Goal: Transaction & Acquisition: Book appointment/travel/reservation

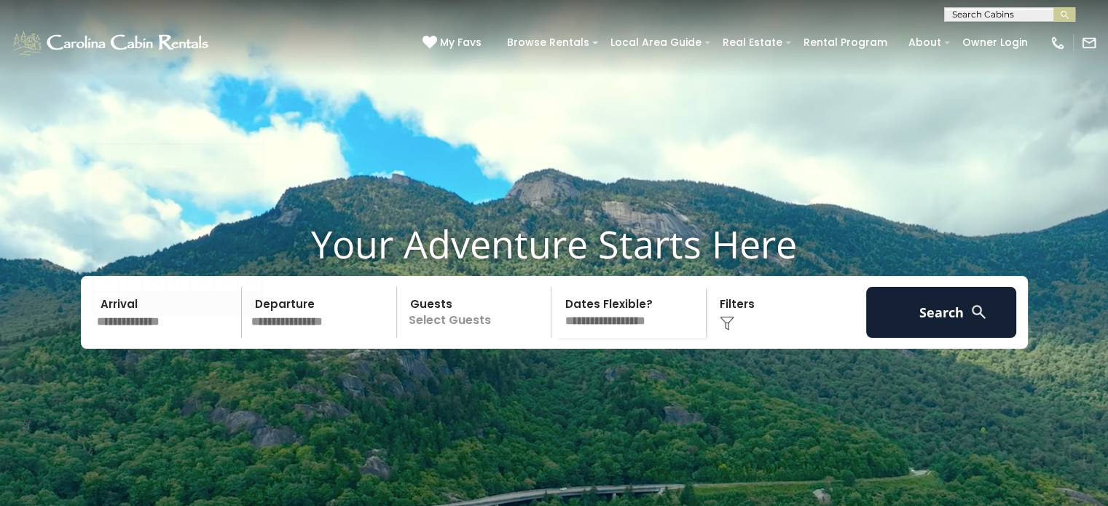
click at [201, 338] on input "text" at bounding box center [167, 312] width 151 height 51
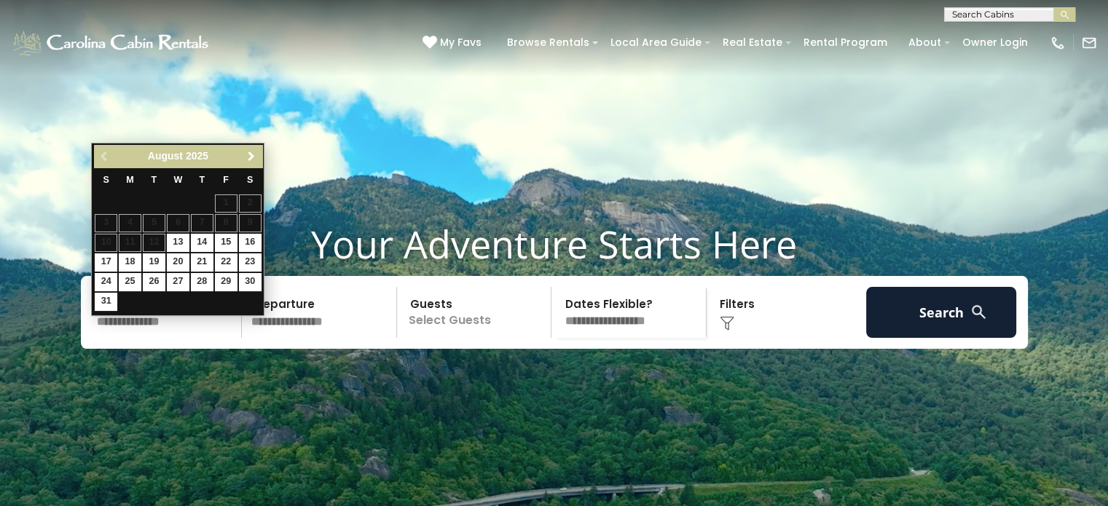
click at [248, 160] on span "Next" at bounding box center [251, 157] width 12 height 12
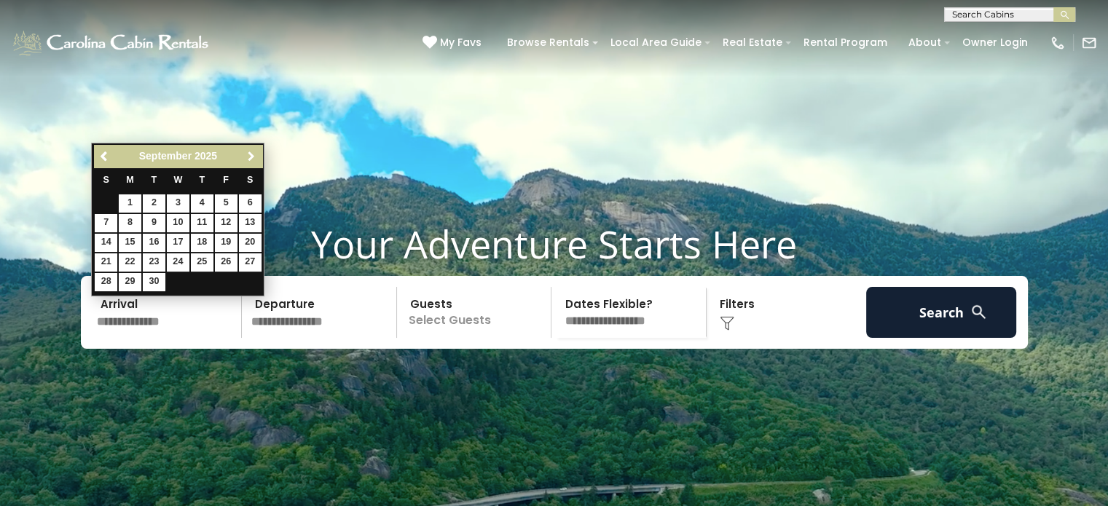
click at [248, 160] on span "Next" at bounding box center [251, 157] width 12 height 12
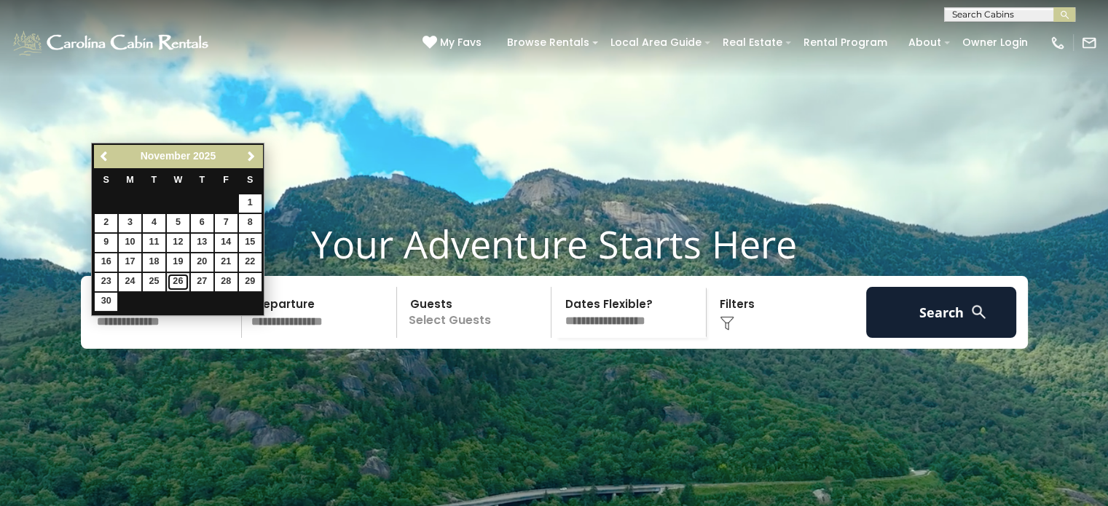
click at [180, 280] on link "26" at bounding box center [178, 282] width 23 height 18
type input "********"
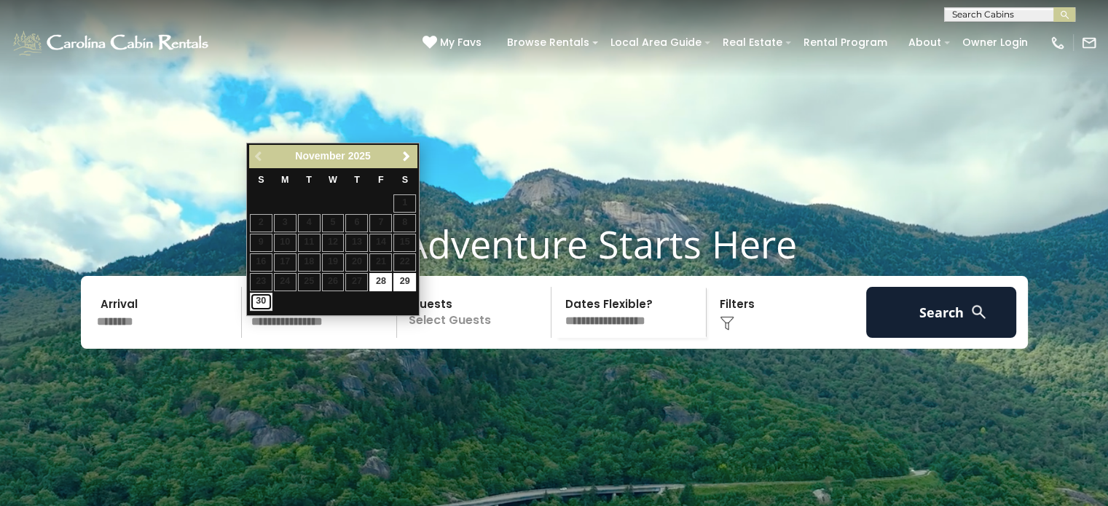
click at [262, 302] on link "30" at bounding box center [261, 302] width 23 height 18
type input "********"
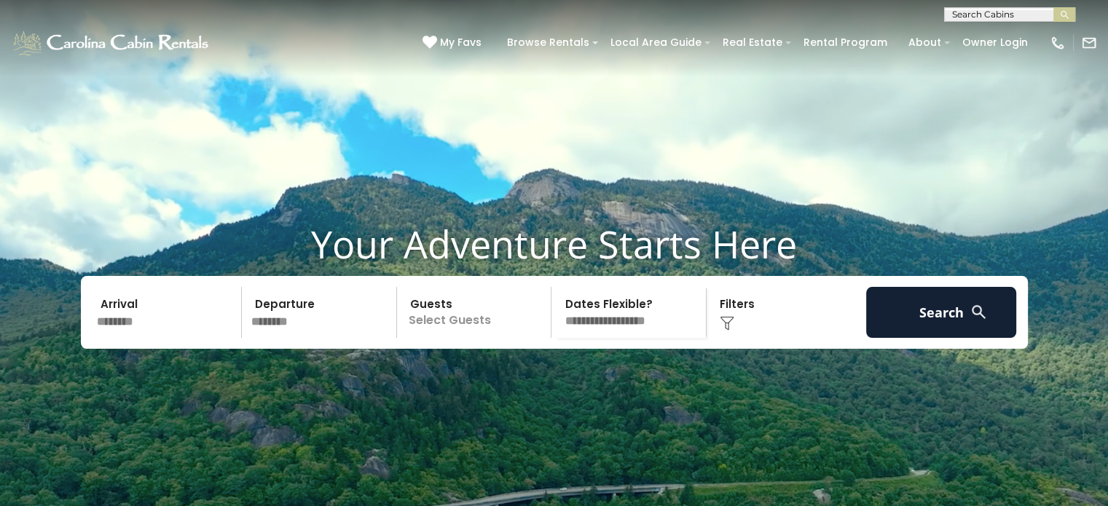
click at [449, 338] on p "Select Guests" at bounding box center [476, 312] width 150 height 51
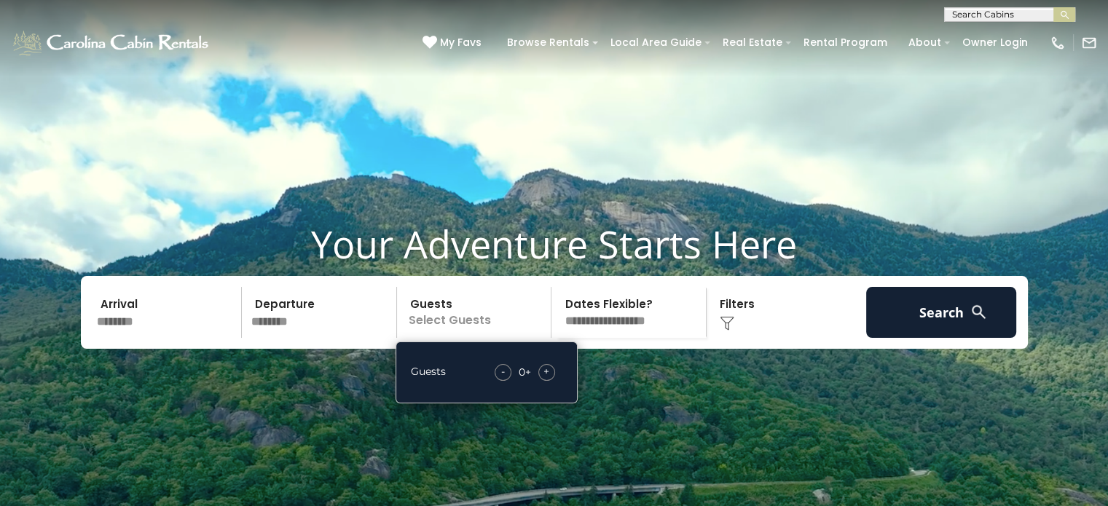
click at [552, 381] on div "+" at bounding box center [546, 372] width 17 height 17
click at [551, 381] on div "+" at bounding box center [546, 372] width 17 height 17
click at [548, 379] on span "+" at bounding box center [546, 371] width 6 height 15
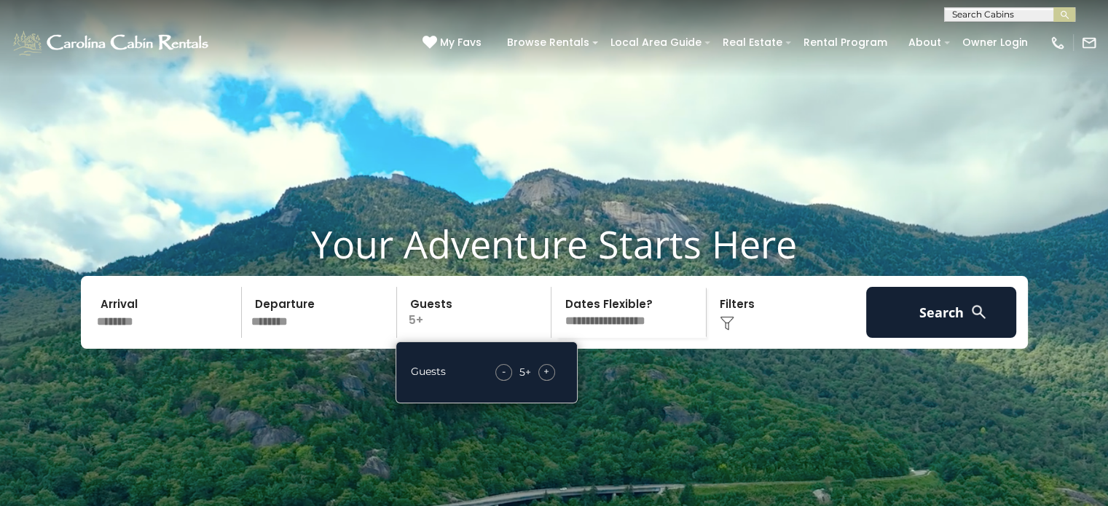
click at [548, 379] on span "+" at bounding box center [546, 371] width 6 height 15
click at [612, 338] on select "**********" at bounding box center [631, 312] width 150 height 51
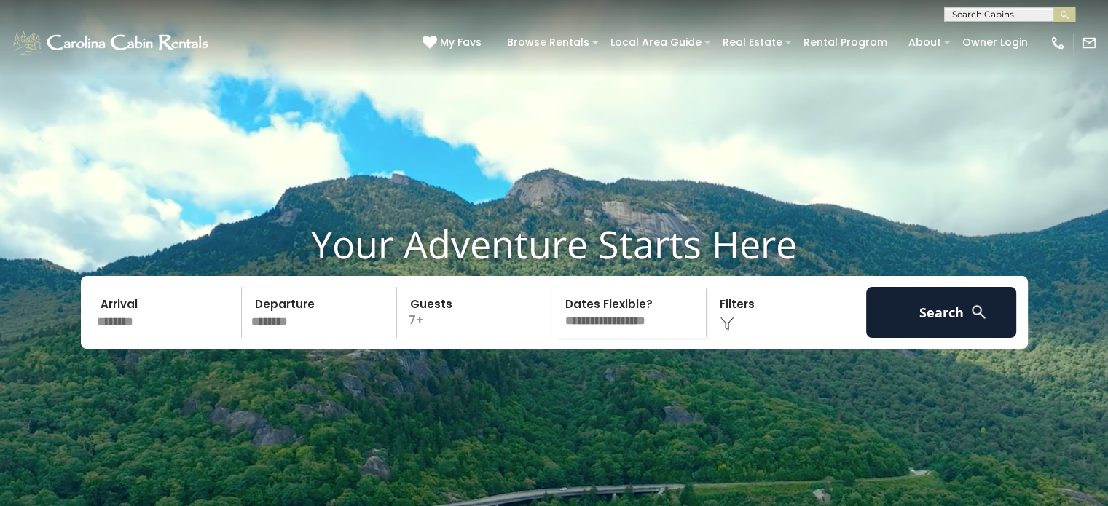
click at [556, 314] on select "**********" at bounding box center [631, 312] width 150 height 51
click at [736, 338] on div "Click to Choose" at bounding box center [786, 312] width 151 height 51
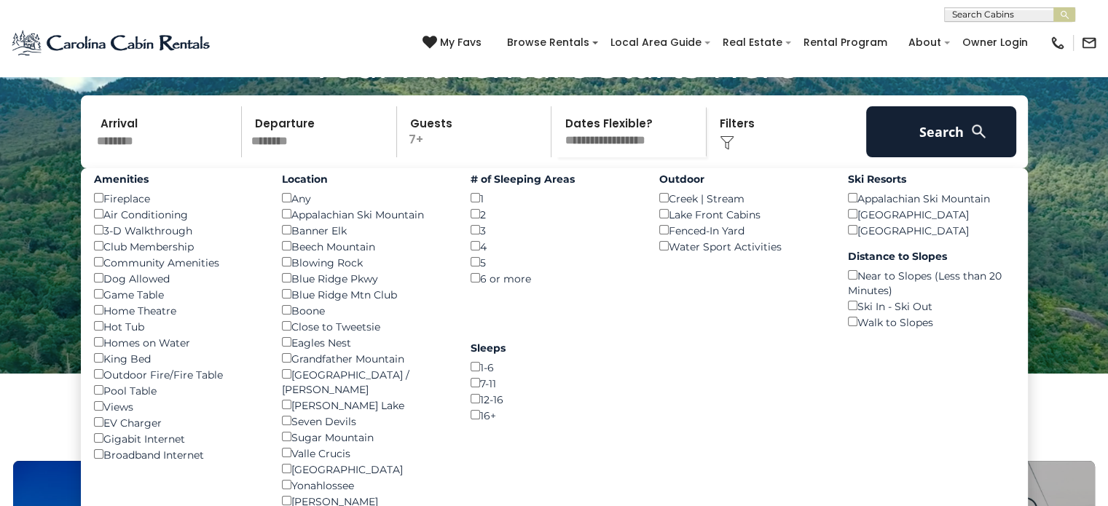
scroll to position [218, 0]
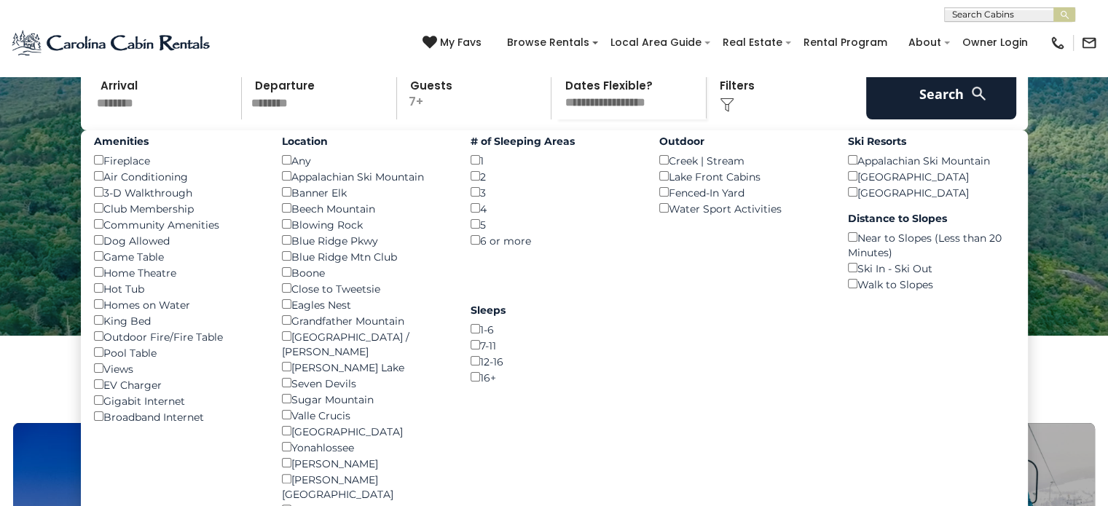
click at [99, 361] on div "Pool Table ()" at bounding box center [177, 352] width 167 height 16
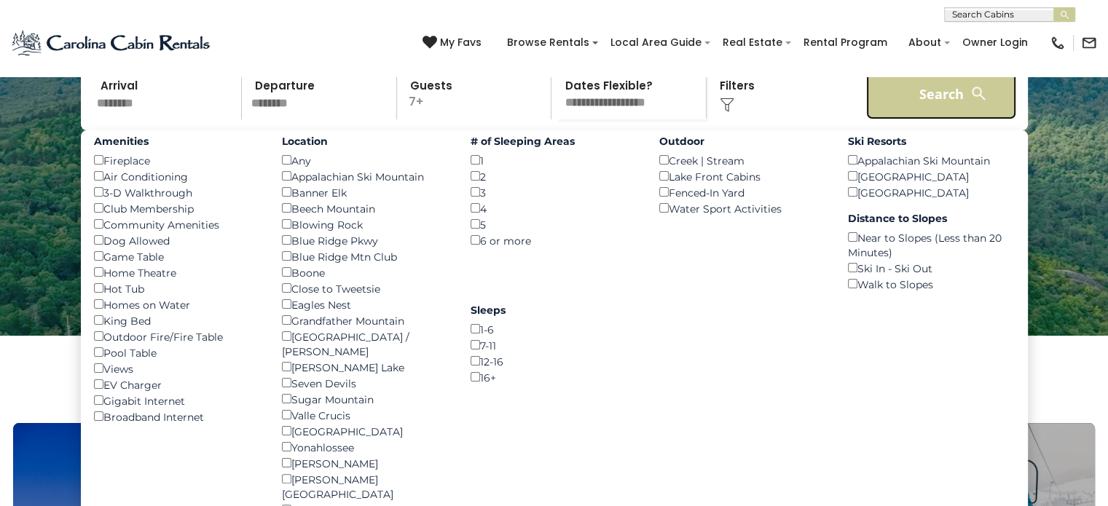
click at [920, 119] on button "Search" at bounding box center [941, 93] width 151 height 51
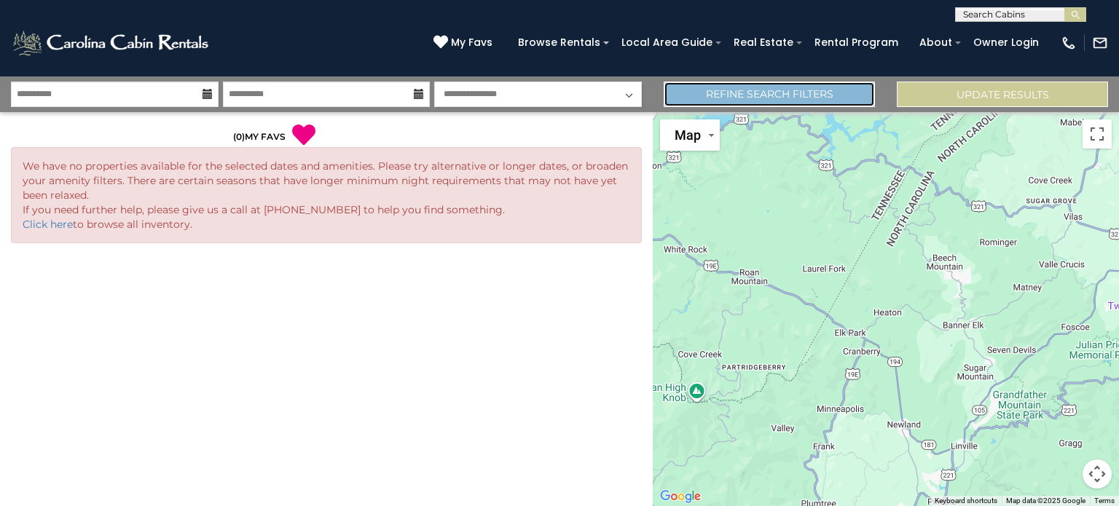
click at [781, 90] on link "Refine Search Filters" at bounding box center [768, 94] width 211 height 25
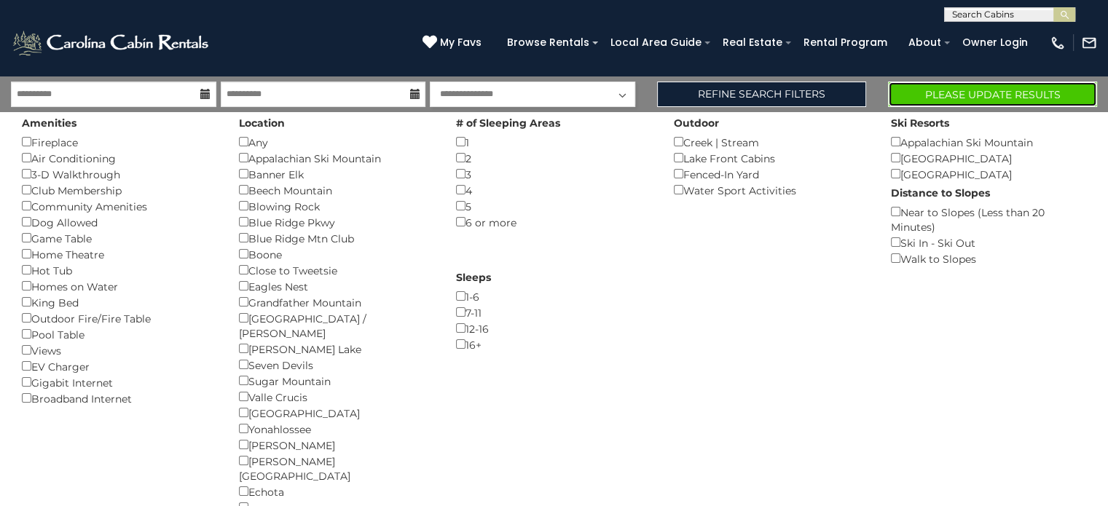
click at [950, 97] on button "Please Update Results" at bounding box center [992, 94] width 209 height 25
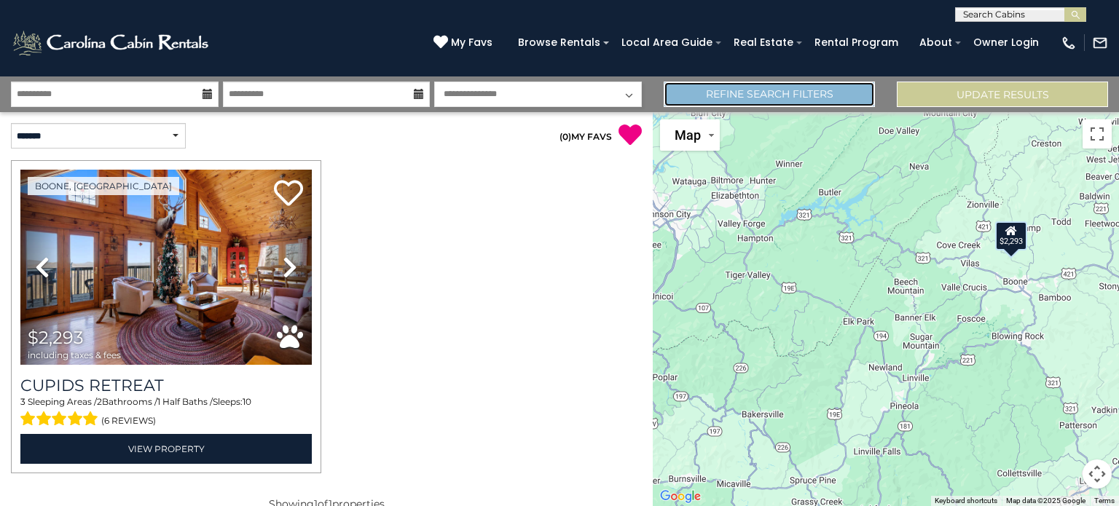
click at [775, 91] on link "Refine Search Filters" at bounding box center [768, 94] width 211 height 25
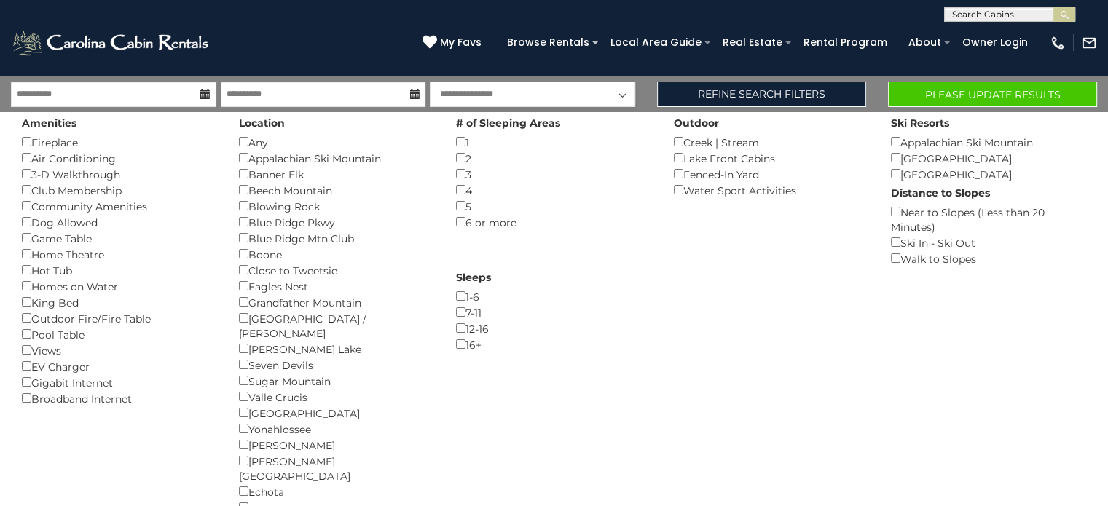
click at [28, 322] on div "Outdoor Fire/Fire Table ()" at bounding box center [119, 318] width 195 height 16
click at [988, 95] on button "Please Update Results" at bounding box center [992, 94] width 209 height 25
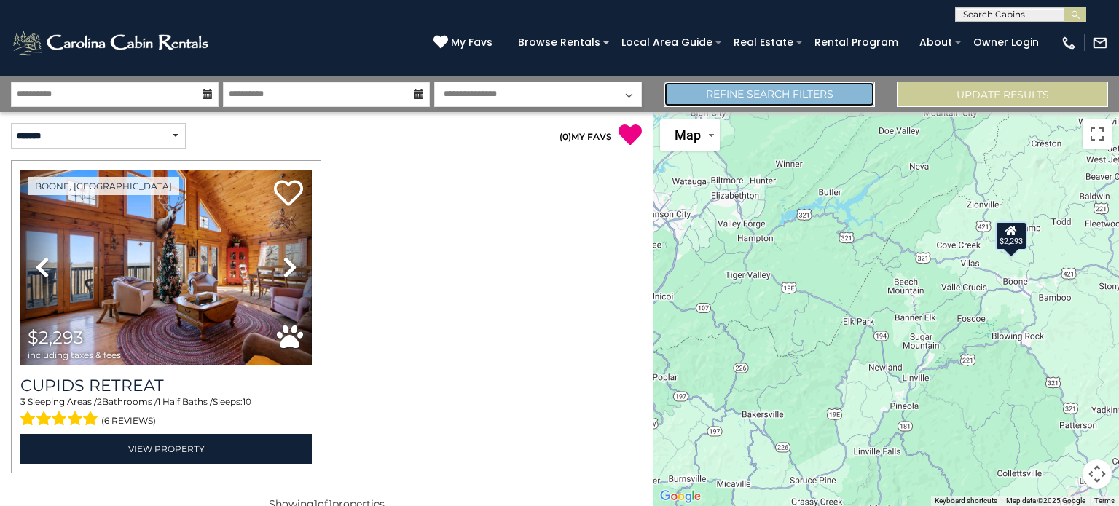
click at [816, 98] on link "Refine Search Filters" at bounding box center [768, 94] width 211 height 25
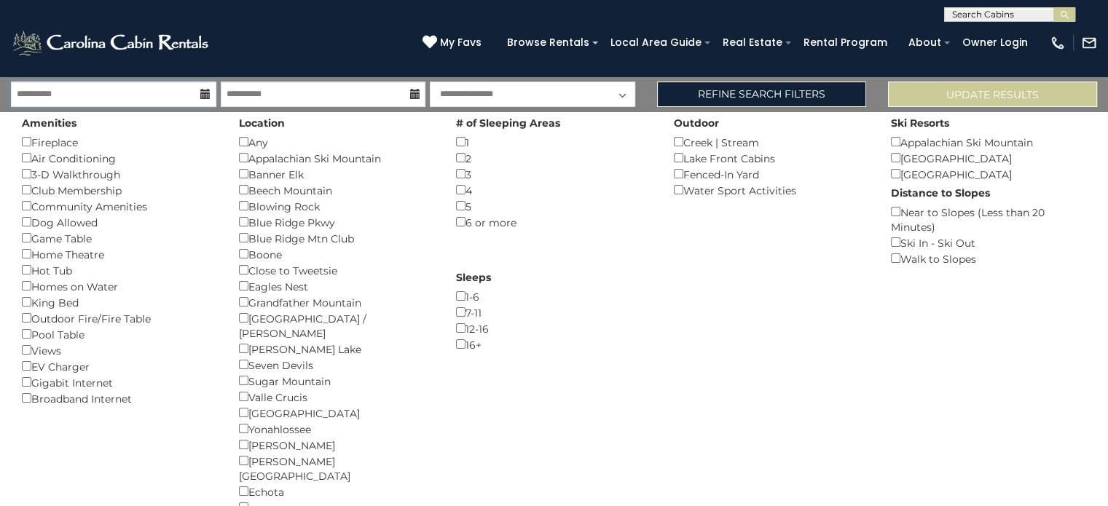
click at [179, 102] on input "**********" at bounding box center [113, 94] width 205 height 25
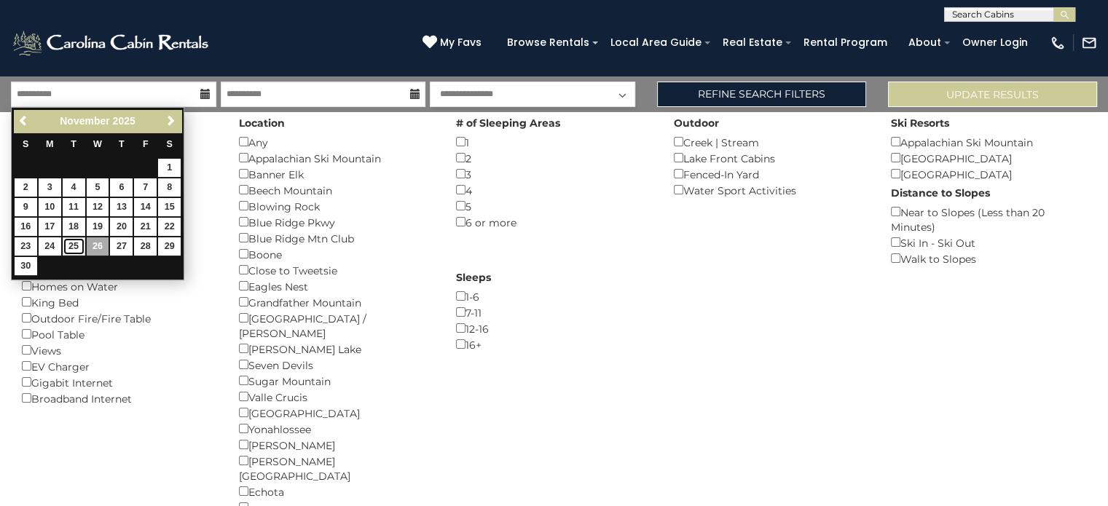
click at [79, 241] on link "25" at bounding box center [74, 246] width 23 height 18
type input "********"
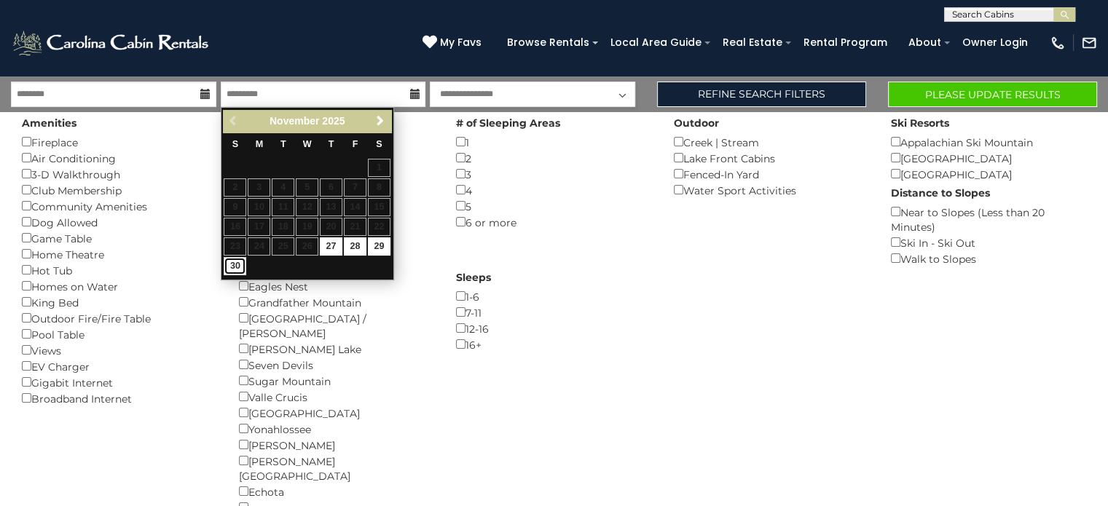
click at [234, 269] on link "30" at bounding box center [235, 266] width 23 height 18
type input "********"
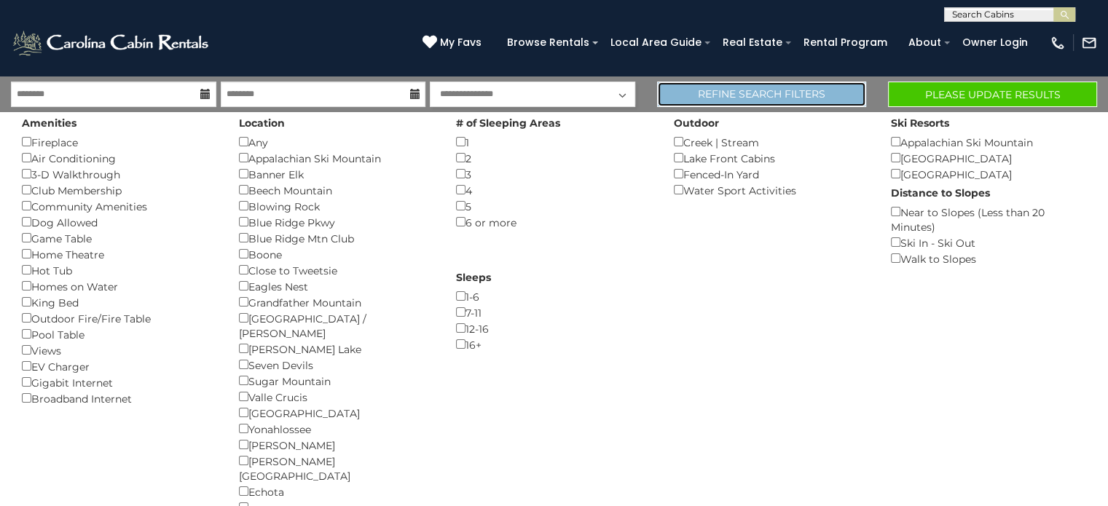
click at [781, 89] on link "Refine Search Filters" at bounding box center [761, 94] width 209 height 25
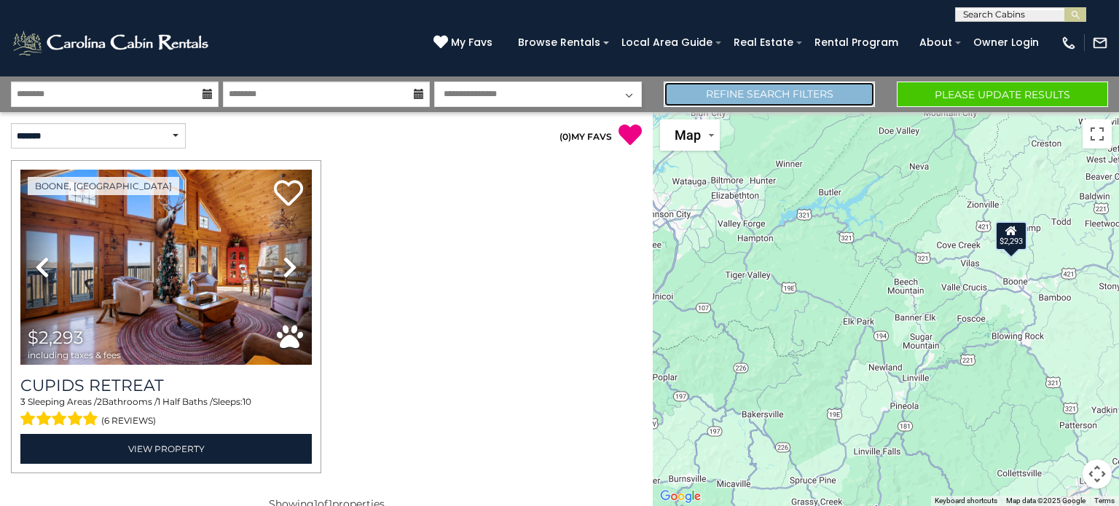
click at [768, 90] on link "Refine Search Filters" at bounding box center [768, 94] width 211 height 25
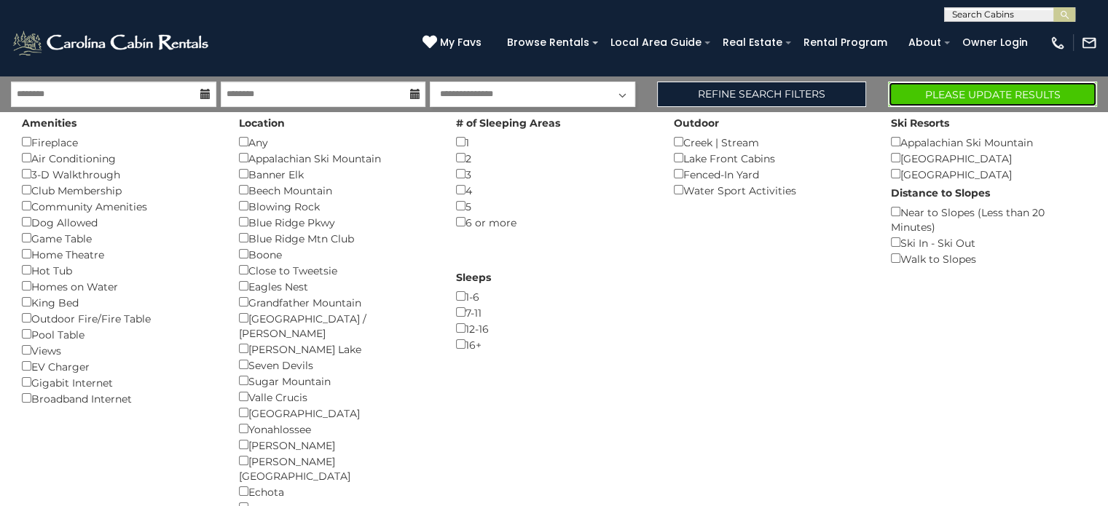
click at [940, 92] on button "Please Update Results" at bounding box center [992, 94] width 209 height 25
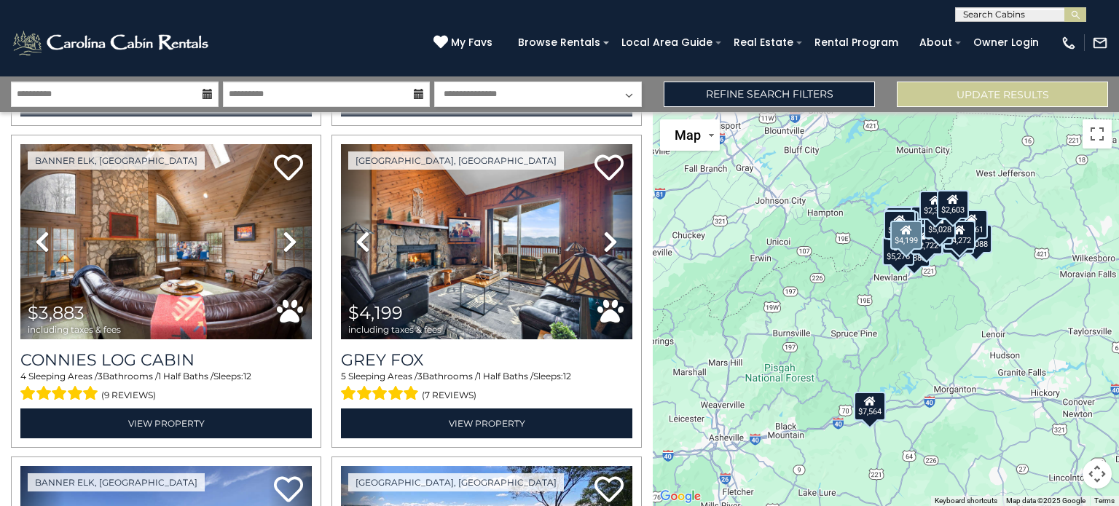
scroll to position [3787, 0]
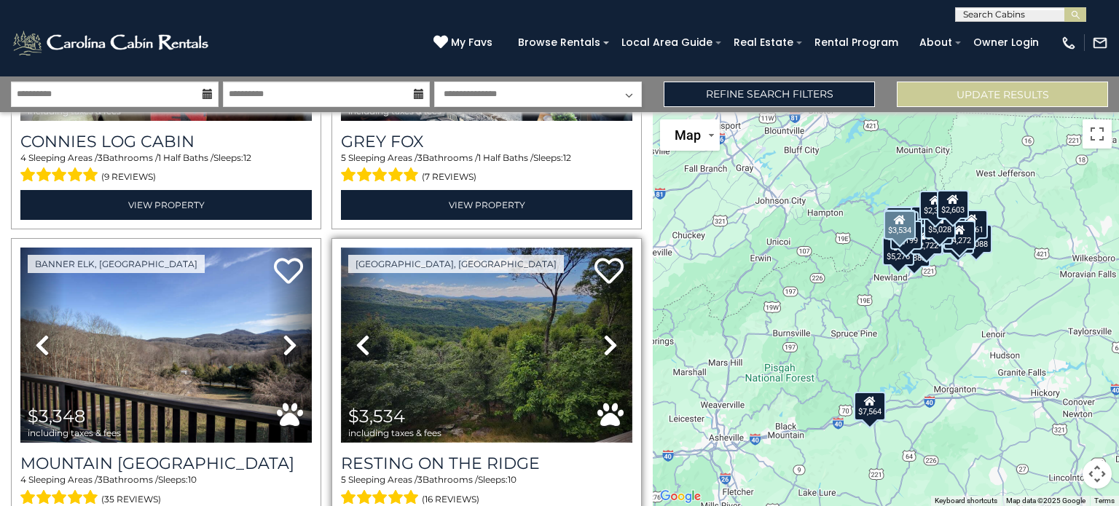
click at [489, 291] on img at bounding box center [486, 345] width 291 height 195
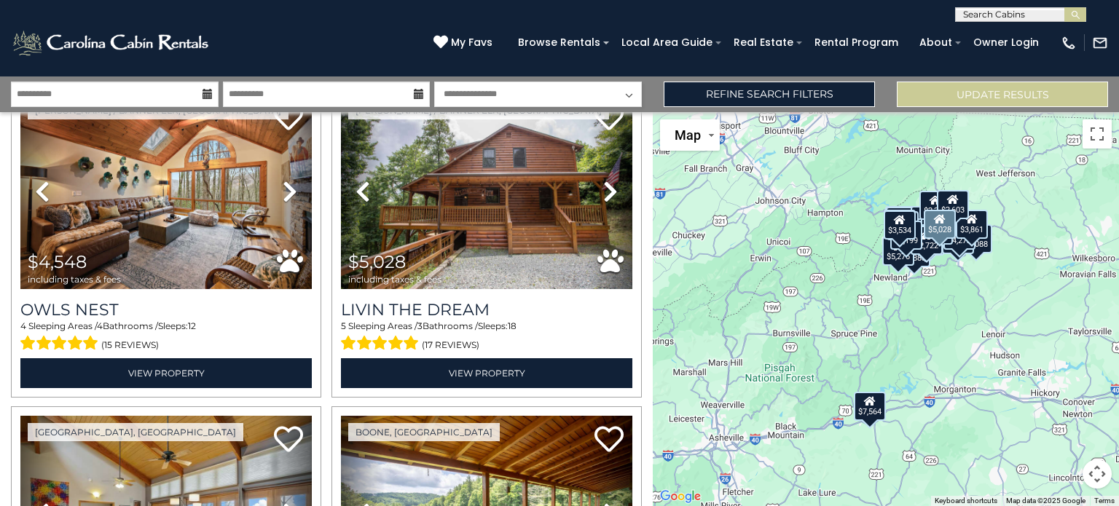
scroll to position [2258, 0]
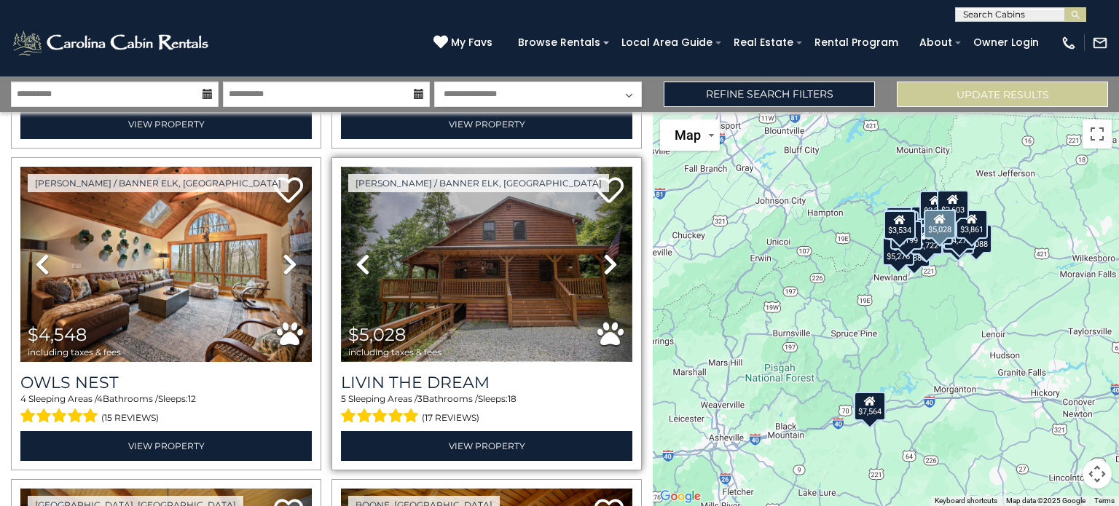
click at [470, 243] on img at bounding box center [486, 264] width 291 height 195
click at [511, 270] on img at bounding box center [486, 264] width 291 height 195
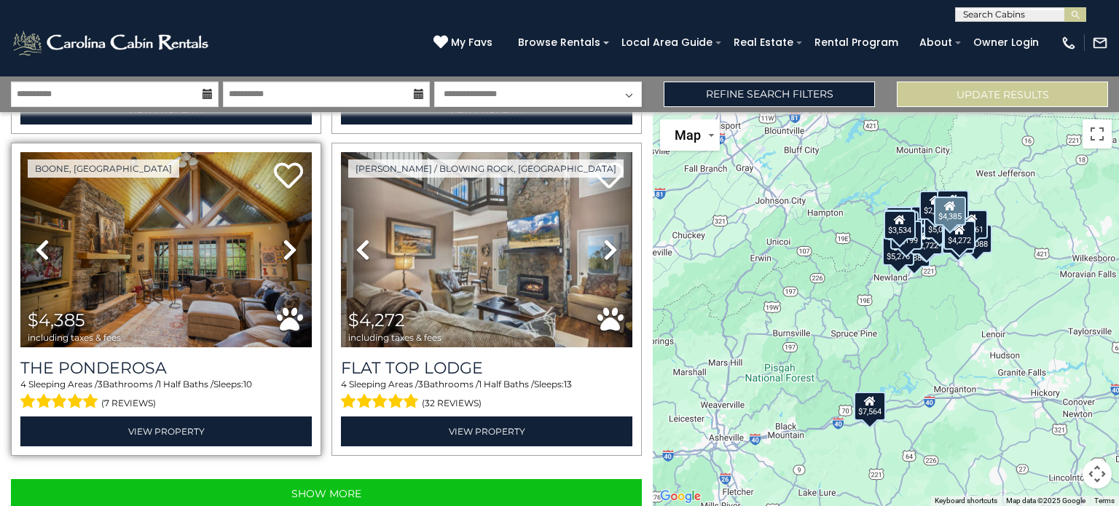
scroll to position [4527, 0]
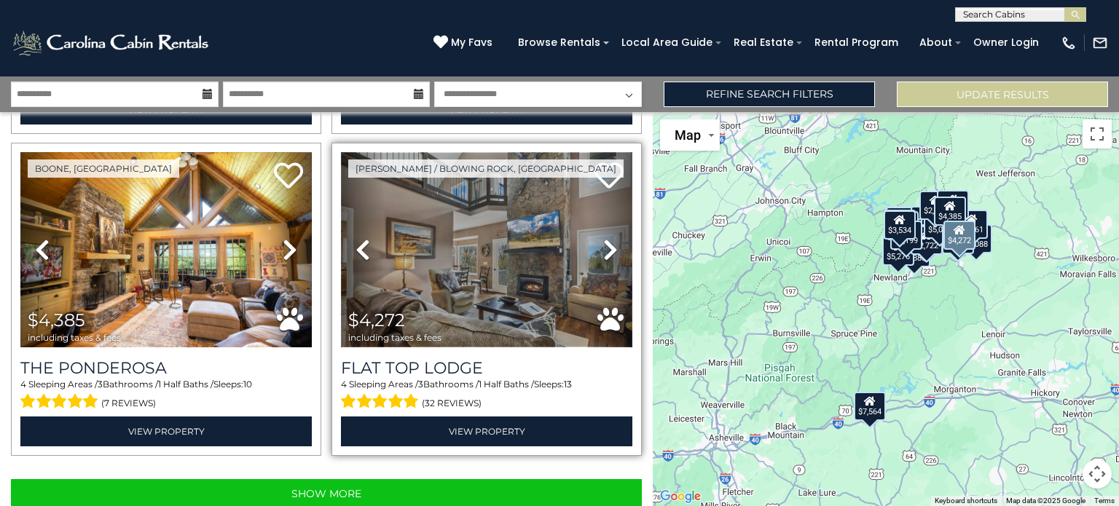
click at [498, 209] on img at bounding box center [486, 249] width 291 height 195
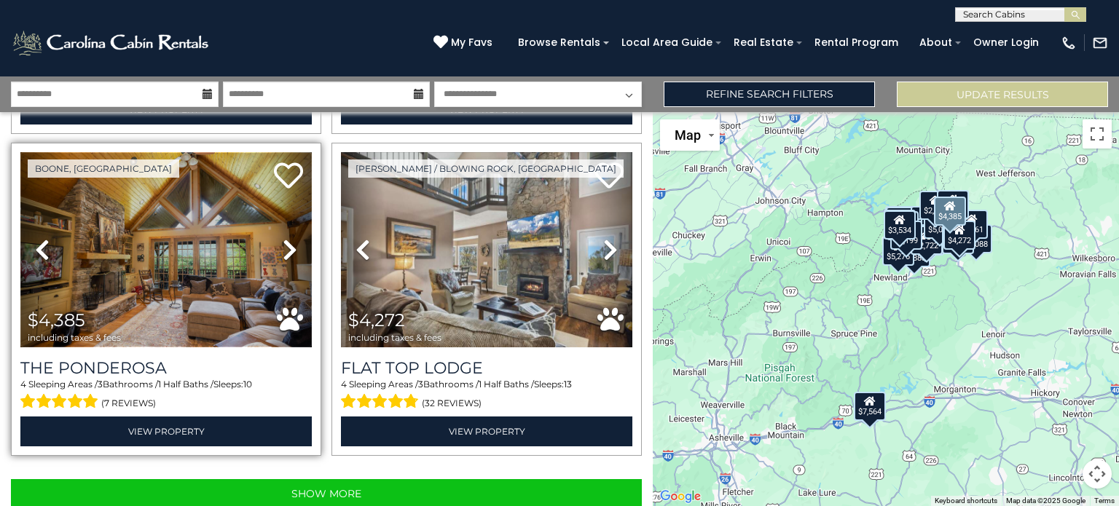
click at [181, 196] on img at bounding box center [165, 249] width 291 height 195
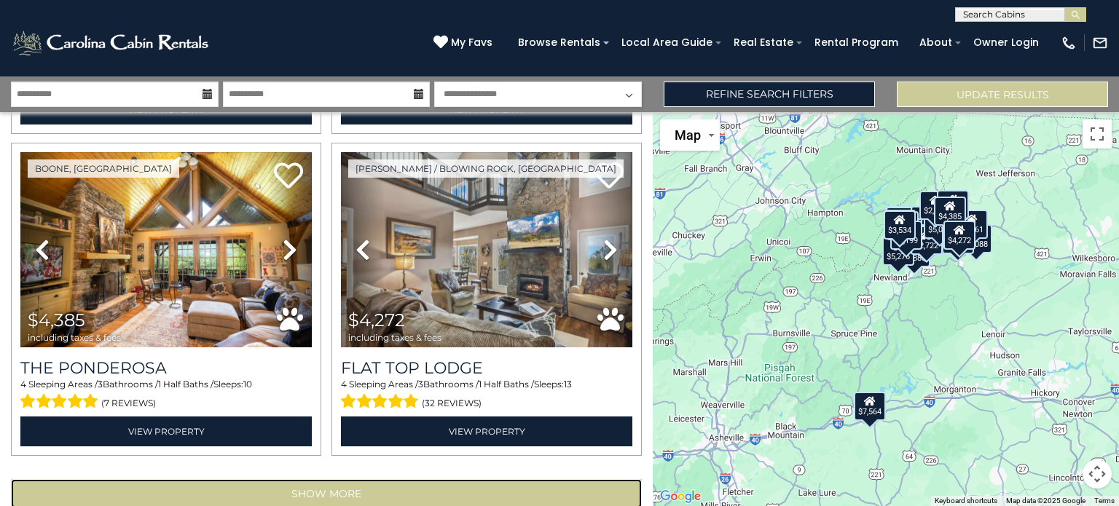
click at [369, 479] on button "Show More" at bounding box center [326, 493] width 631 height 29
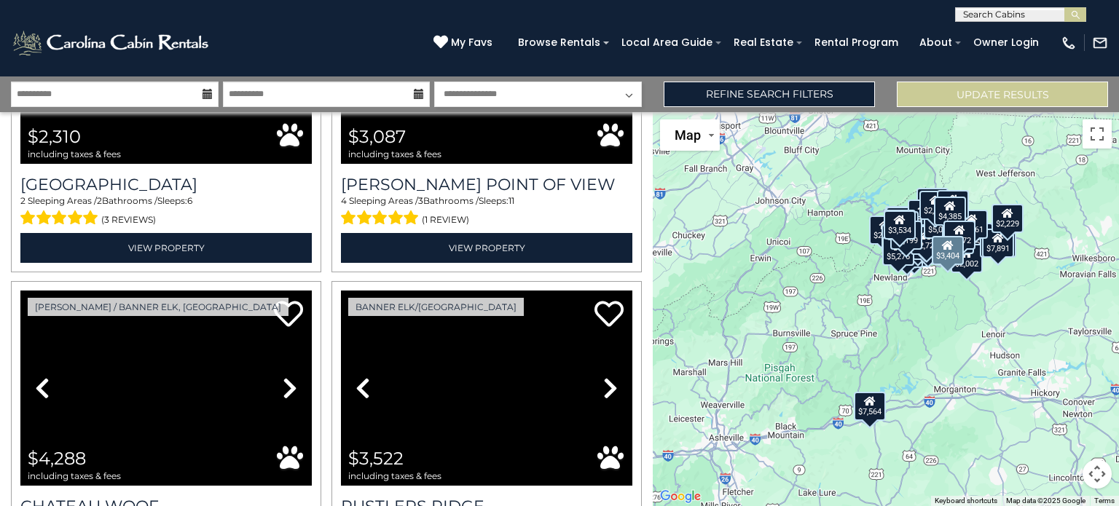
scroll to position [7937, 0]
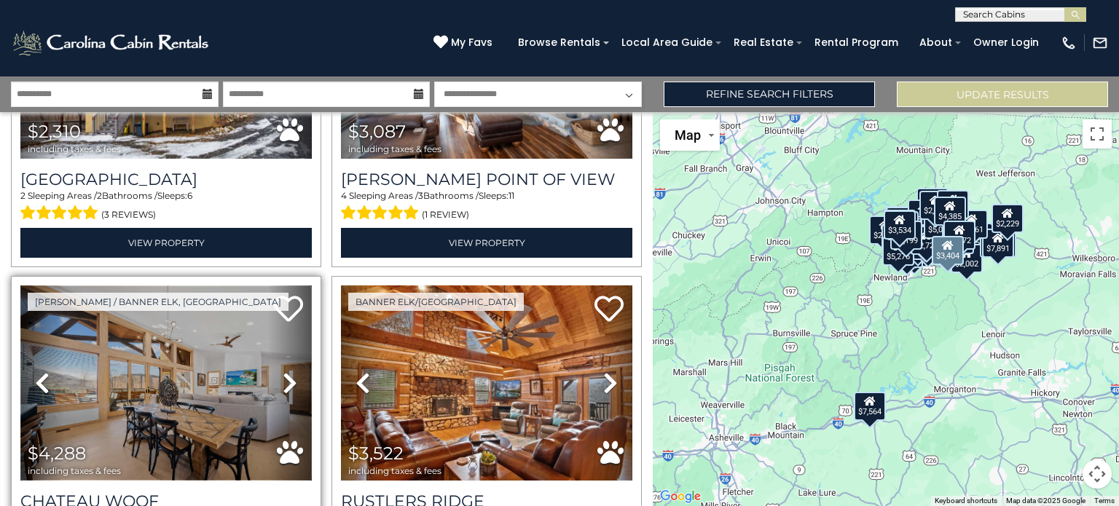
click at [134, 298] on img at bounding box center [165, 382] width 291 height 195
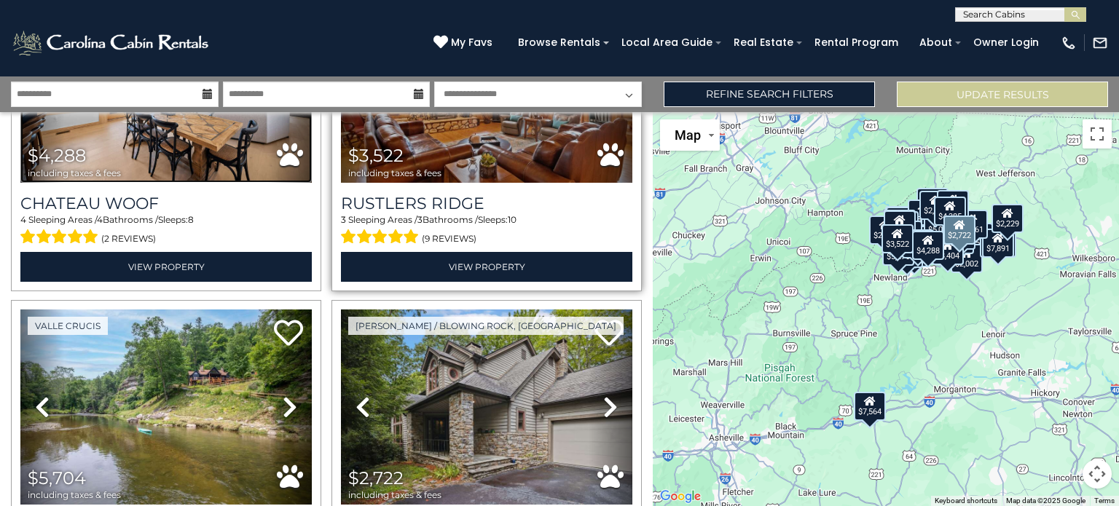
scroll to position [8290, 0]
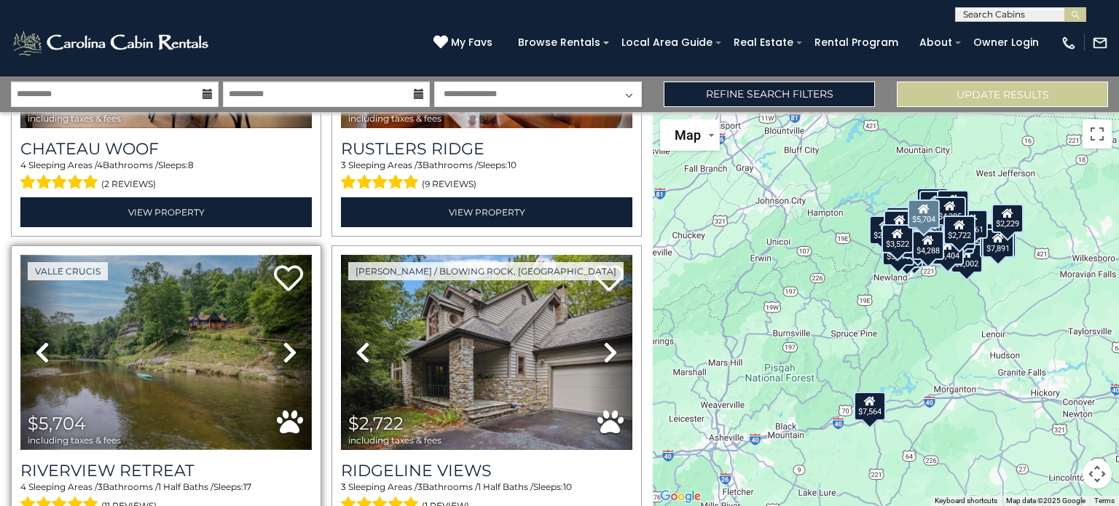
click at [93, 285] on img at bounding box center [165, 352] width 291 height 195
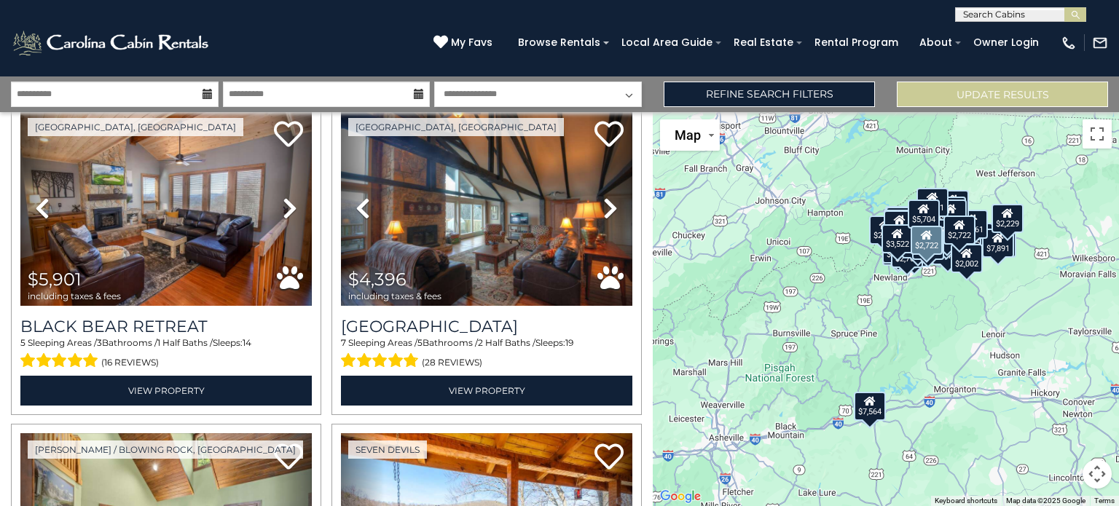
scroll to position [1662, 0]
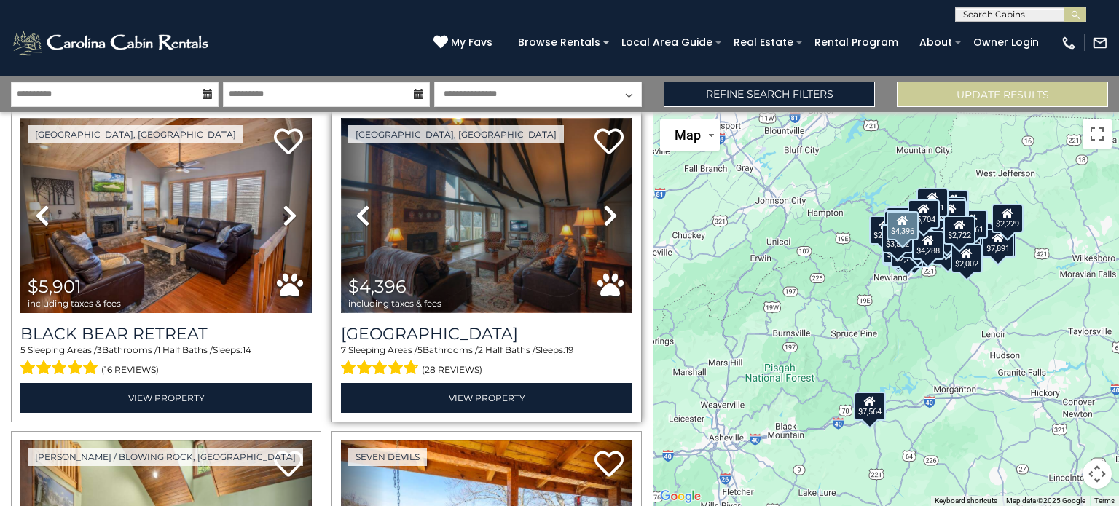
click at [487, 215] on img at bounding box center [486, 215] width 291 height 195
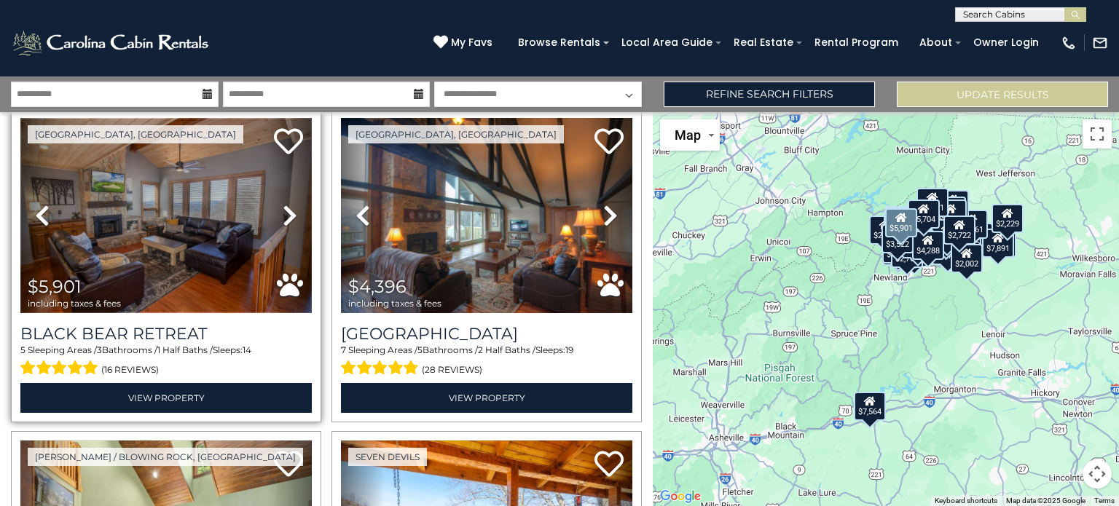
click at [202, 221] on img at bounding box center [165, 215] width 291 height 195
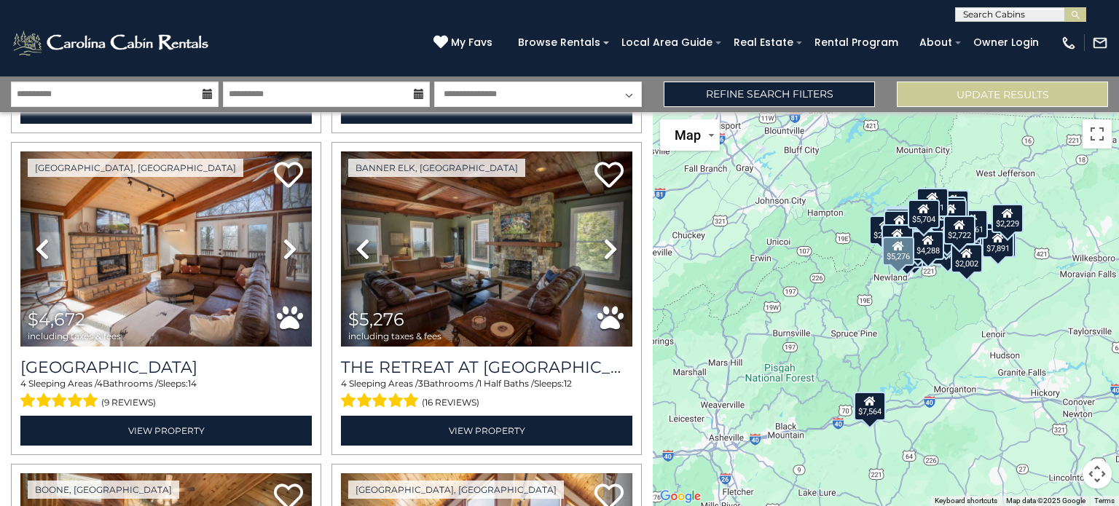
scroll to position [642, 0]
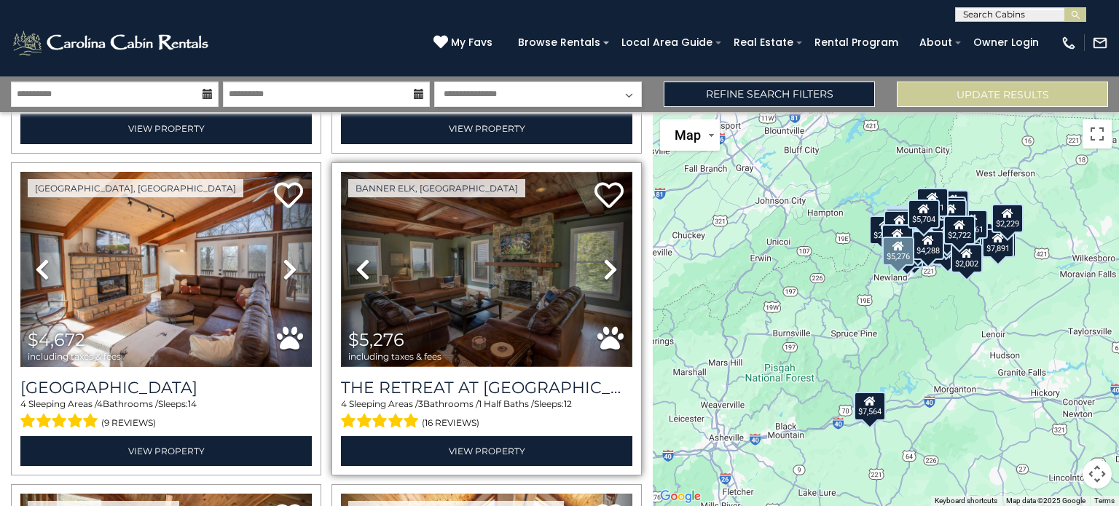
click at [463, 256] on img at bounding box center [486, 269] width 291 height 195
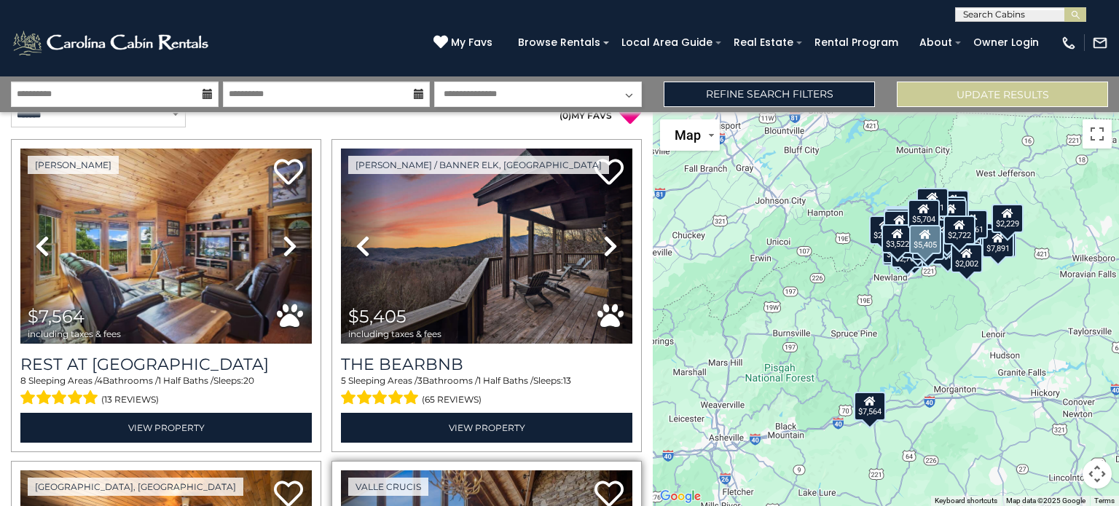
scroll to position [0, 0]
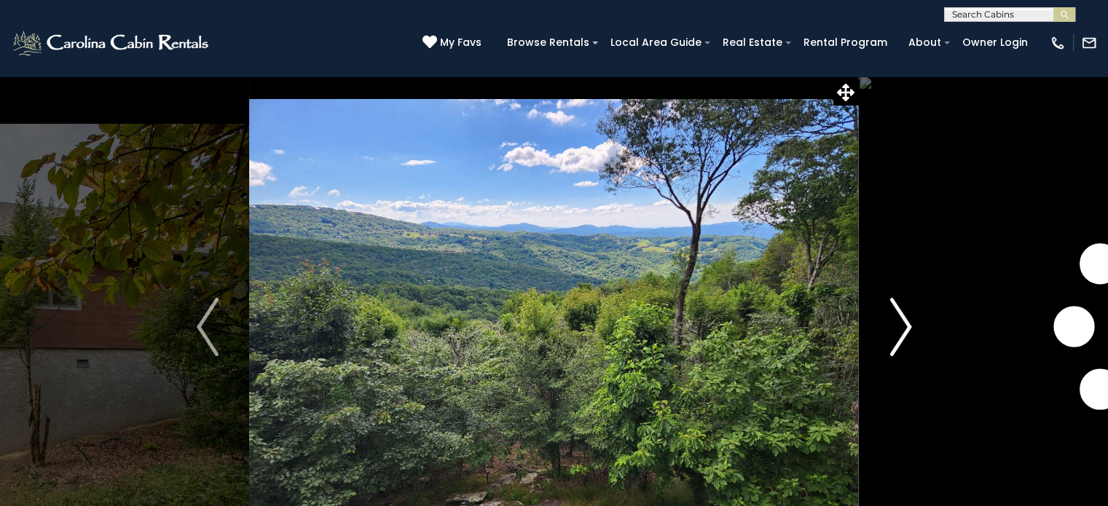
click at [902, 331] on img "Next" at bounding box center [900, 327] width 22 height 58
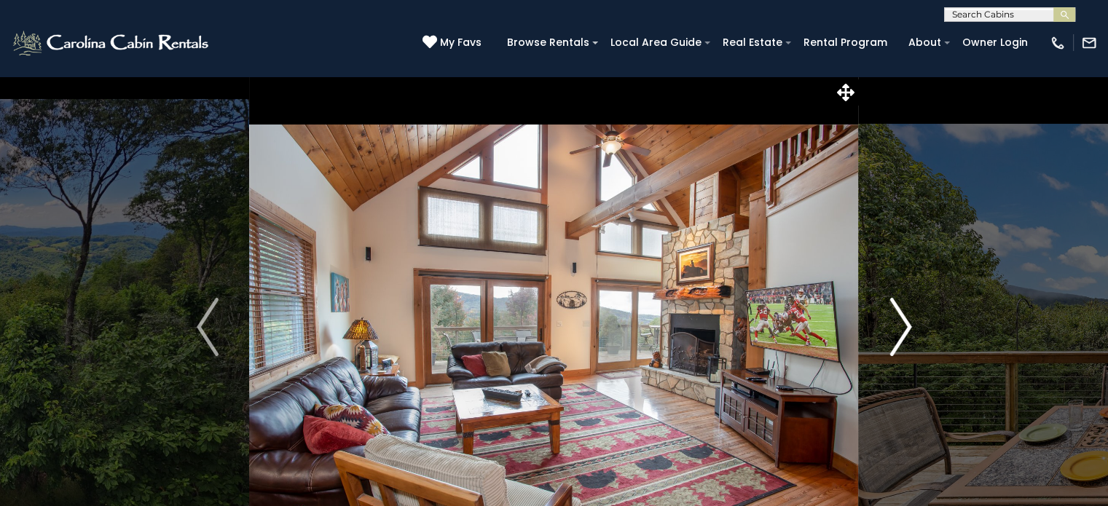
click at [908, 329] on img "Next" at bounding box center [900, 327] width 22 height 58
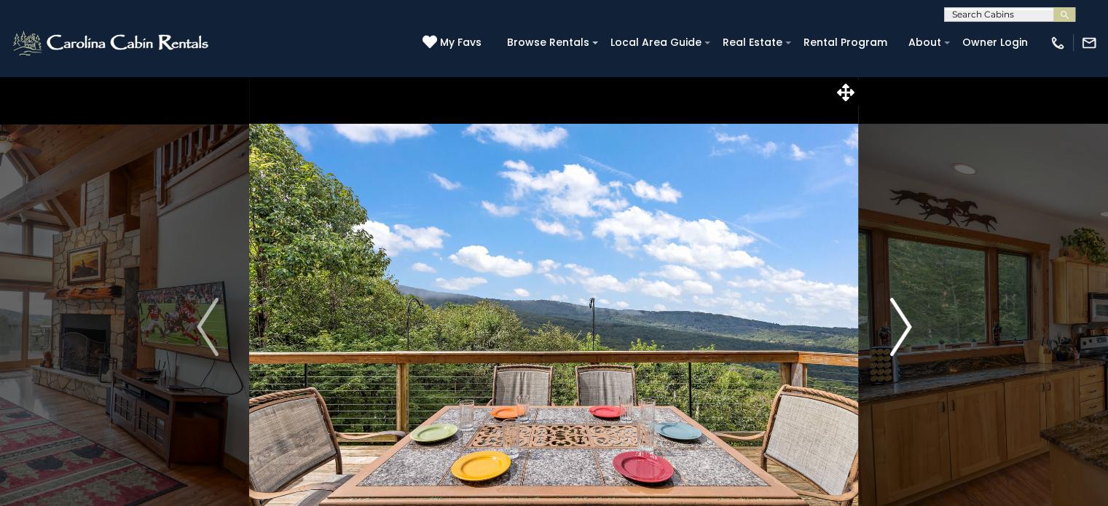
click at [908, 329] on img "Next" at bounding box center [900, 327] width 22 height 58
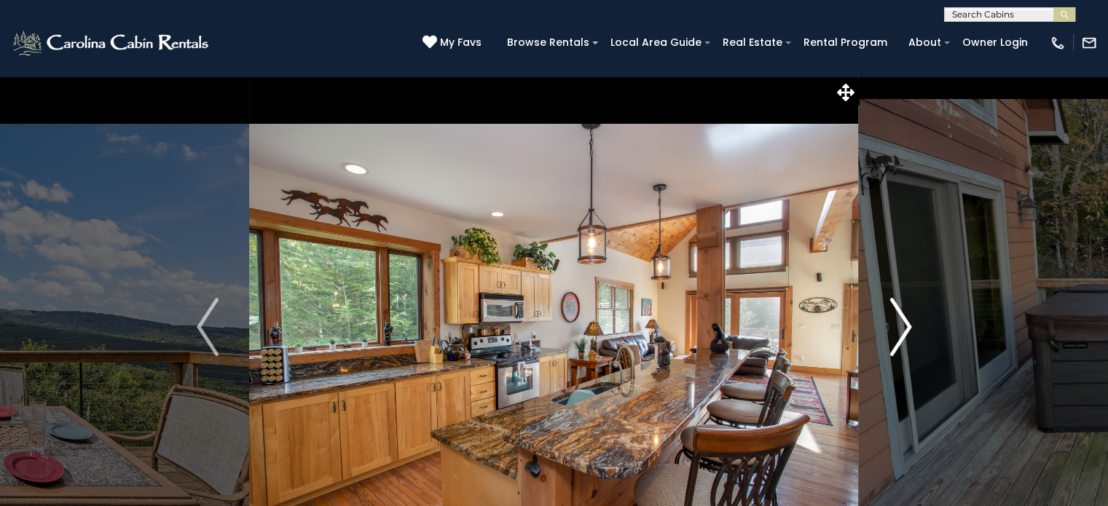
click at [908, 329] on img "Next" at bounding box center [900, 327] width 22 height 58
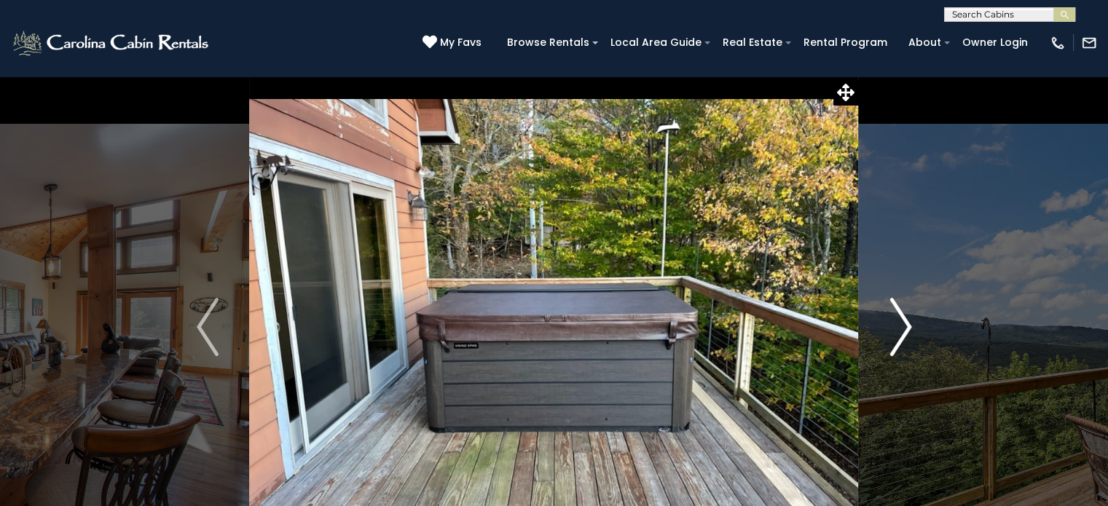
click at [906, 326] on img "Next" at bounding box center [900, 327] width 22 height 58
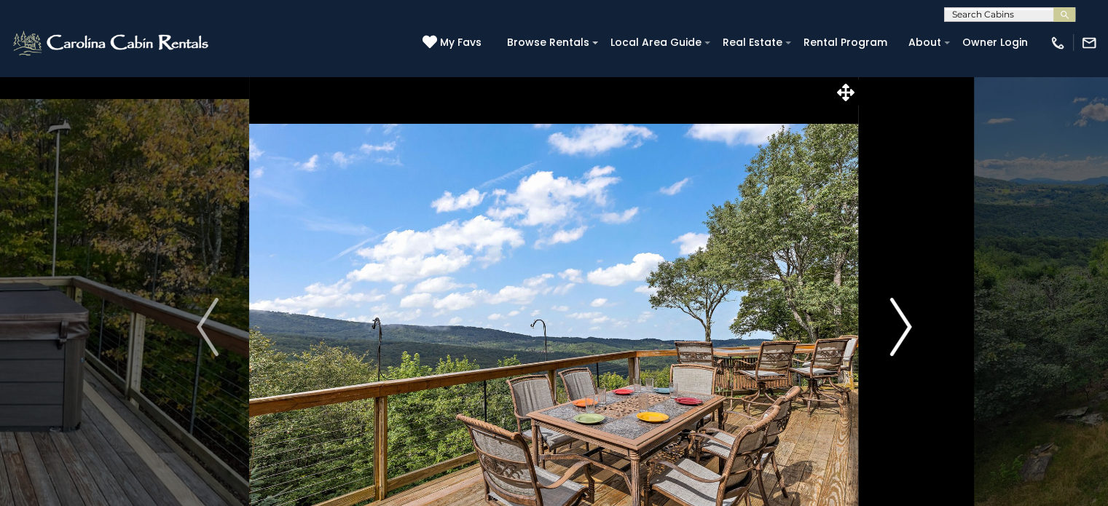
click at [906, 326] on img "Next" at bounding box center [900, 327] width 22 height 58
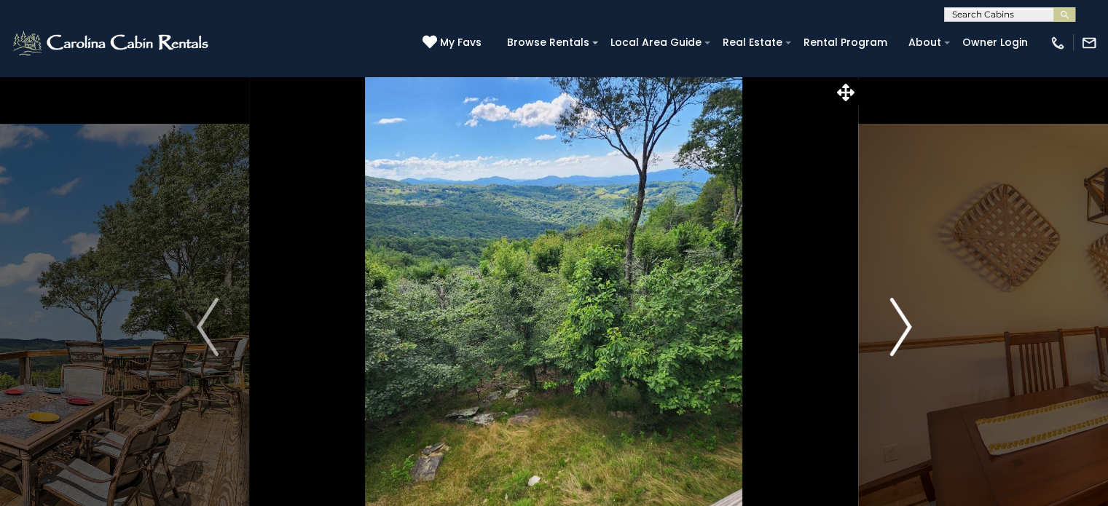
click at [906, 326] on img "Next" at bounding box center [900, 327] width 22 height 58
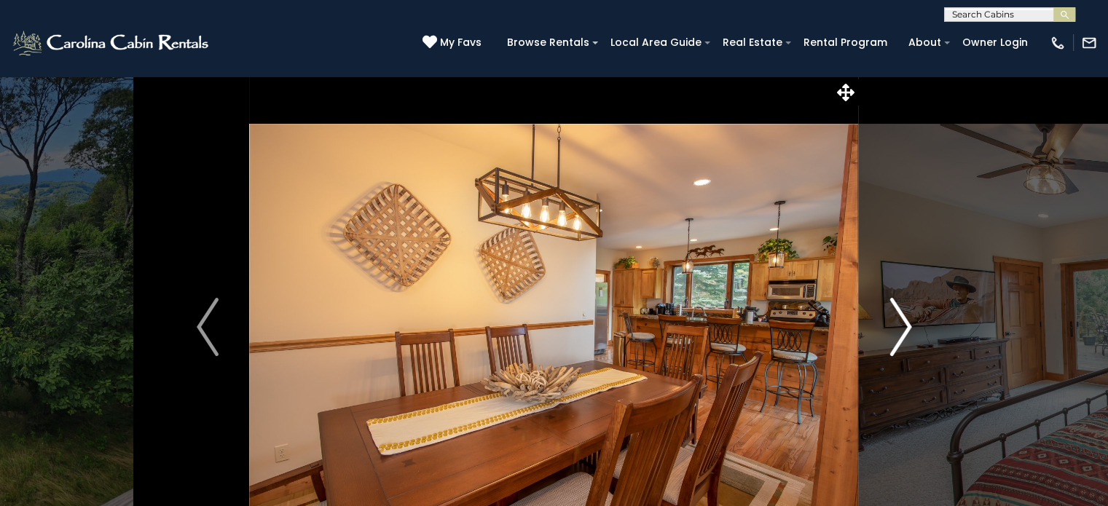
click at [906, 326] on img "Next" at bounding box center [900, 327] width 22 height 58
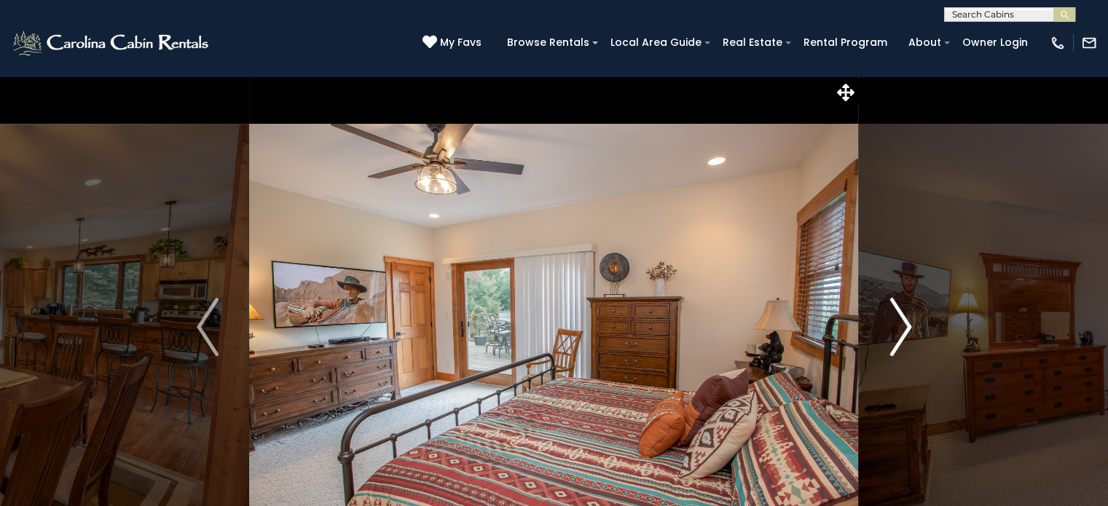
click at [906, 326] on img "Next" at bounding box center [900, 327] width 22 height 58
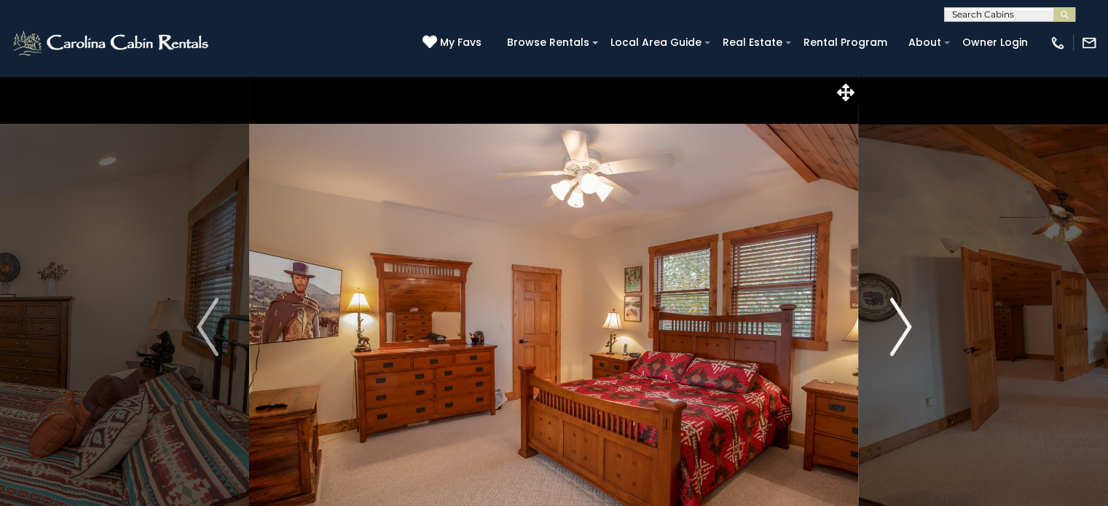
click at [906, 326] on img "Next" at bounding box center [900, 327] width 22 height 58
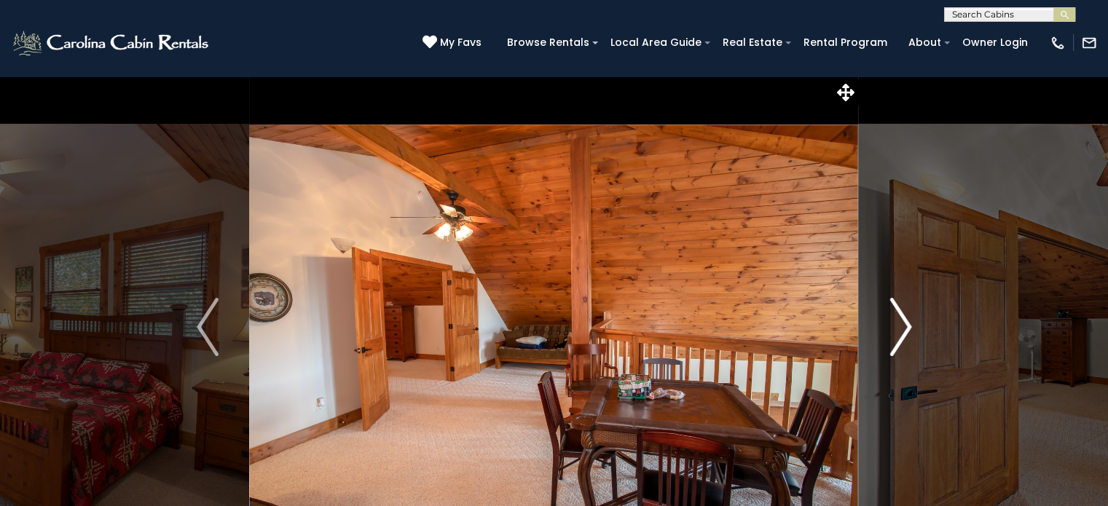
click at [906, 326] on img "Next" at bounding box center [900, 327] width 22 height 58
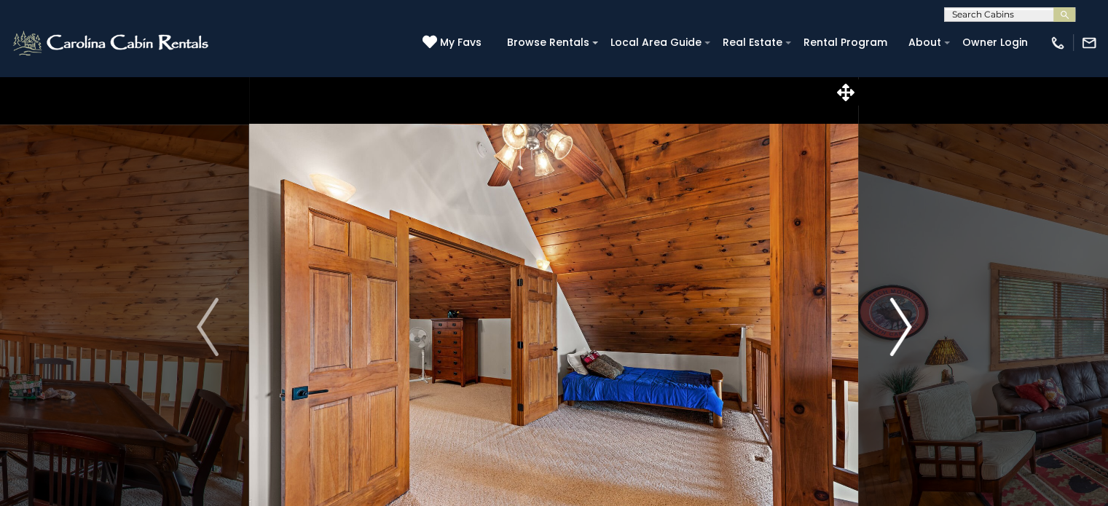
click at [906, 326] on img "Next" at bounding box center [900, 327] width 22 height 58
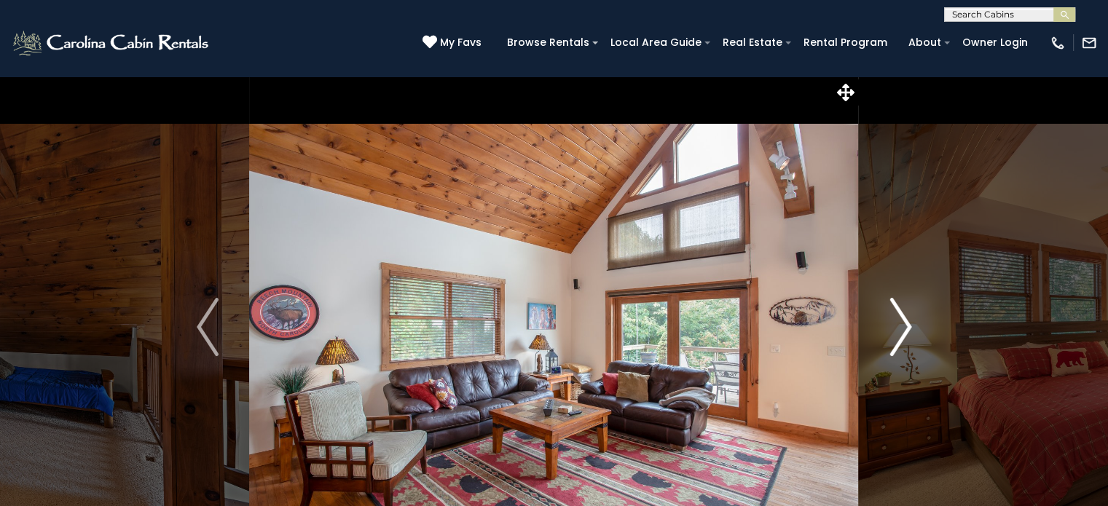
click at [906, 326] on img "Next" at bounding box center [900, 327] width 22 height 58
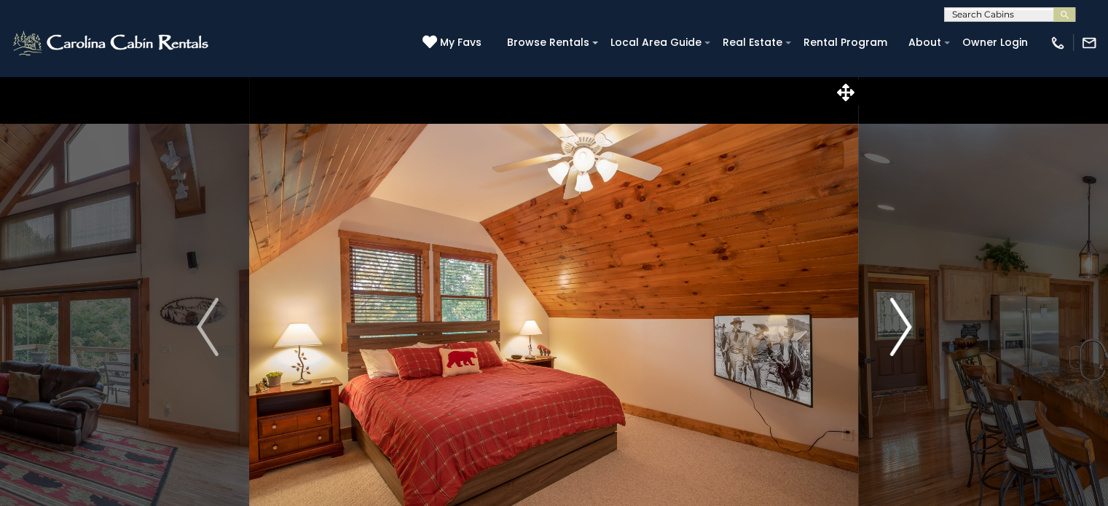
click at [906, 326] on img "Next" at bounding box center [900, 327] width 22 height 58
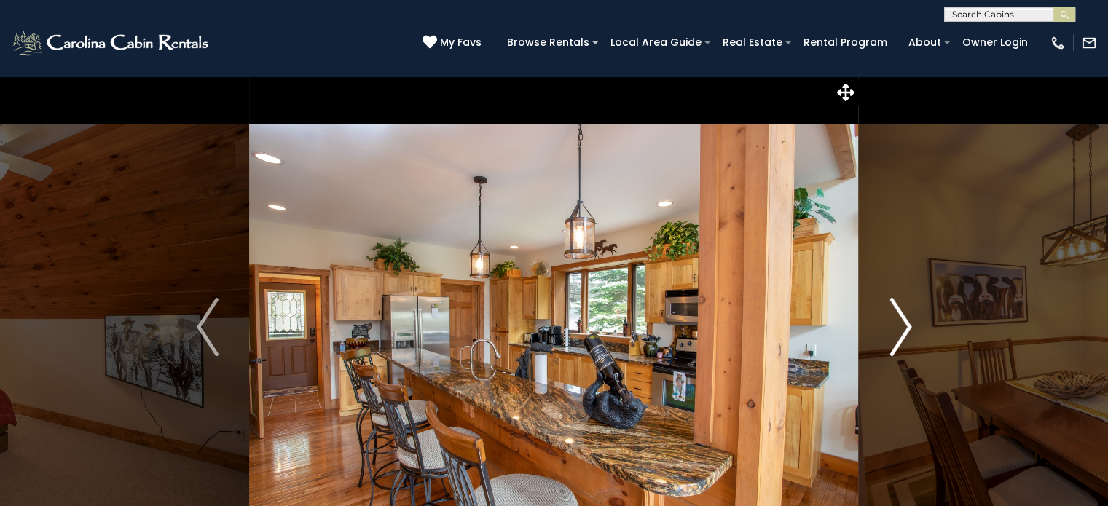
click at [906, 326] on img "Next" at bounding box center [900, 327] width 22 height 58
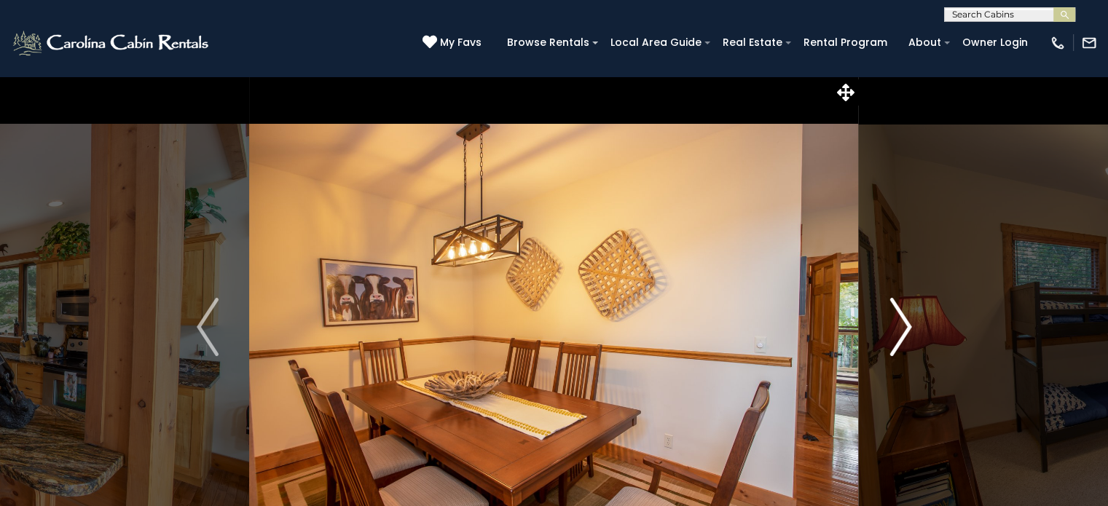
click at [906, 326] on img "Next" at bounding box center [900, 327] width 22 height 58
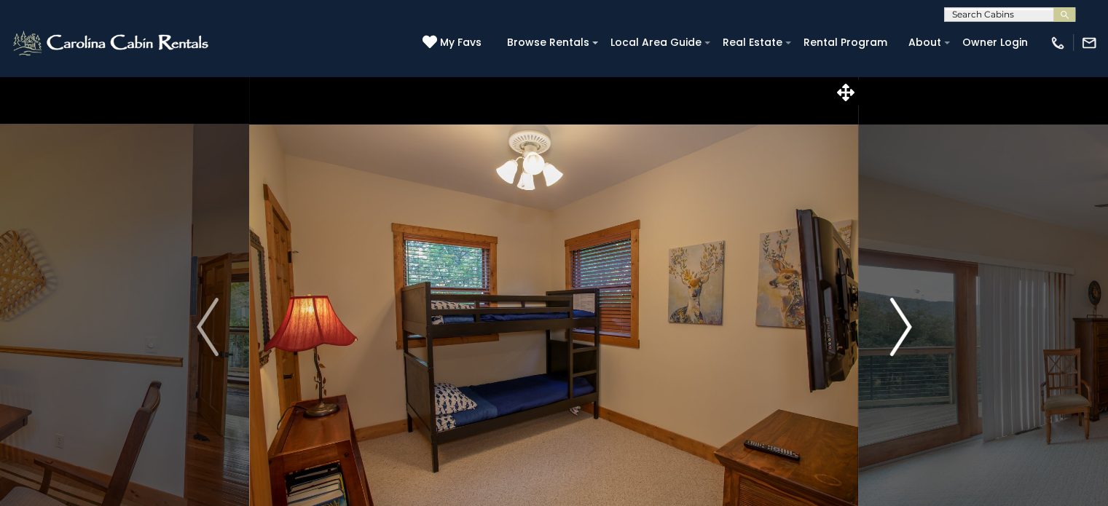
click at [889, 328] on img "Next" at bounding box center [900, 327] width 22 height 58
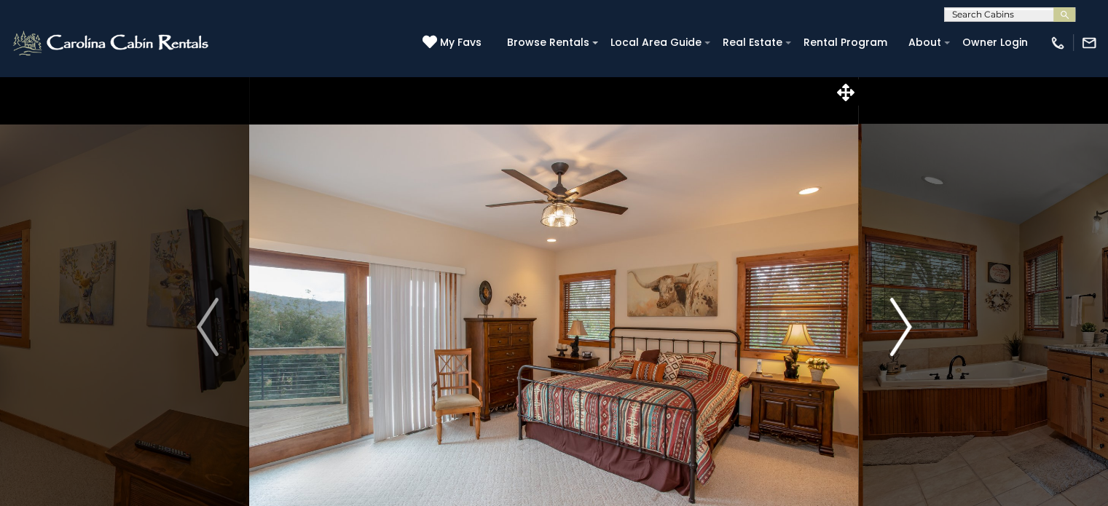
click at [889, 328] on img "Next" at bounding box center [900, 327] width 22 height 58
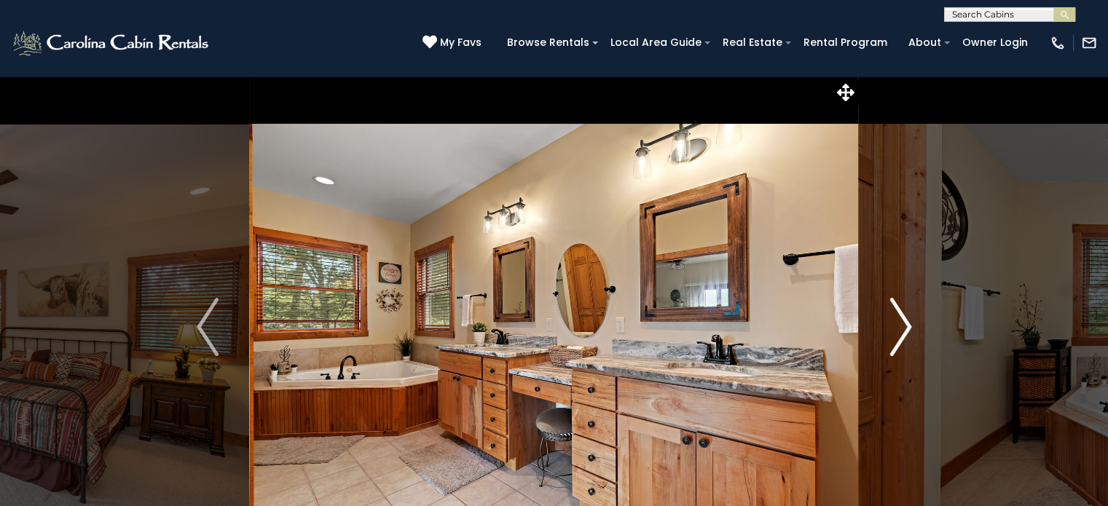
click at [889, 328] on img "Next" at bounding box center [900, 327] width 22 height 58
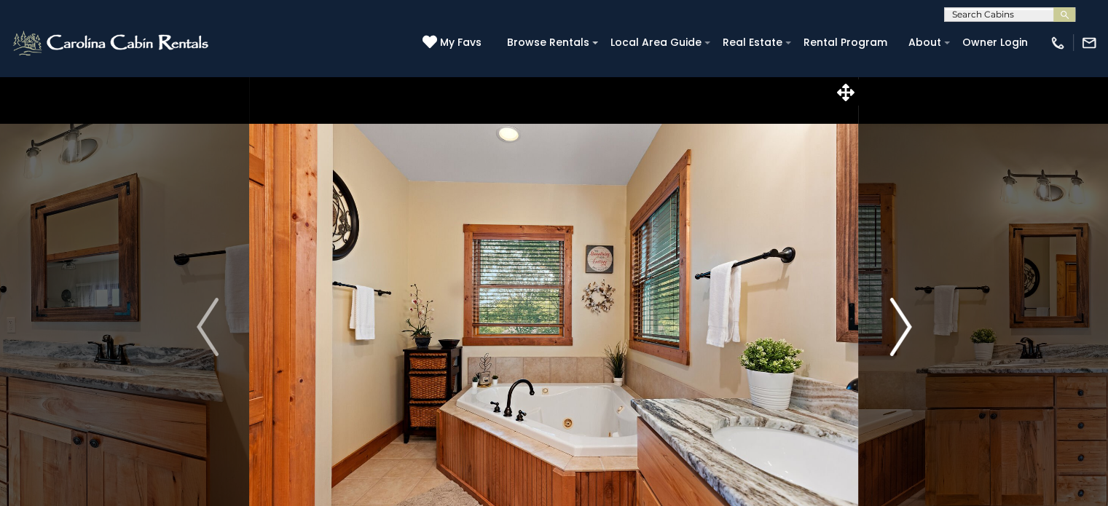
click at [889, 328] on img "Next" at bounding box center [900, 327] width 22 height 58
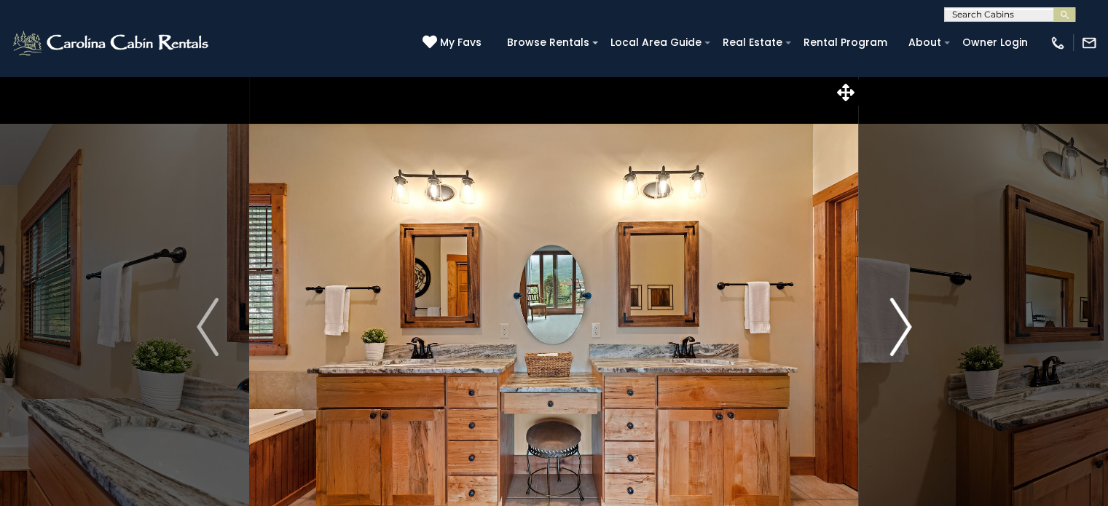
click at [903, 333] on img "Next" at bounding box center [900, 327] width 22 height 58
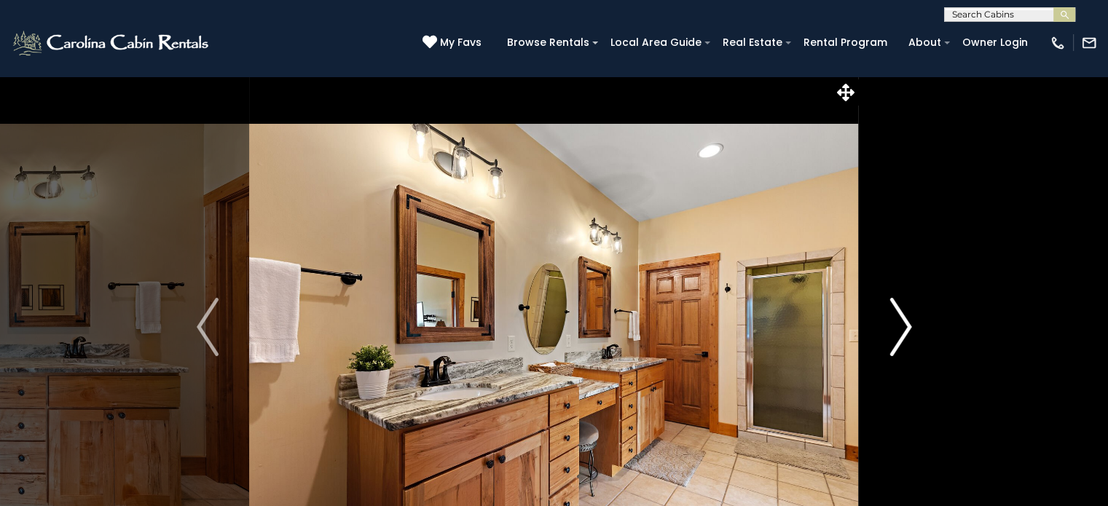
click at [903, 334] on img "Next" at bounding box center [900, 327] width 22 height 58
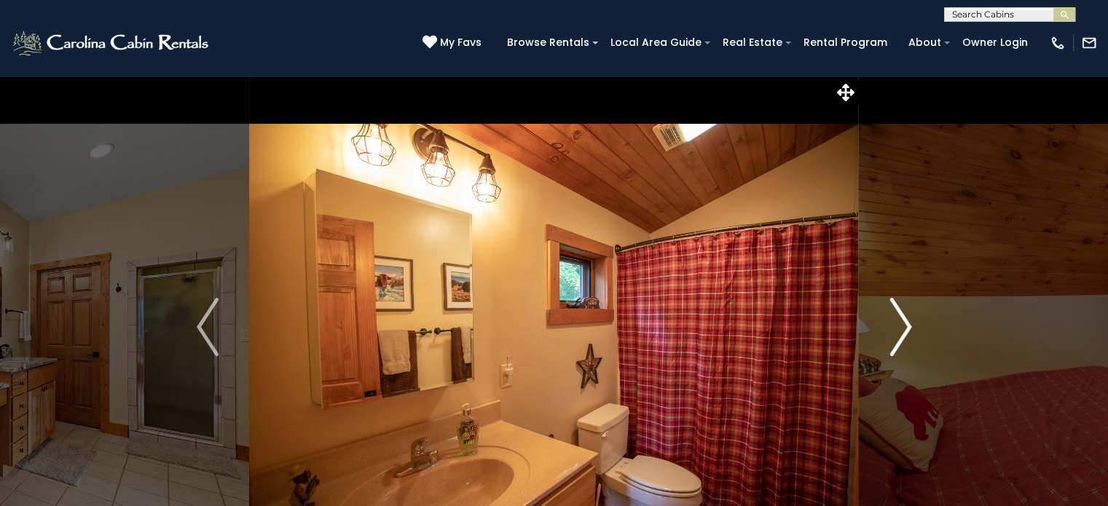
click at [903, 334] on img "Next" at bounding box center [900, 327] width 22 height 58
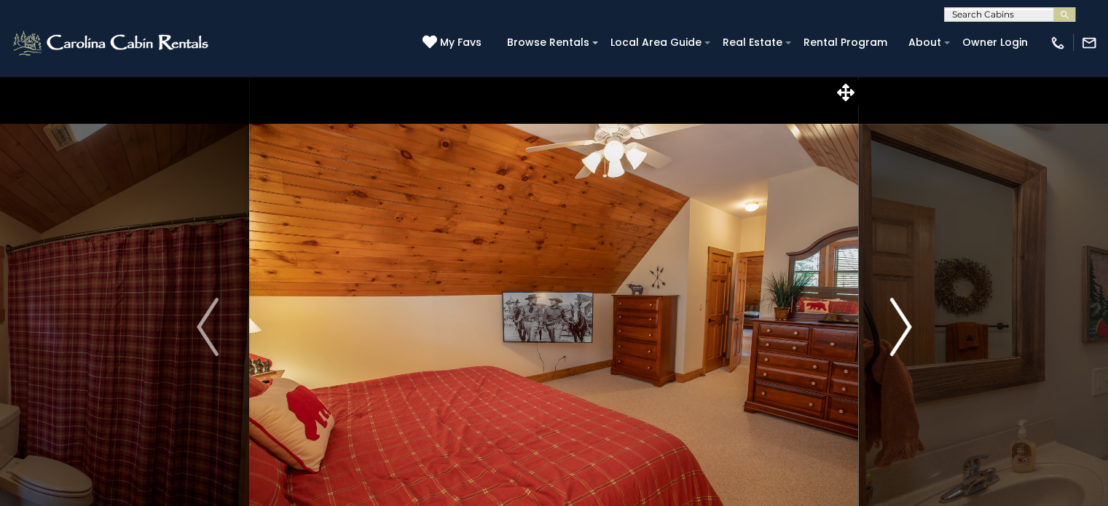
click at [903, 334] on img "Next" at bounding box center [900, 327] width 22 height 58
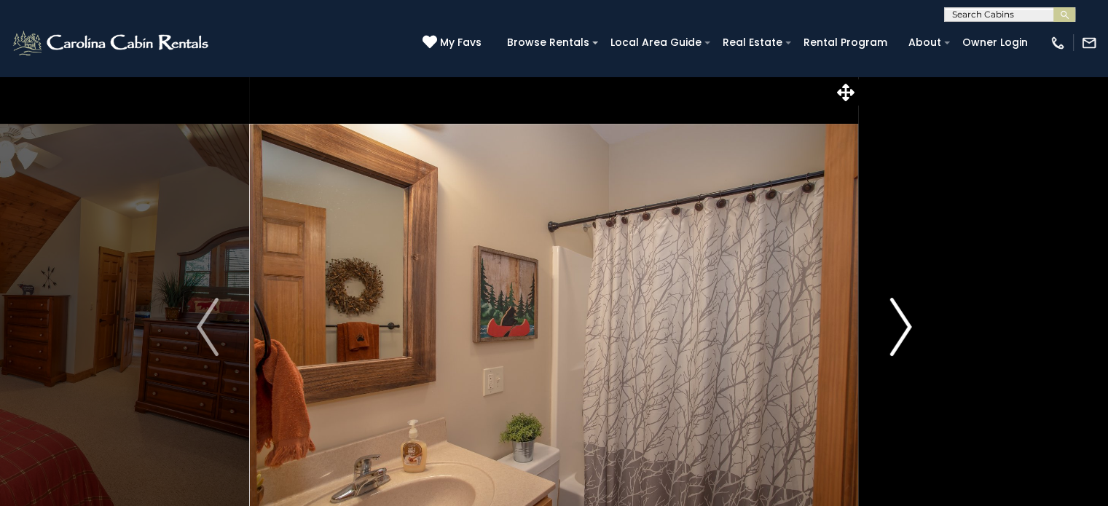
click at [903, 334] on img "Next" at bounding box center [900, 327] width 22 height 58
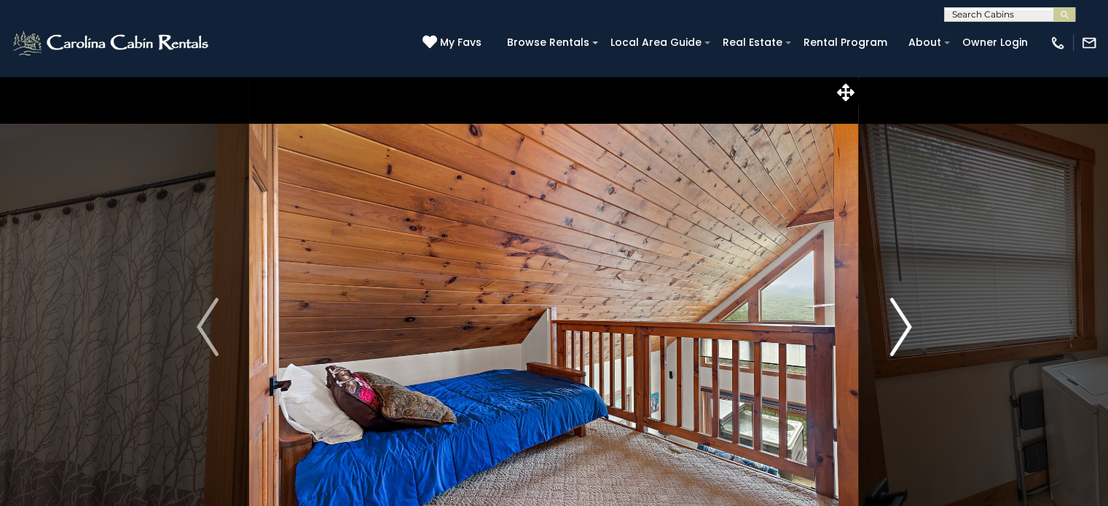
click at [903, 334] on img "Next" at bounding box center [900, 327] width 22 height 58
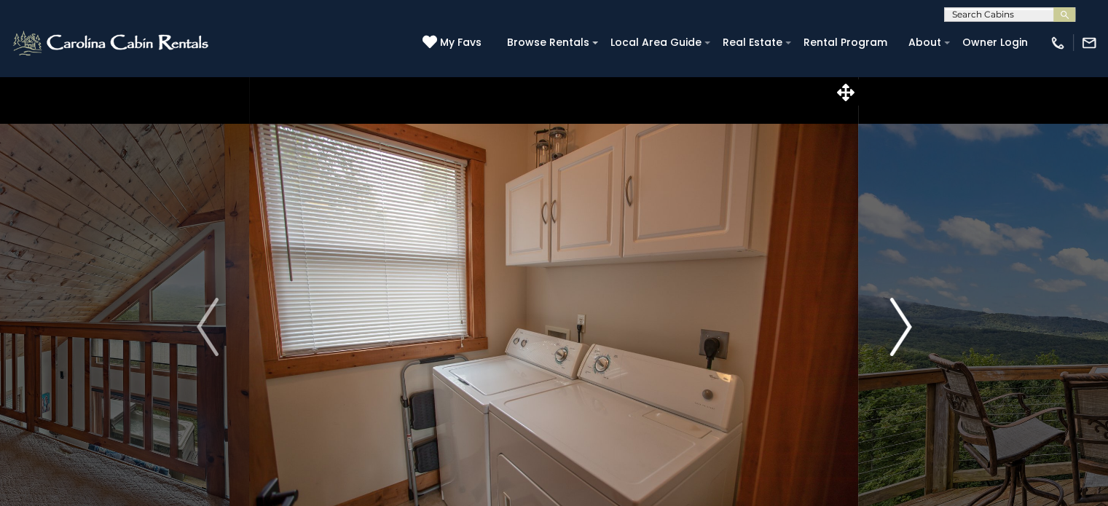
click at [903, 334] on img "Next" at bounding box center [900, 327] width 22 height 58
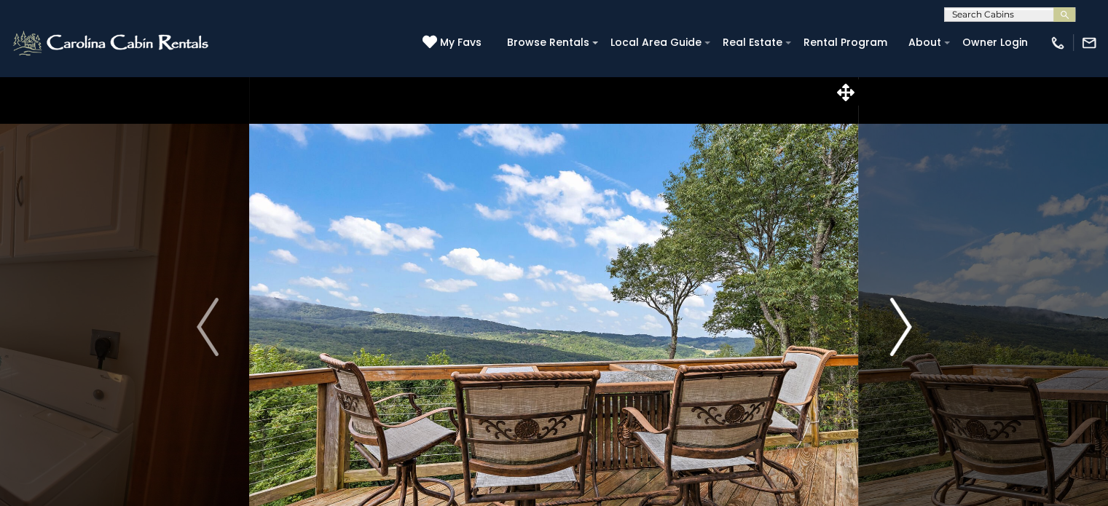
click at [903, 334] on img "Next" at bounding box center [900, 327] width 22 height 58
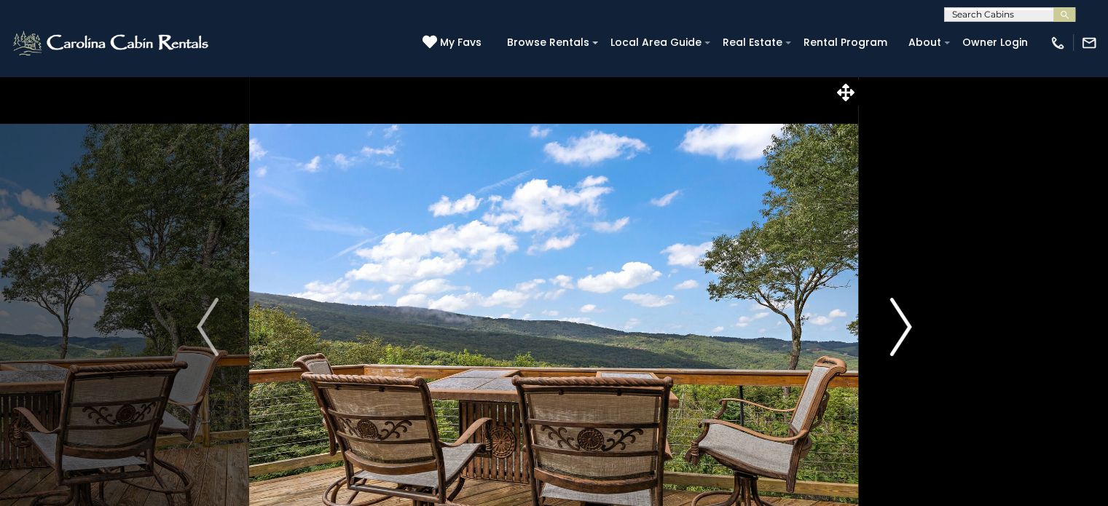
click at [903, 334] on img "Next" at bounding box center [900, 327] width 22 height 58
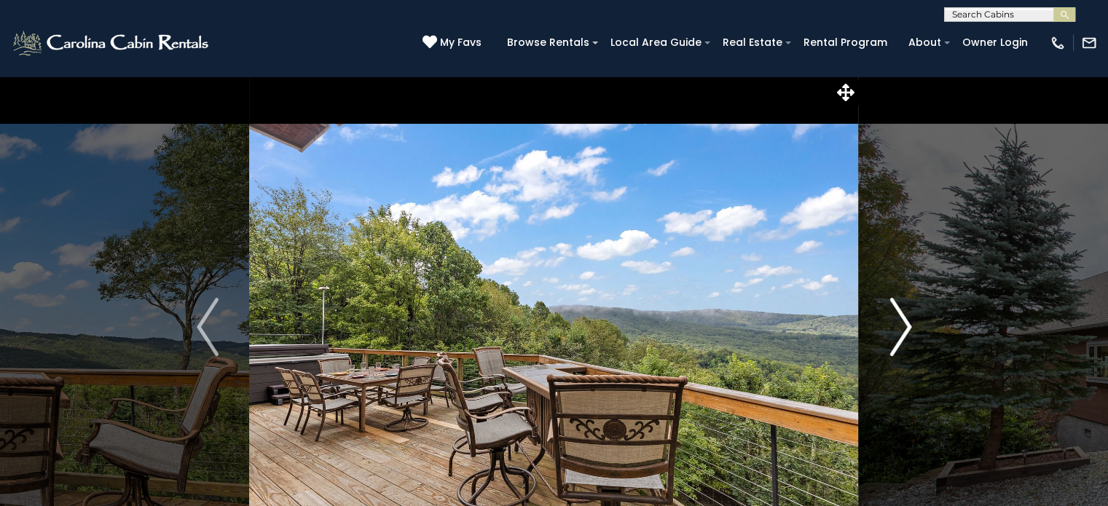
click at [903, 334] on img "Next" at bounding box center [900, 327] width 22 height 58
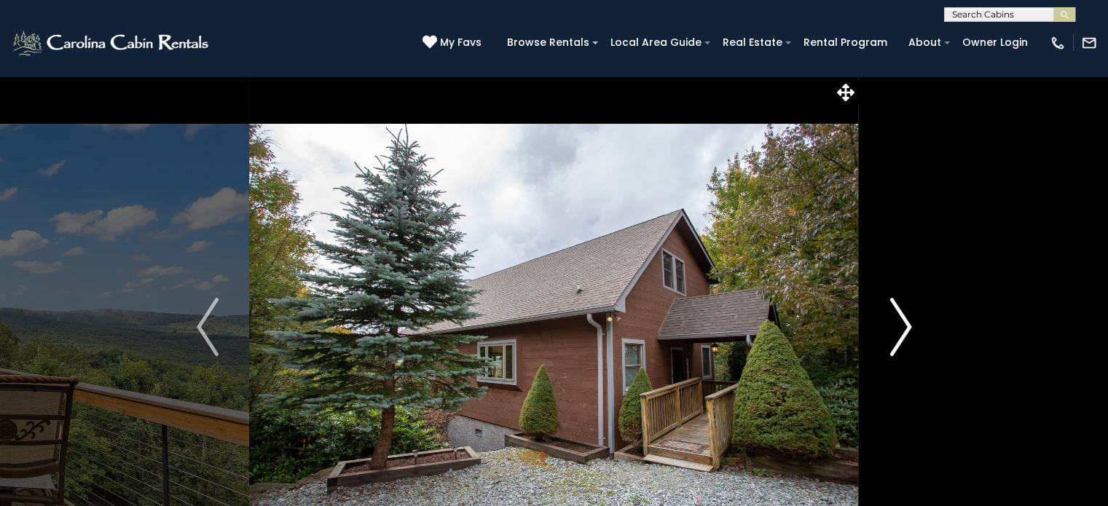
click at [897, 334] on img "Next" at bounding box center [900, 327] width 22 height 58
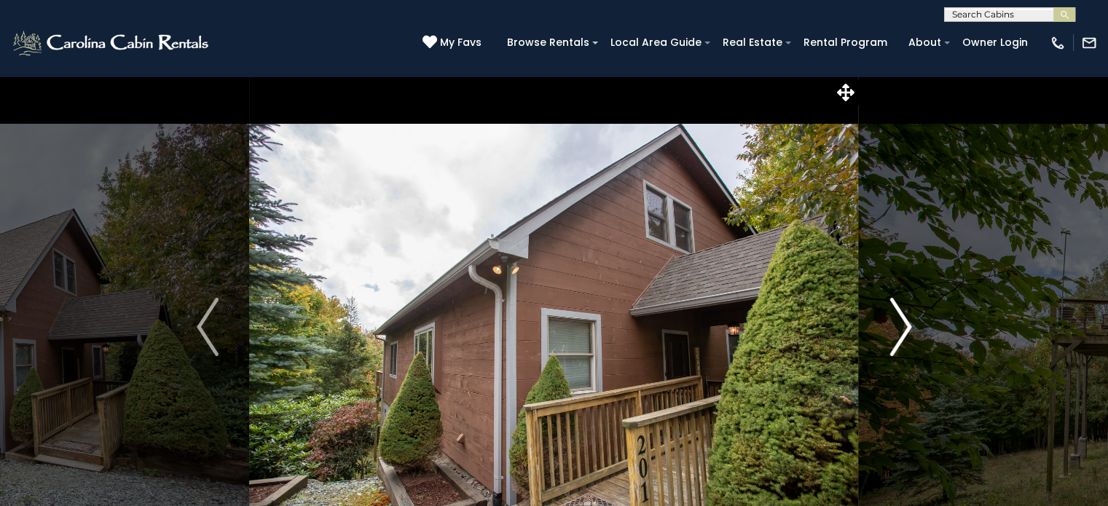
click at [897, 334] on img "Next" at bounding box center [900, 327] width 22 height 58
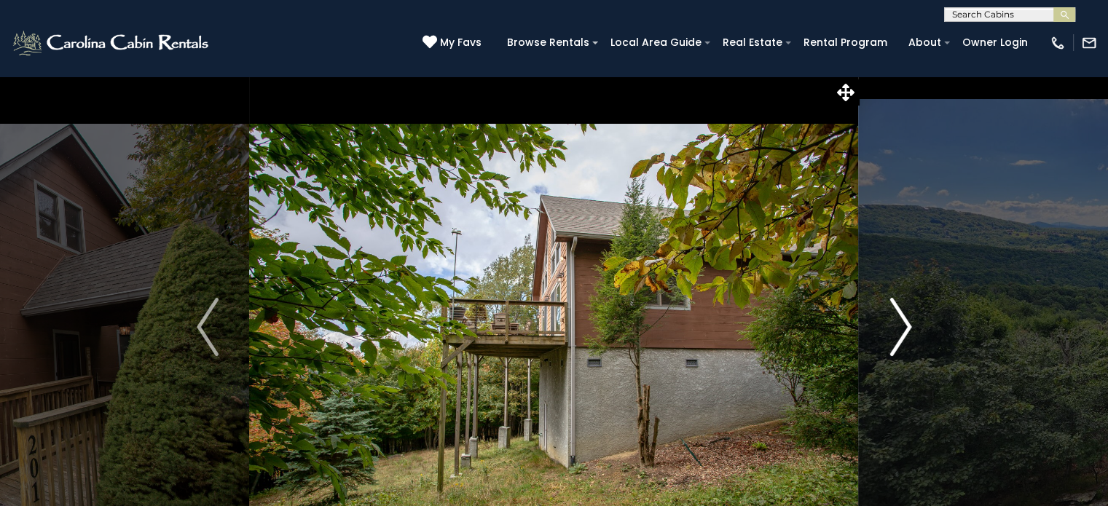
click at [897, 334] on img "Next" at bounding box center [900, 327] width 22 height 58
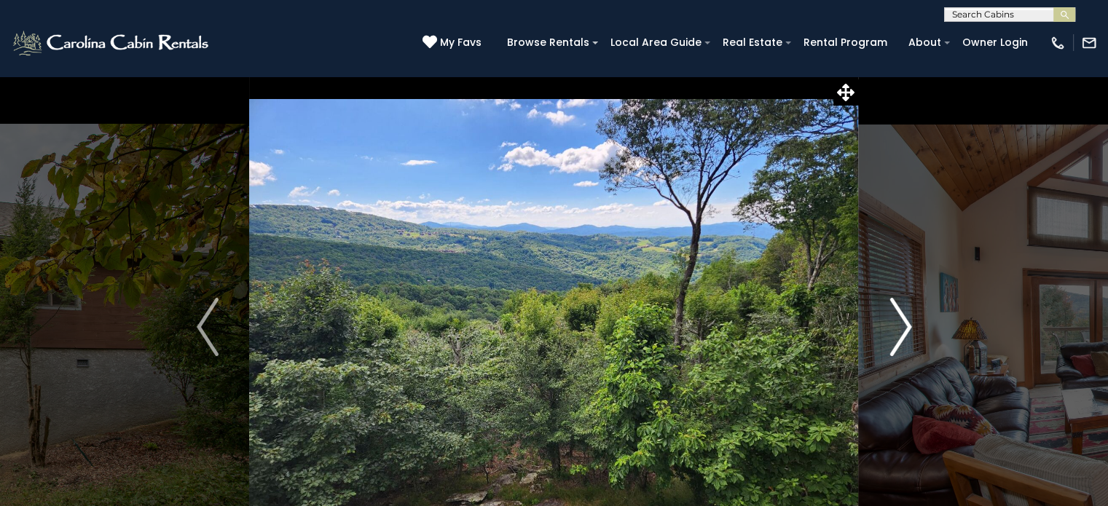
click at [897, 334] on img "Next" at bounding box center [900, 327] width 22 height 58
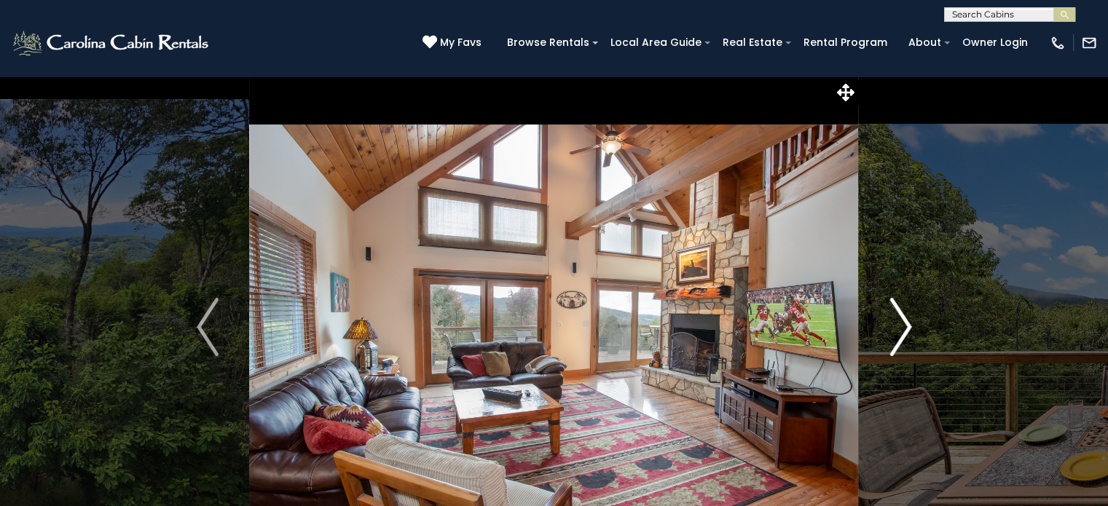
click at [904, 335] on img "Next" at bounding box center [900, 327] width 22 height 58
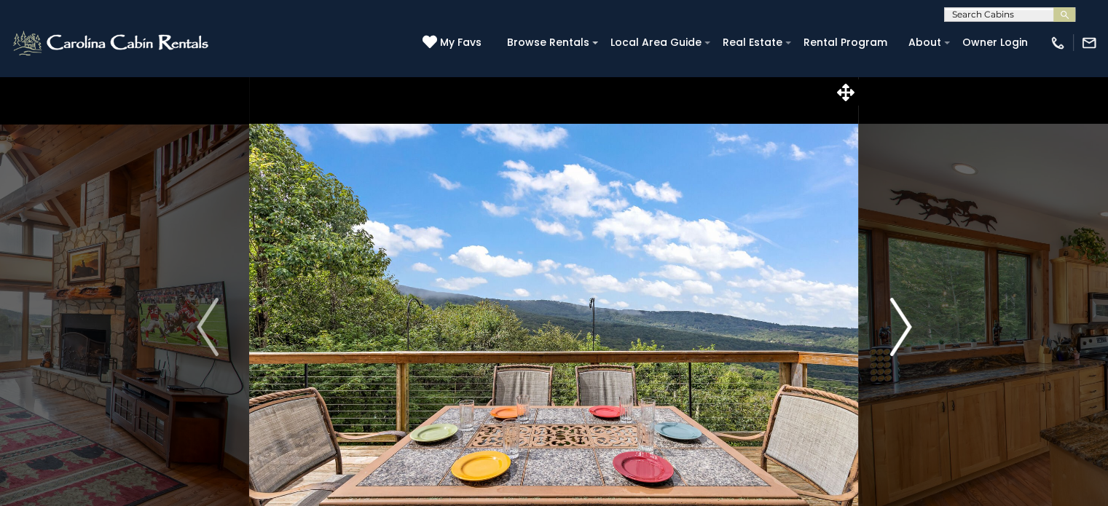
click at [904, 335] on img "Next" at bounding box center [900, 327] width 22 height 58
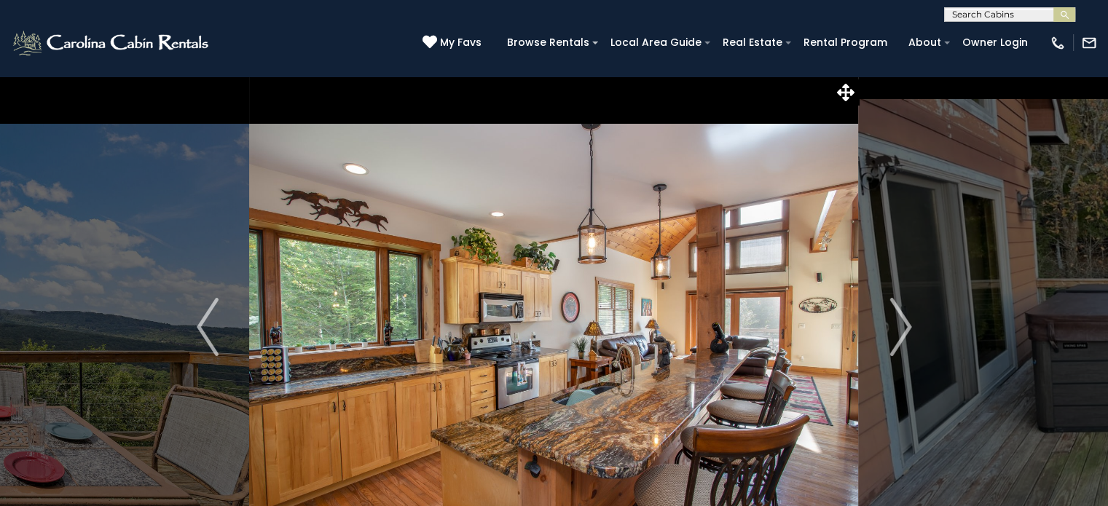
click at [846, 84] on icon at bounding box center [845, 92] width 17 height 17
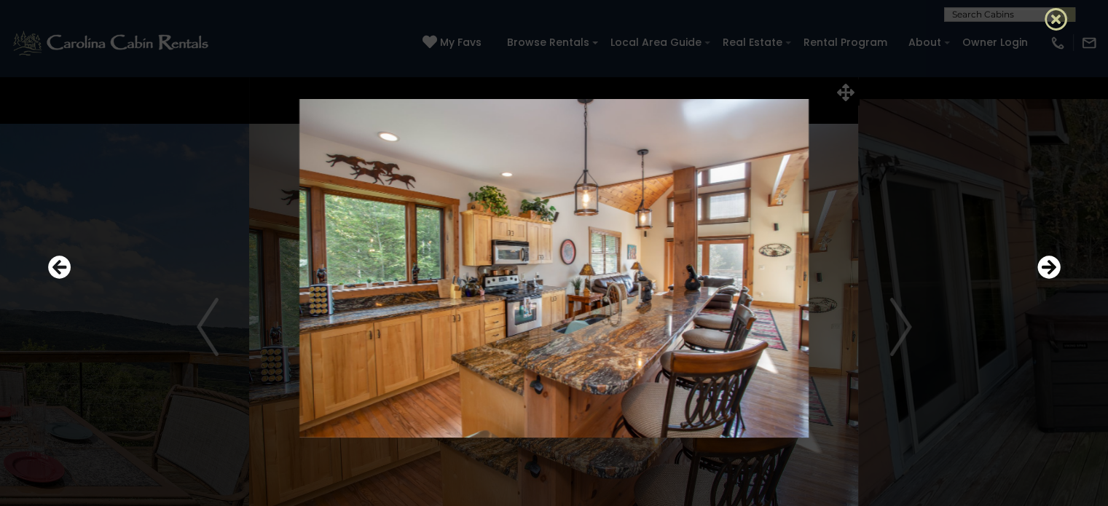
click at [1057, 17] on icon at bounding box center [1055, 18] width 23 height 23
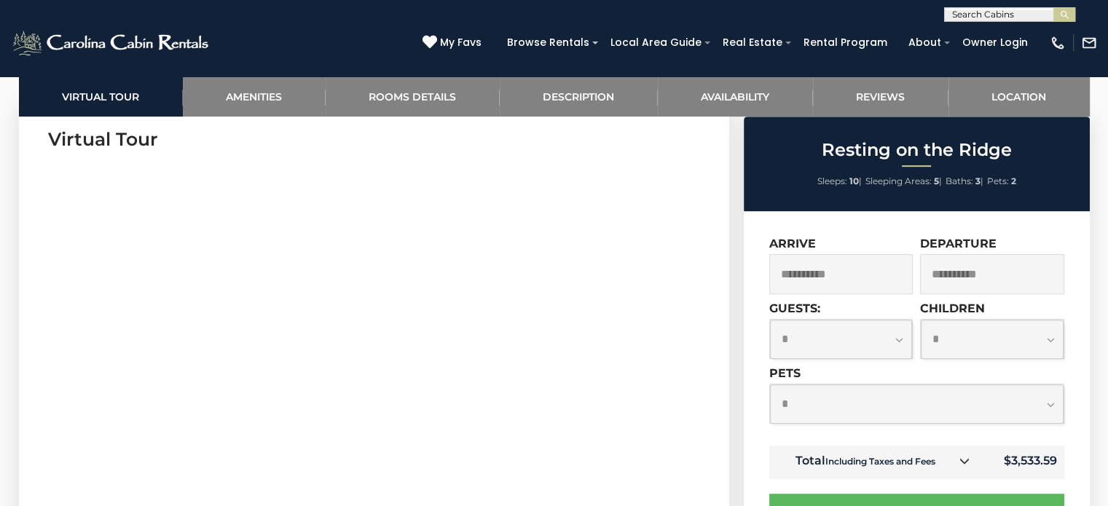
scroll to position [728, 0]
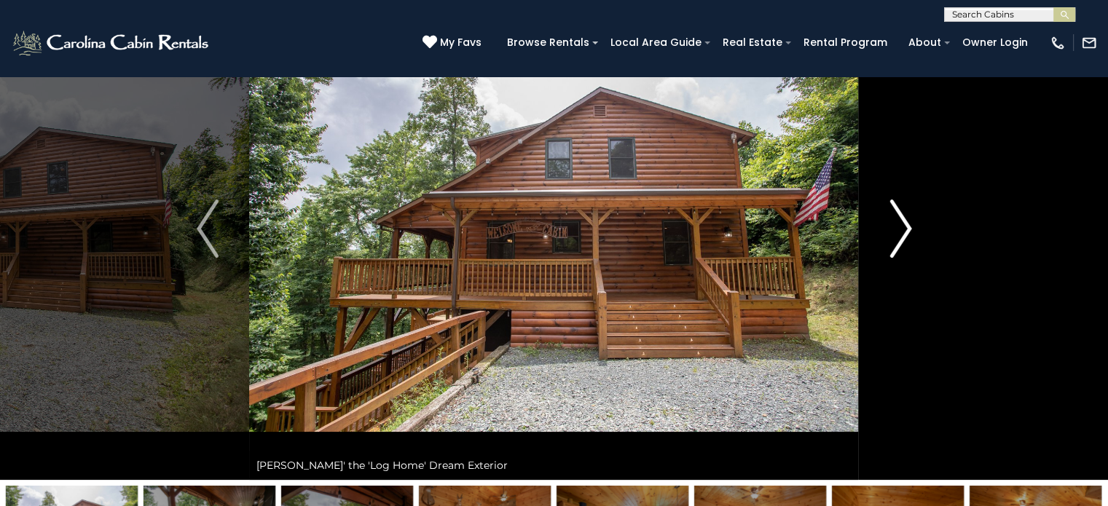
scroll to position [73, 0]
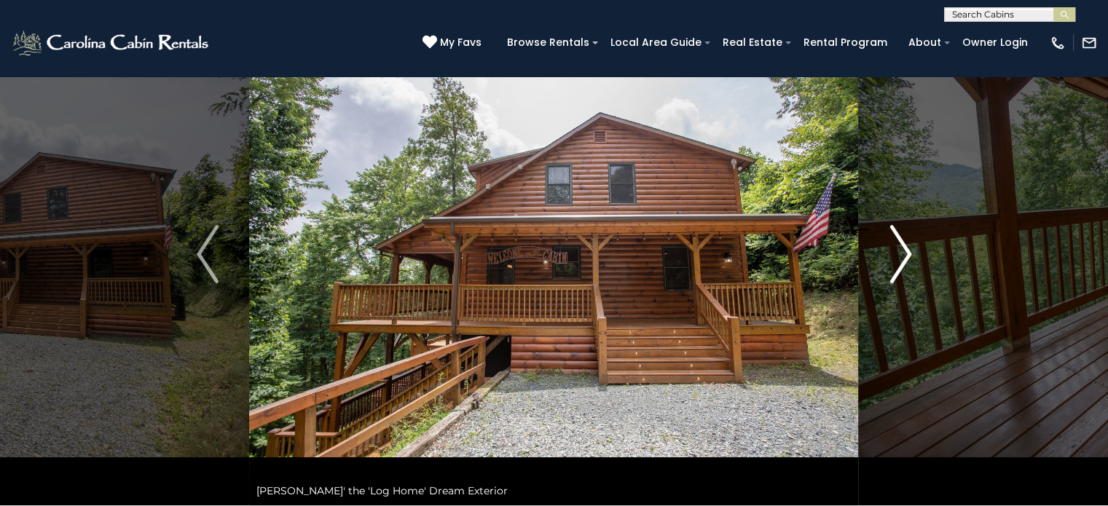
click at [907, 259] on img "Next" at bounding box center [900, 254] width 22 height 58
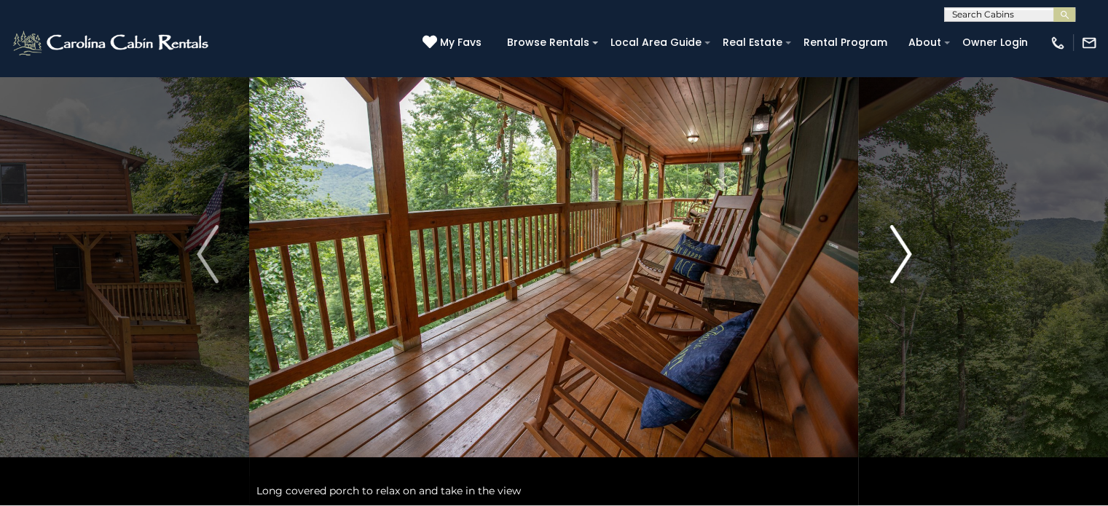
click at [907, 254] on img "Next" at bounding box center [900, 254] width 22 height 58
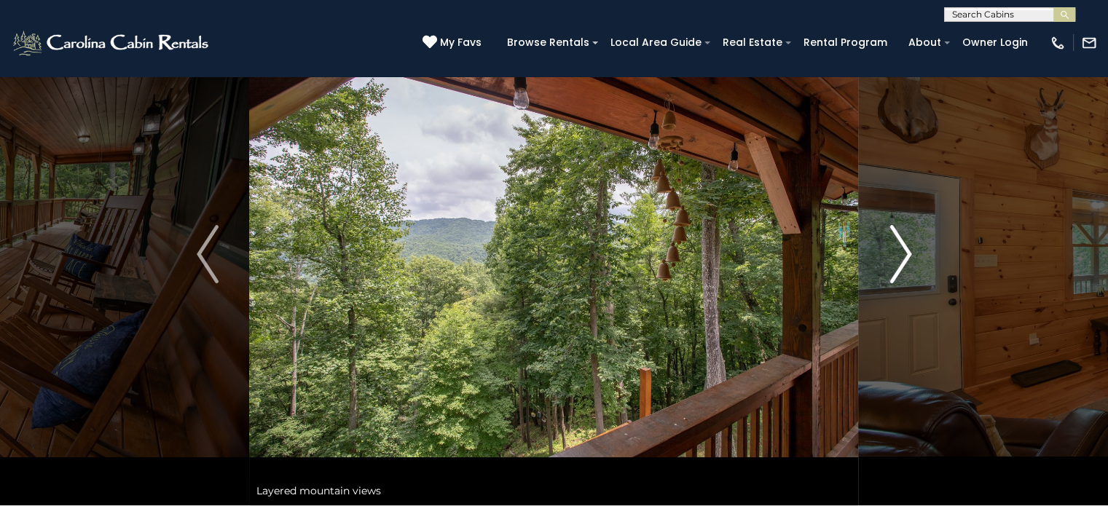
click at [906, 253] on img "Next" at bounding box center [900, 254] width 22 height 58
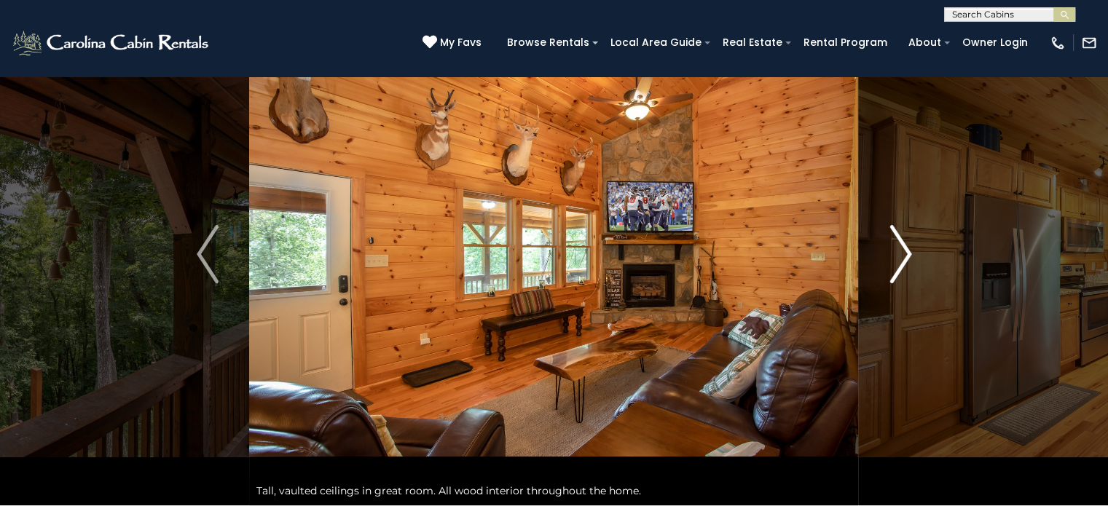
click at [906, 253] on img "Next" at bounding box center [900, 254] width 22 height 58
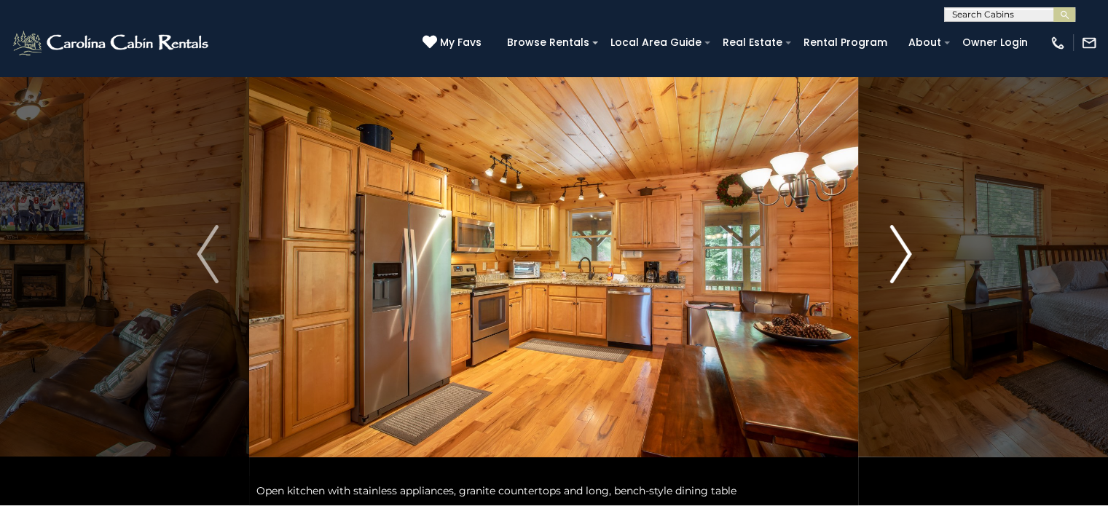
click at [906, 253] on img "Next" at bounding box center [900, 254] width 22 height 58
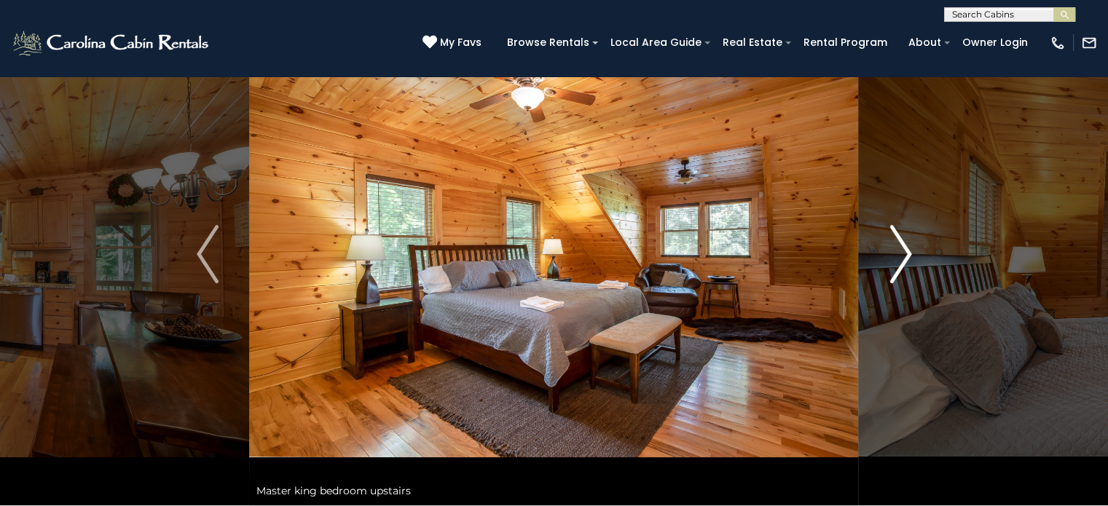
click at [906, 253] on img "Next" at bounding box center [900, 254] width 22 height 58
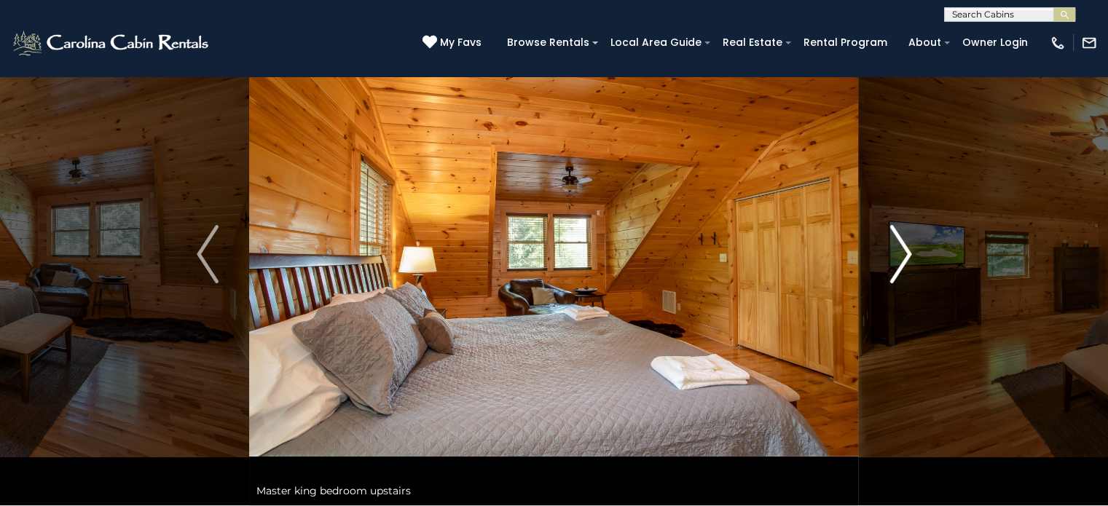
click at [906, 253] on img "Next" at bounding box center [900, 254] width 22 height 58
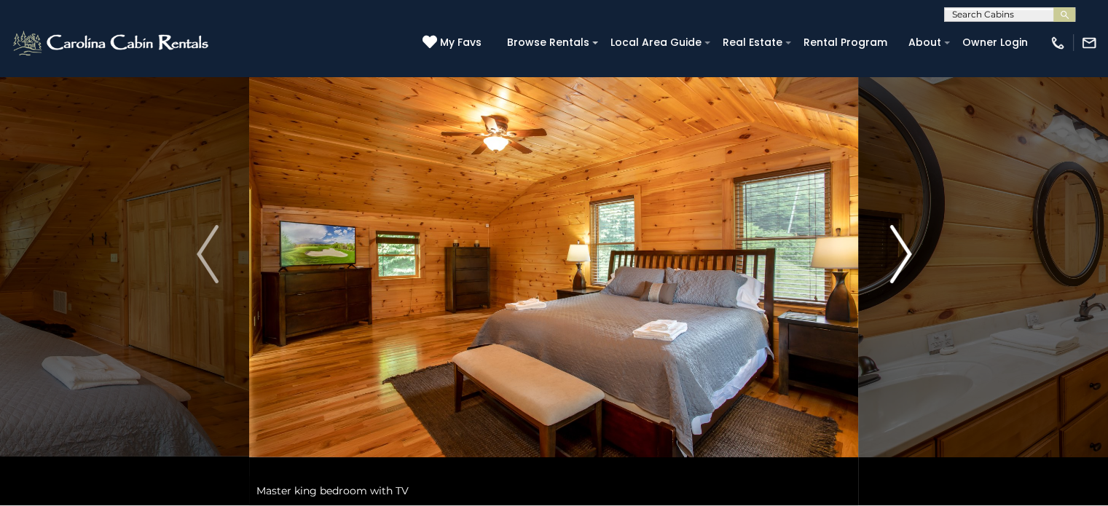
click at [906, 253] on img "Next" at bounding box center [900, 254] width 22 height 58
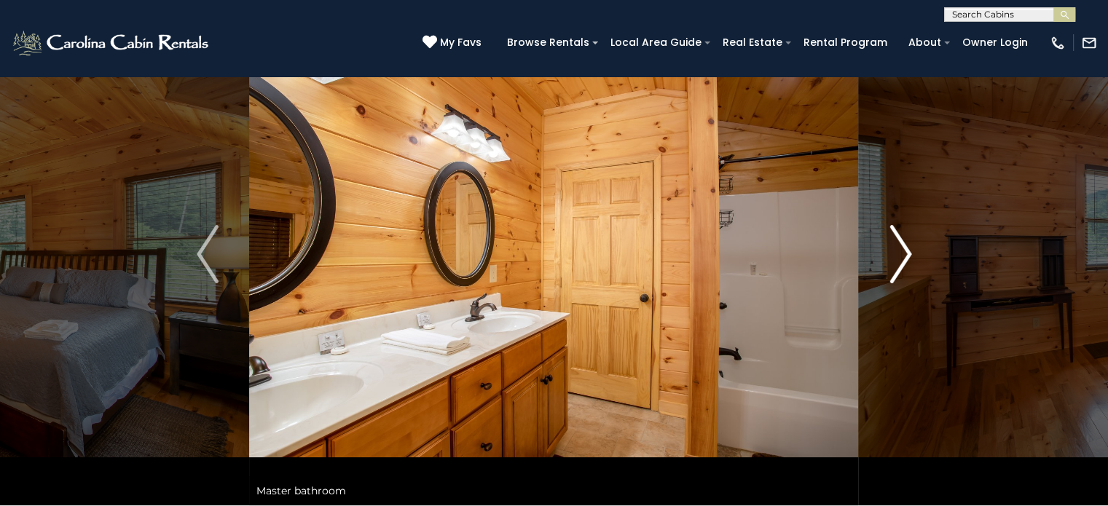
click at [906, 253] on img "Next" at bounding box center [900, 254] width 22 height 58
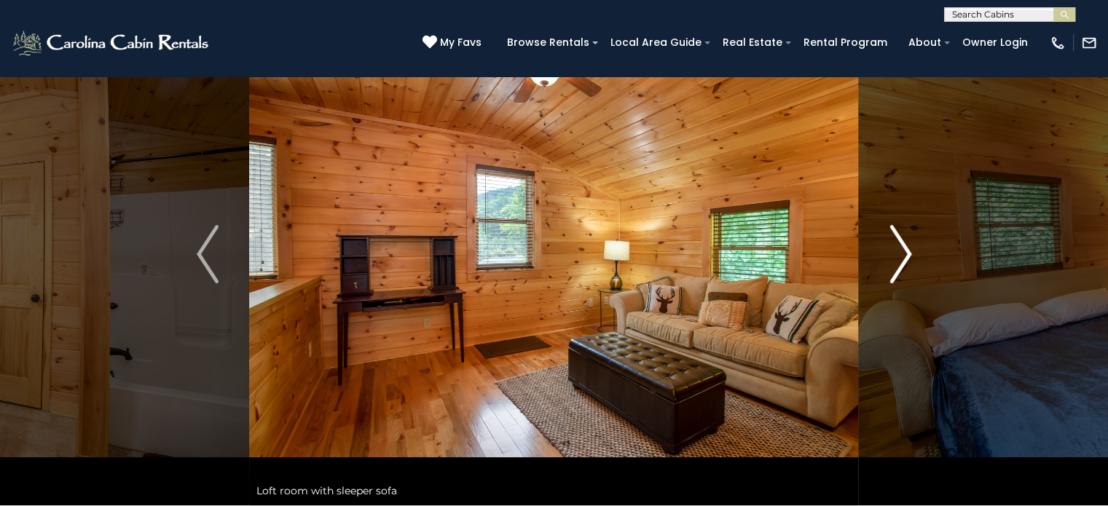
click at [906, 253] on img "Next" at bounding box center [900, 254] width 22 height 58
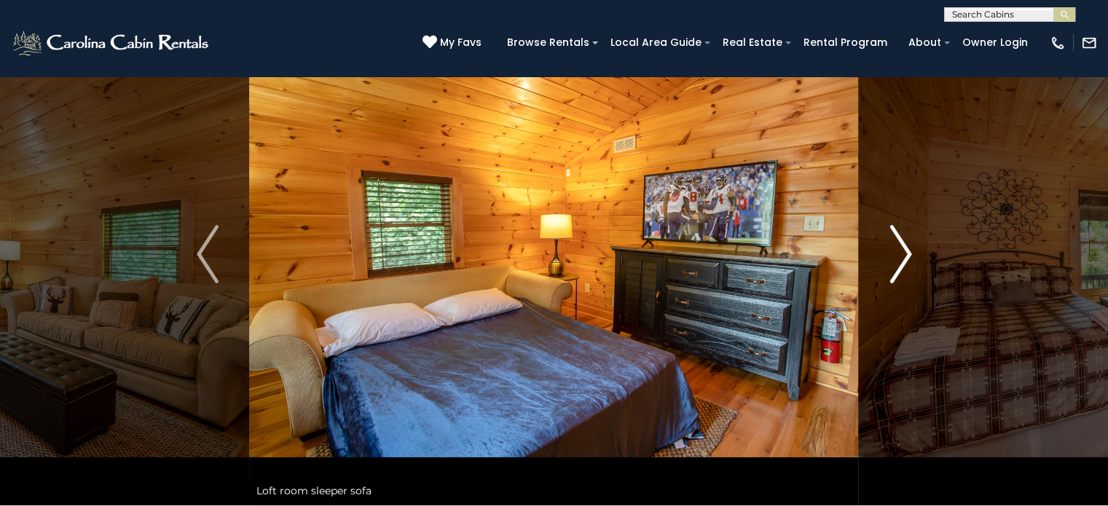
click at [906, 253] on img "Next" at bounding box center [900, 254] width 22 height 58
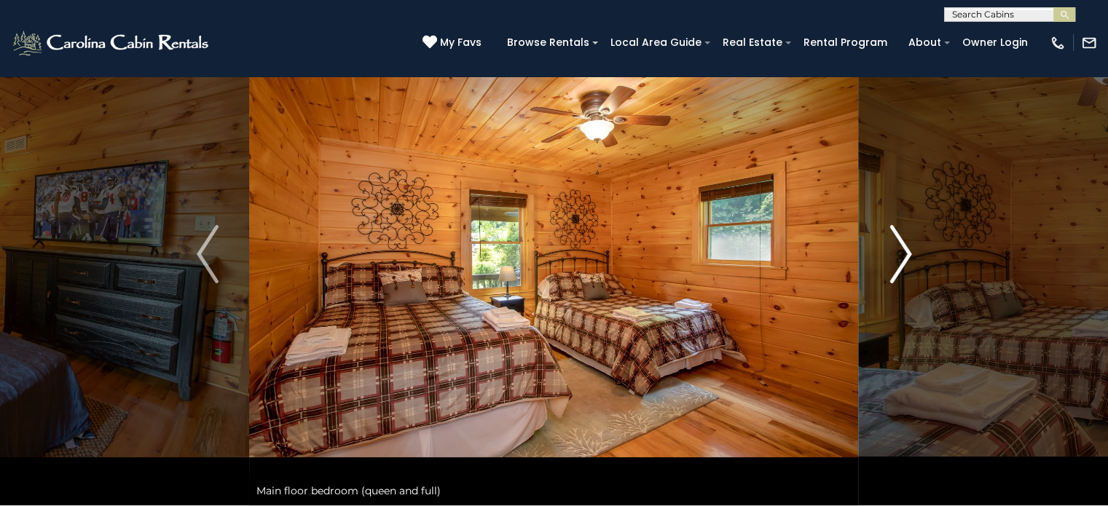
click at [906, 253] on img "Next" at bounding box center [900, 254] width 22 height 58
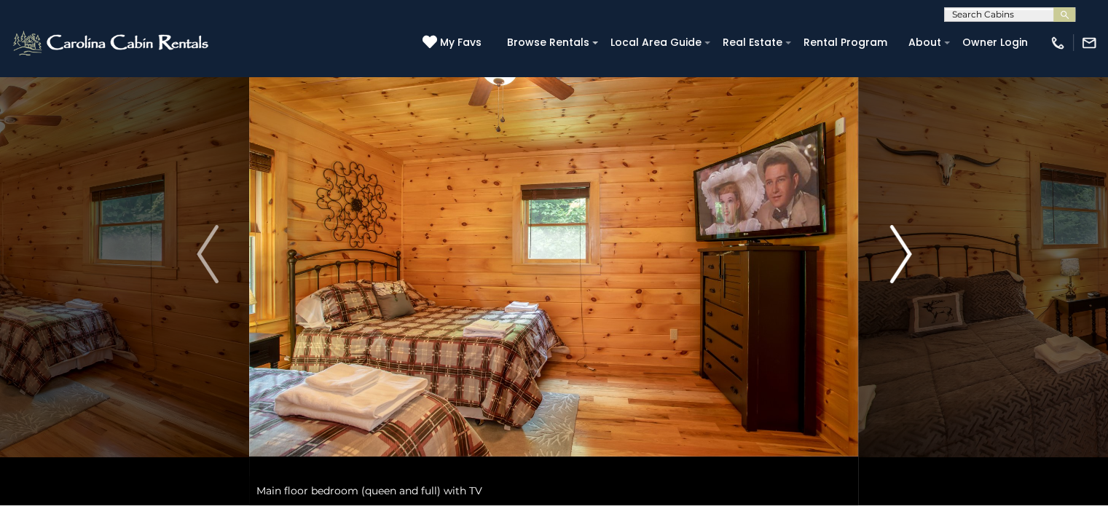
click at [905, 252] on img "Next" at bounding box center [900, 254] width 22 height 58
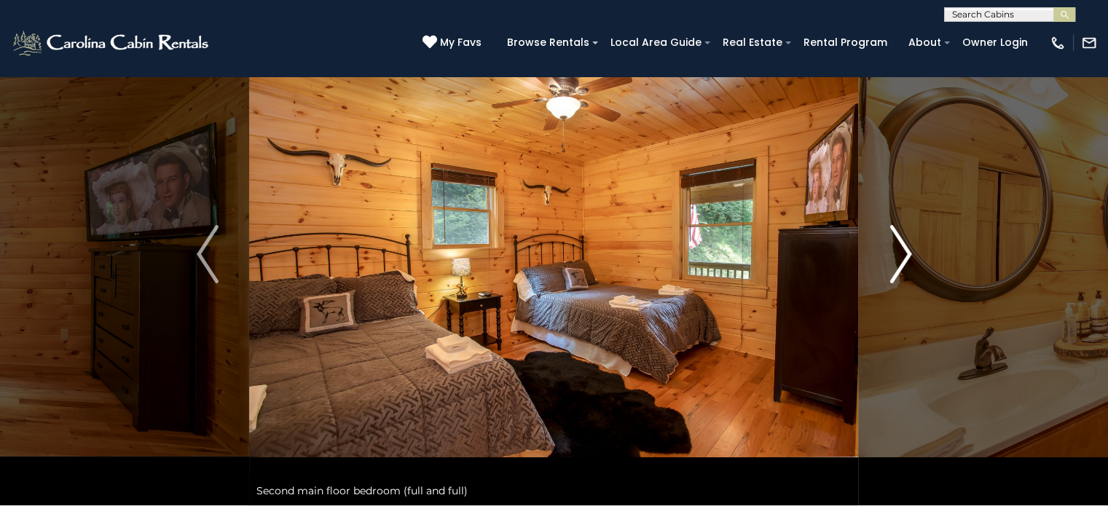
click at [905, 252] on img "Next" at bounding box center [900, 254] width 22 height 58
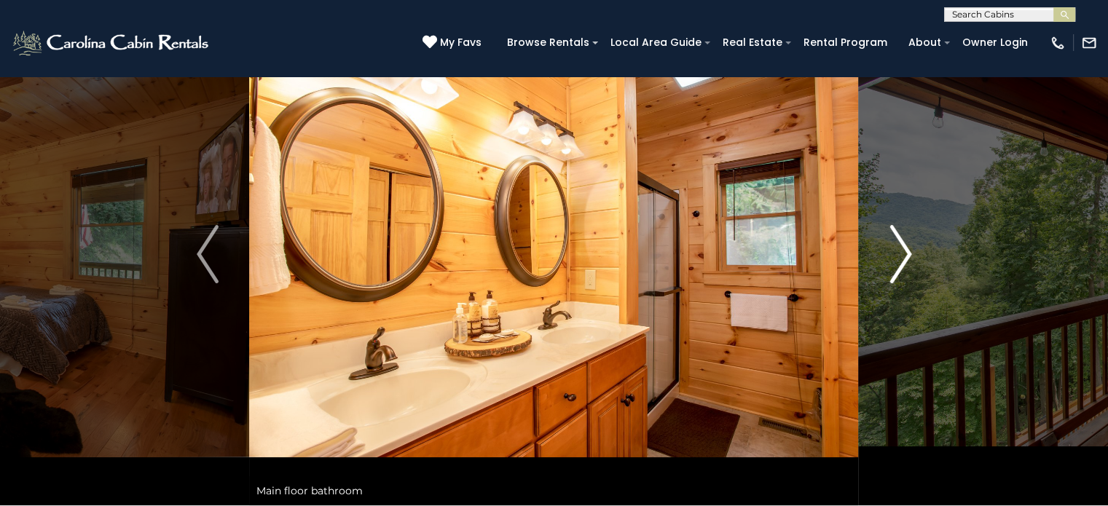
click at [905, 252] on img "Next" at bounding box center [900, 254] width 22 height 58
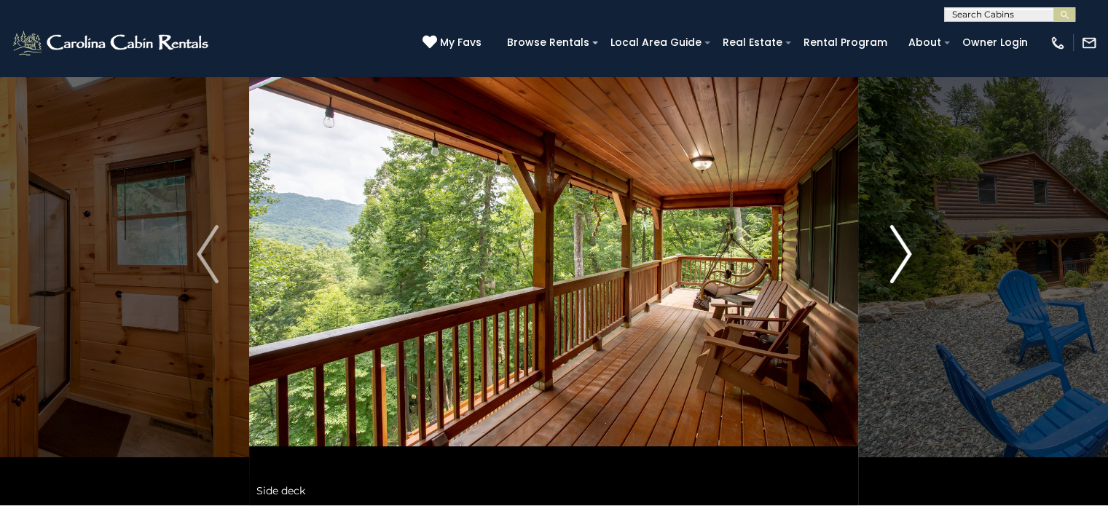
click at [905, 252] on img "Next" at bounding box center [900, 254] width 22 height 58
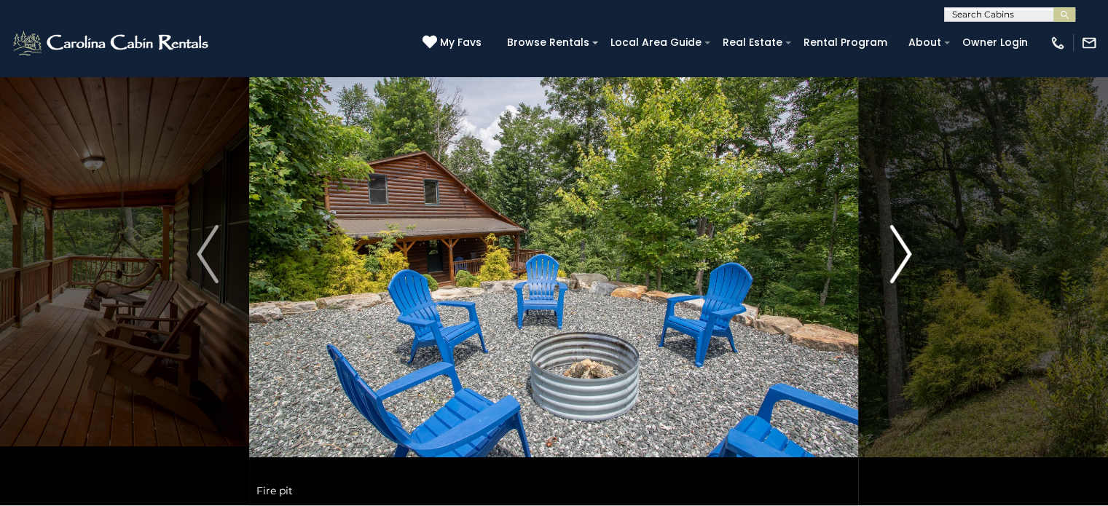
click at [905, 252] on img "Next" at bounding box center [900, 254] width 22 height 58
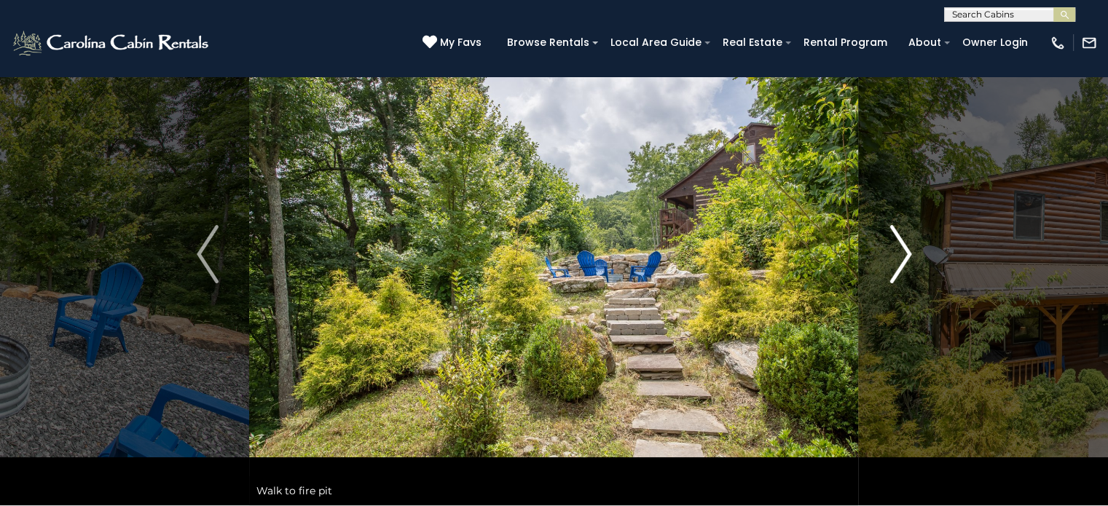
click at [905, 252] on img "Next" at bounding box center [900, 254] width 22 height 58
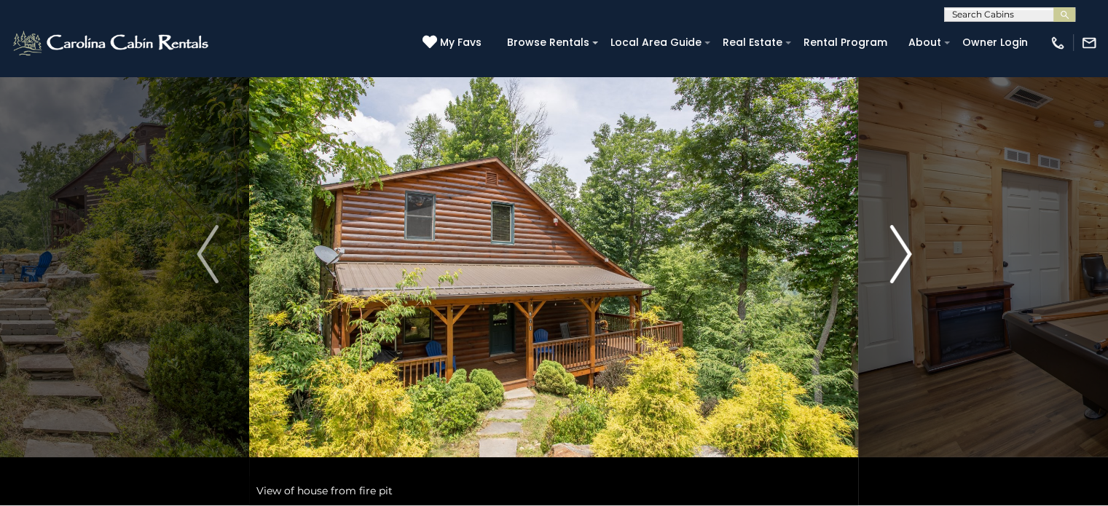
click at [905, 252] on img "Next" at bounding box center [900, 254] width 22 height 58
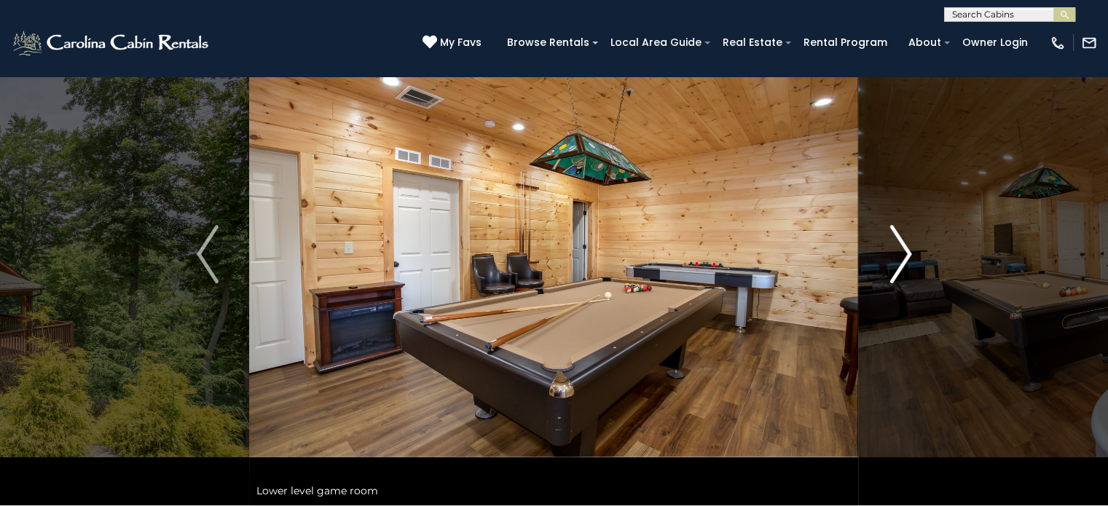
click at [905, 252] on img "Next" at bounding box center [900, 254] width 22 height 58
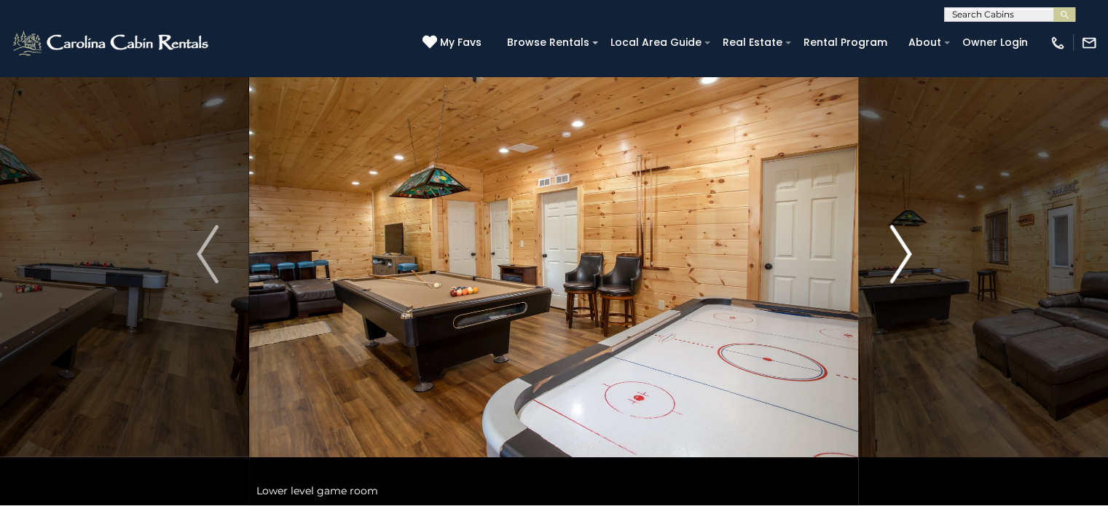
click at [903, 249] on img "Next" at bounding box center [900, 254] width 22 height 58
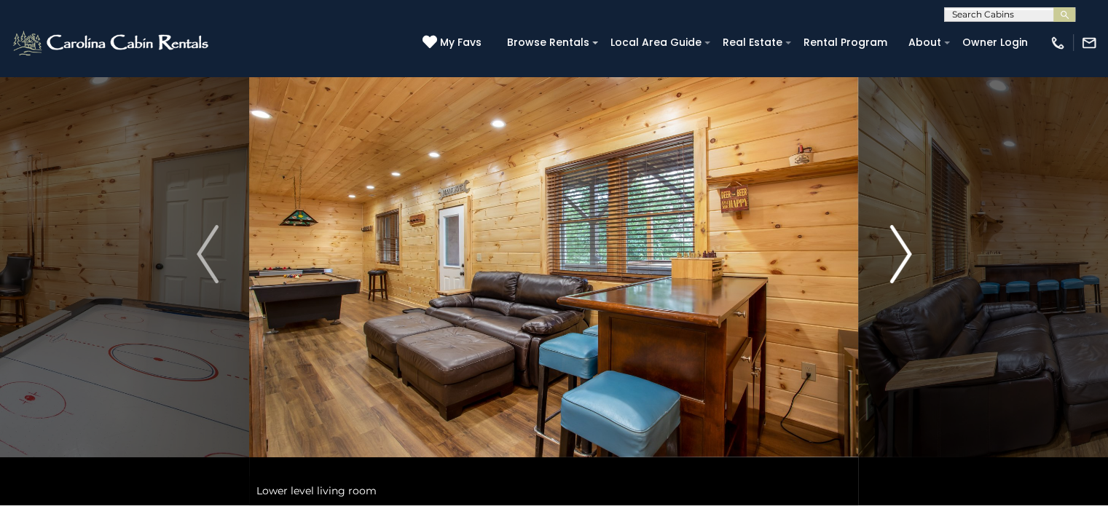
click at [903, 249] on img "Next" at bounding box center [900, 254] width 22 height 58
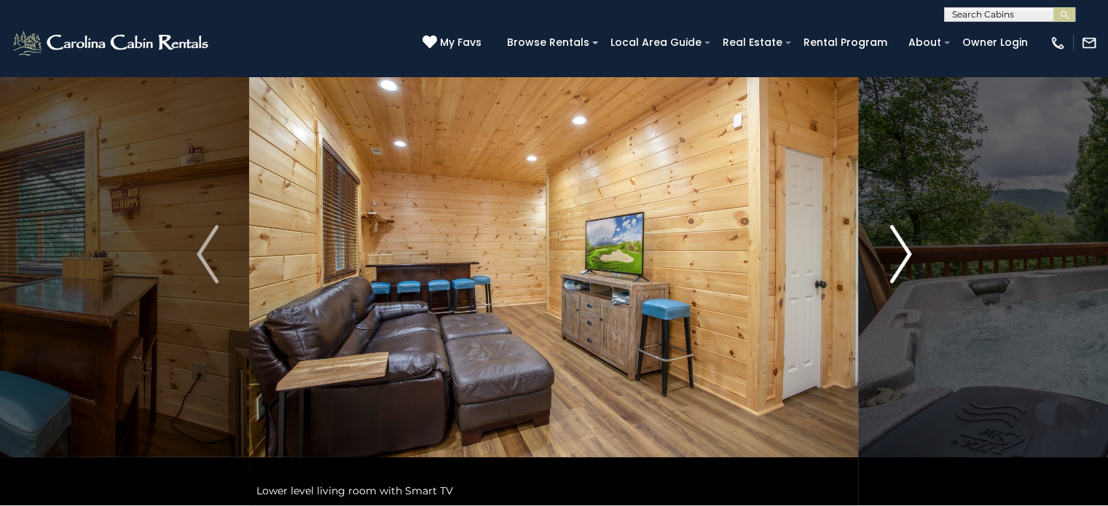
click at [903, 249] on img "Next" at bounding box center [900, 254] width 22 height 58
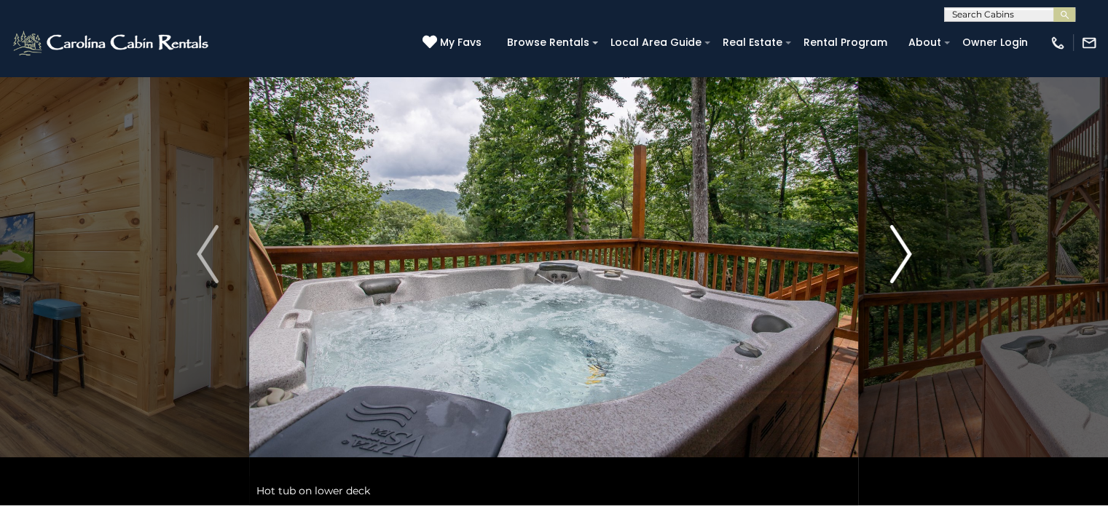
click at [903, 249] on img "Next" at bounding box center [900, 254] width 22 height 58
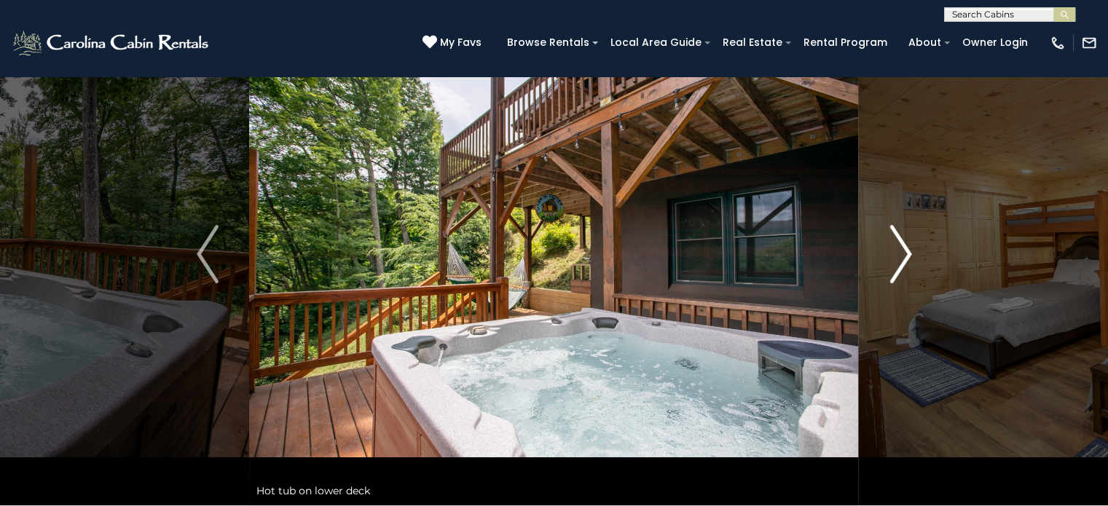
click at [903, 249] on img "Next" at bounding box center [900, 254] width 22 height 58
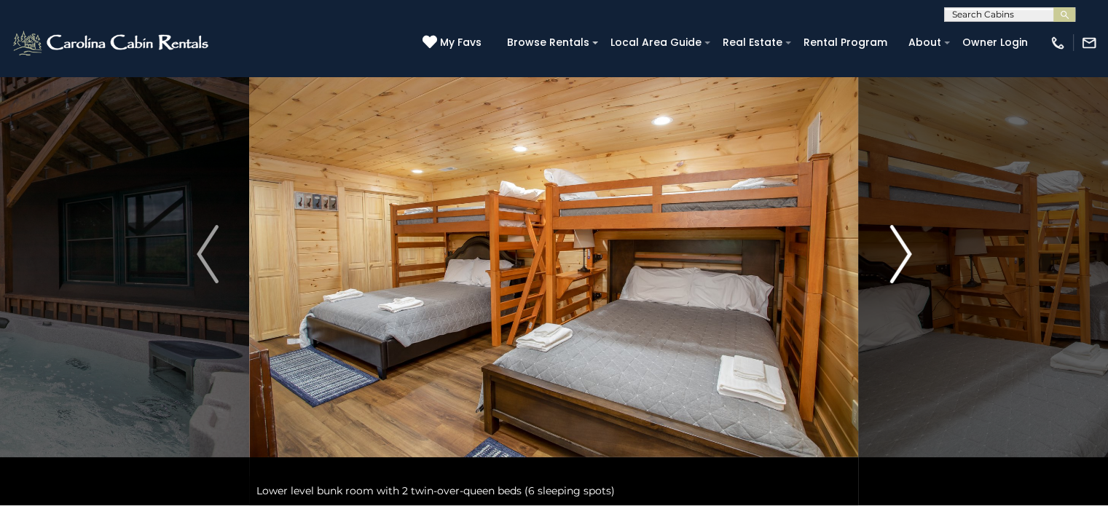
click at [903, 249] on img "Next" at bounding box center [900, 254] width 22 height 58
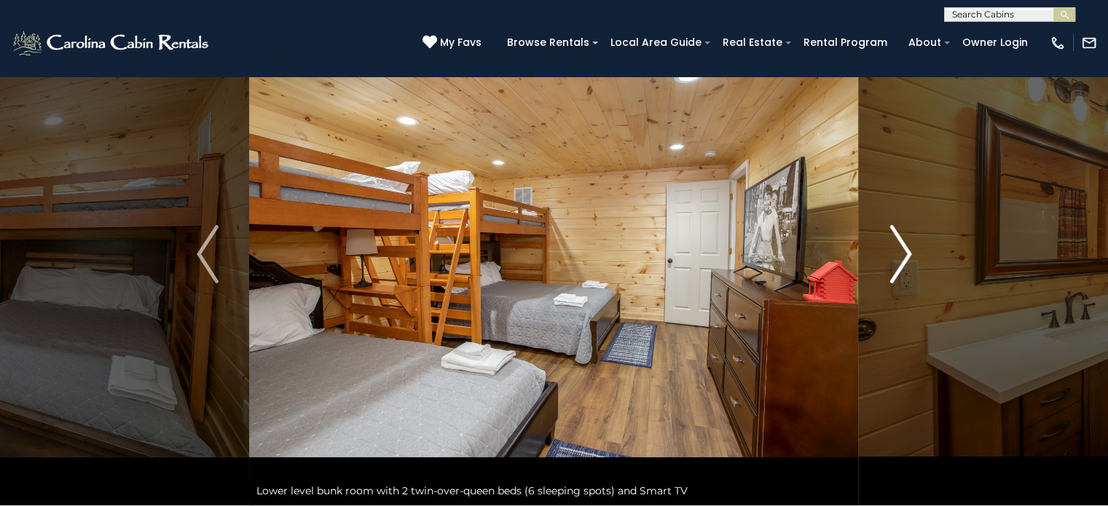
click at [903, 249] on img "Next" at bounding box center [900, 254] width 22 height 58
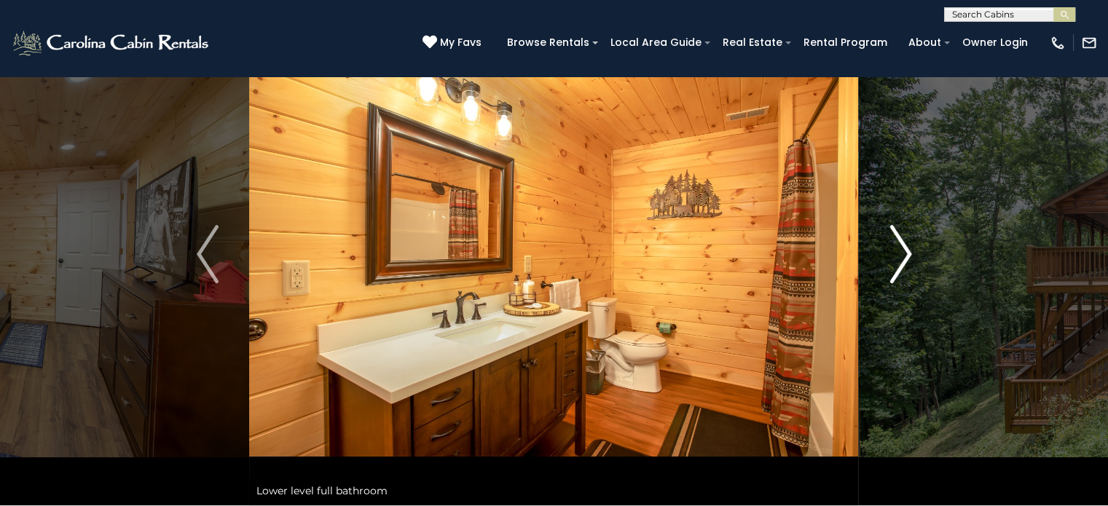
click at [903, 249] on img "Next" at bounding box center [900, 254] width 22 height 58
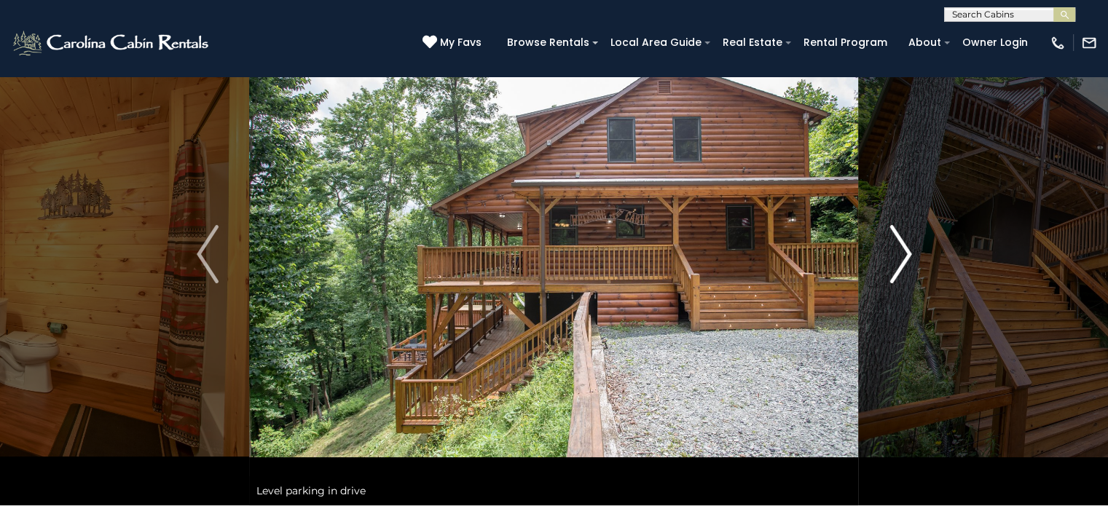
click at [886, 278] on button "Next" at bounding box center [901, 254] width 84 height 503
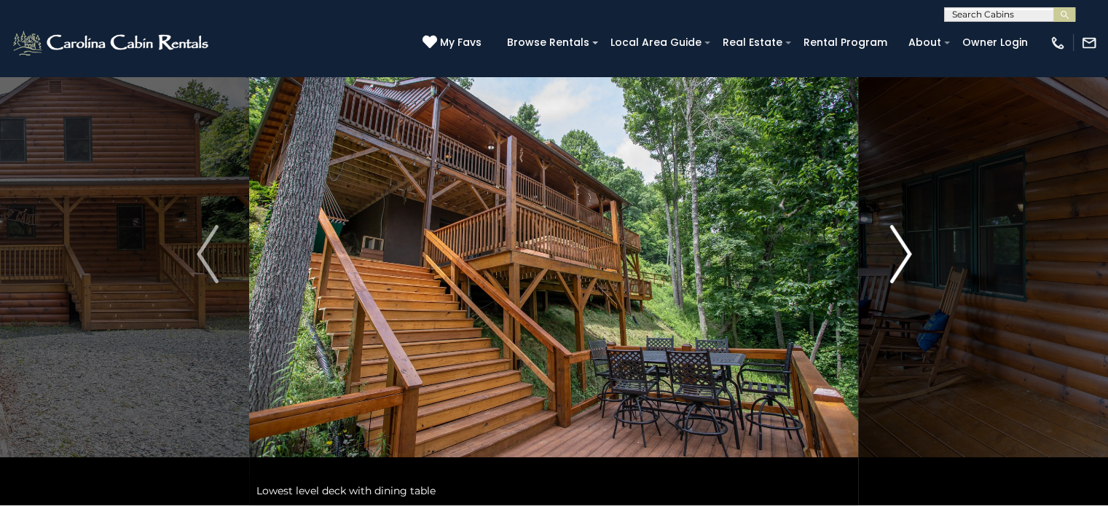
click at [886, 278] on button "Next" at bounding box center [901, 254] width 84 height 503
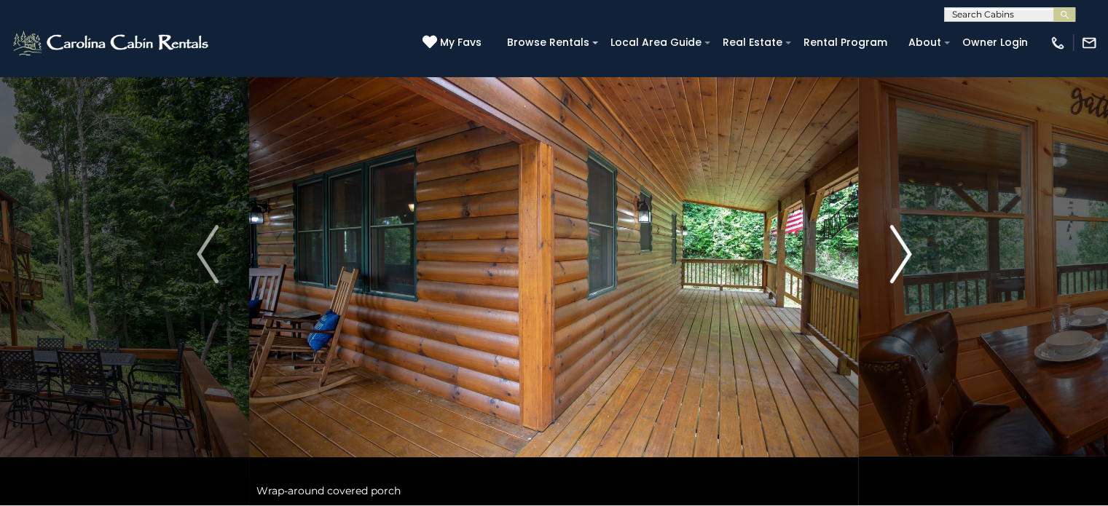
click at [887, 275] on button "Next" at bounding box center [901, 254] width 84 height 503
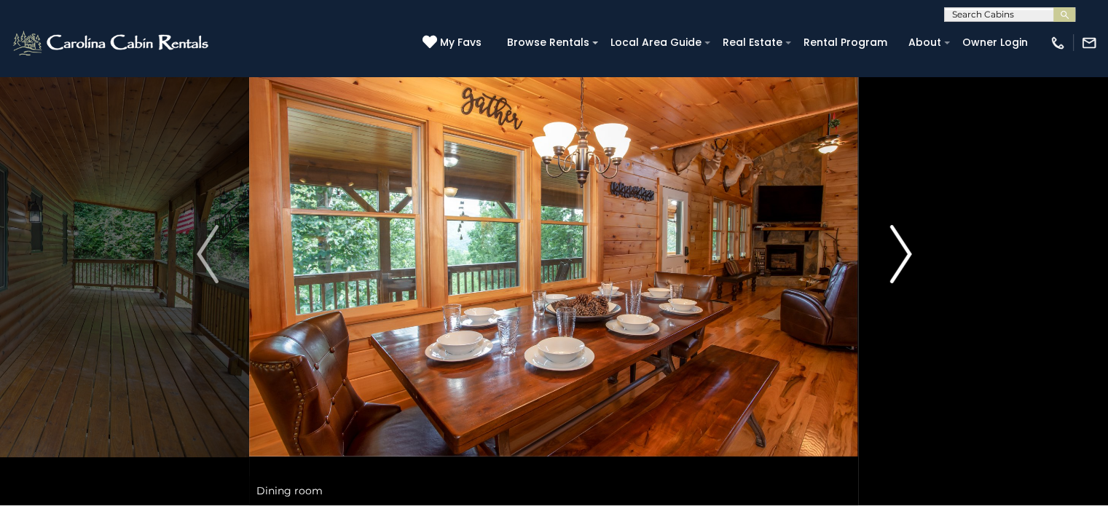
click at [887, 275] on button "Next" at bounding box center [901, 254] width 84 height 503
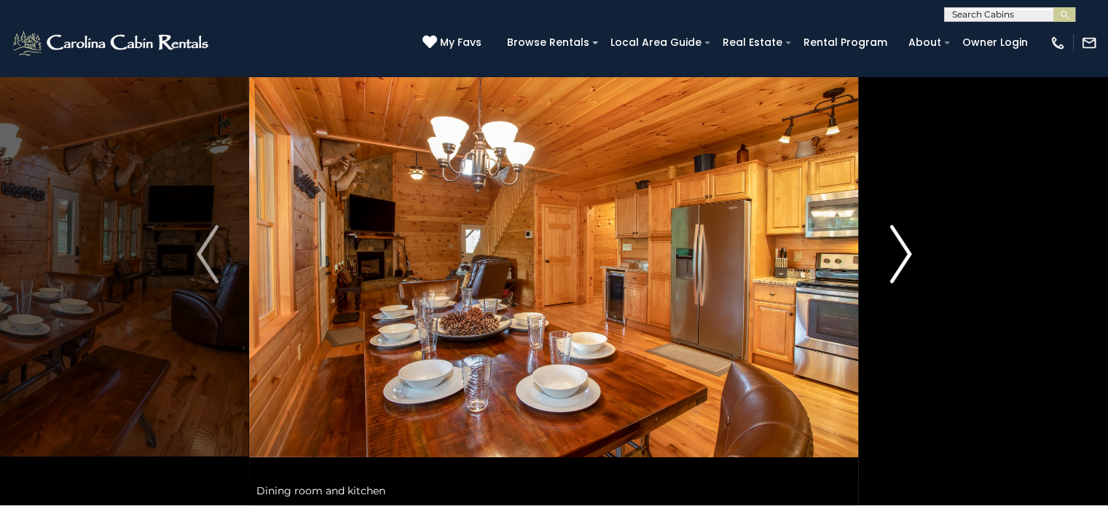
click at [887, 275] on button "Next" at bounding box center [901, 254] width 84 height 503
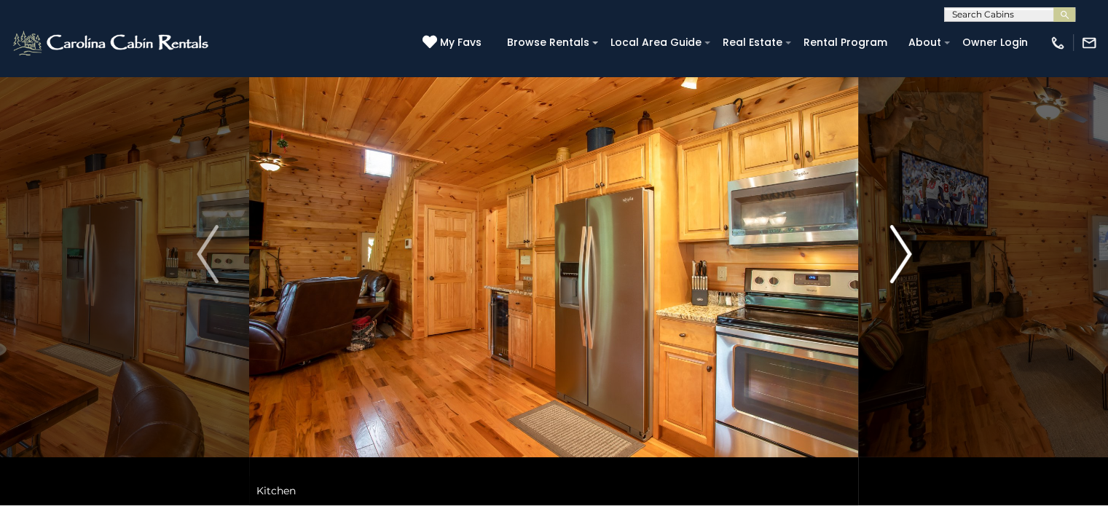
click at [887, 275] on button "Next" at bounding box center [901, 254] width 84 height 503
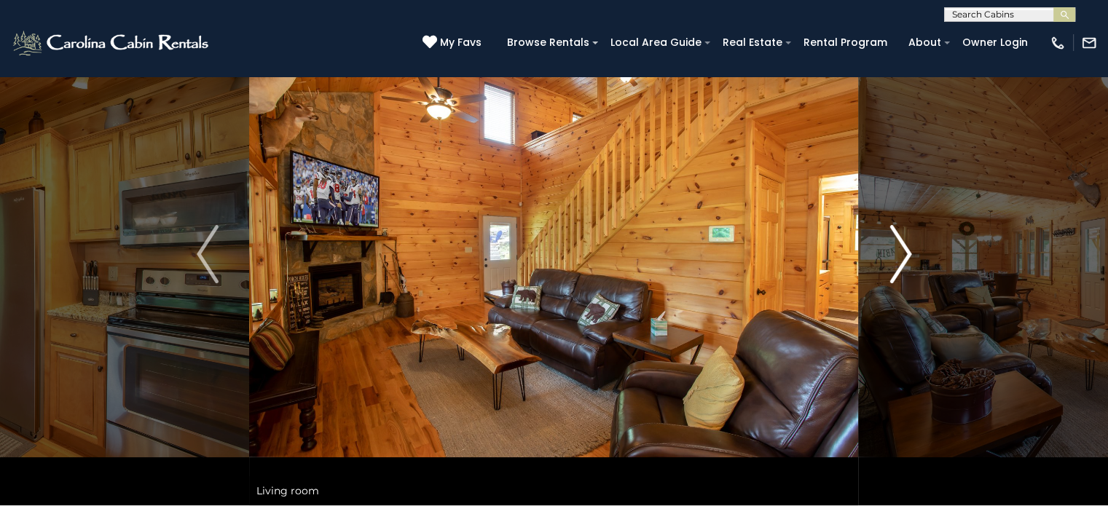
click at [887, 275] on button "Next" at bounding box center [901, 254] width 84 height 503
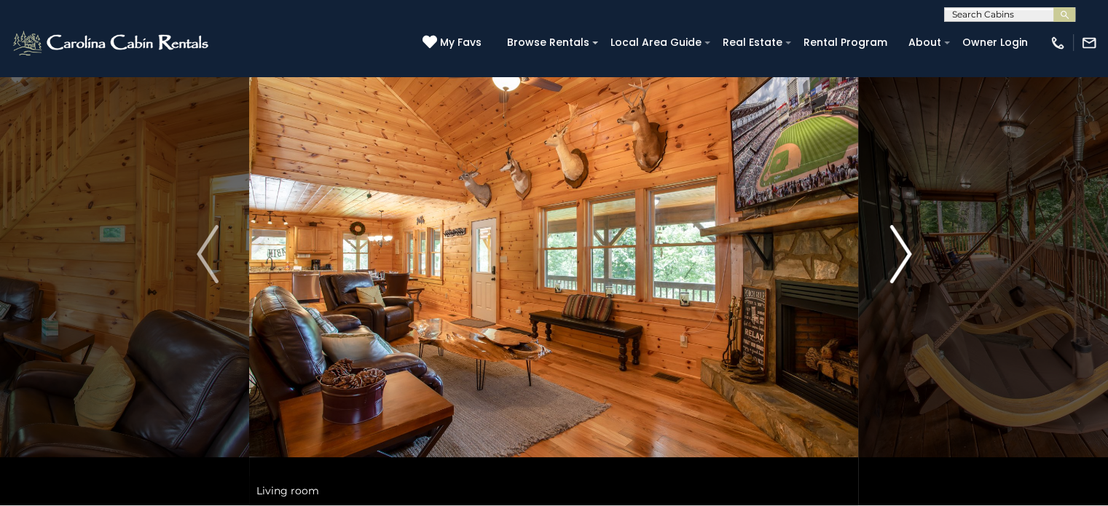
click at [887, 275] on button "Next" at bounding box center [901, 254] width 84 height 503
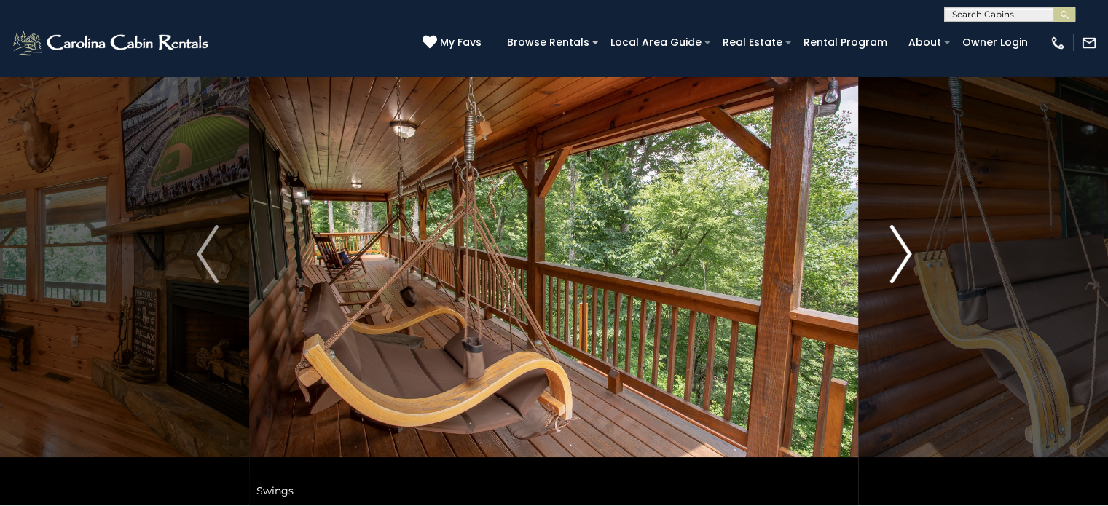
click at [887, 275] on button "Next" at bounding box center [901, 254] width 84 height 503
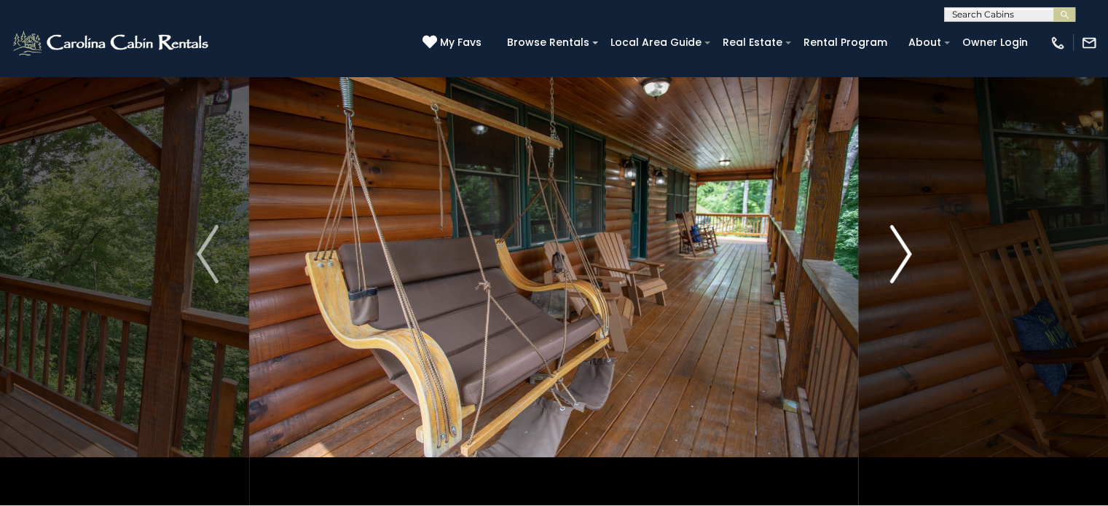
click at [887, 275] on button "Next" at bounding box center [901, 254] width 84 height 503
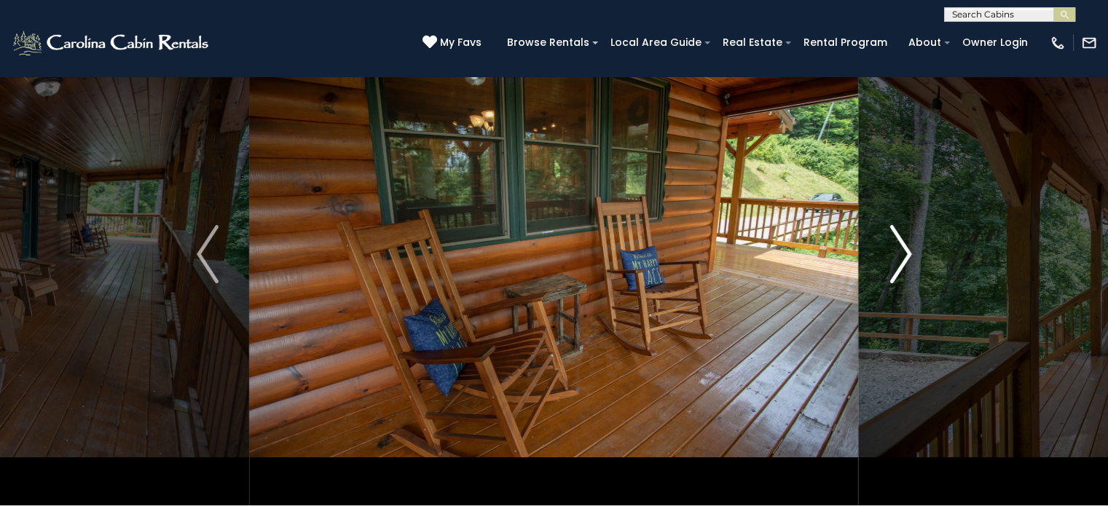
click at [887, 275] on button "Next" at bounding box center [901, 254] width 84 height 503
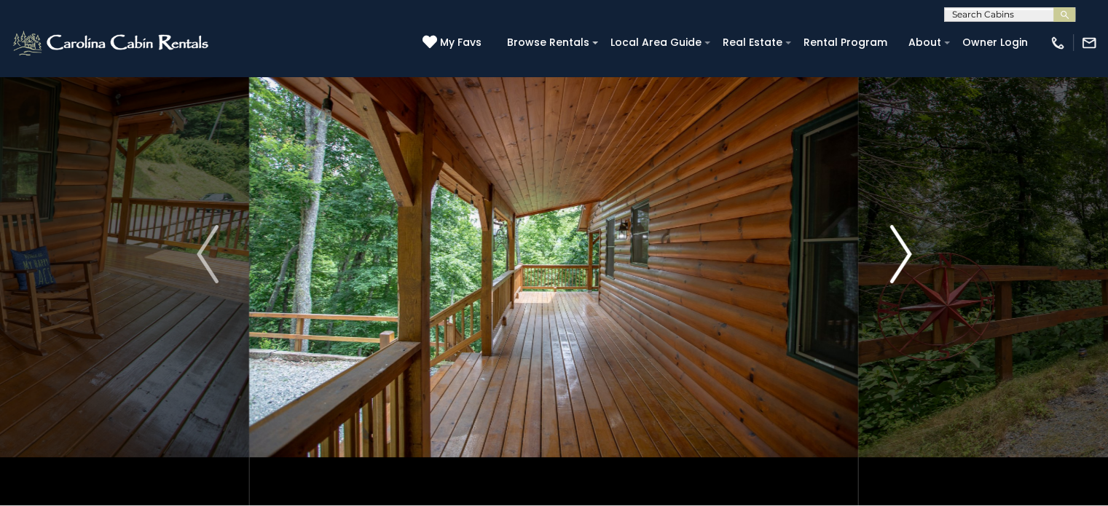
click at [887, 275] on button "Next" at bounding box center [901, 254] width 84 height 503
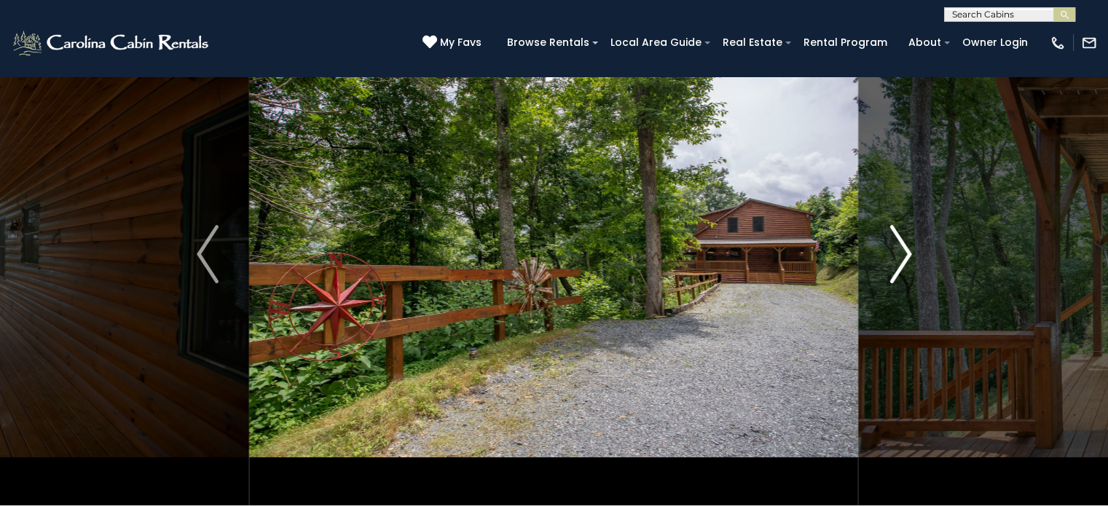
click at [887, 275] on button "Next" at bounding box center [901, 254] width 84 height 503
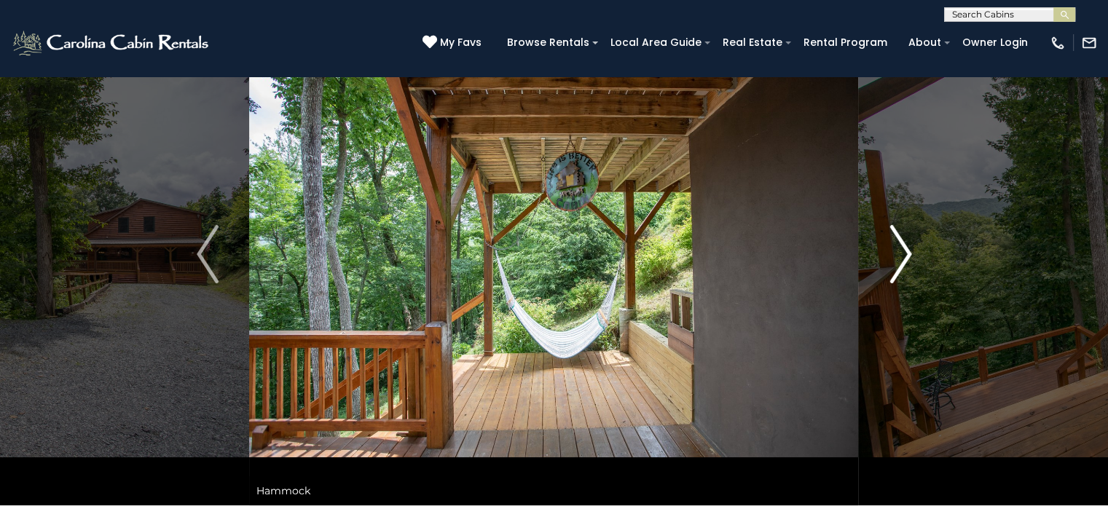
click at [887, 275] on button "Next" at bounding box center [901, 254] width 84 height 503
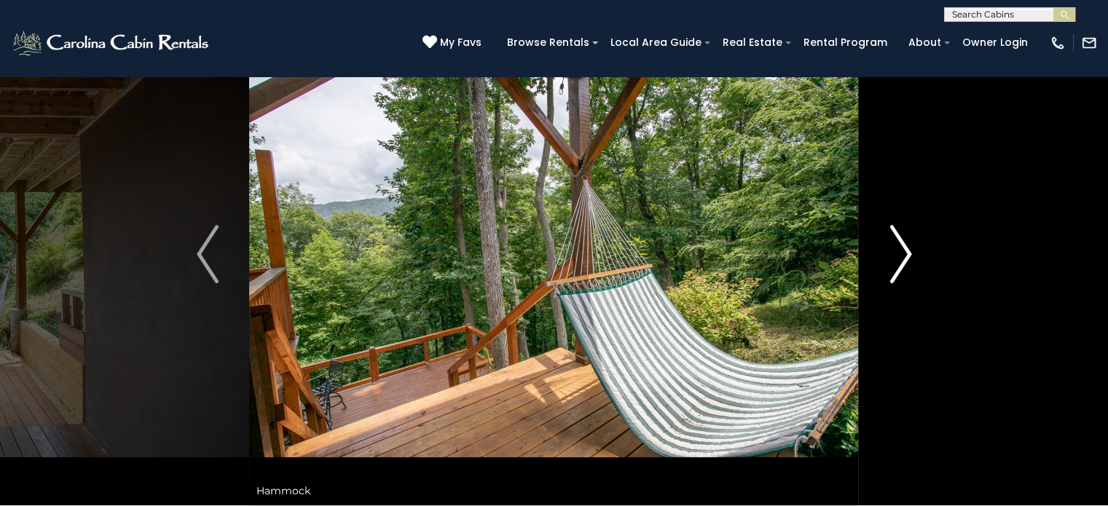
click at [895, 265] on img "Next" at bounding box center [900, 254] width 22 height 58
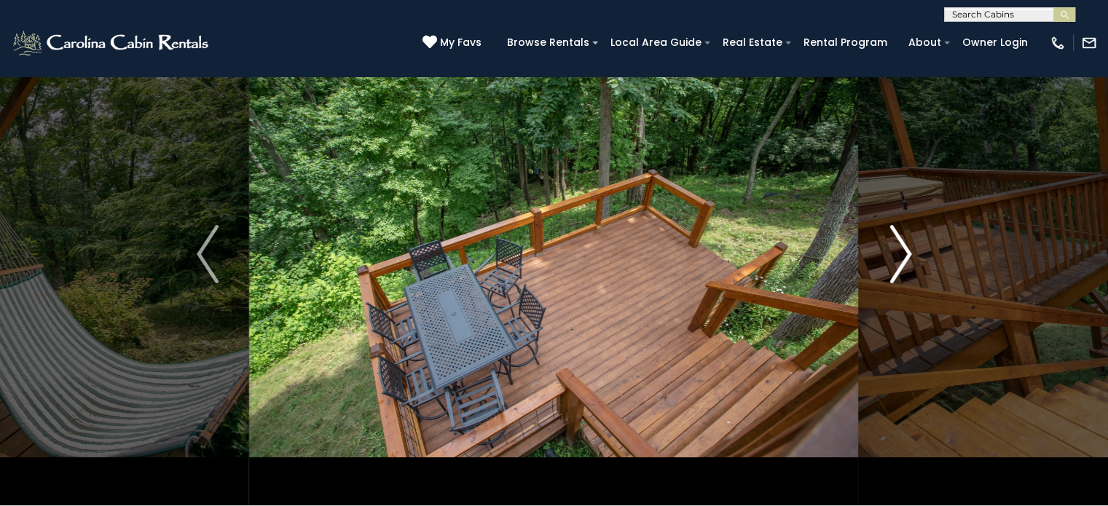
click at [894, 265] on img "Next" at bounding box center [900, 254] width 22 height 58
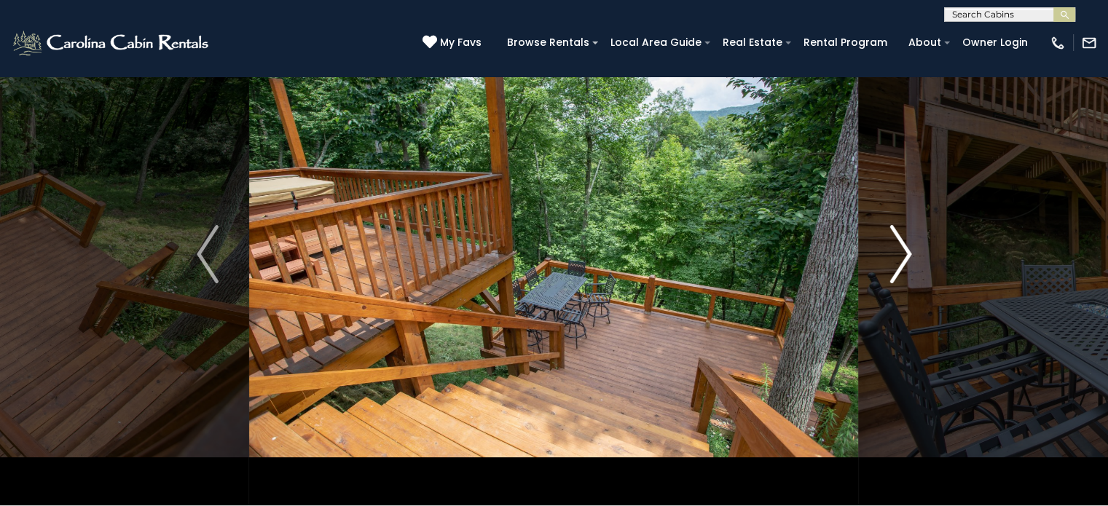
click at [894, 265] on img "Next" at bounding box center [900, 254] width 22 height 58
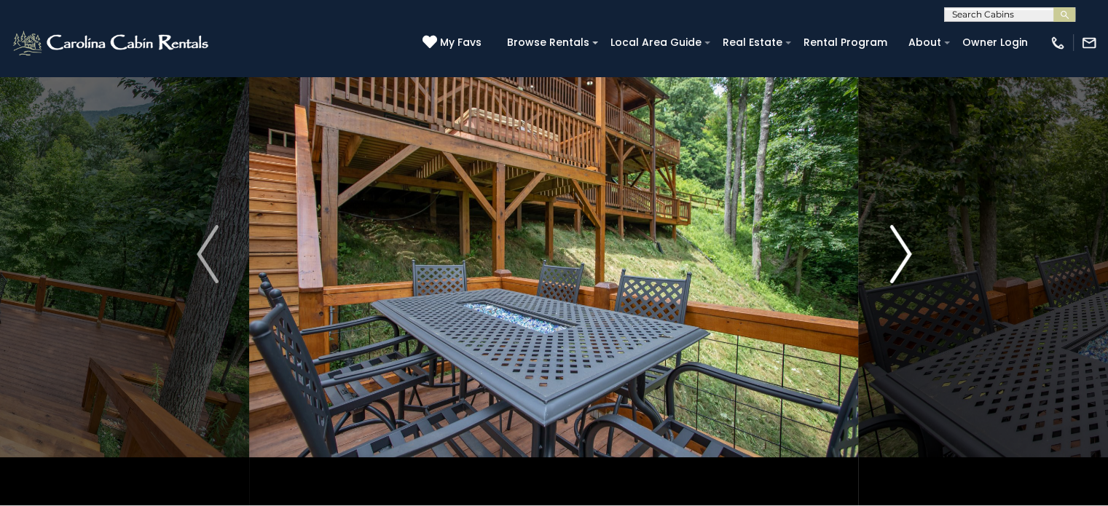
click at [894, 265] on img "Next" at bounding box center [900, 254] width 22 height 58
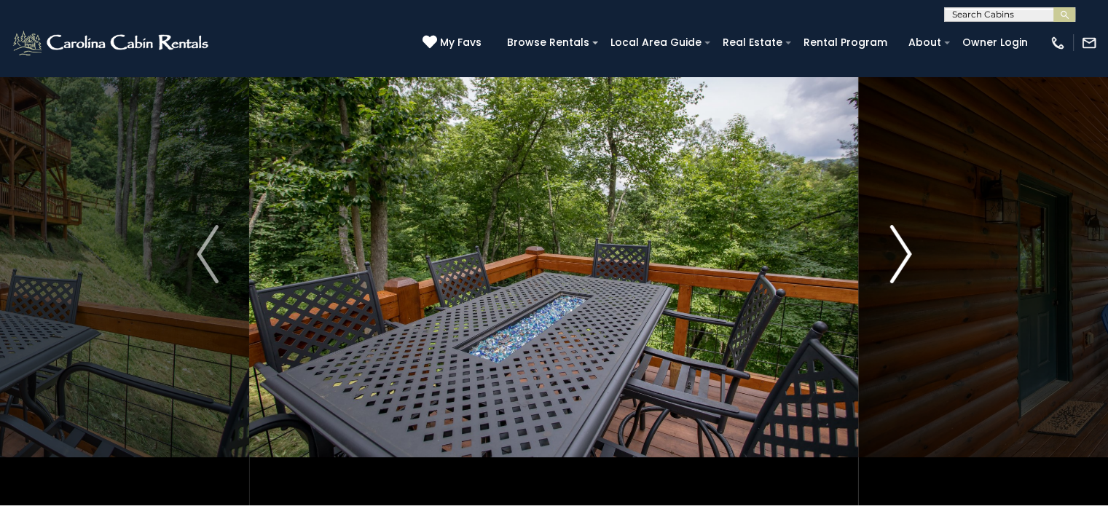
click at [894, 265] on img "Next" at bounding box center [900, 254] width 22 height 58
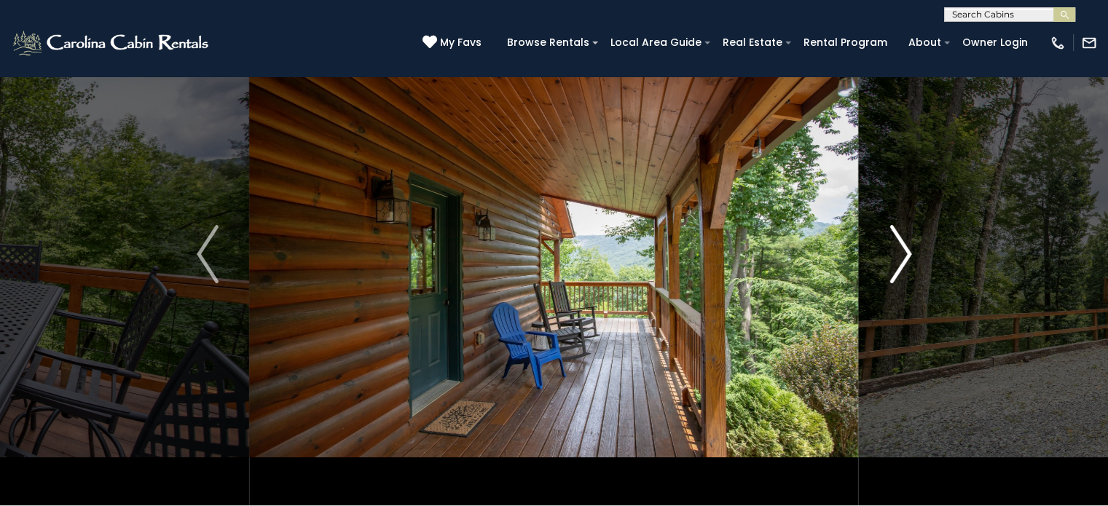
click at [894, 265] on img "Next" at bounding box center [900, 254] width 22 height 58
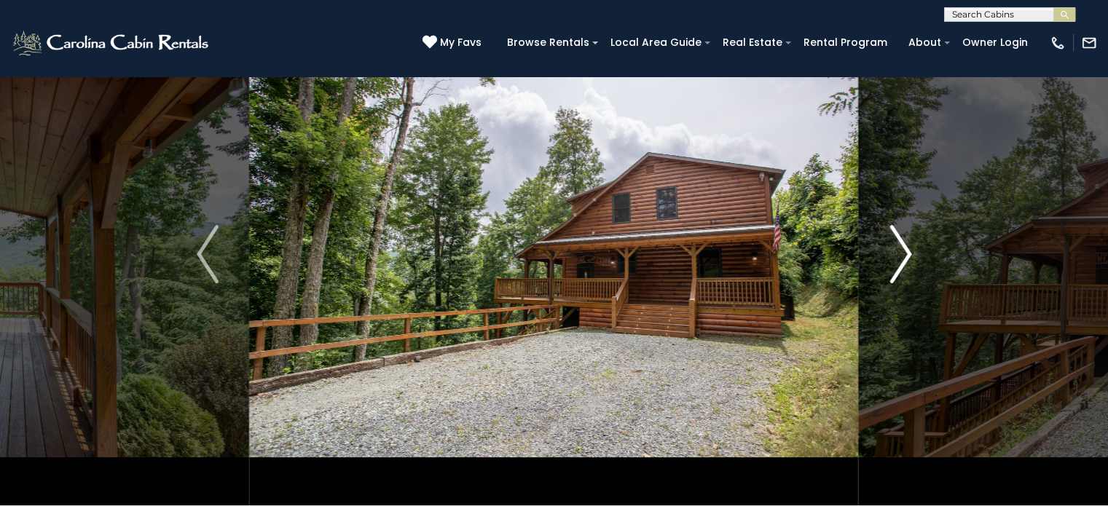
click at [894, 265] on img "Next" at bounding box center [900, 254] width 22 height 58
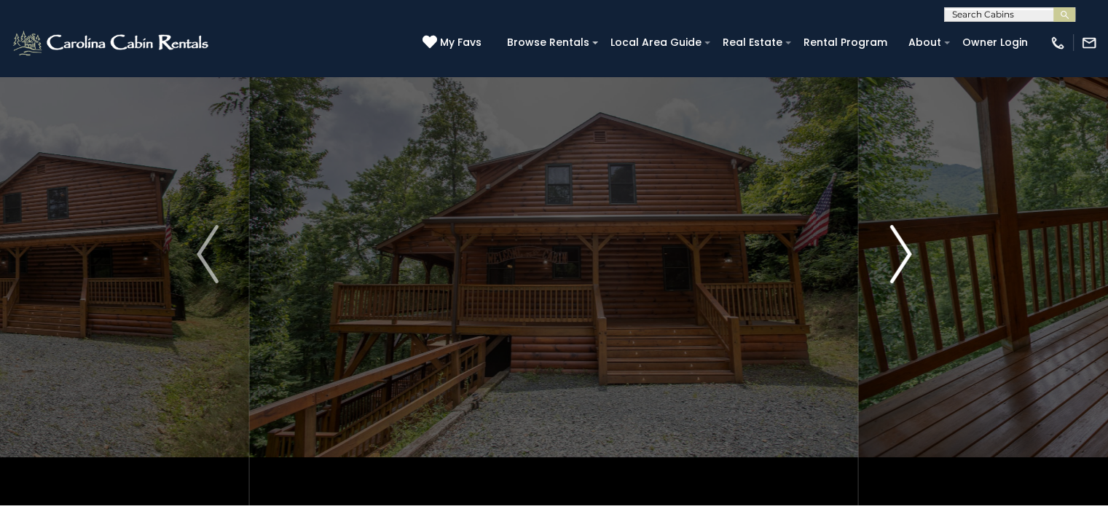
click at [894, 265] on img "Next" at bounding box center [900, 254] width 22 height 58
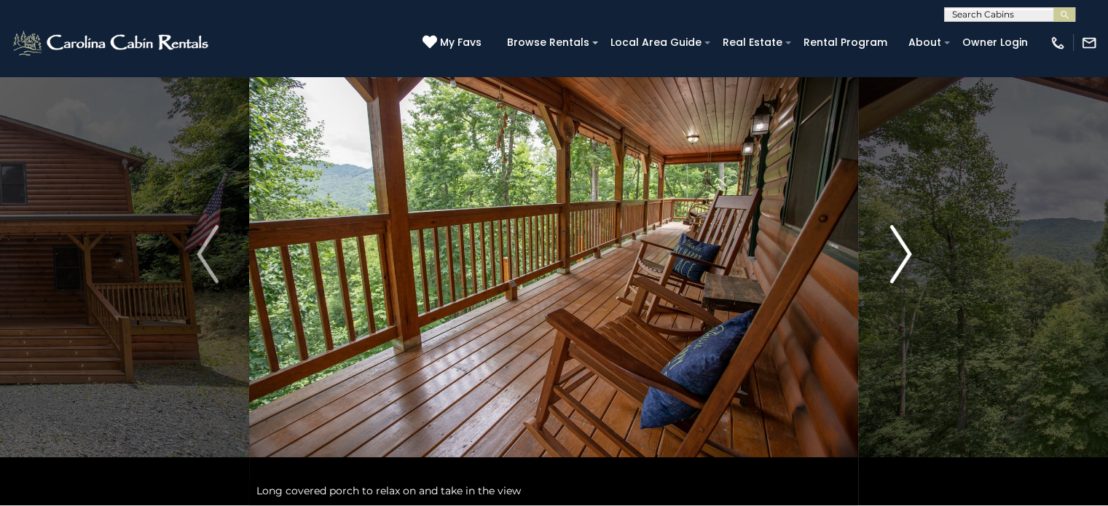
click at [894, 265] on img "Next" at bounding box center [900, 254] width 22 height 58
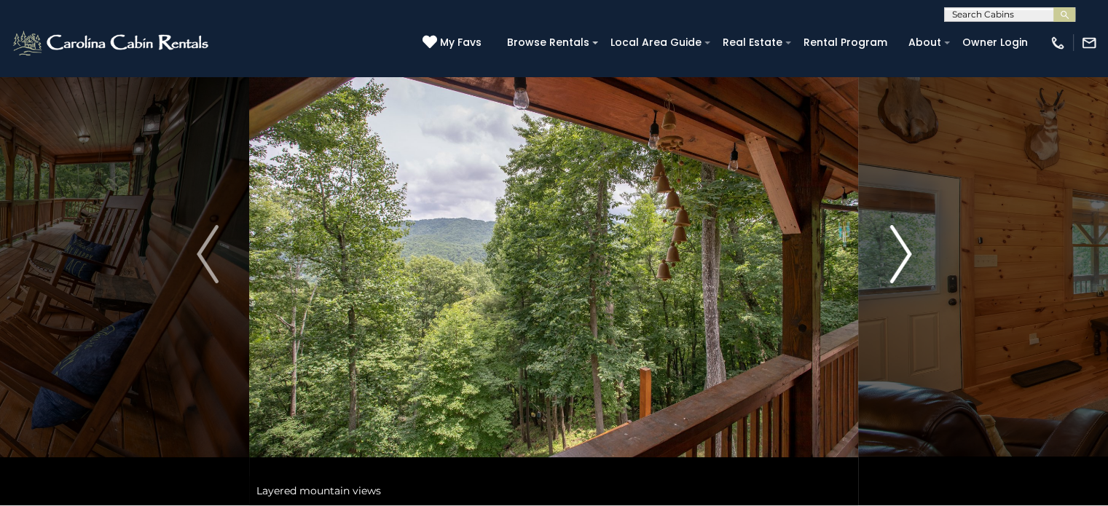
click at [894, 265] on img "Next" at bounding box center [900, 254] width 22 height 58
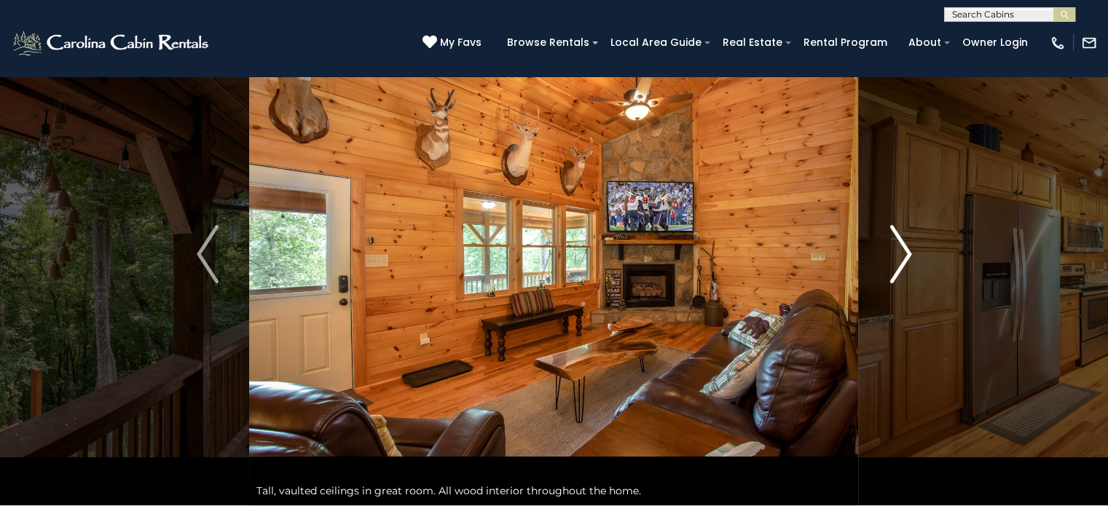
click at [894, 265] on img "Next" at bounding box center [900, 254] width 22 height 58
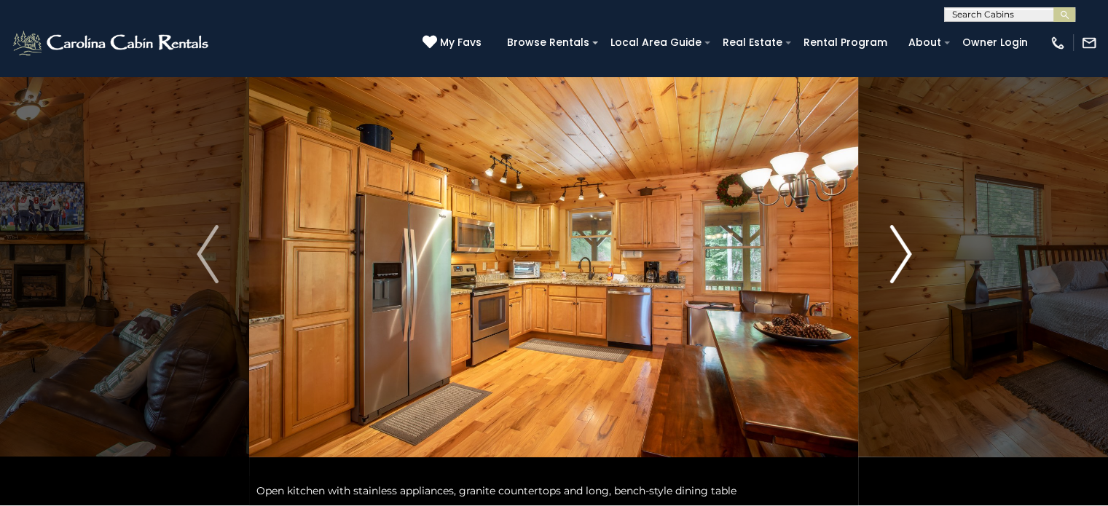
click at [894, 265] on img "Next" at bounding box center [900, 254] width 22 height 58
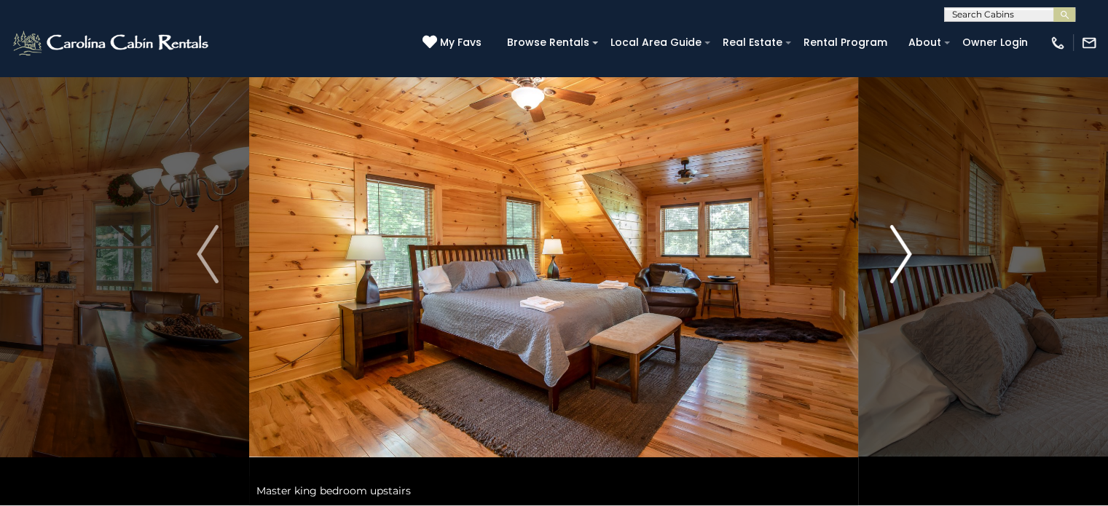
click at [894, 265] on img "Next" at bounding box center [900, 254] width 22 height 58
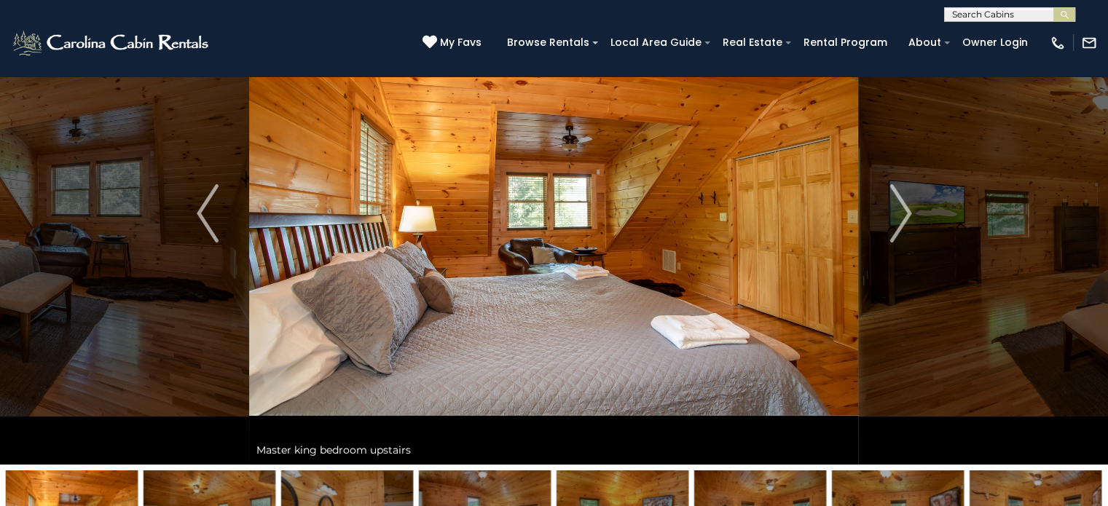
scroll to position [0, 0]
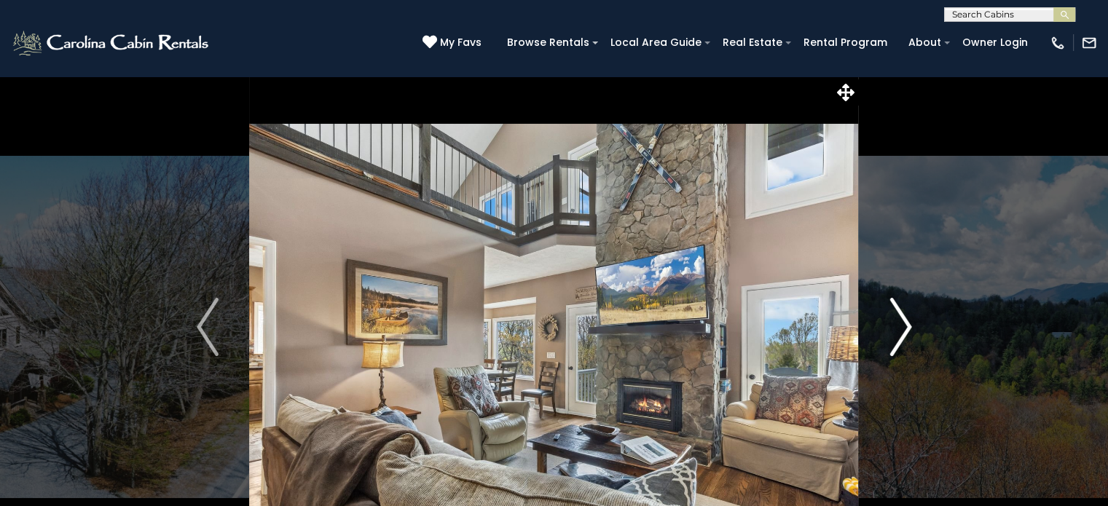
click at [897, 326] on img "Next" at bounding box center [900, 327] width 22 height 58
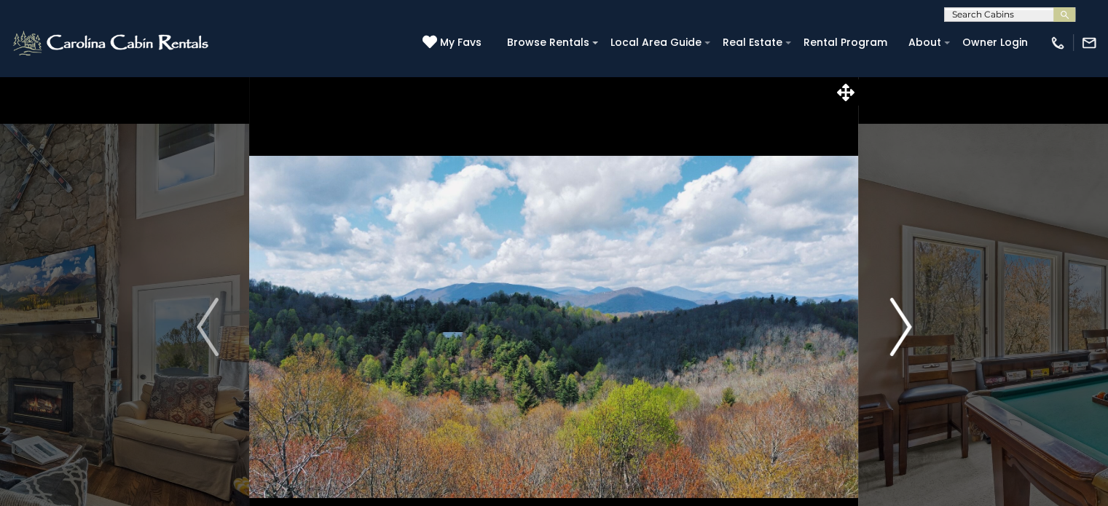
click at [897, 326] on img "Next" at bounding box center [900, 327] width 22 height 58
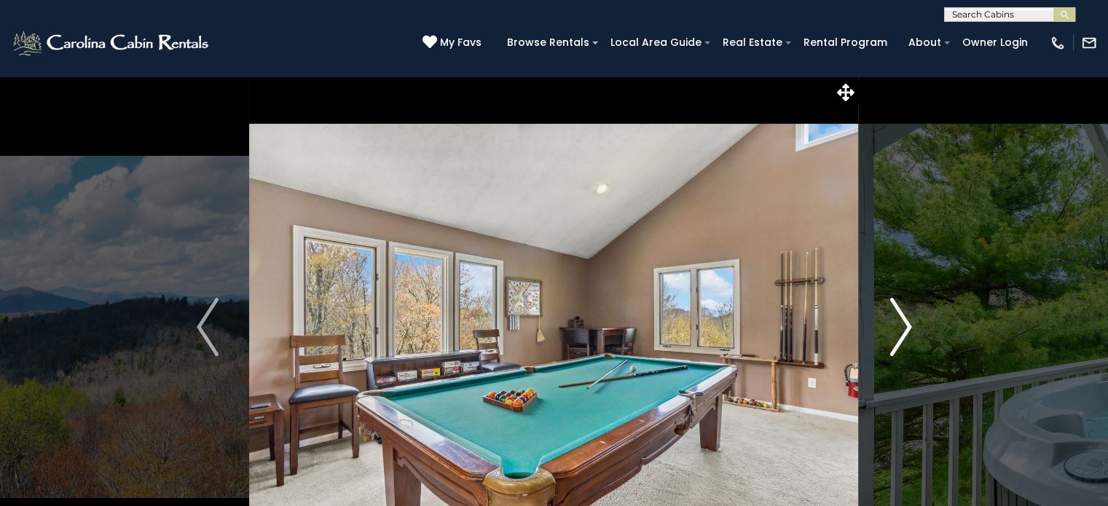
click at [897, 326] on img "Next" at bounding box center [900, 327] width 22 height 58
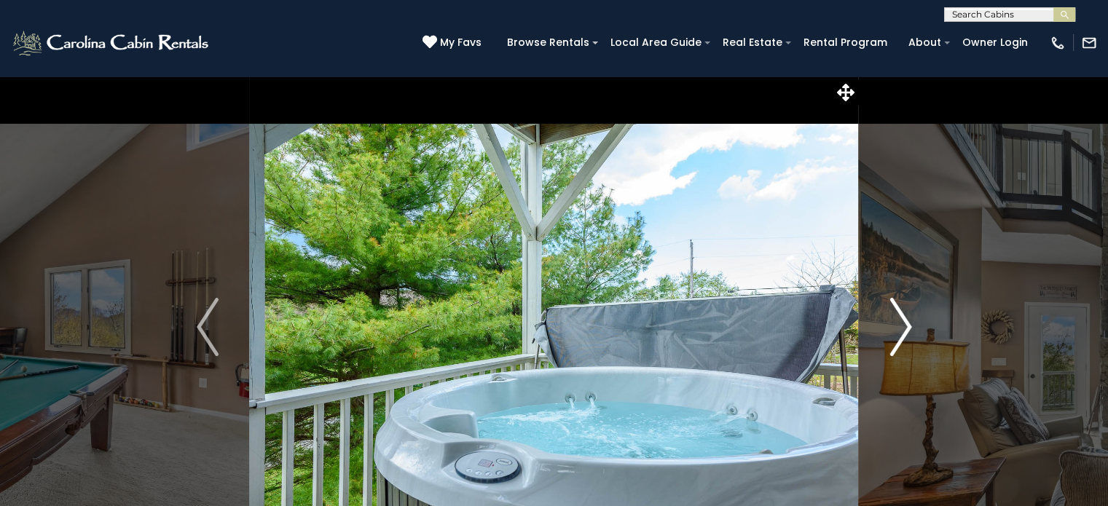
click at [897, 326] on img "Next" at bounding box center [900, 327] width 22 height 58
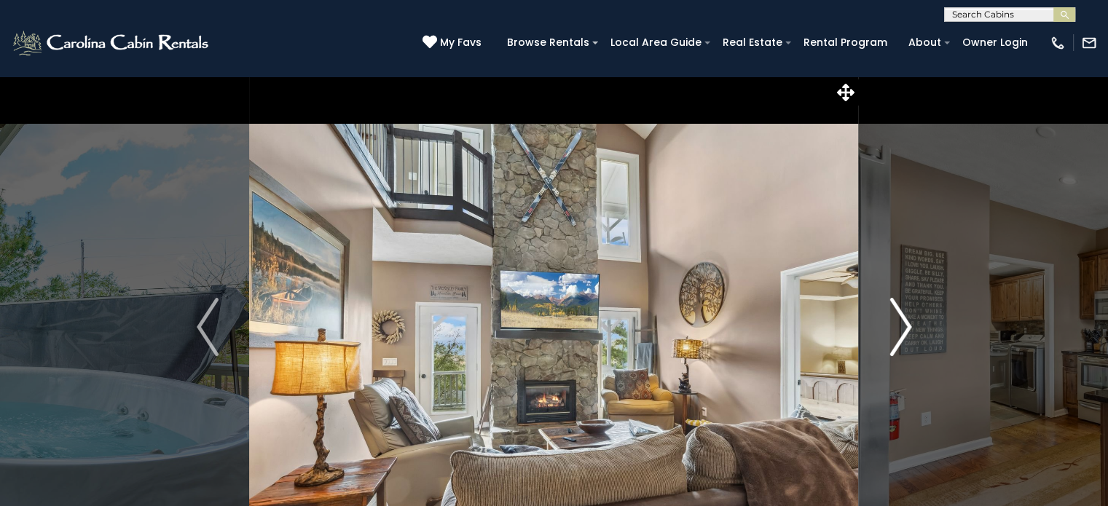
click at [897, 326] on img "Next" at bounding box center [900, 327] width 22 height 58
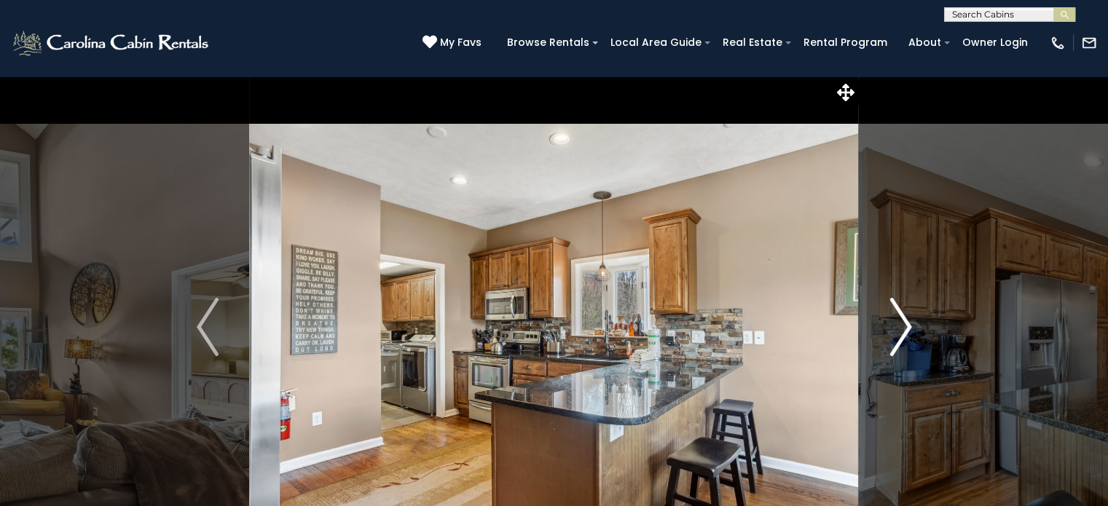
click at [897, 326] on img "Next" at bounding box center [900, 327] width 22 height 58
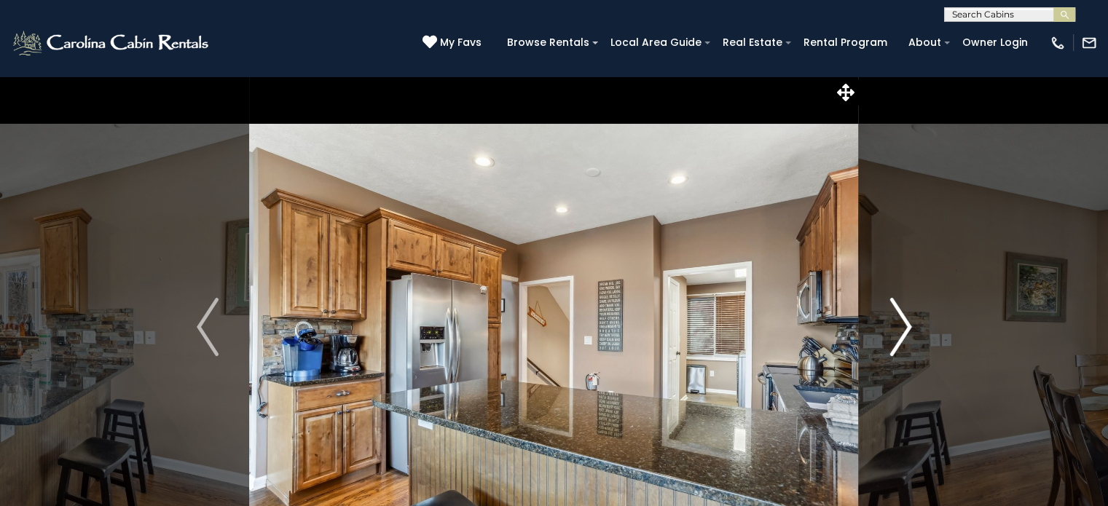
click at [897, 326] on img "Next" at bounding box center [900, 327] width 22 height 58
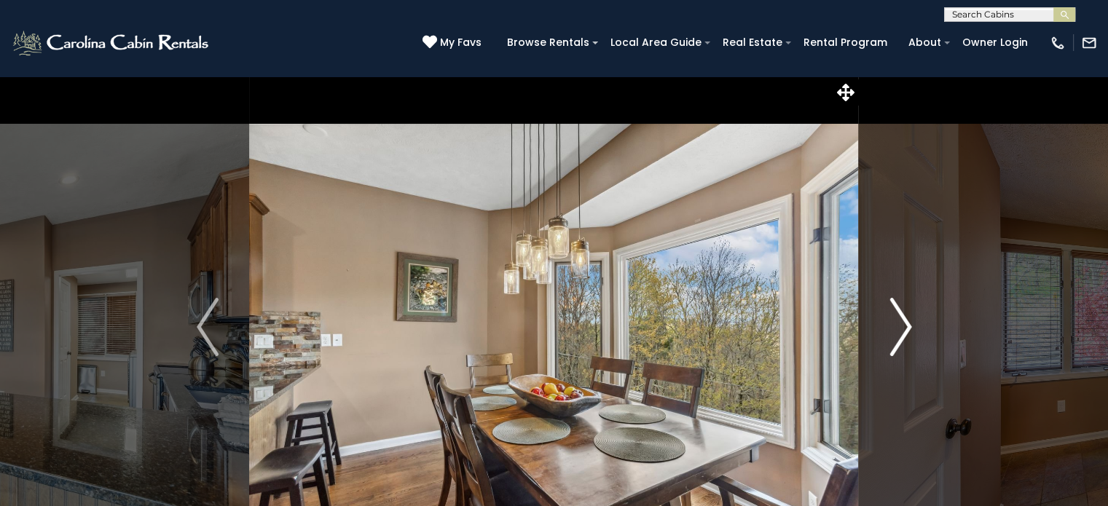
click at [897, 326] on img "Next" at bounding box center [900, 327] width 22 height 58
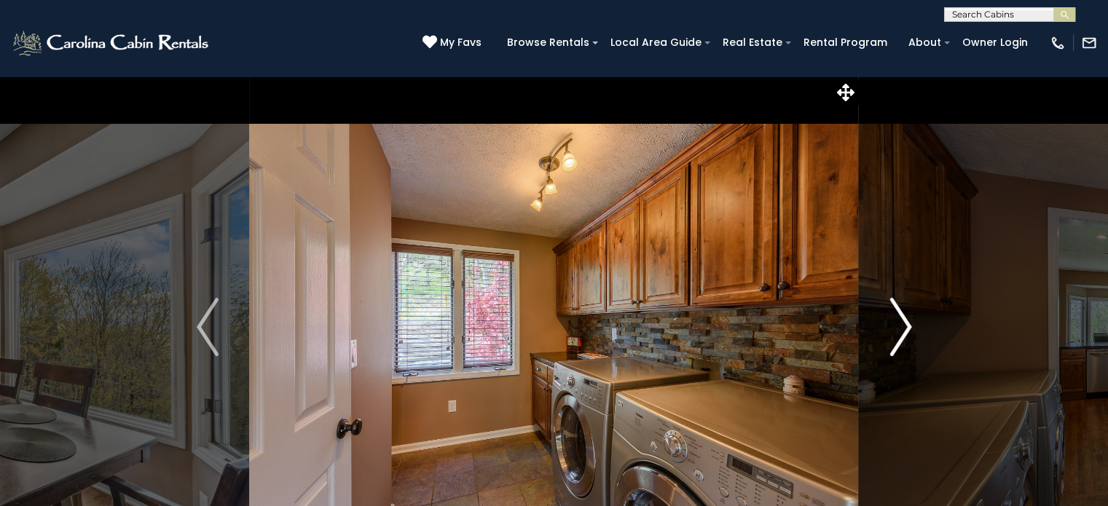
click at [897, 326] on img "Next" at bounding box center [900, 327] width 22 height 58
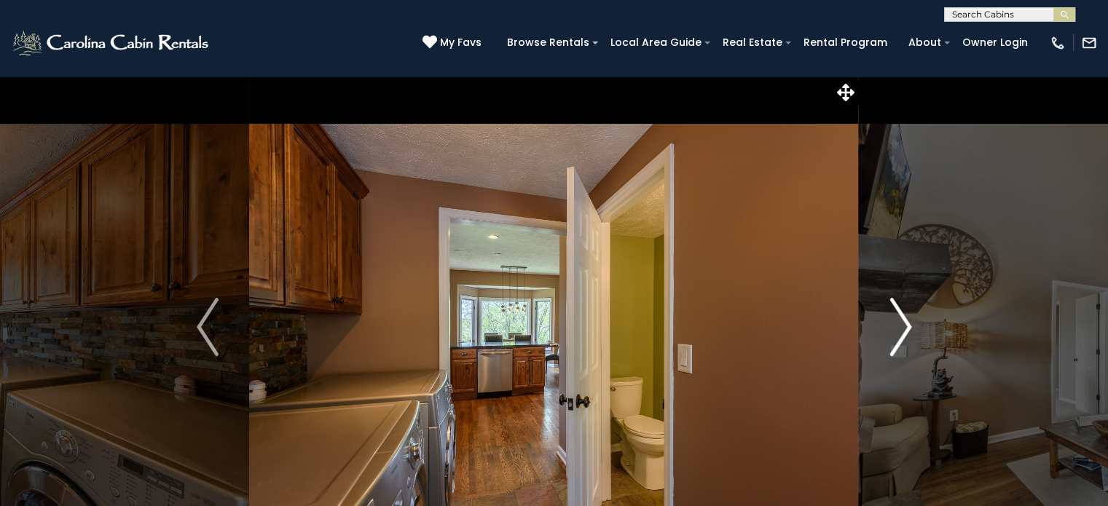
click at [897, 326] on img "Next" at bounding box center [900, 327] width 22 height 58
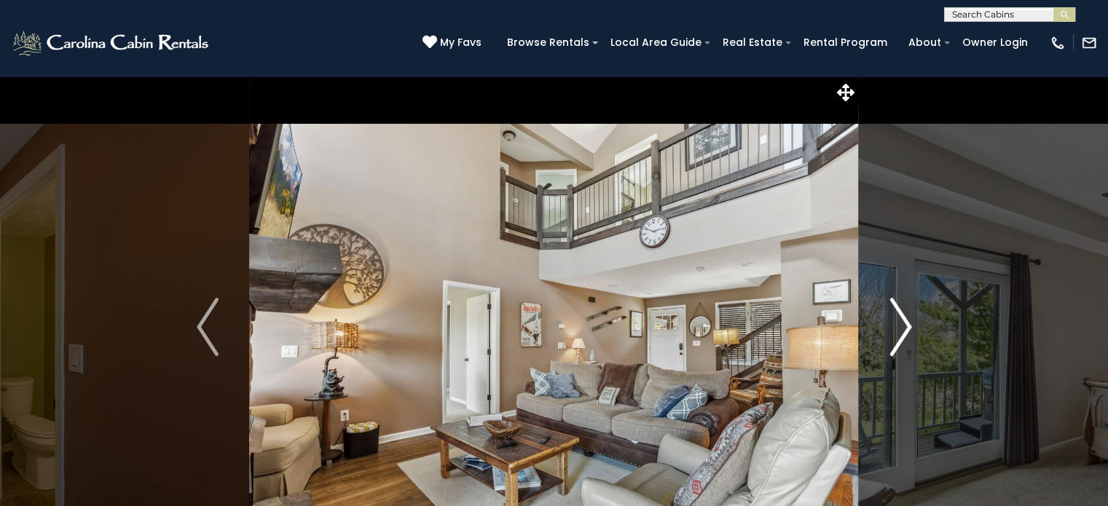
click at [897, 326] on img "Next" at bounding box center [900, 327] width 22 height 58
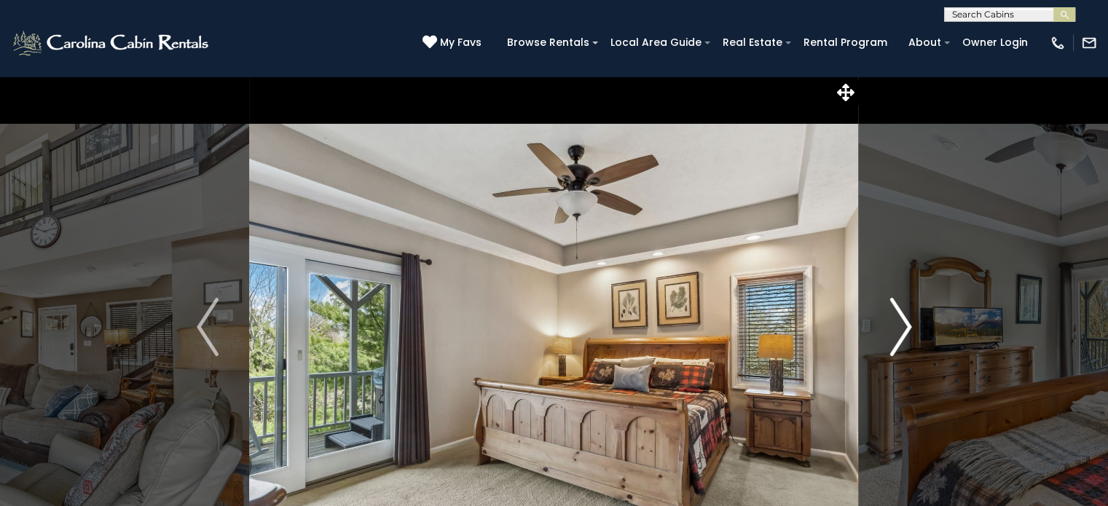
click at [897, 326] on img "Next" at bounding box center [900, 327] width 22 height 58
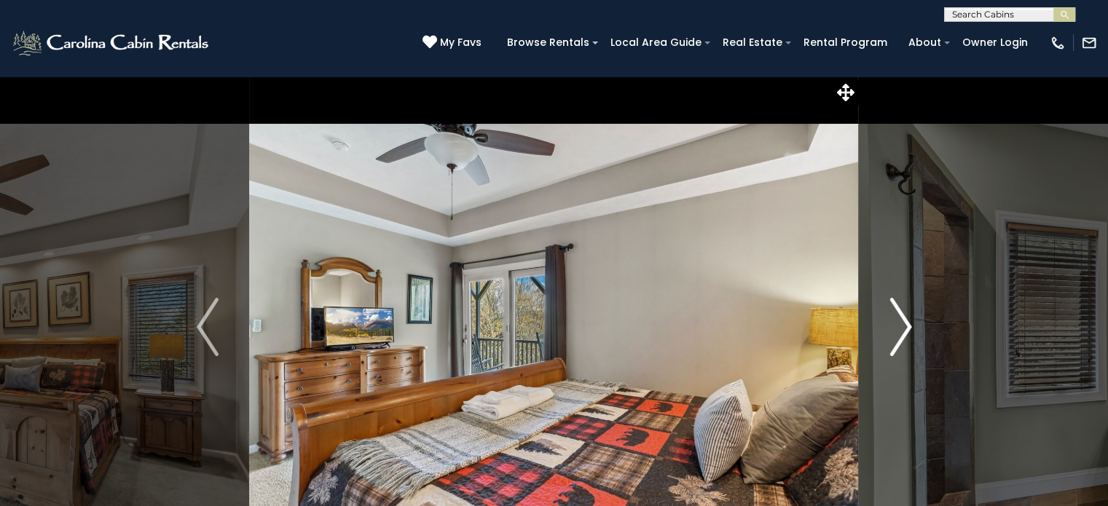
click at [897, 326] on img "Next" at bounding box center [900, 327] width 22 height 58
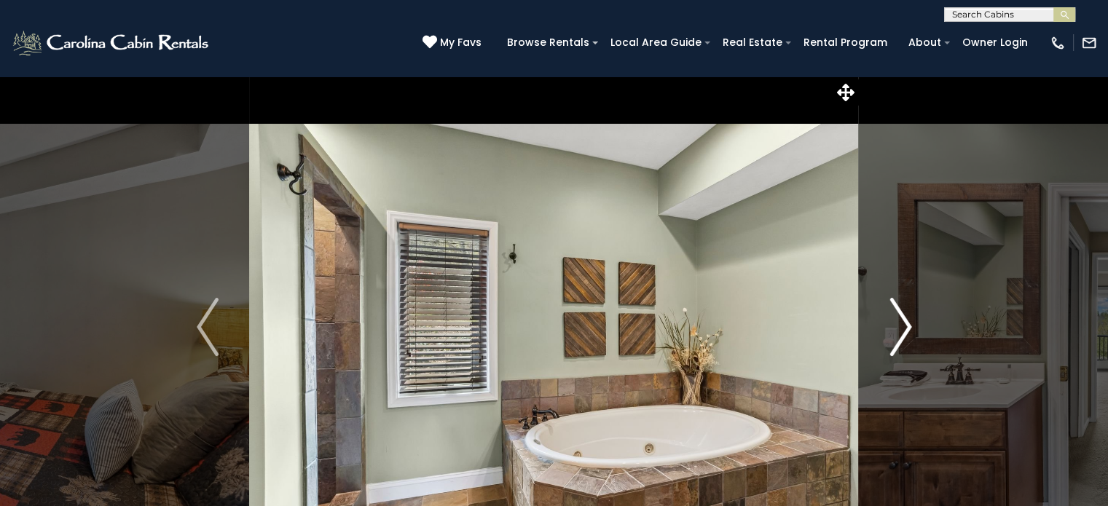
click at [897, 326] on img "Next" at bounding box center [900, 327] width 22 height 58
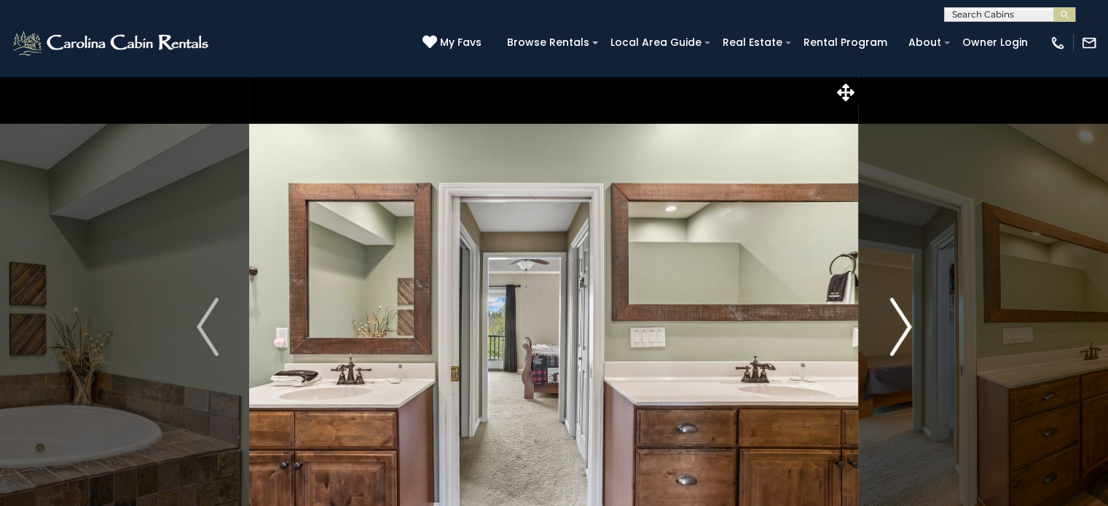
click at [897, 326] on img "Next" at bounding box center [900, 327] width 22 height 58
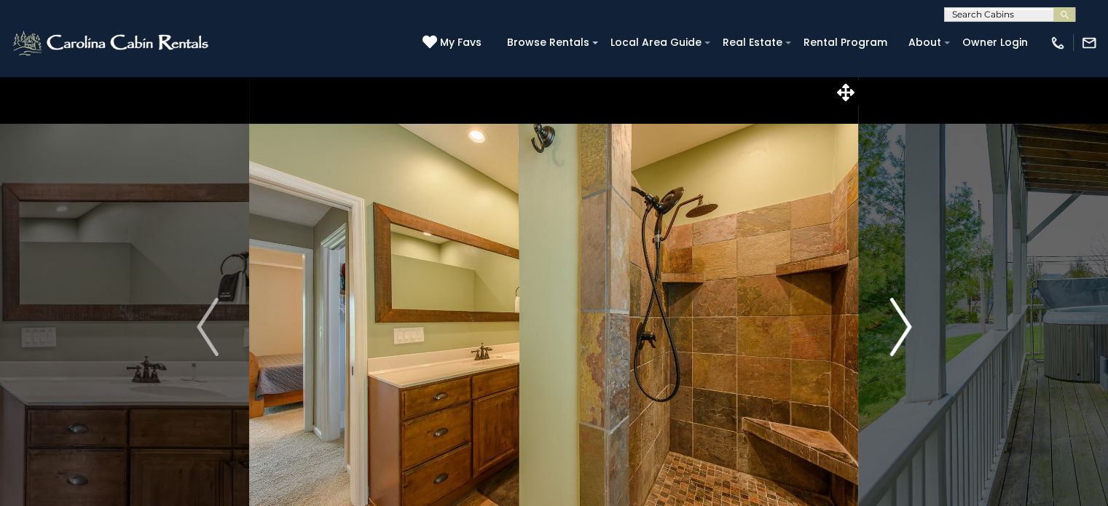
click at [897, 326] on img "Next" at bounding box center [900, 327] width 22 height 58
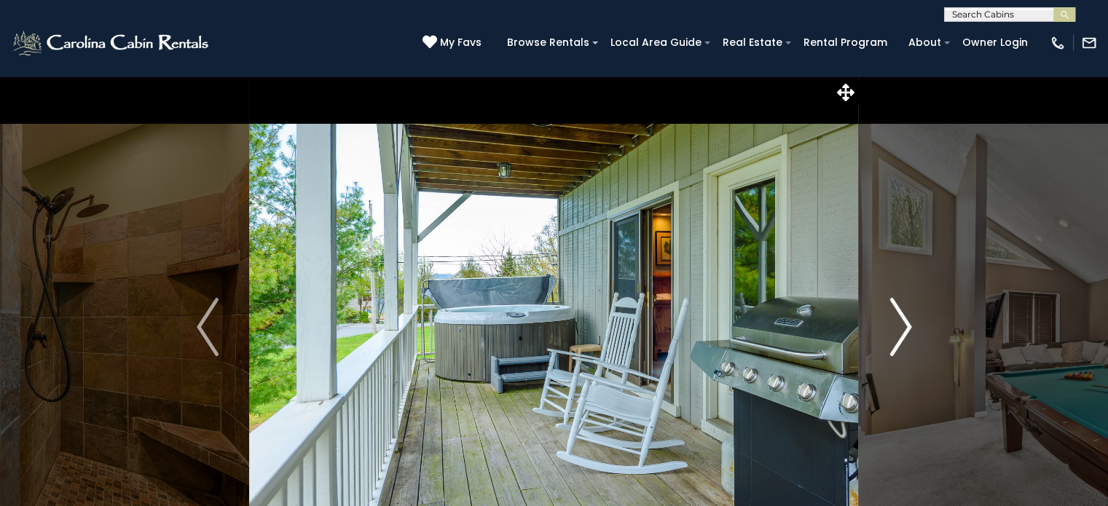
click at [897, 326] on img "Next" at bounding box center [900, 327] width 22 height 58
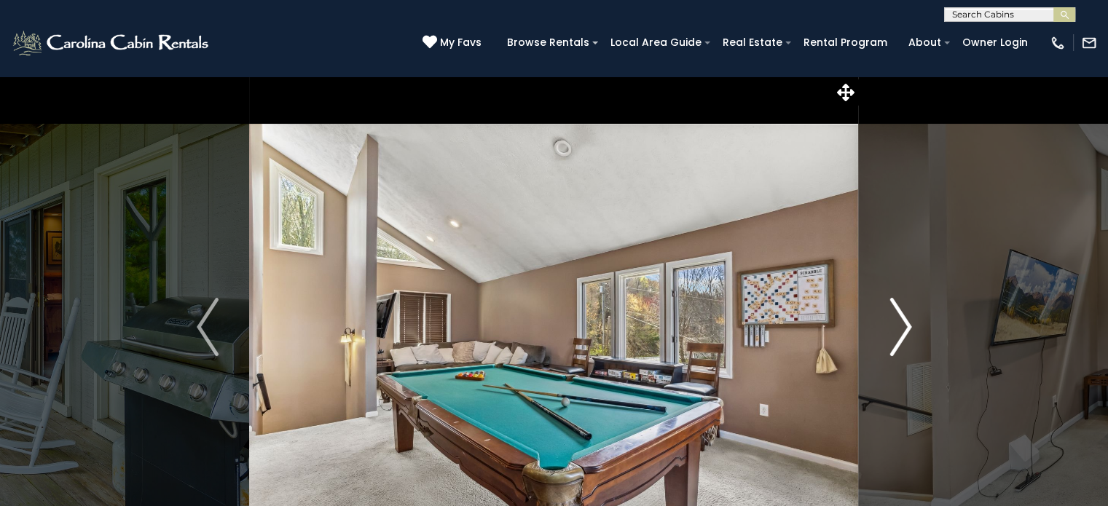
click at [897, 326] on img "Next" at bounding box center [900, 327] width 22 height 58
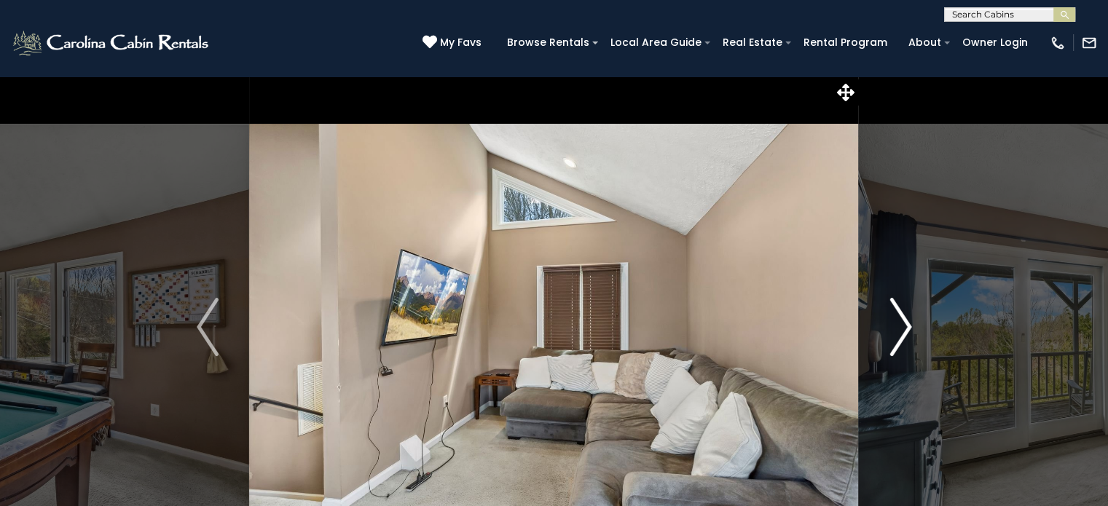
click at [897, 326] on img "Next" at bounding box center [900, 327] width 22 height 58
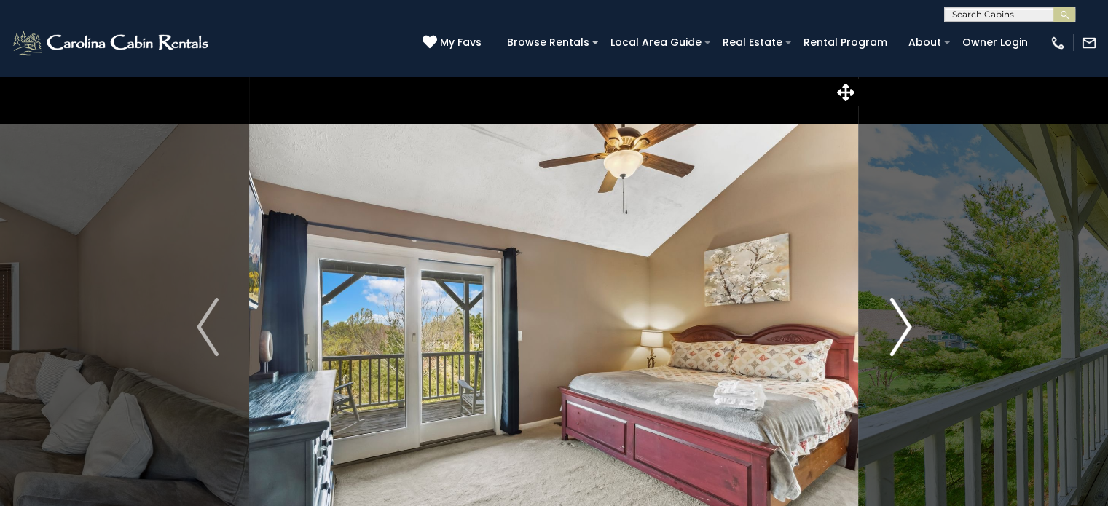
click at [897, 326] on img "Next" at bounding box center [900, 327] width 22 height 58
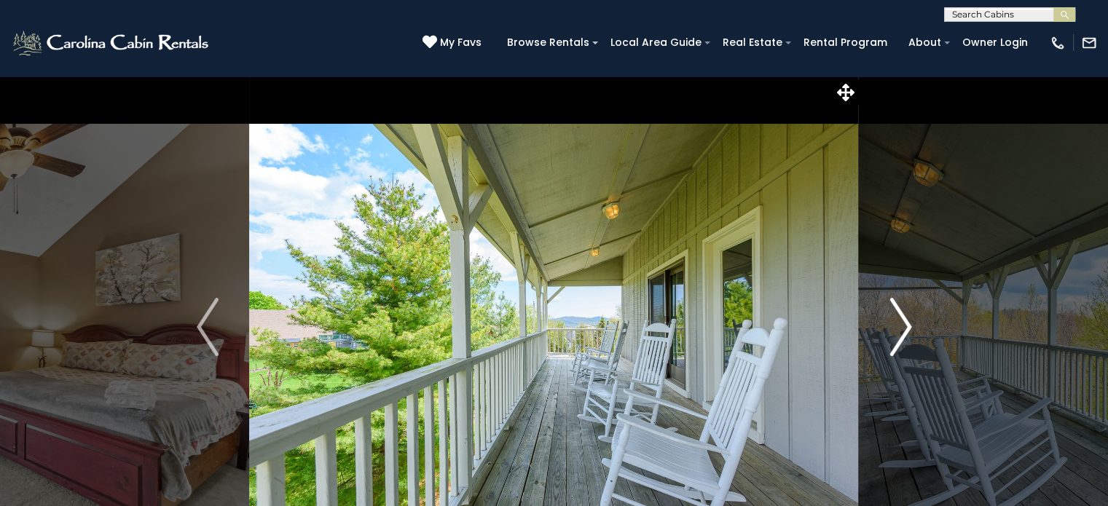
click at [897, 326] on img "Next" at bounding box center [900, 327] width 22 height 58
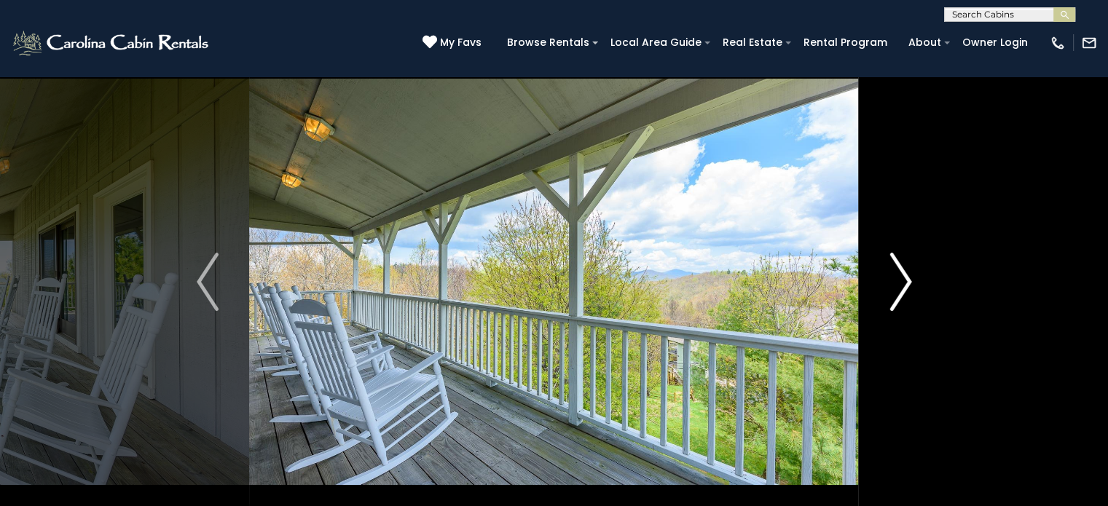
scroll to position [42, 0]
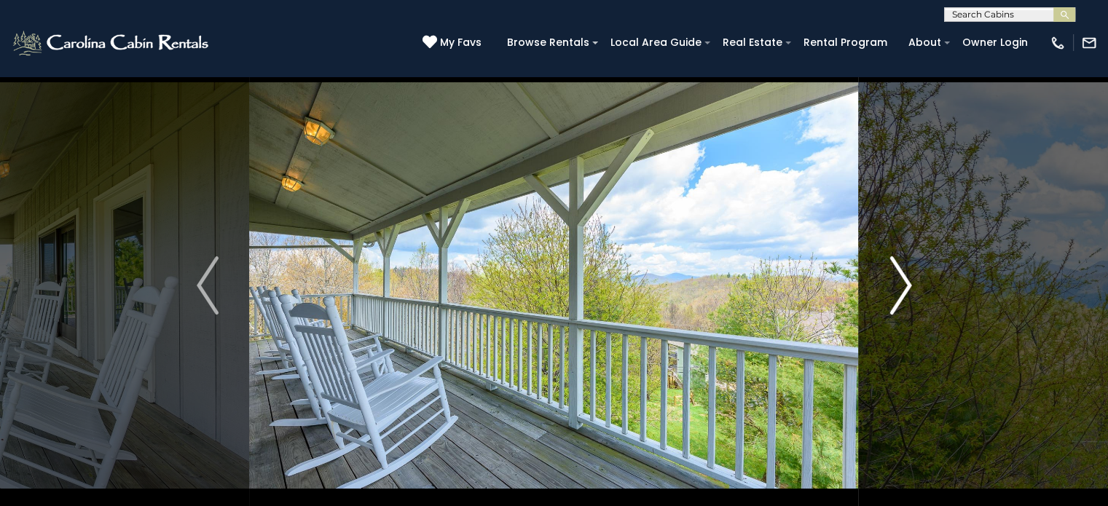
click at [910, 298] on img "Next" at bounding box center [900, 285] width 22 height 58
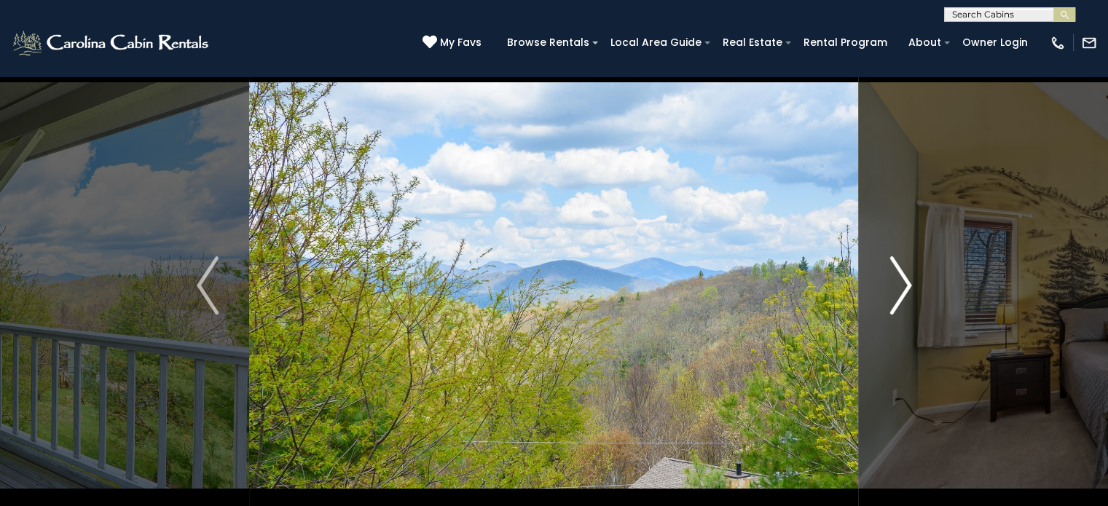
click at [910, 298] on img "Next" at bounding box center [900, 285] width 22 height 58
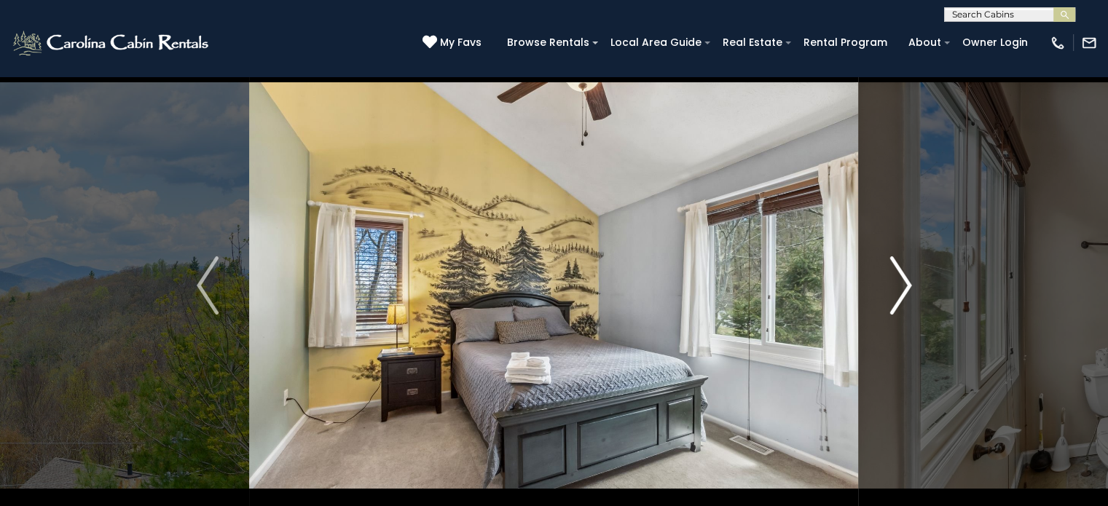
click at [910, 298] on img "Next" at bounding box center [900, 285] width 22 height 58
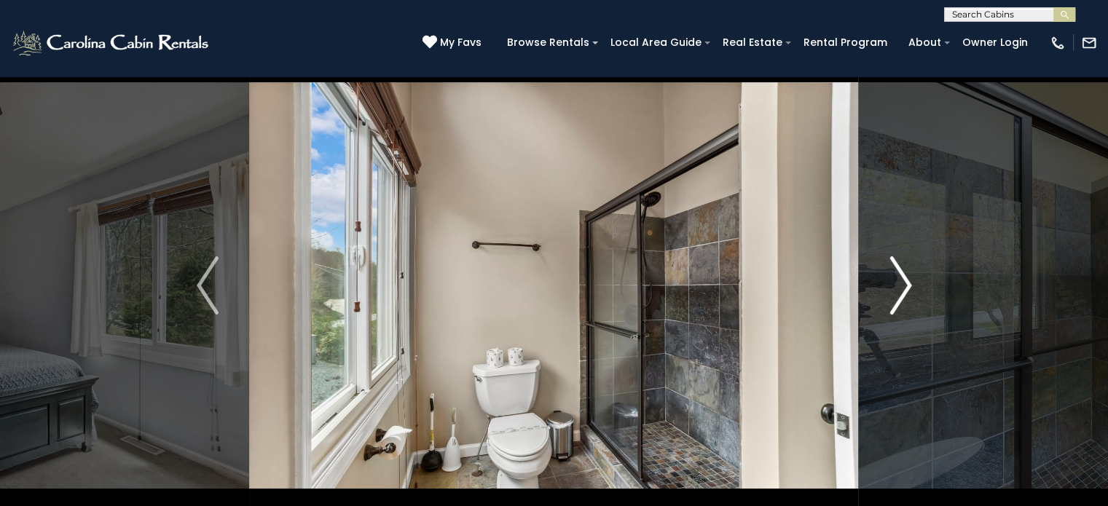
click at [910, 298] on img "Next" at bounding box center [900, 285] width 22 height 58
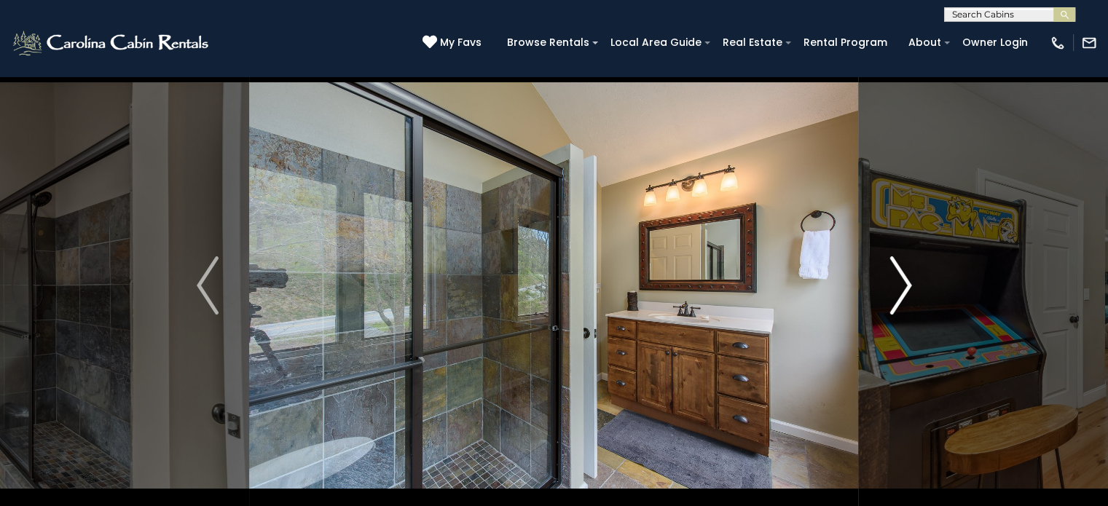
click at [910, 298] on img "Next" at bounding box center [900, 285] width 22 height 58
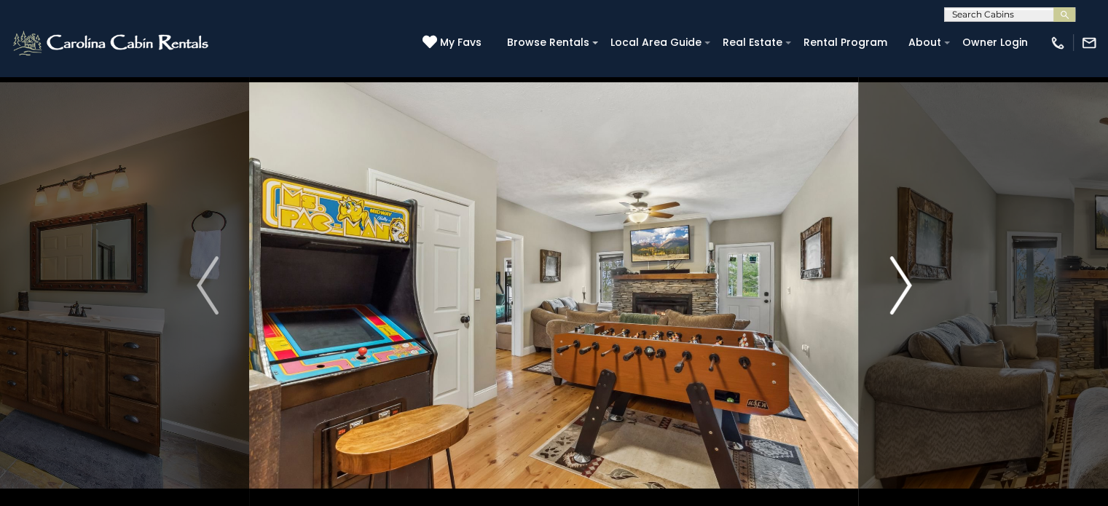
click at [910, 298] on img "Next" at bounding box center [900, 285] width 22 height 58
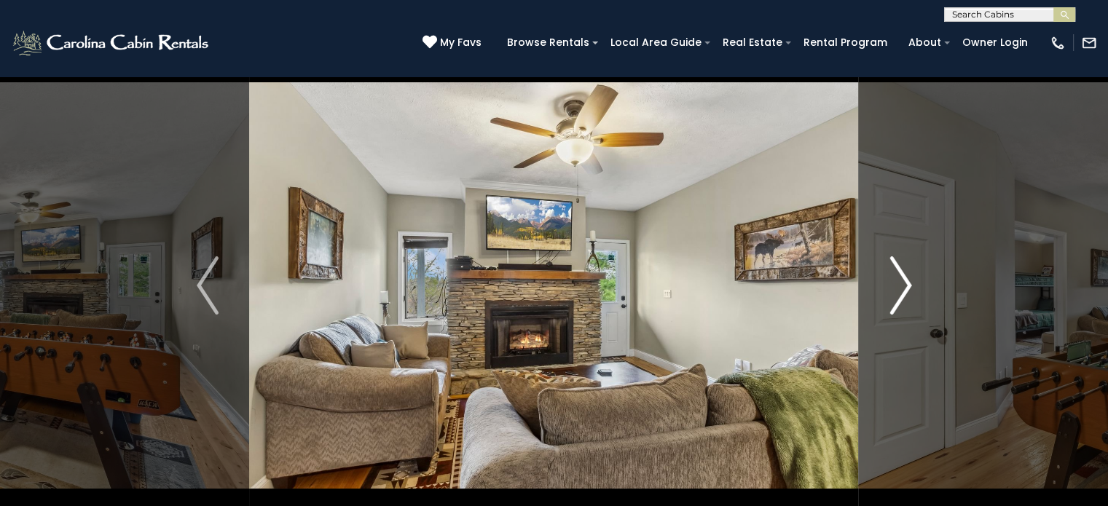
click at [910, 298] on img "Next" at bounding box center [900, 285] width 22 height 58
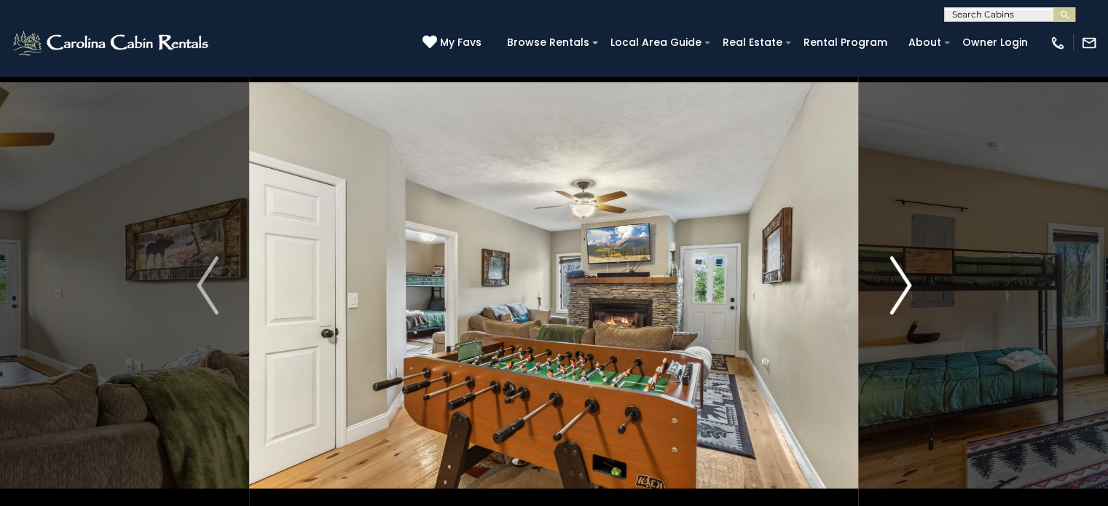
click at [910, 298] on img "Next" at bounding box center [900, 285] width 22 height 58
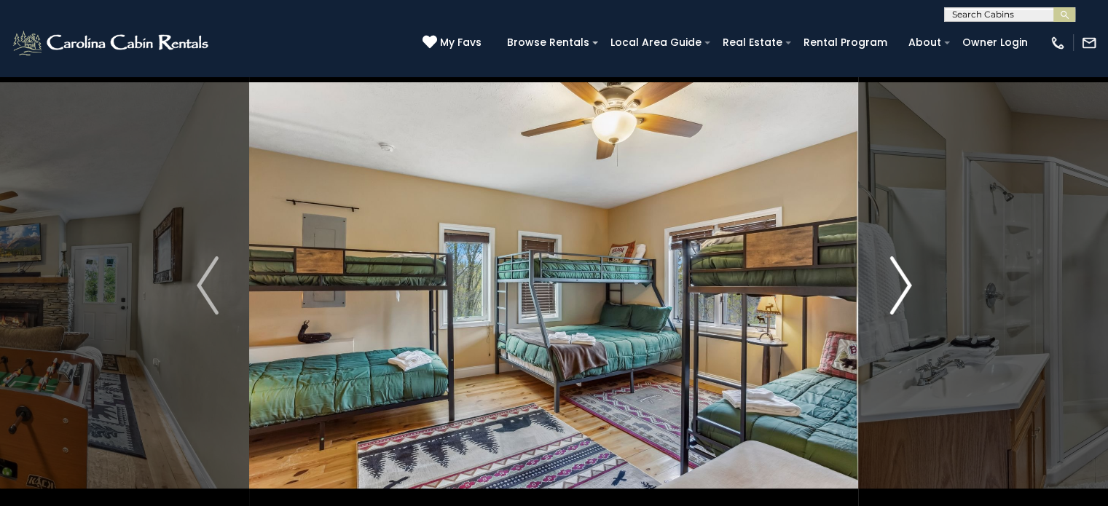
click at [906, 304] on img "Next" at bounding box center [900, 285] width 22 height 58
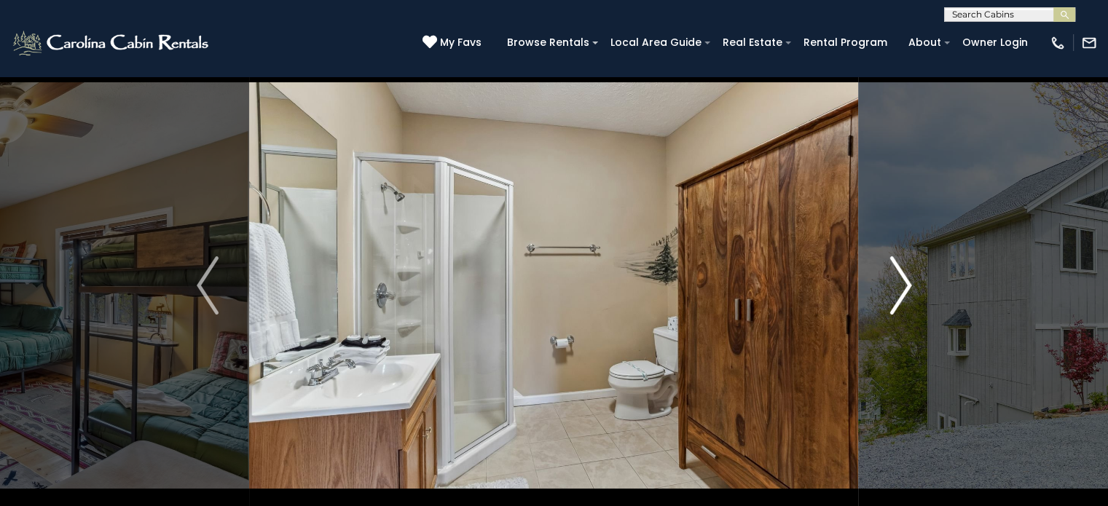
click at [906, 304] on img "Next" at bounding box center [900, 285] width 22 height 58
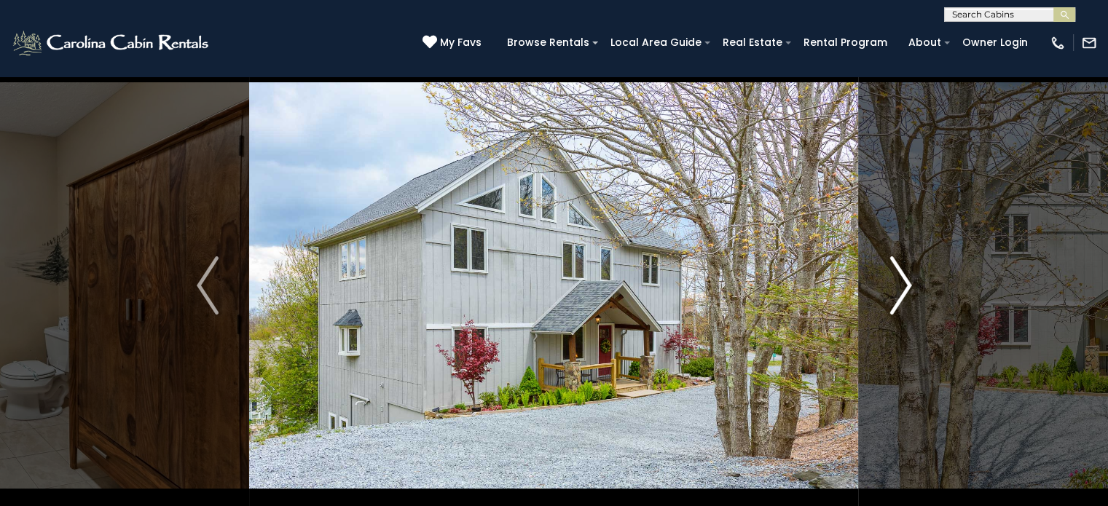
click at [906, 304] on img "Next" at bounding box center [900, 285] width 22 height 58
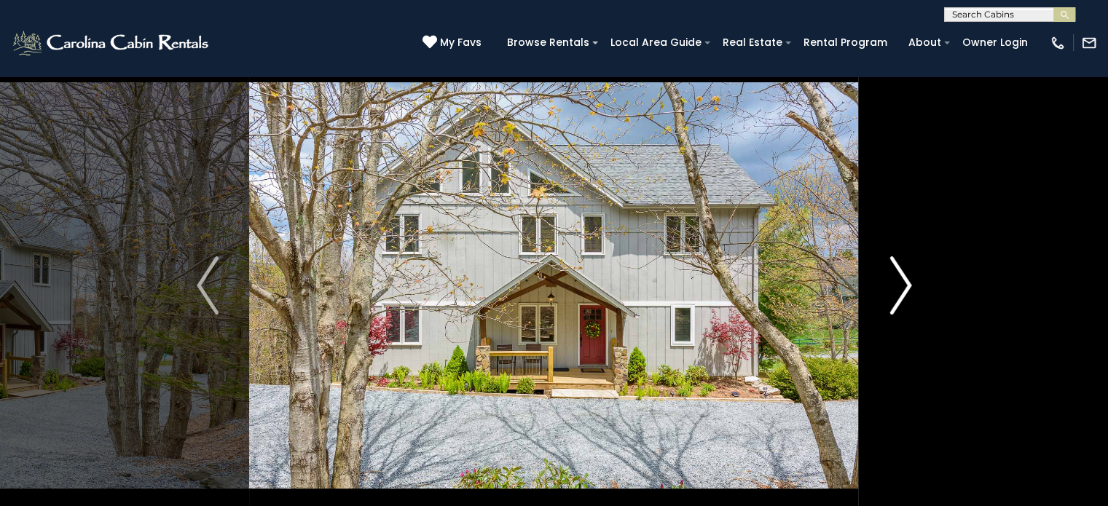
click at [906, 304] on img "Next" at bounding box center [900, 285] width 22 height 58
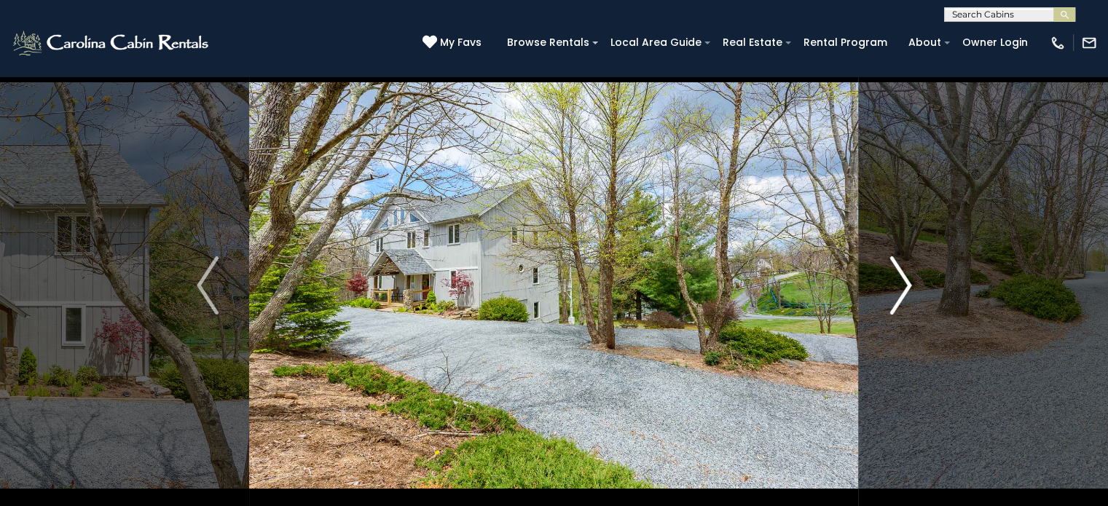
click at [906, 304] on img "Next" at bounding box center [900, 285] width 22 height 58
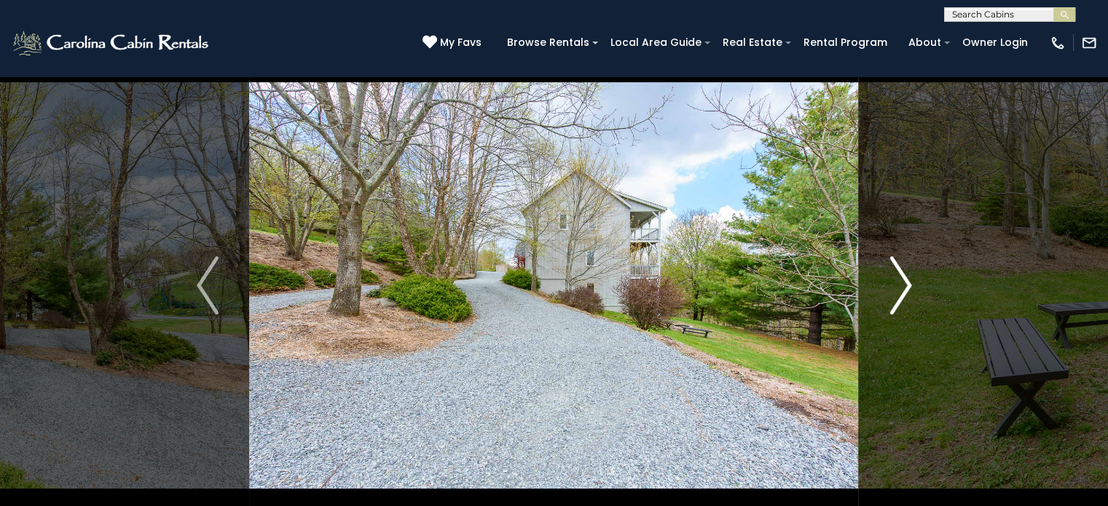
click at [906, 304] on img "Next" at bounding box center [900, 285] width 22 height 58
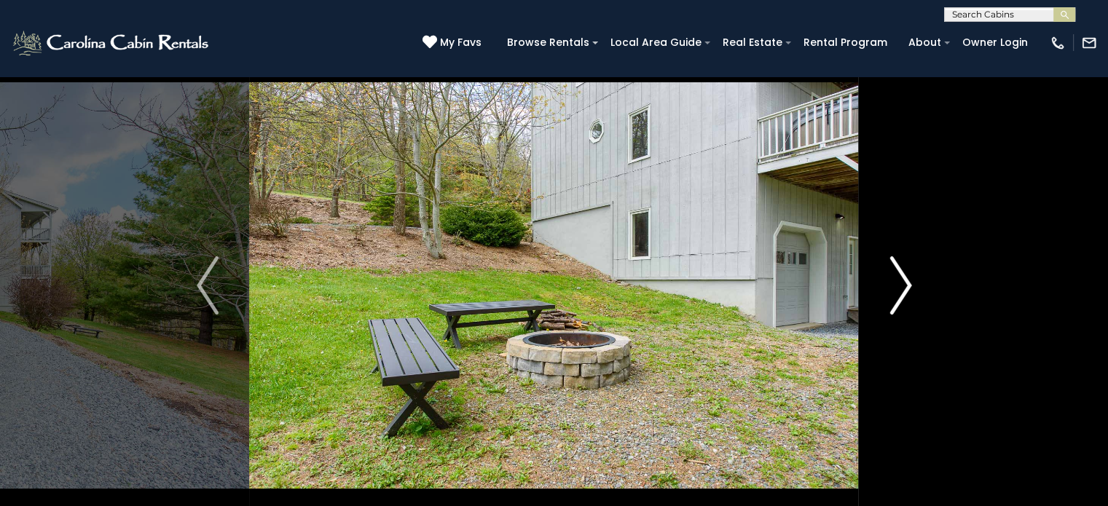
click at [906, 304] on img "Next" at bounding box center [900, 285] width 22 height 58
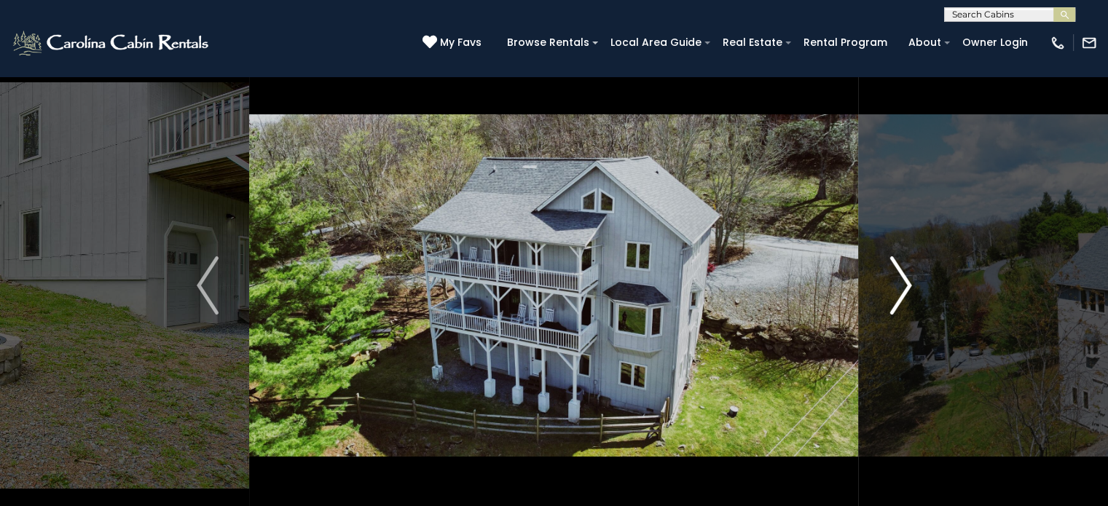
click at [906, 304] on img "Next" at bounding box center [900, 285] width 22 height 58
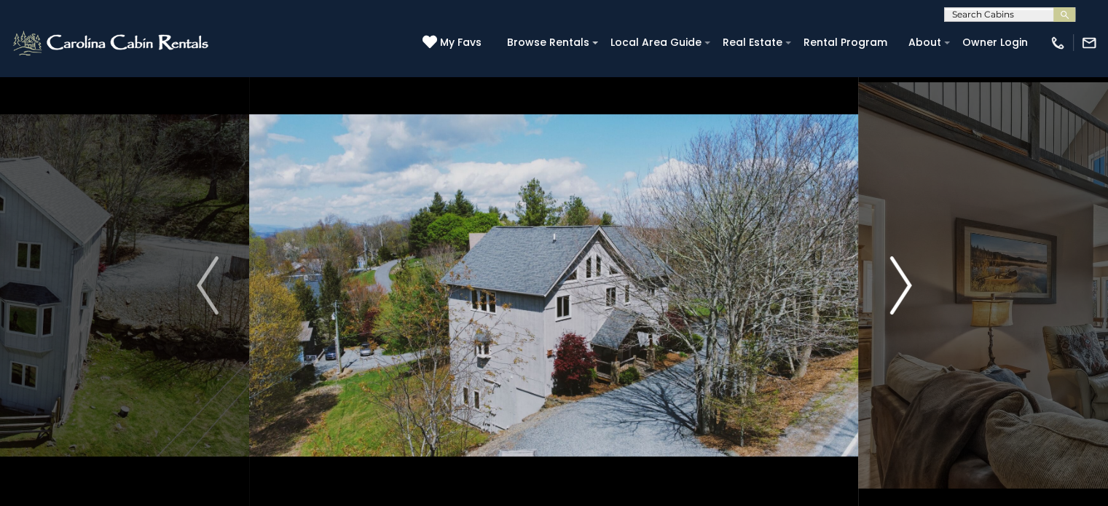
click at [906, 304] on img "Next" at bounding box center [900, 285] width 22 height 58
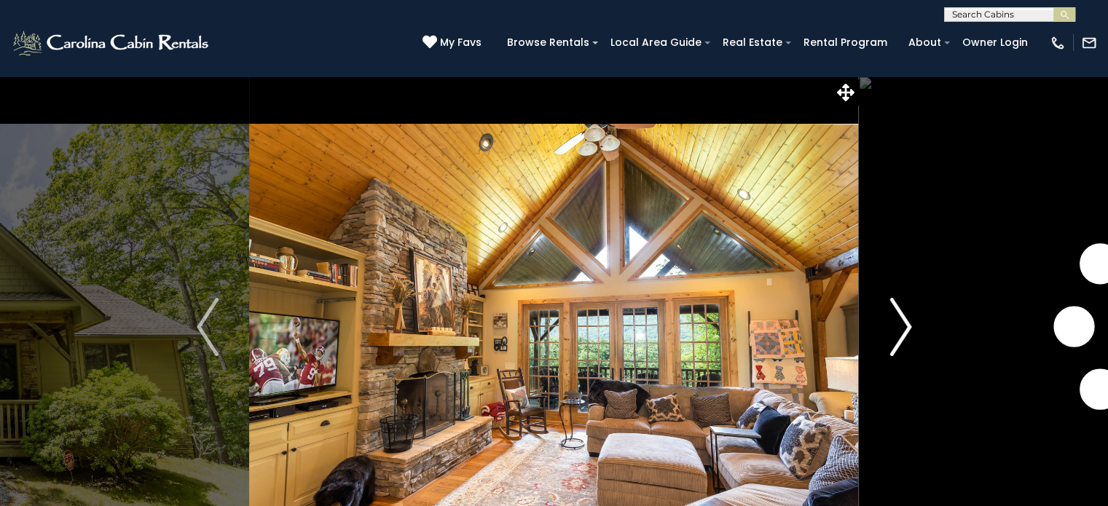
click at [911, 331] on button "Next" at bounding box center [901, 327] width 84 height 503
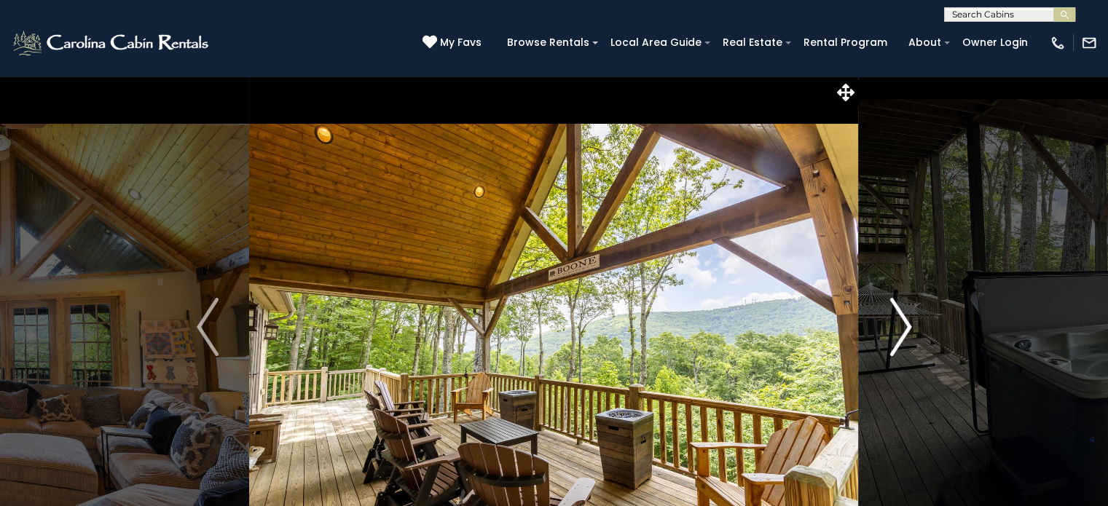
click at [911, 331] on button "Next" at bounding box center [901, 327] width 84 height 503
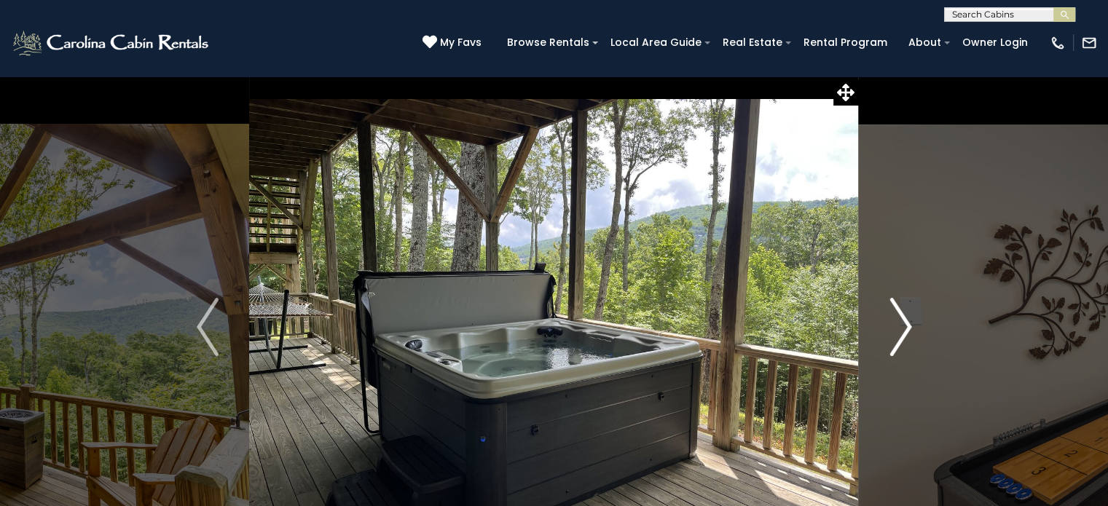
click at [911, 331] on button "Next" at bounding box center [901, 327] width 84 height 503
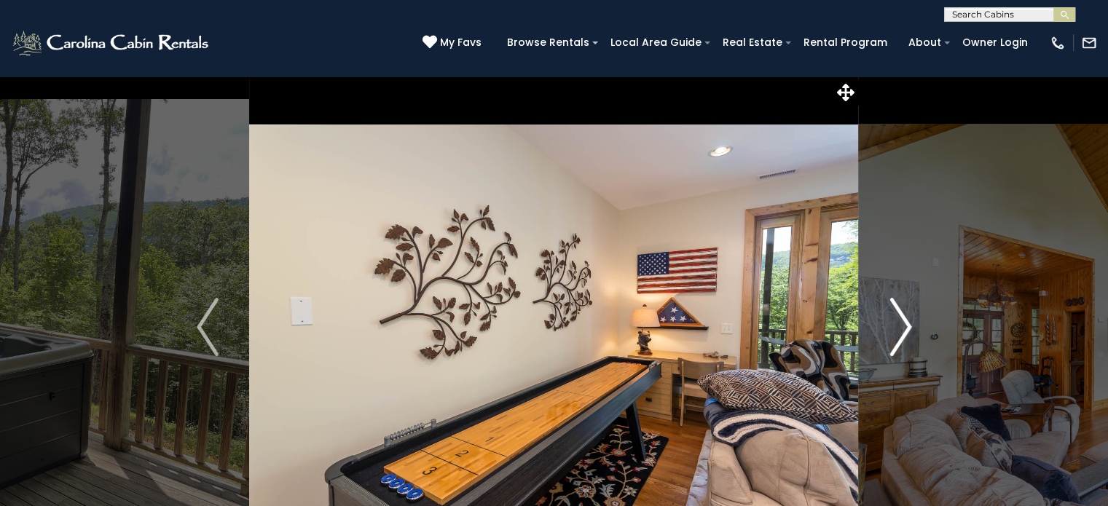
click at [911, 331] on button "Next" at bounding box center [901, 327] width 84 height 503
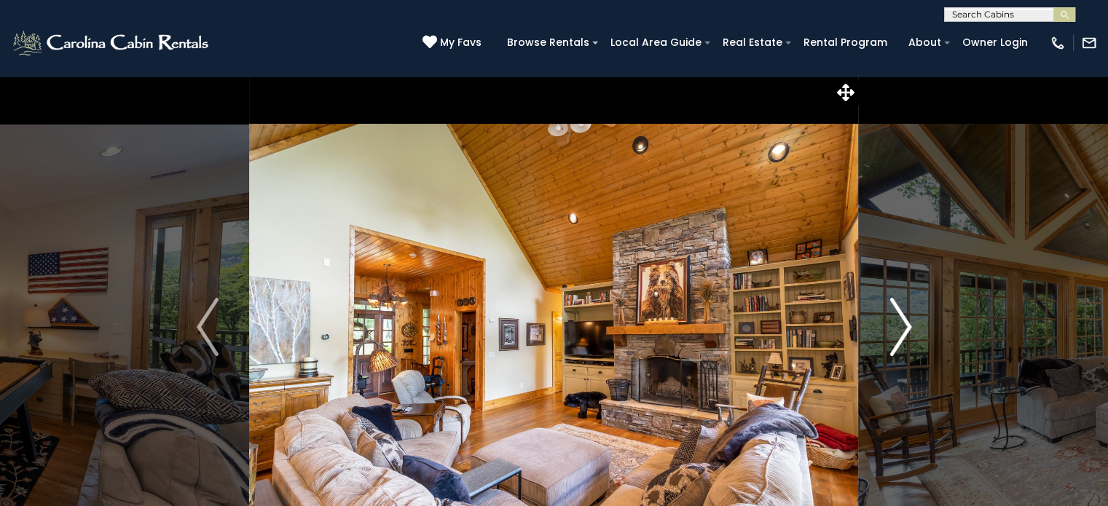
click at [911, 331] on button "Next" at bounding box center [901, 327] width 84 height 503
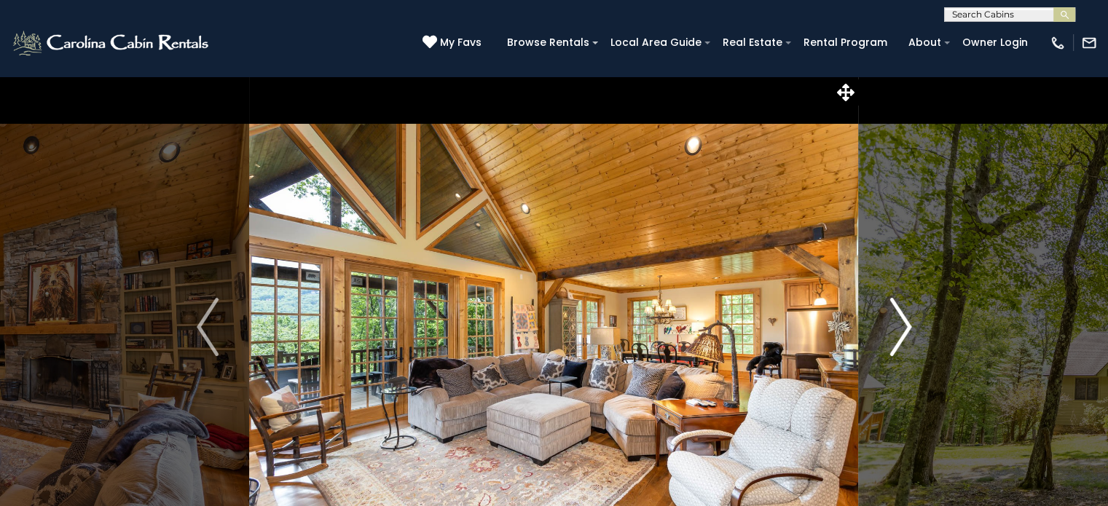
click at [911, 331] on button "Next" at bounding box center [901, 327] width 84 height 503
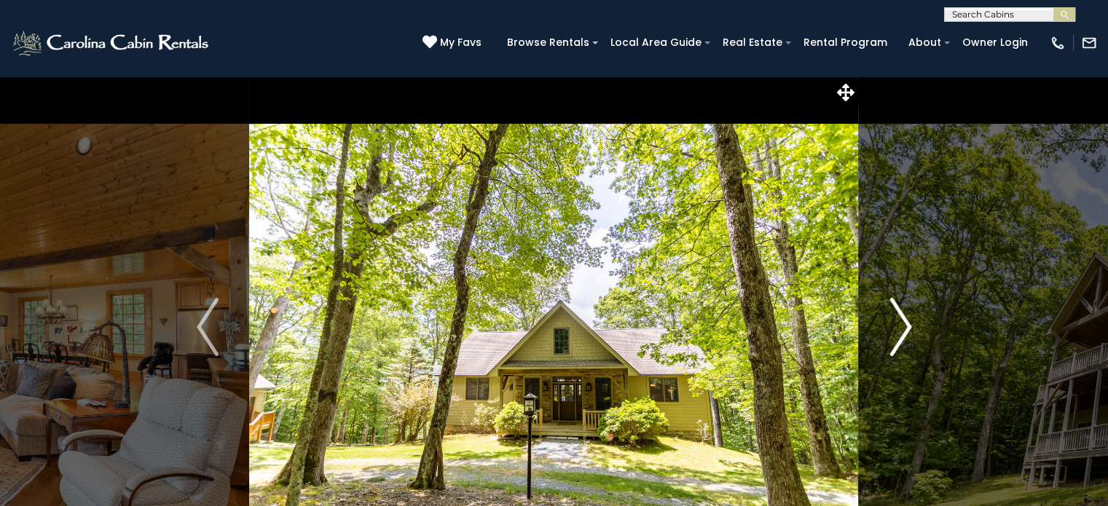
click at [911, 331] on button "Next" at bounding box center [901, 327] width 84 height 503
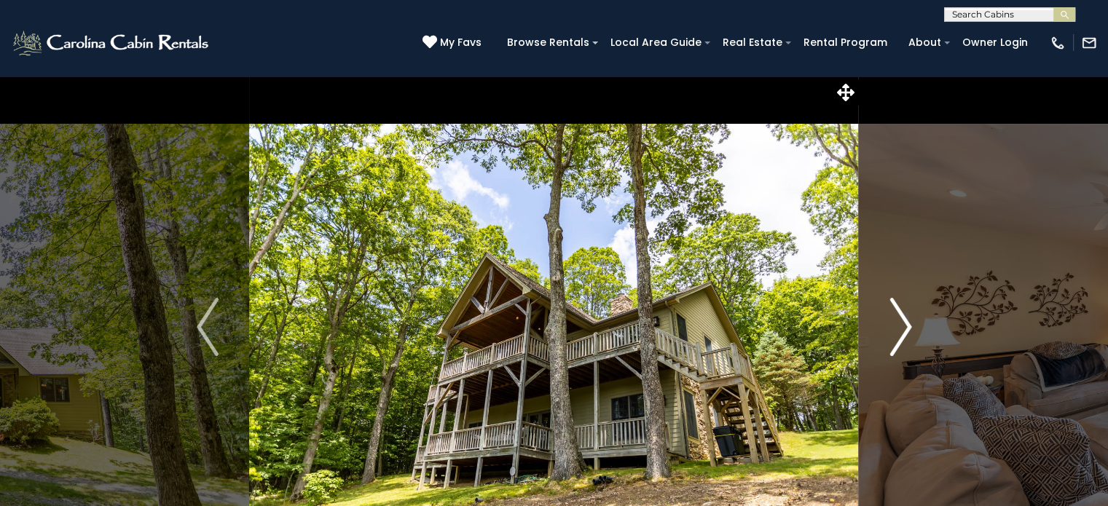
click at [911, 331] on button "Next" at bounding box center [901, 327] width 84 height 503
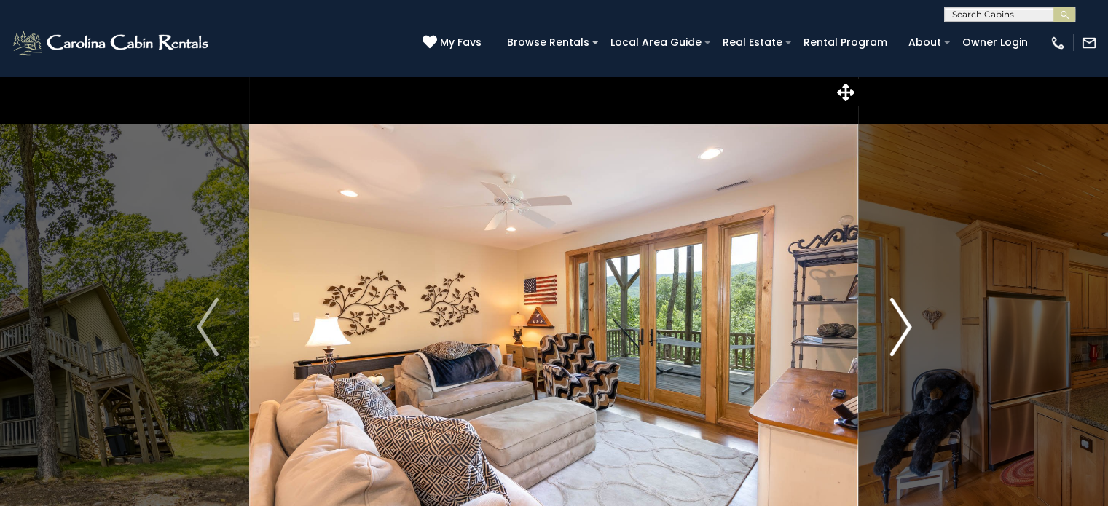
click at [911, 331] on button "Next" at bounding box center [901, 327] width 84 height 503
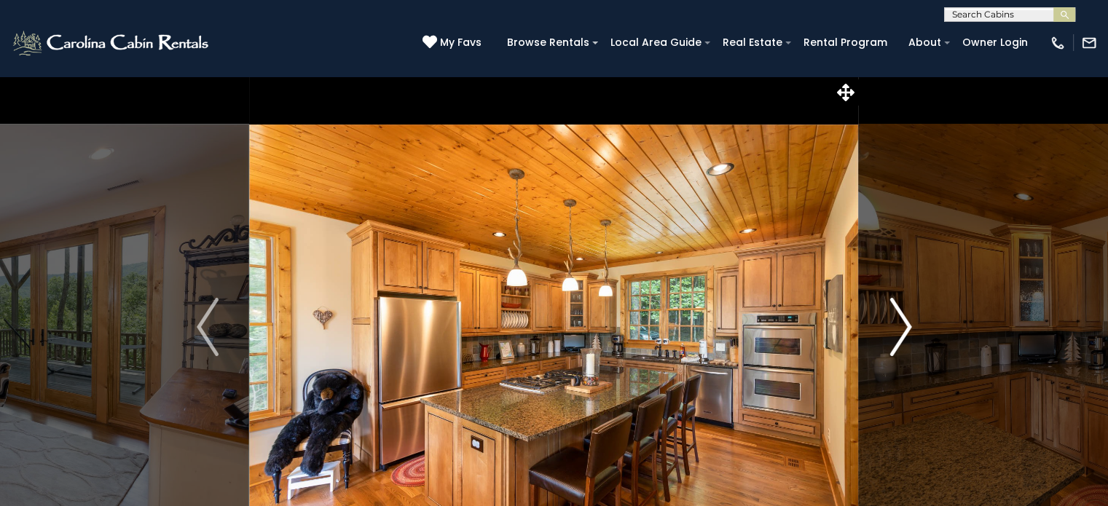
click at [911, 331] on button "Next" at bounding box center [901, 327] width 84 height 503
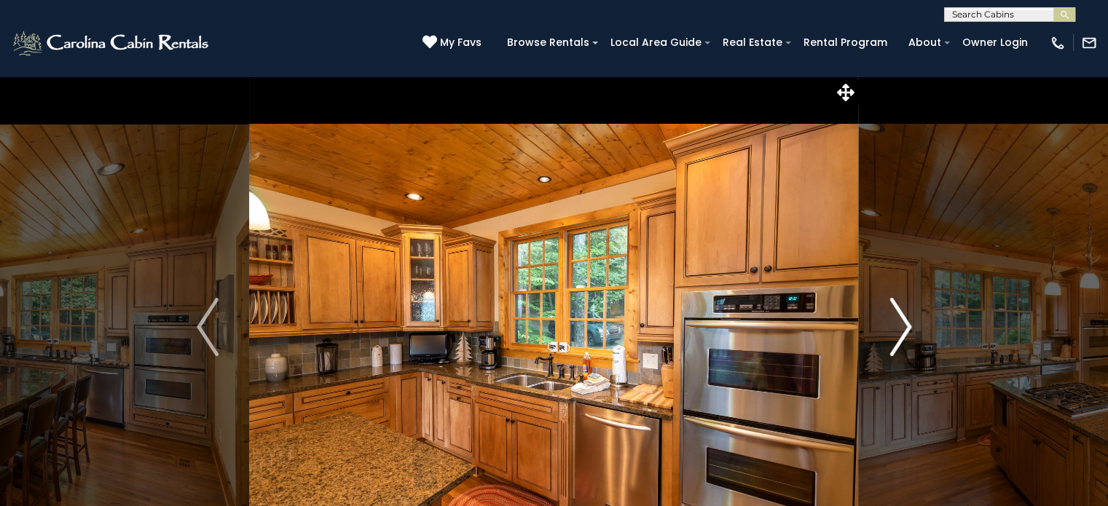
click at [911, 331] on button "Next" at bounding box center [901, 327] width 84 height 503
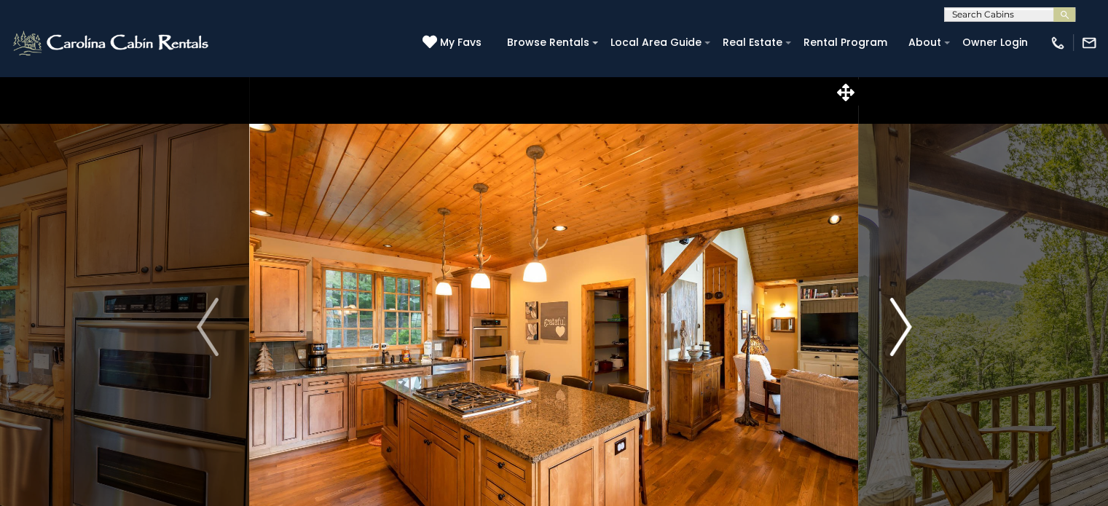
click at [911, 331] on button "Next" at bounding box center [901, 327] width 84 height 503
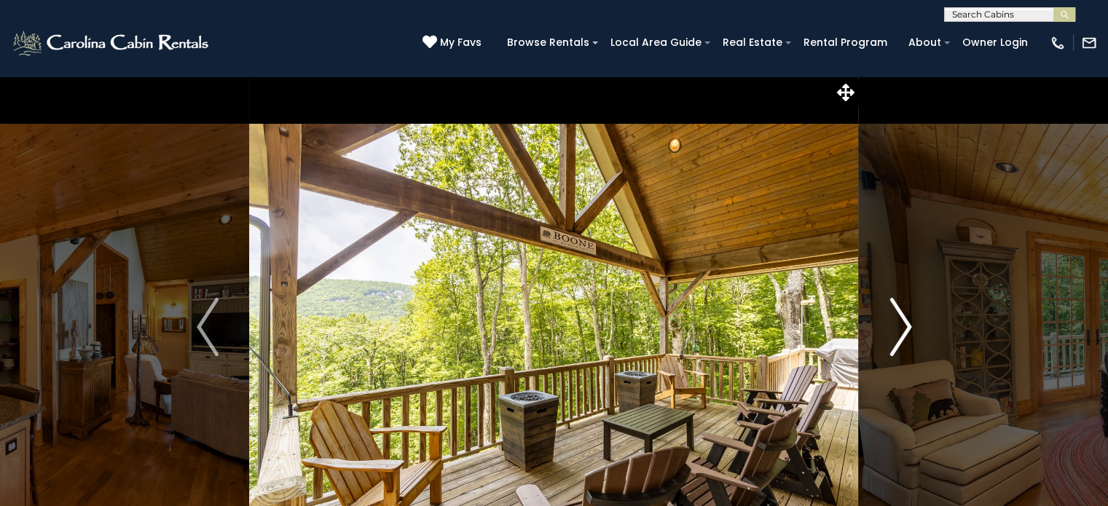
click at [911, 331] on button "Next" at bounding box center [901, 327] width 84 height 503
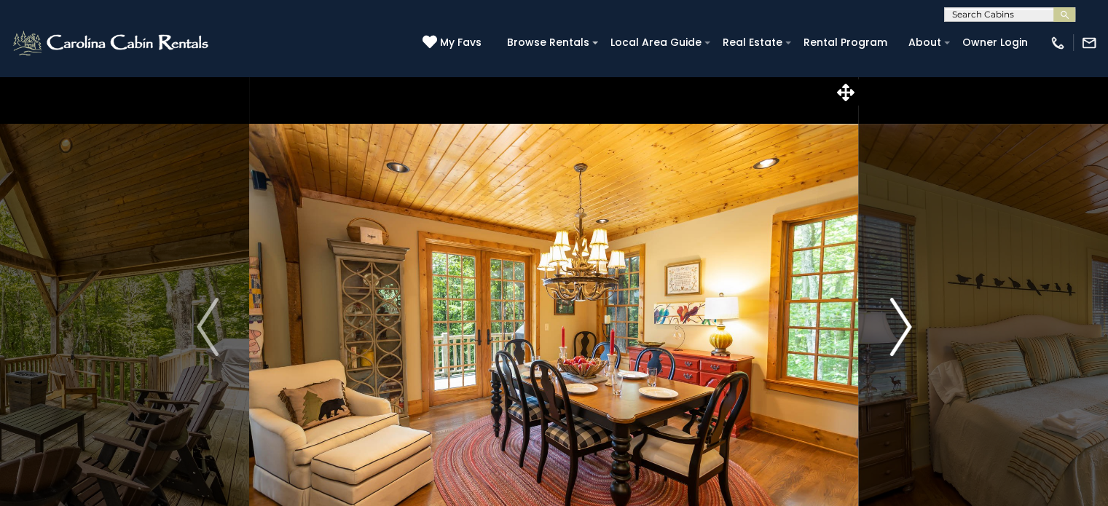
click at [911, 331] on button "Next" at bounding box center [901, 327] width 84 height 503
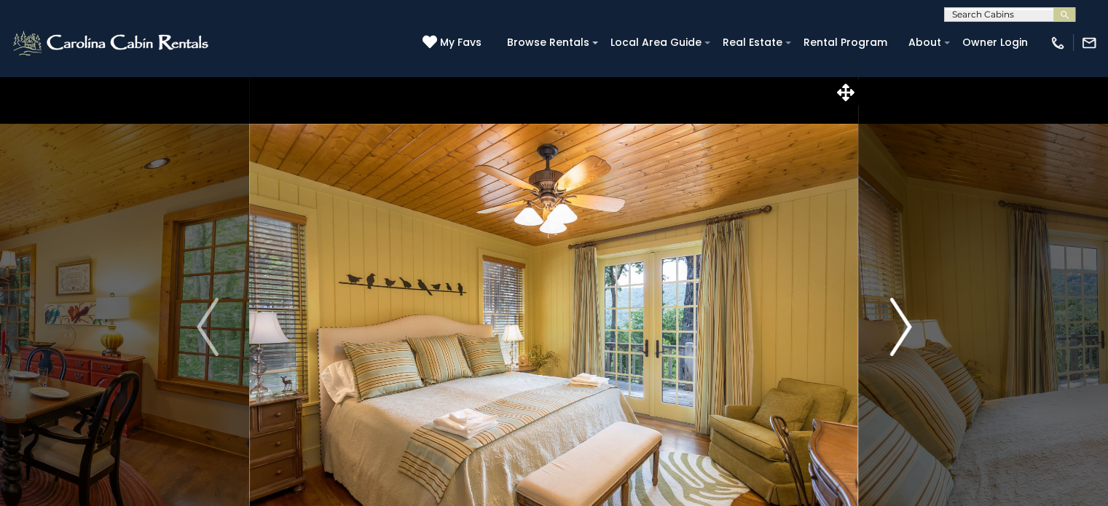
click at [911, 331] on button "Next" at bounding box center [901, 327] width 84 height 503
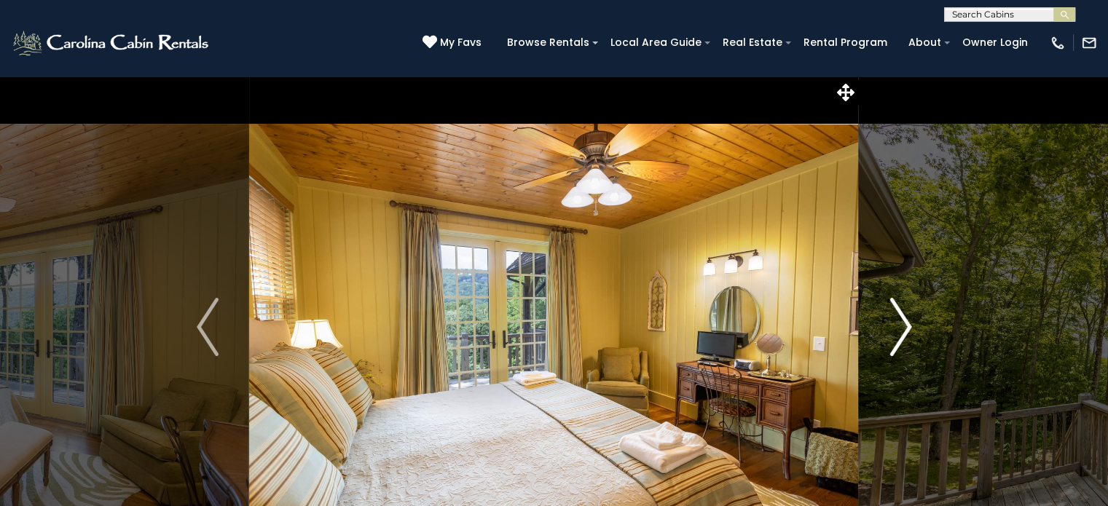
click at [905, 328] on img "Next" at bounding box center [900, 327] width 22 height 58
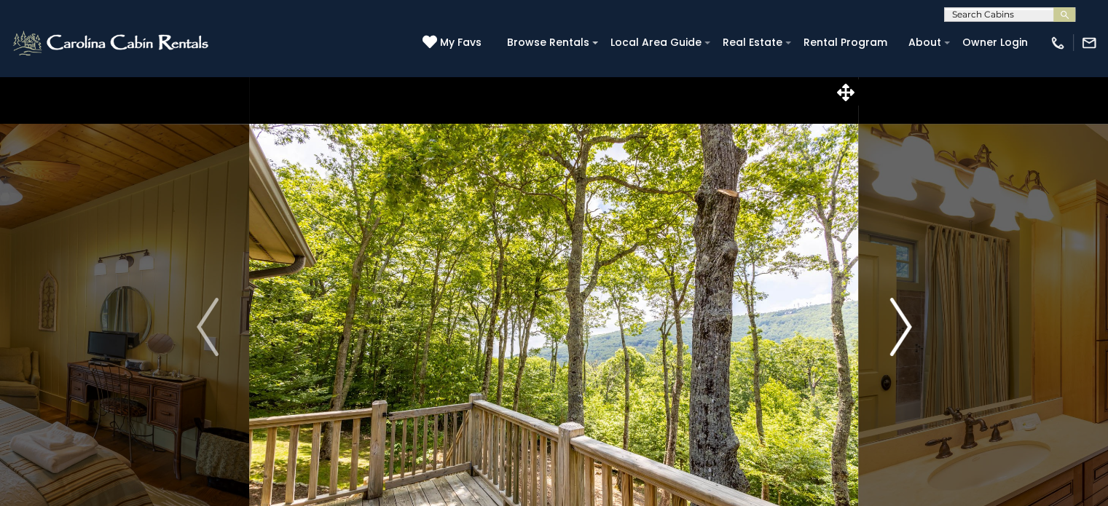
click at [905, 328] on img "Next" at bounding box center [900, 327] width 22 height 58
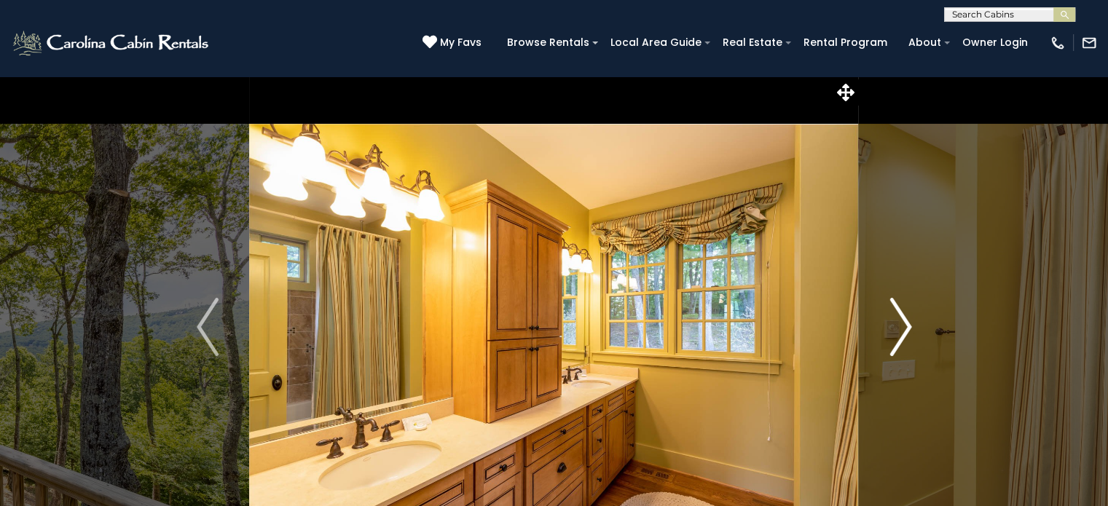
click at [905, 328] on img "Next" at bounding box center [900, 327] width 22 height 58
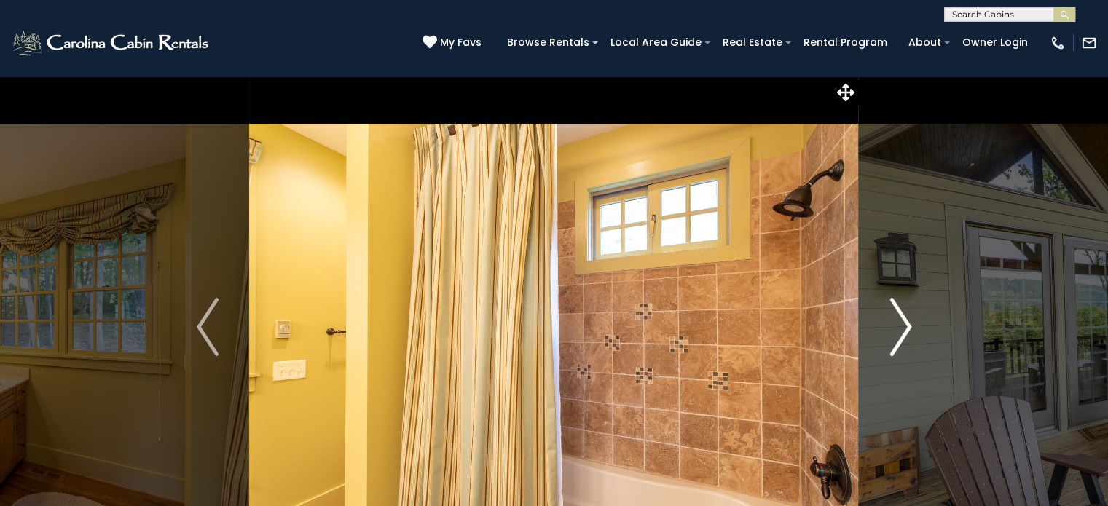
click at [905, 328] on img "Next" at bounding box center [900, 327] width 22 height 58
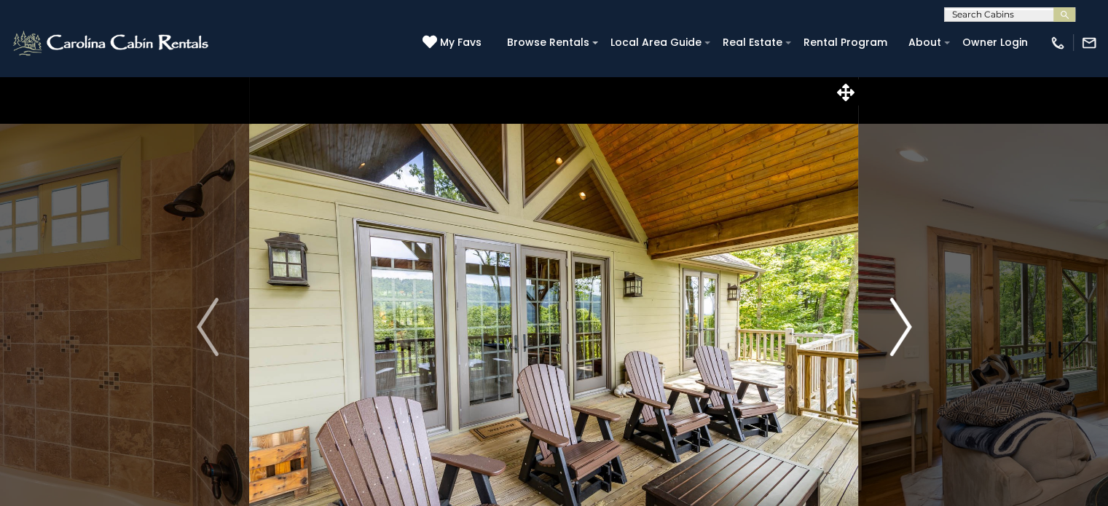
click at [905, 328] on img "Next" at bounding box center [900, 327] width 22 height 58
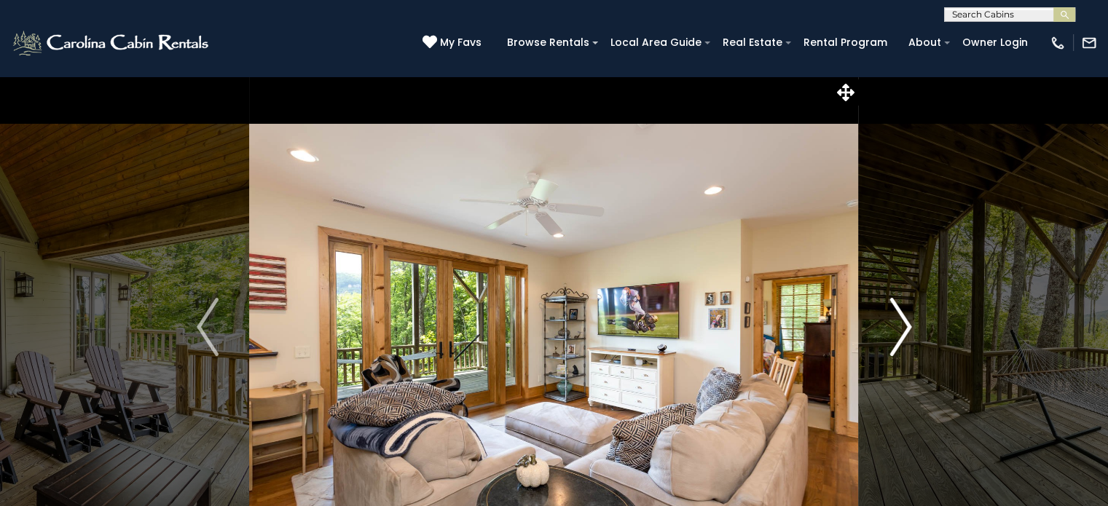
click at [905, 328] on img "Next" at bounding box center [900, 327] width 22 height 58
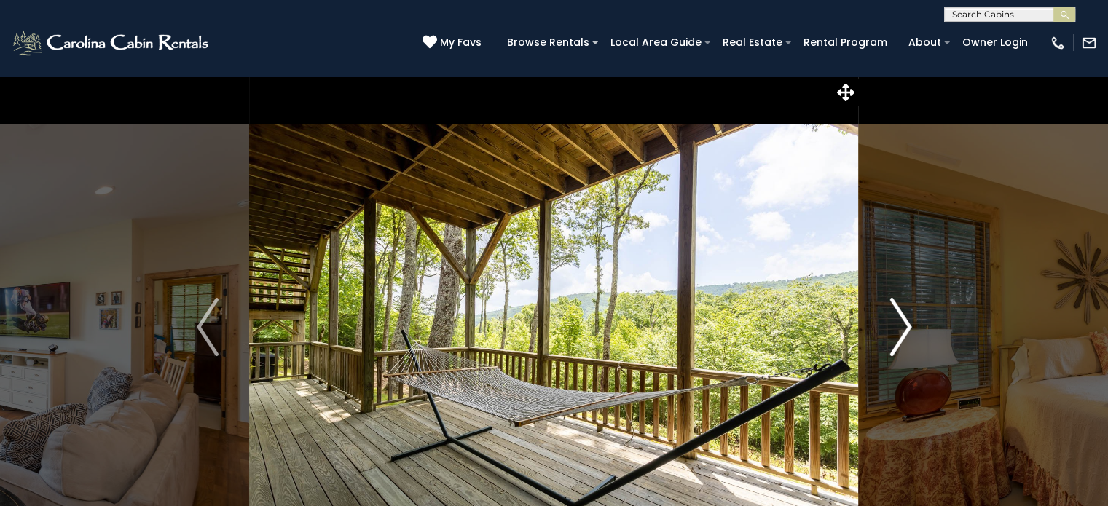
click at [905, 328] on img "Next" at bounding box center [900, 327] width 22 height 58
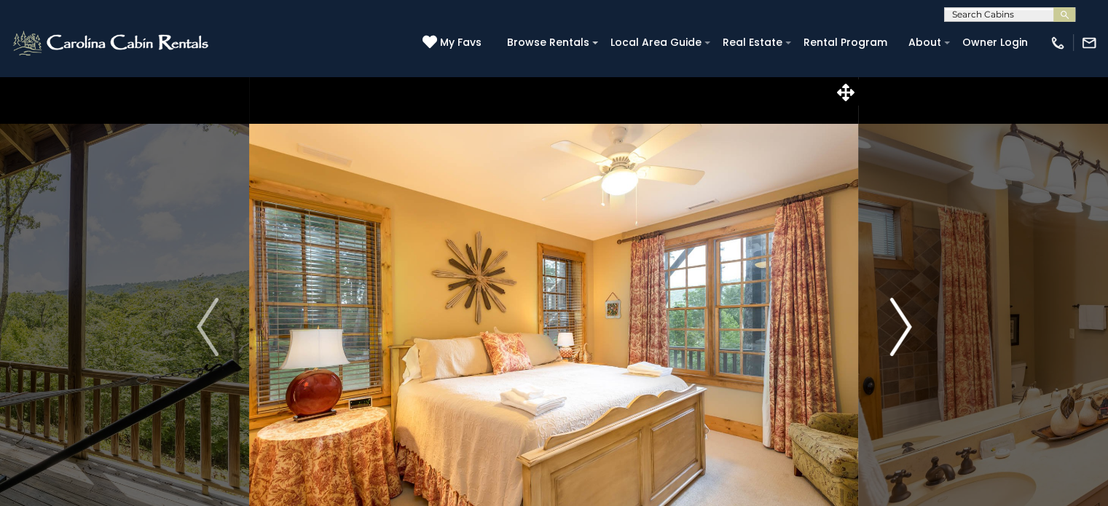
click at [905, 328] on img "Next" at bounding box center [900, 327] width 22 height 58
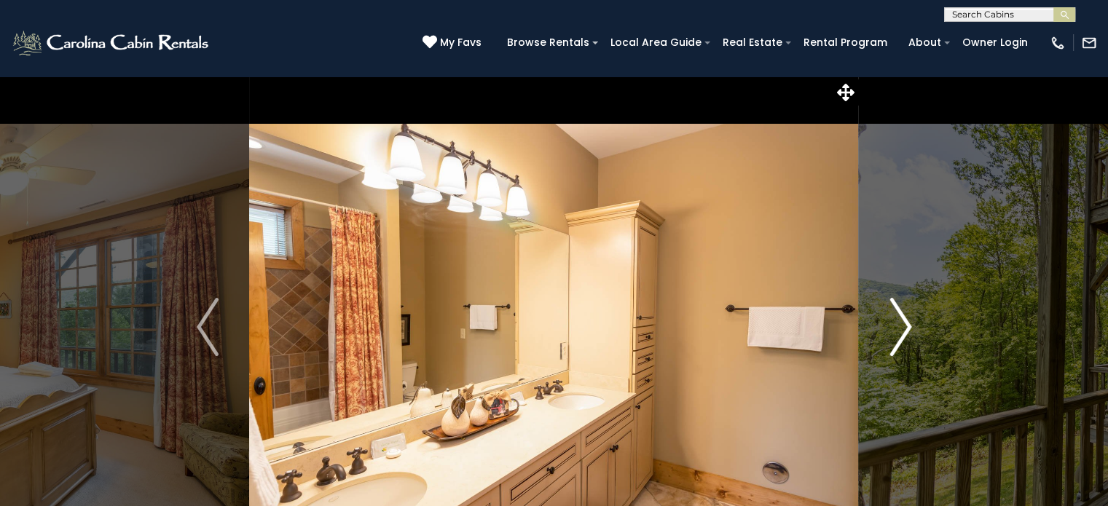
click at [905, 328] on img "Next" at bounding box center [900, 327] width 22 height 58
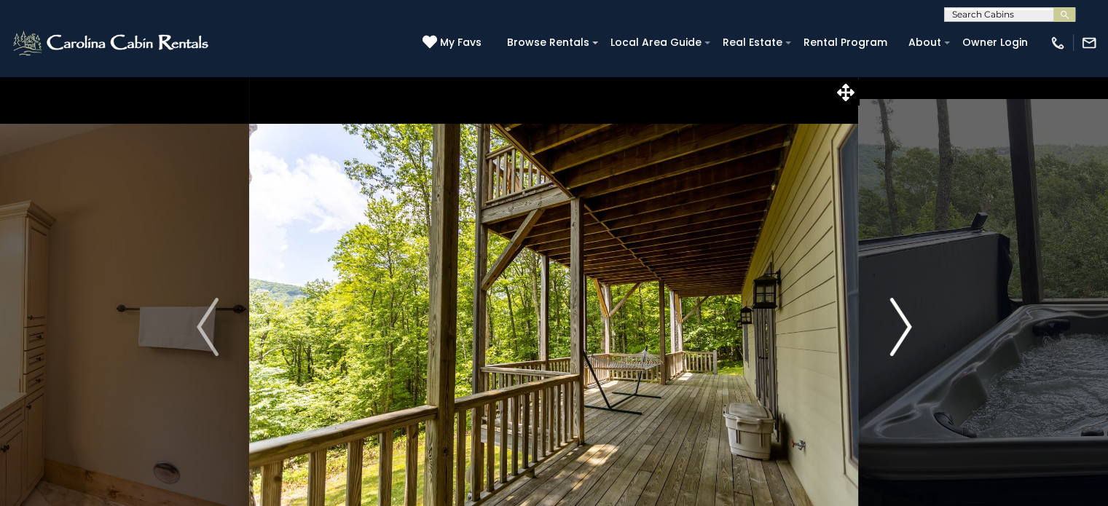
click at [905, 328] on img "Next" at bounding box center [900, 327] width 22 height 58
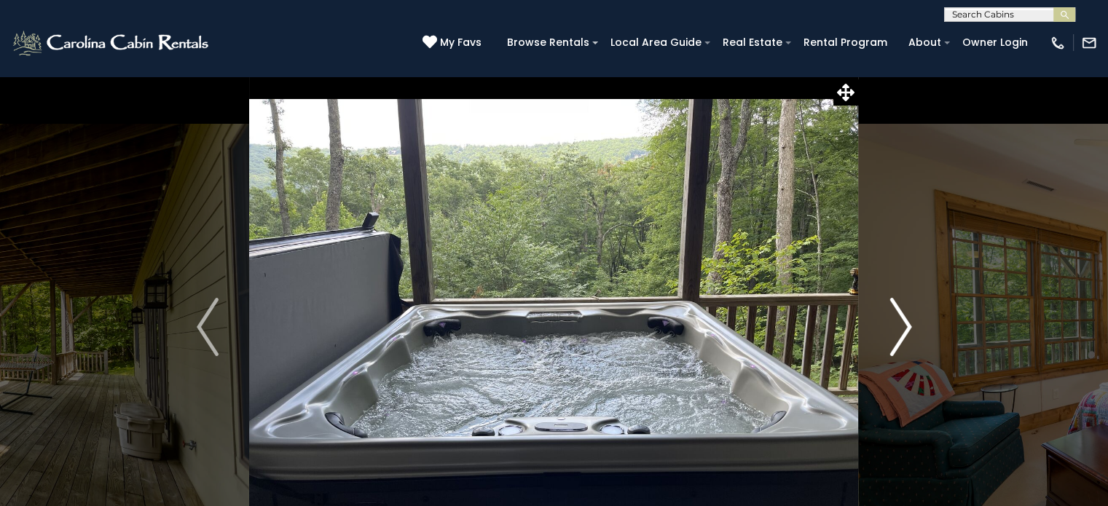
click at [905, 328] on img "Next" at bounding box center [900, 327] width 22 height 58
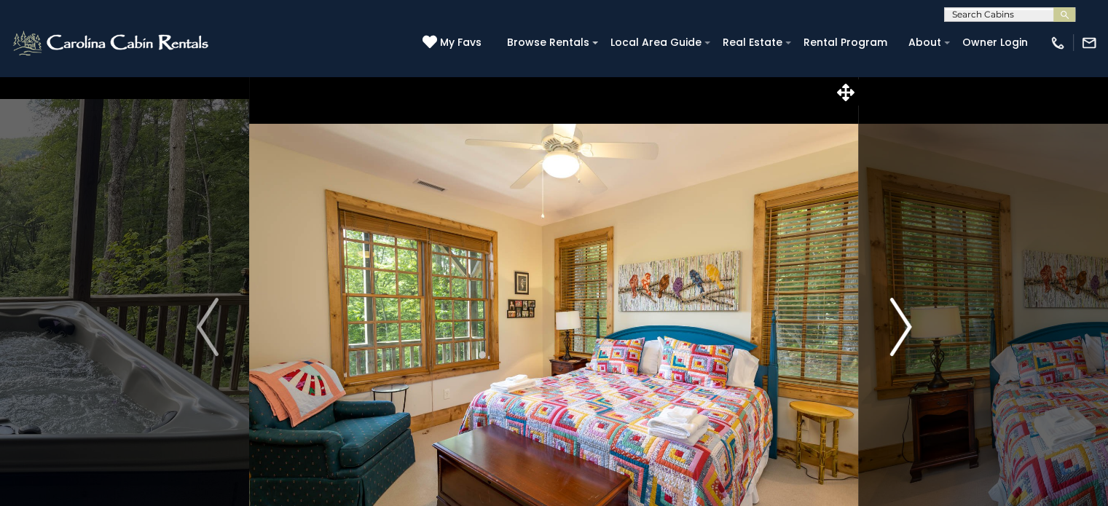
click at [905, 328] on img "Next" at bounding box center [900, 327] width 22 height 58
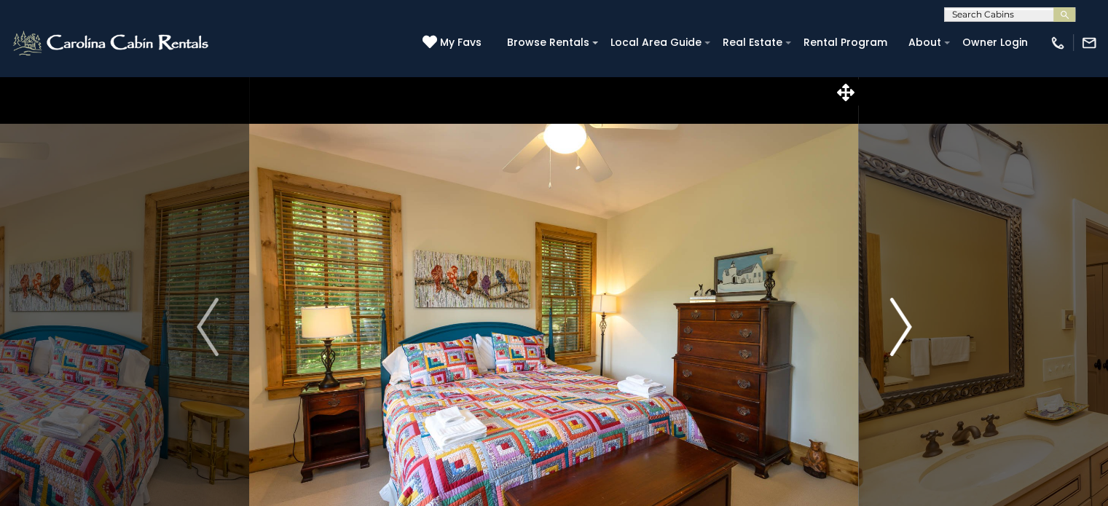
click at [905, 328] on img "Next" at bounding box center [900, 327] width 22 height 58
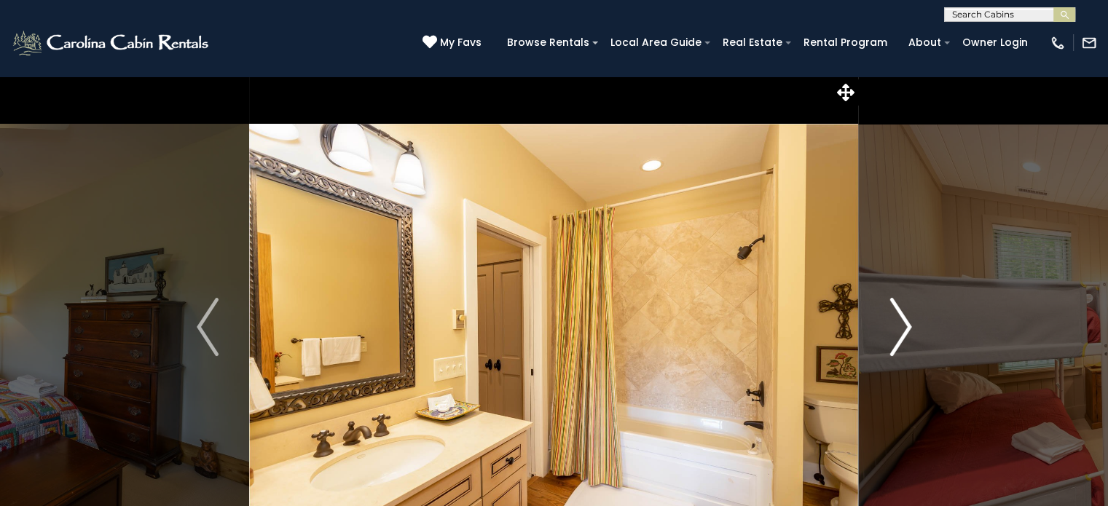
click at [905, 328] on img "Next" at bounding box center [900, 327] width 22 height 58
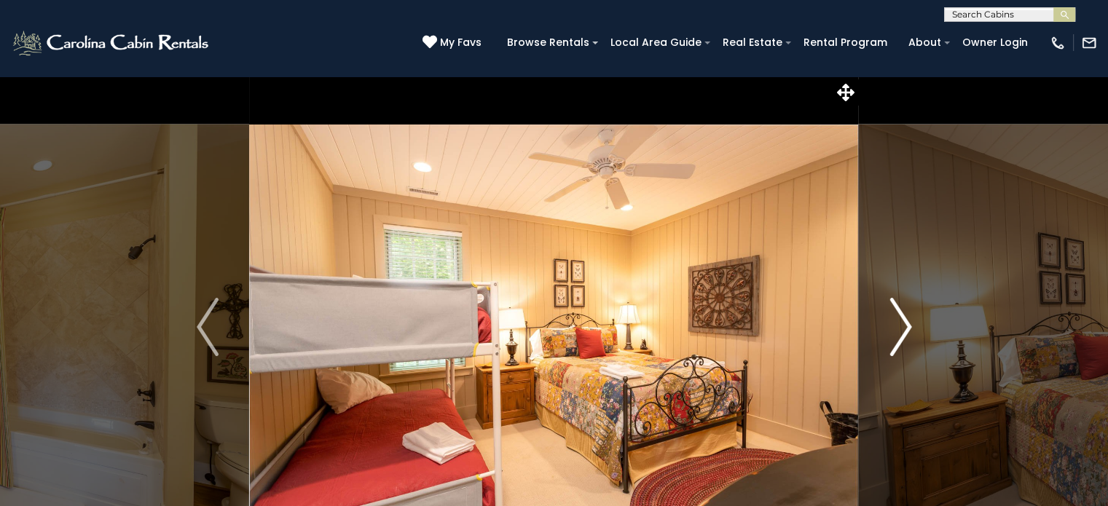
click at [905, 328] on img "Next" at bounding box center [900, 327] width 22 height 58
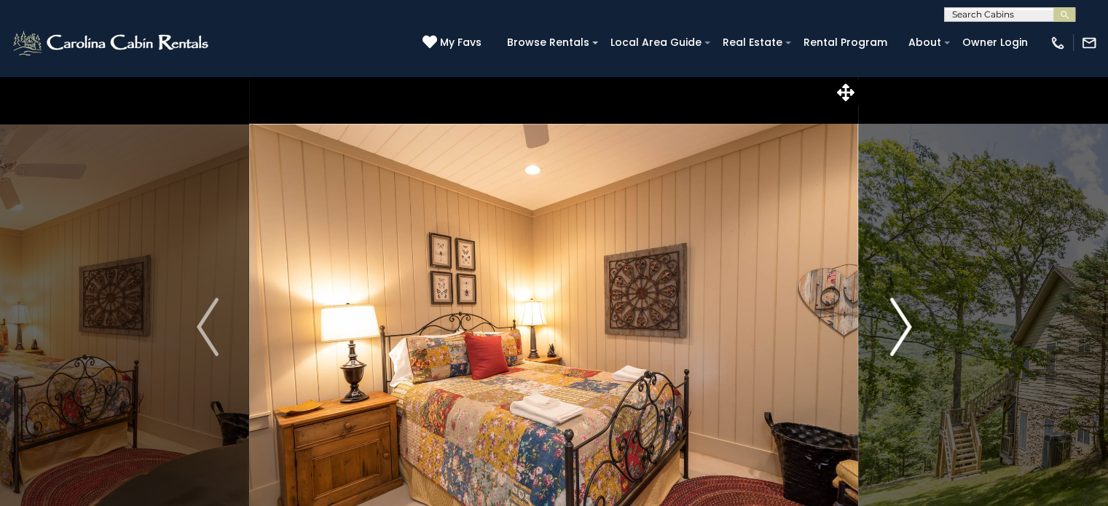
click at [905, 328] on img "Next" at bounding box center [900, 327] width 22 height 58
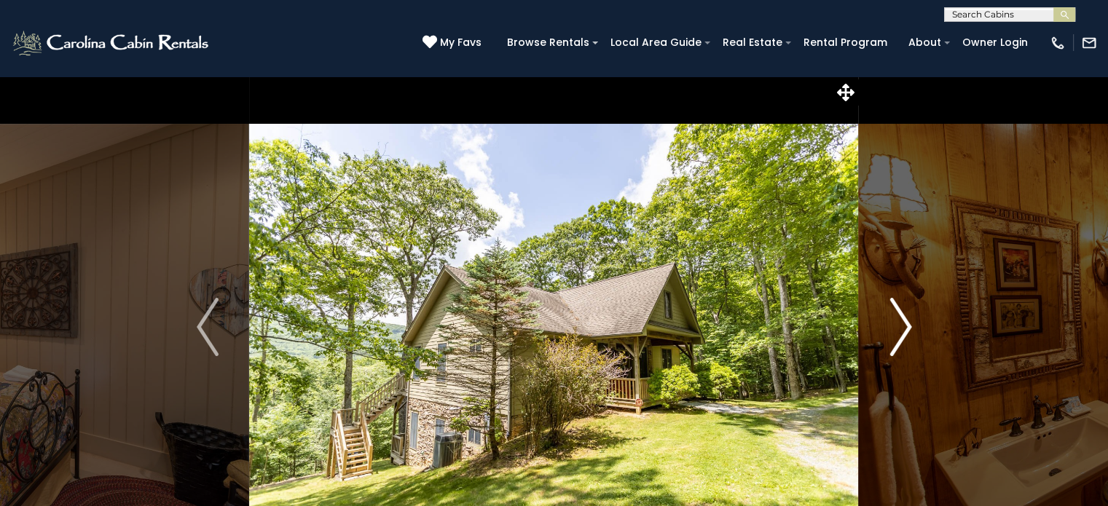
click at [905, 328] on img "Next" at bounding box center [900, 327] width 22 height 58
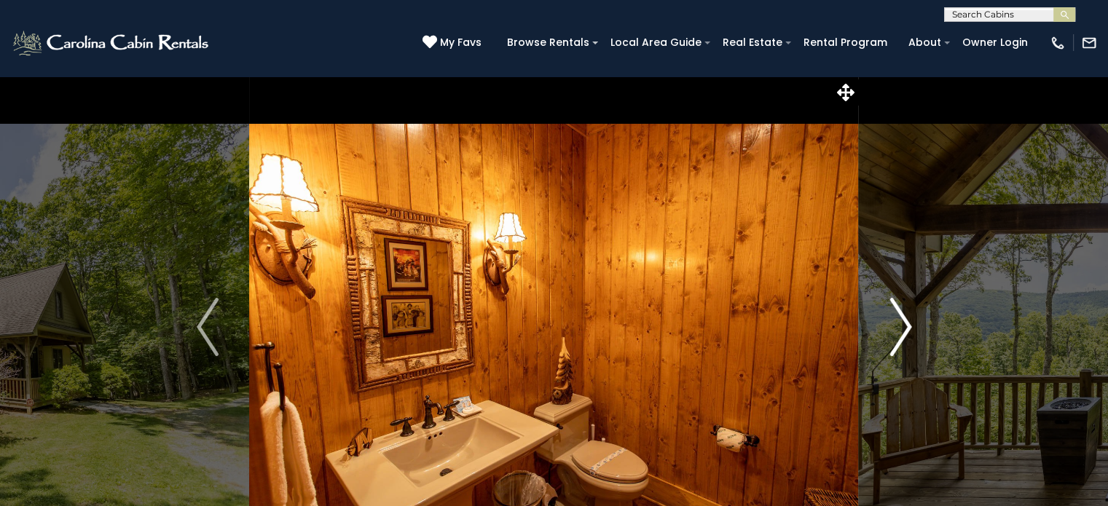
click at [905, 328] on img "Next" at bounding box center [900, 327] width 22 height 58
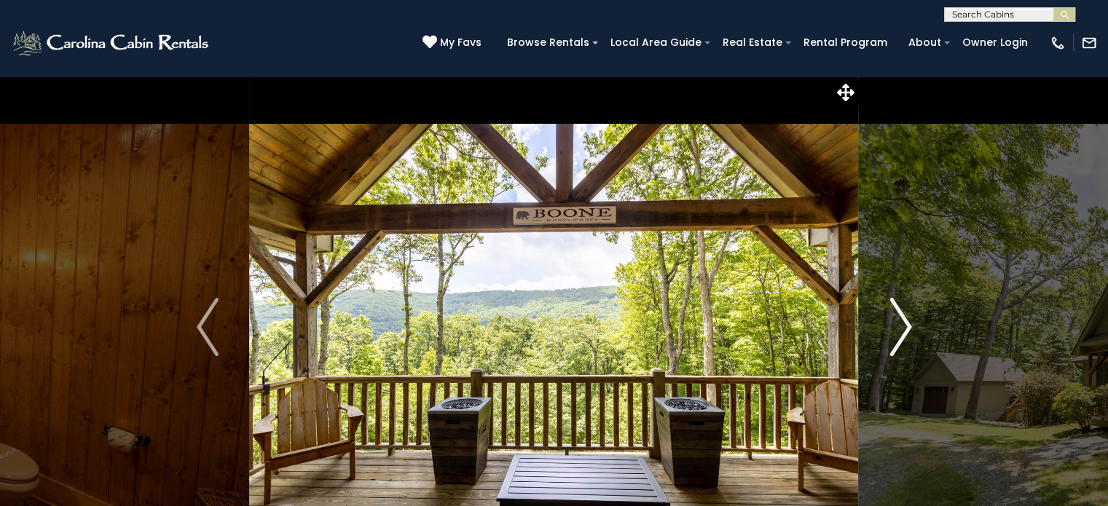
click at [905, 328] on img "Next" at bounding box center [900, 327] width 22 height 58
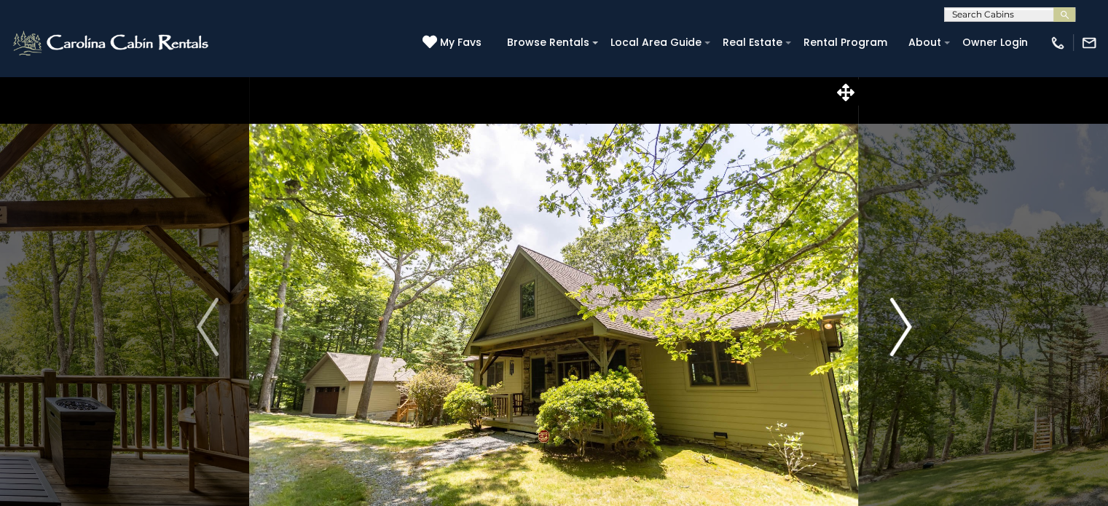
click at [905, 328] on img "Next" at bounding box center [900, 327] width 22 height 58
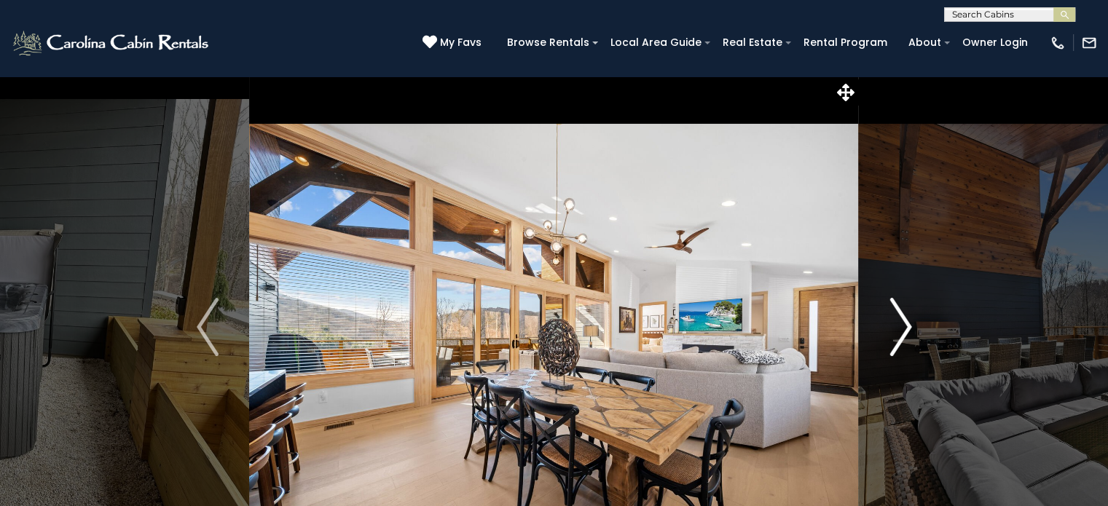
click at [910, 328] on img "Next" at bounding box center [900, 327] width 22 height 58
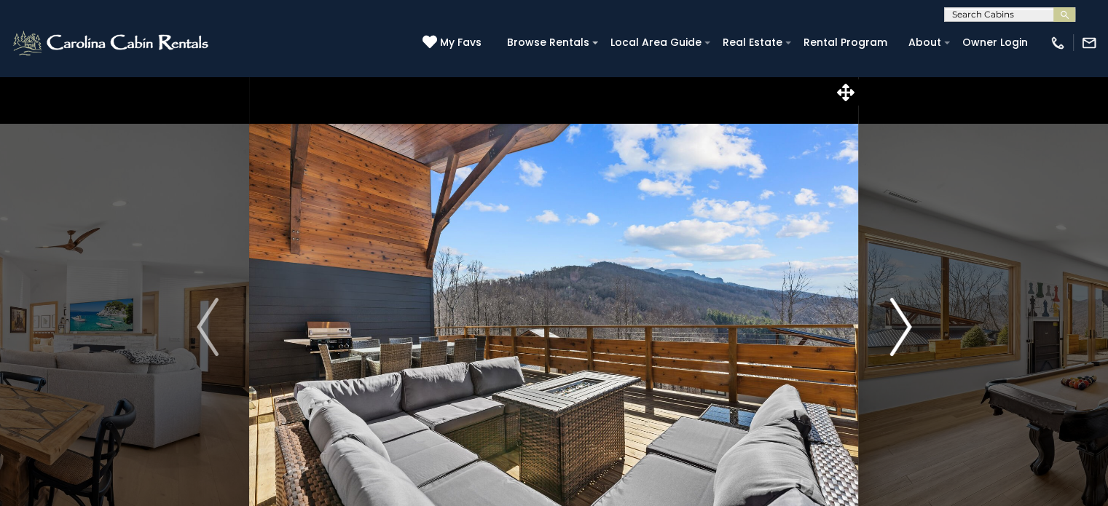
click at [910, 328] on img "Next" at bounding box center [900, 327] width 22 height 58
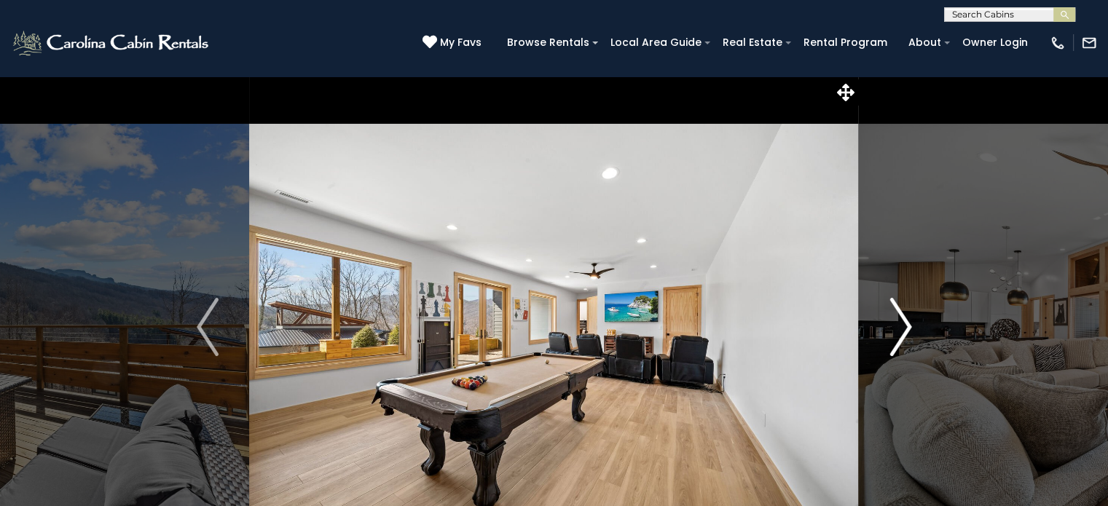
click at [910, 328] on img "Next" at bounding box center [900, 327] width 22 height 58
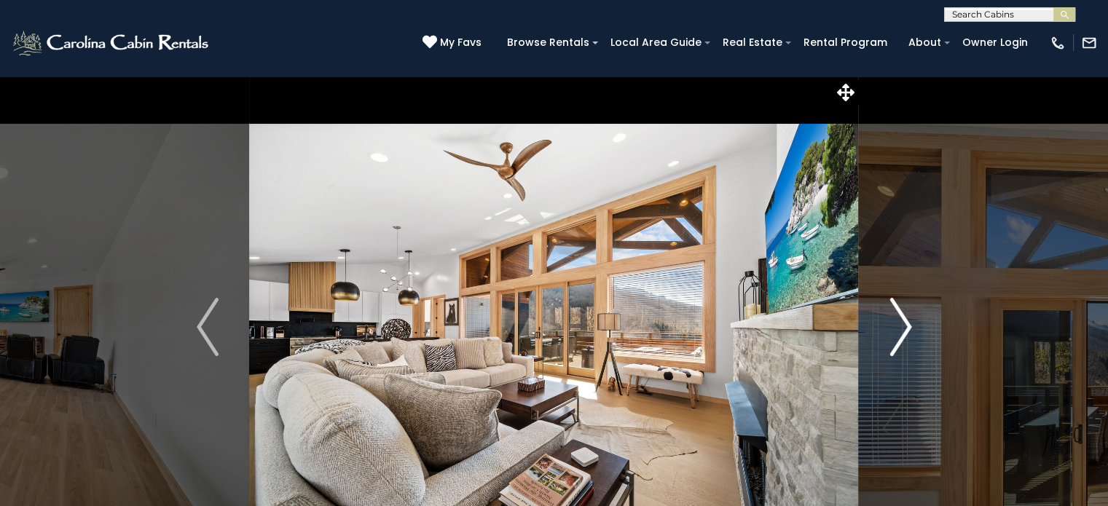
click at [910, 328] on img "Next" at bounding box center [900, 327] width 22 height 58
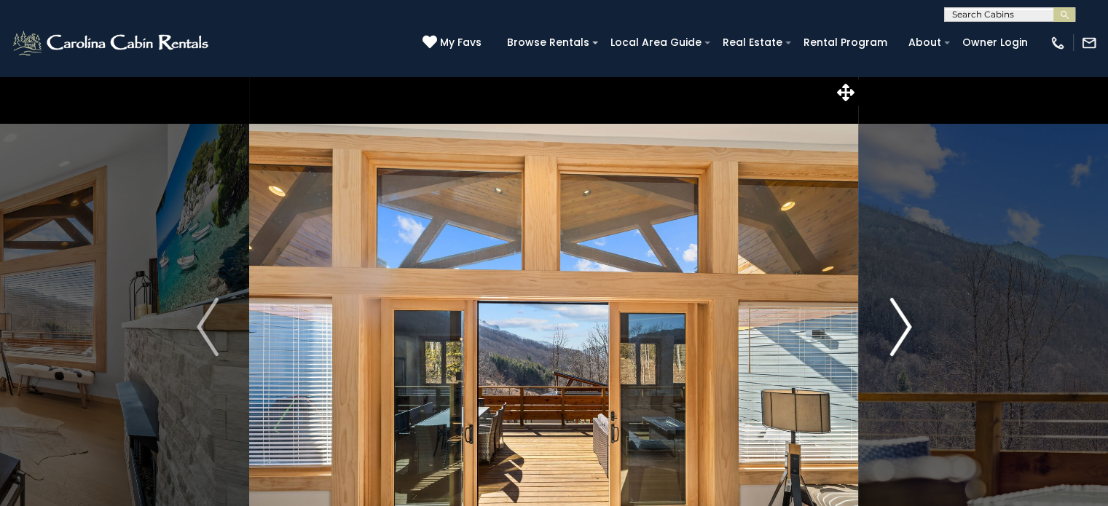
click at [910, 328] on img "Next" at bounding box center [900, 327] width 22 height 58
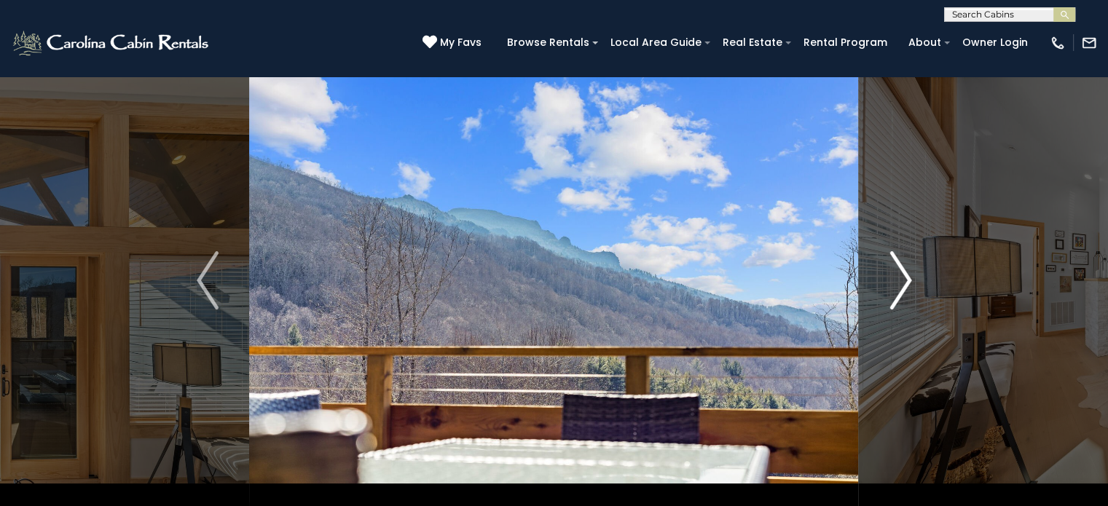
scroll to position [73, 0]
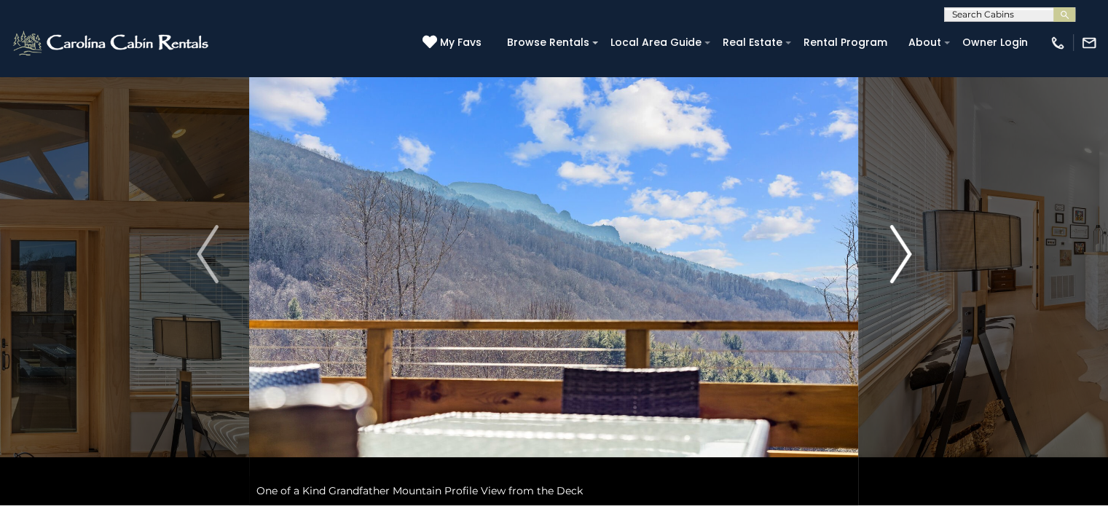
click at [906, 261] on img "Next" at bounding box center [900, 254] width 22 height 58
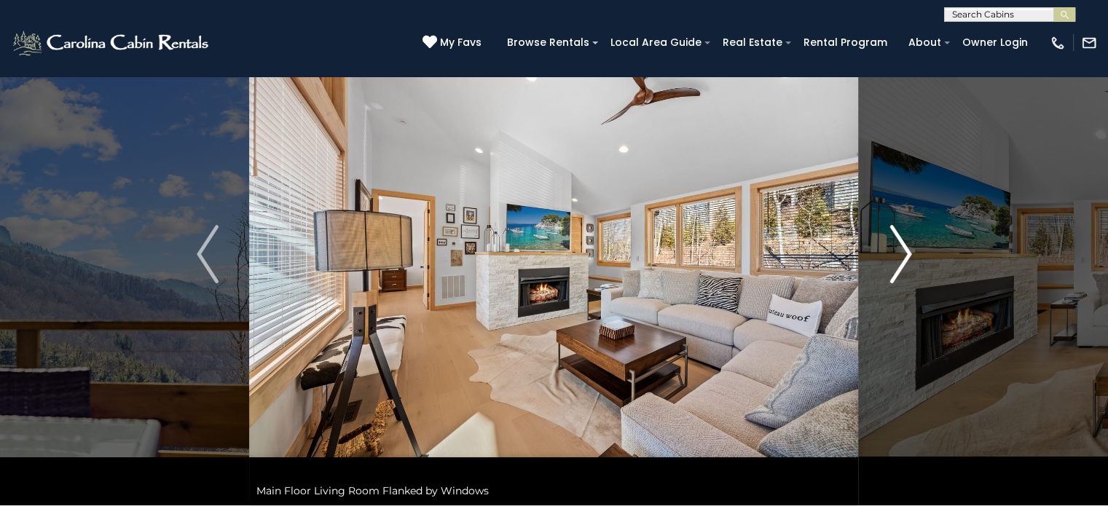
click at [906, 261] on img "Next" at bounding box center [900, 254] width 22 height 58
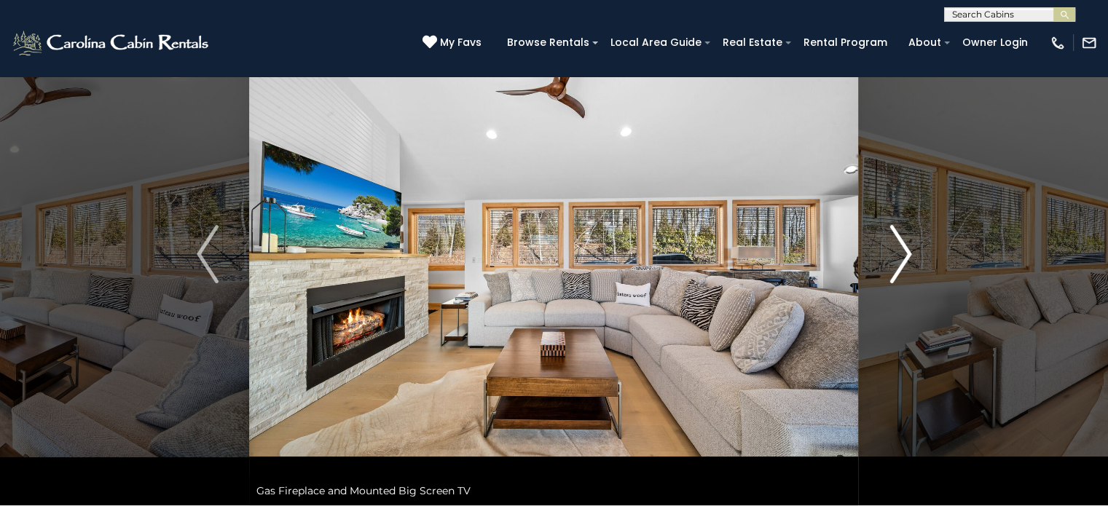
click at [906, 261] on img "Next" at bounding box center [900, 254] width 22 height 58
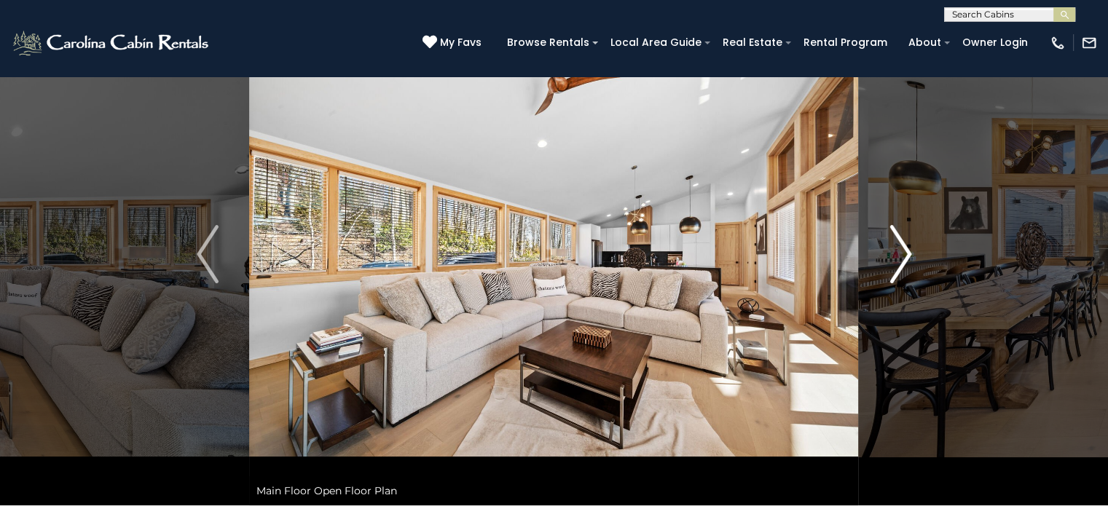
click at [906, 261] on img "Next" at bounding box center [900, 254] width 22 height 58
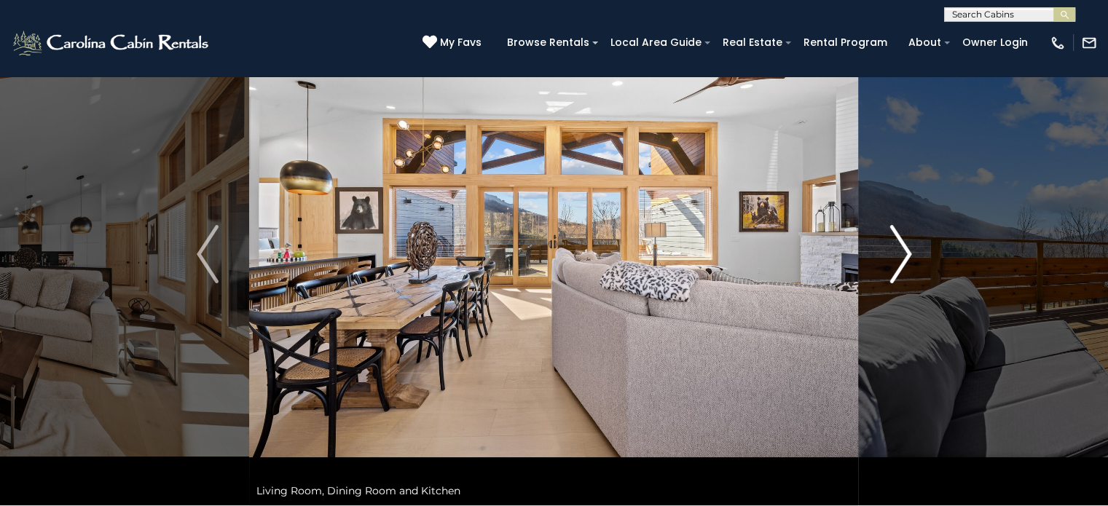
click at [906, 261] on img "Next" at bounding box center [900, 254] width 22 height 58
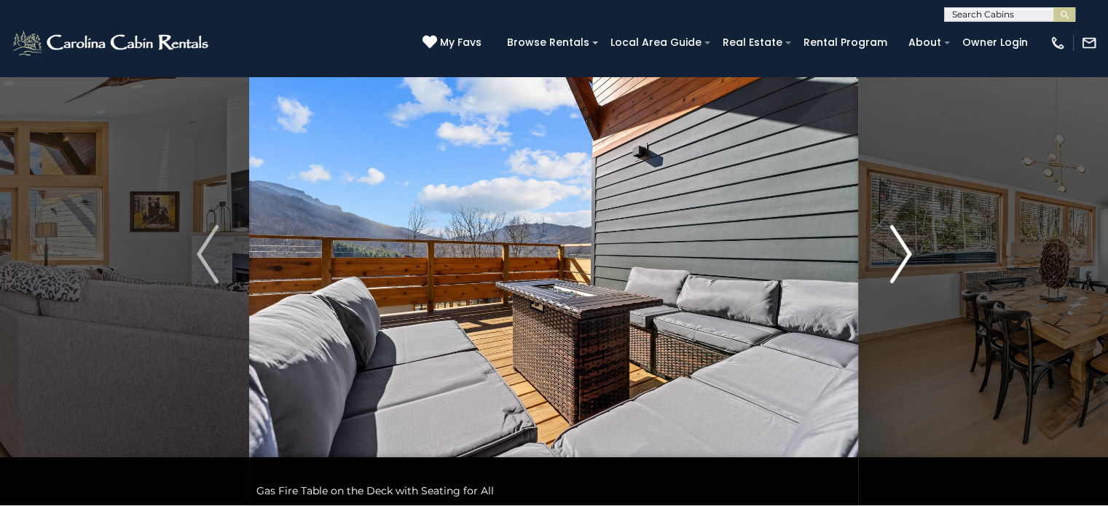
click at [906, 261] on img "Next" at bounding box center [900, 254] width 22 height 58
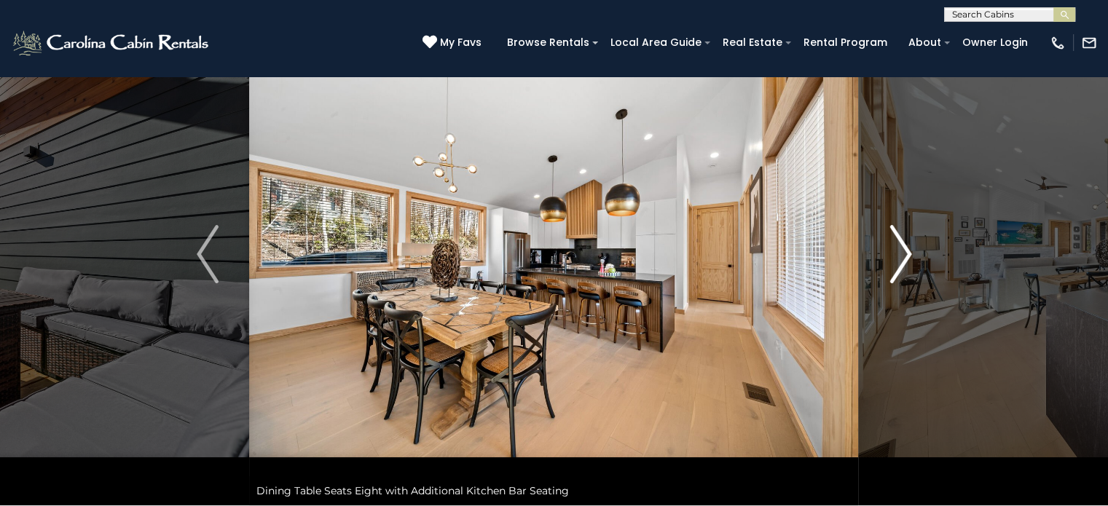
click at [906, 261] on img "Next" at bounding box center [900, 254] width 22 height 58
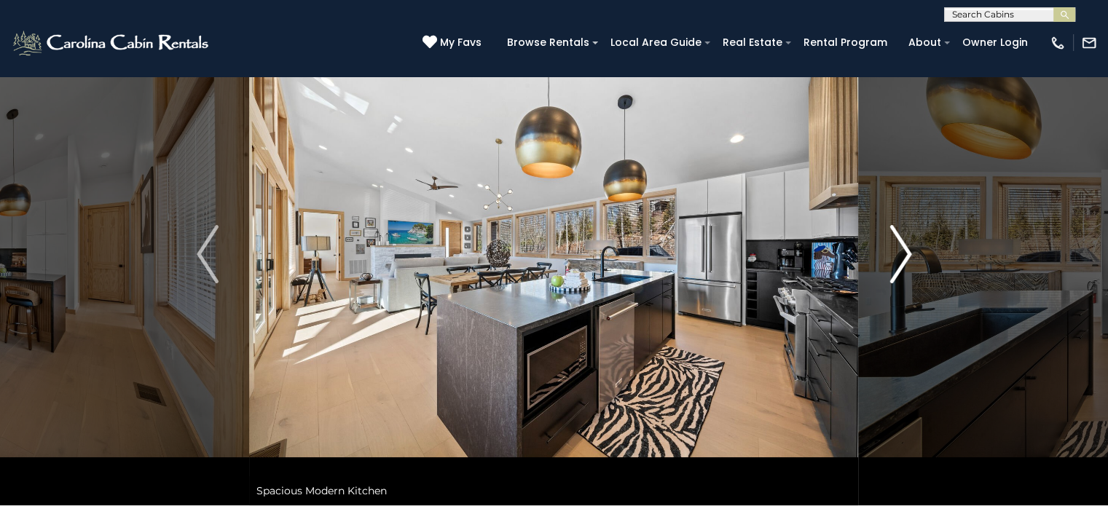
click at [904, 259] on img "Next" at bounding box center [900, 254] width 22 height 58
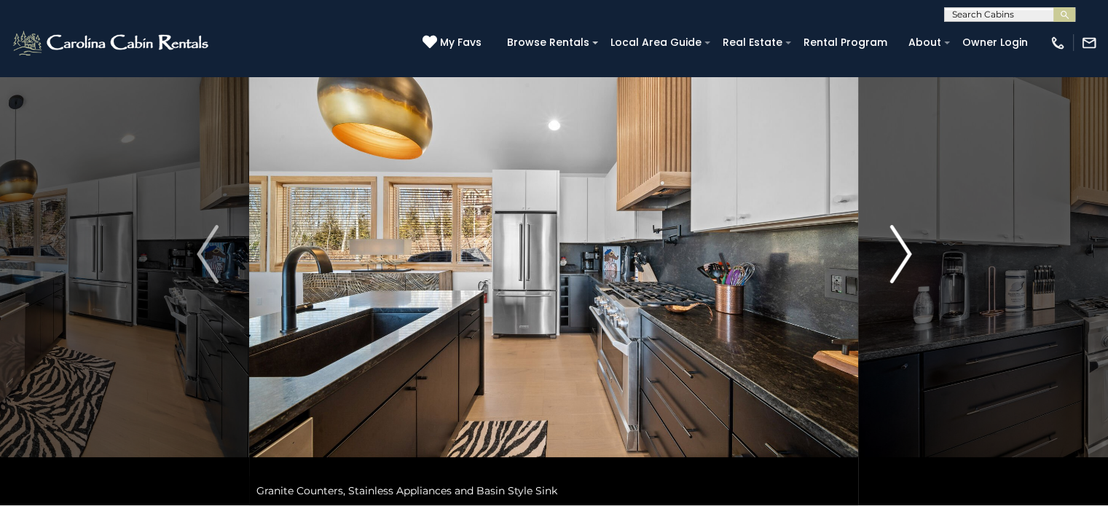
click at [904, 259] on img "Next" at bounding box center [900, 254] width 22 height 58
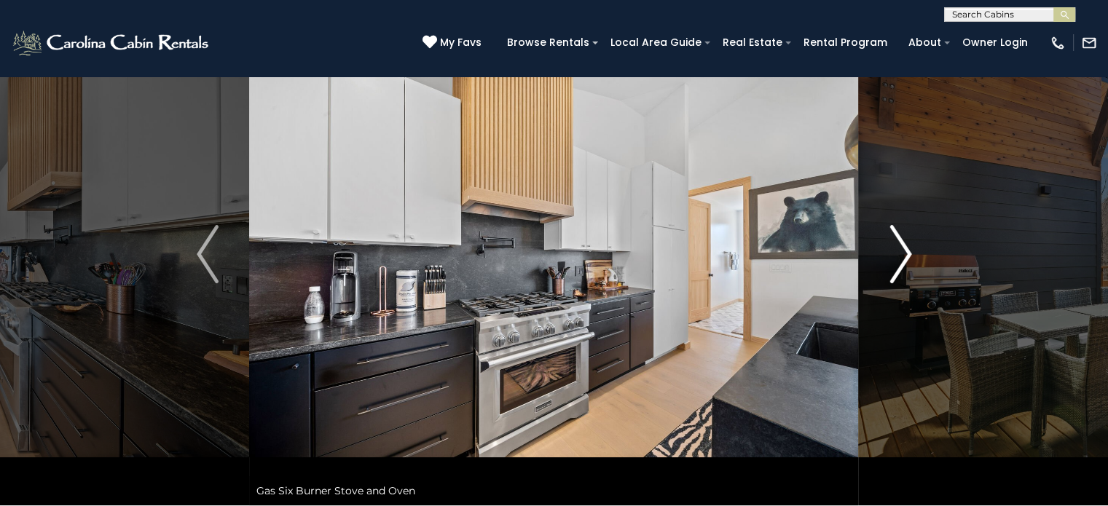
click at [904, 259] on img "Next" at bounding box center [900, 254] width 22 height 58
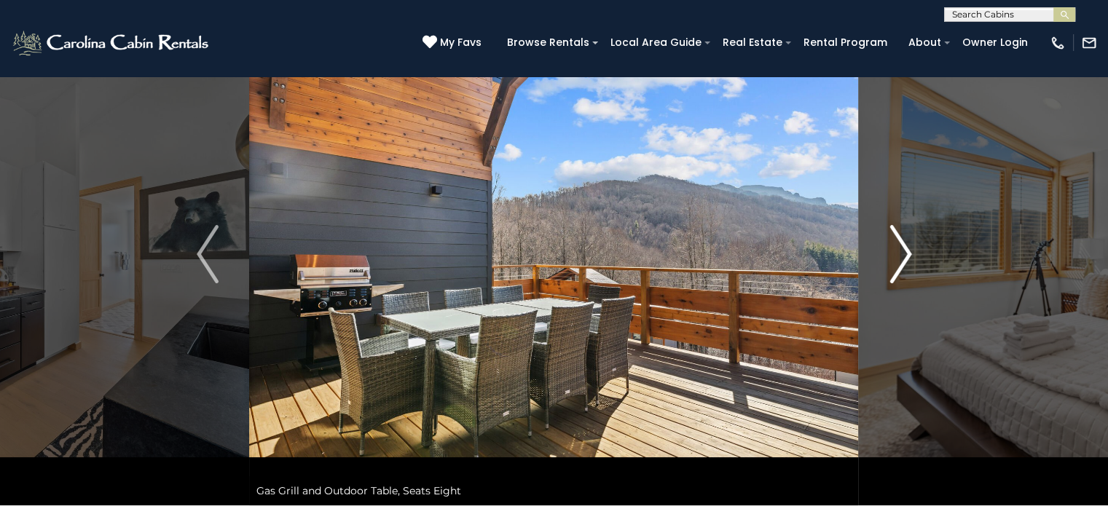
click at [904, 259] on img "Next" at bounding box center [900, 254] width 22 height 58
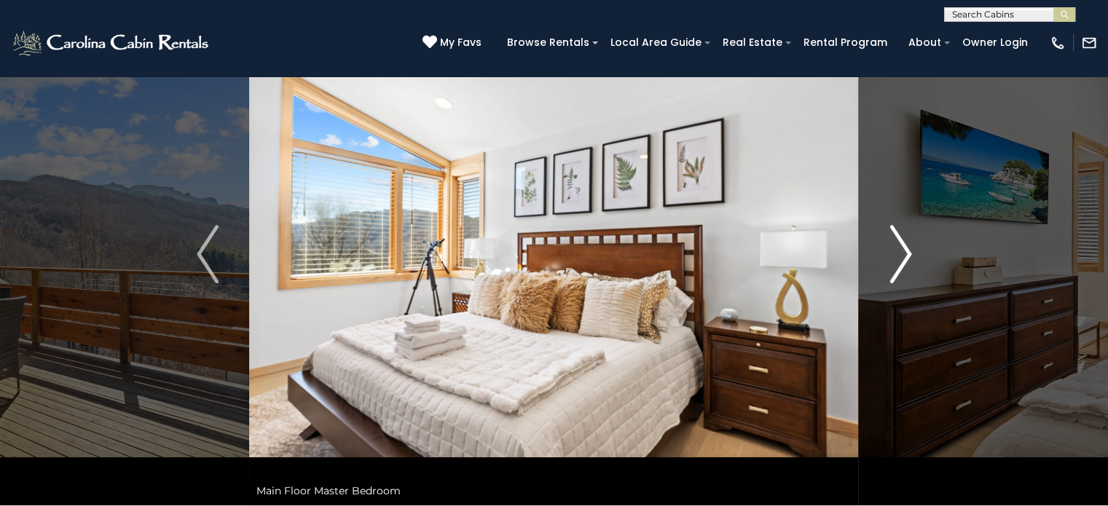
click at [904, 259] on img "Next" at bounding box center [900, 254] width 22 height 58
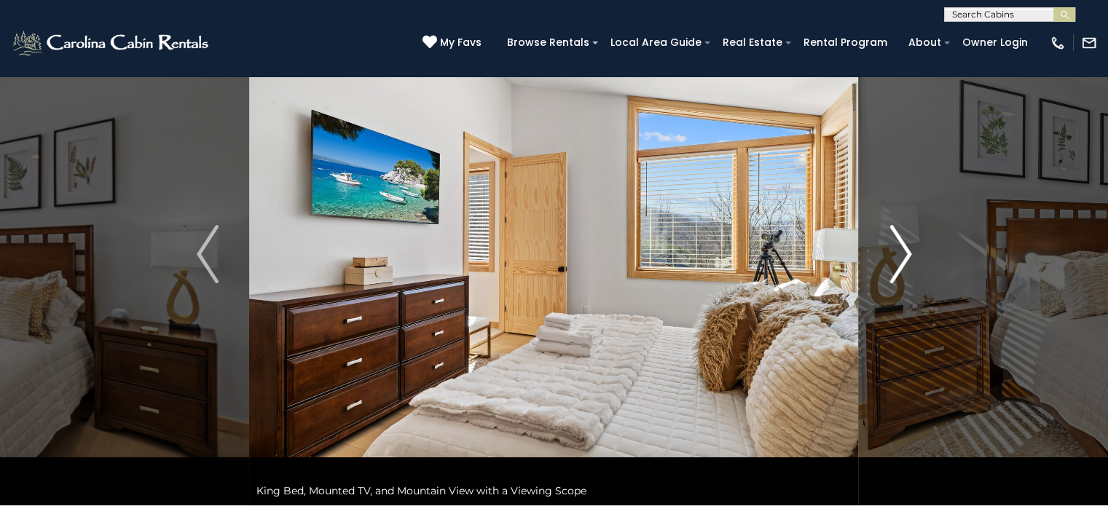
click at [904, 259] on img "Next" at bounding box center [900, 254] width 22 height 58
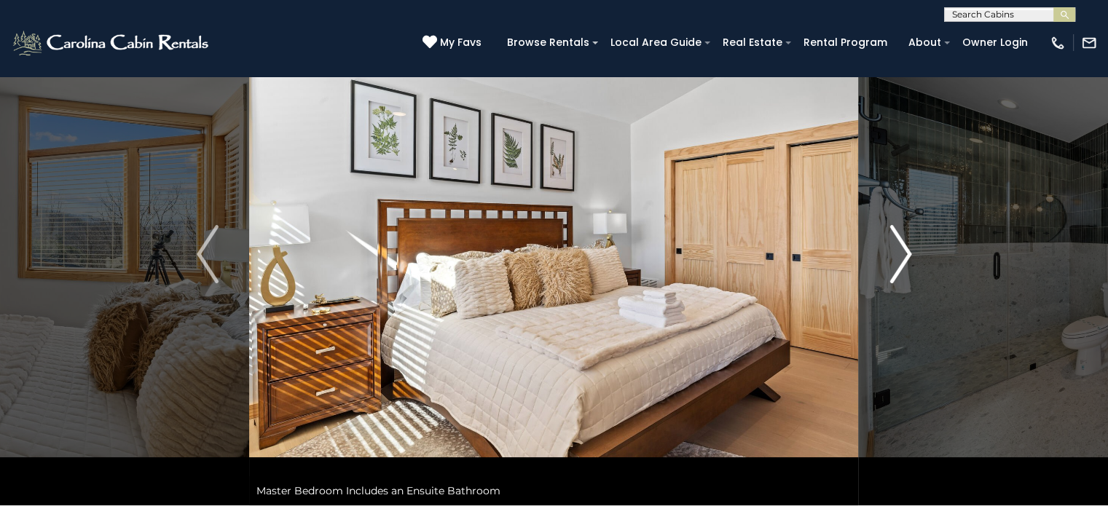
click at [904, 259] on img "Next" at bounding box center [900, 254] width 22 height 58
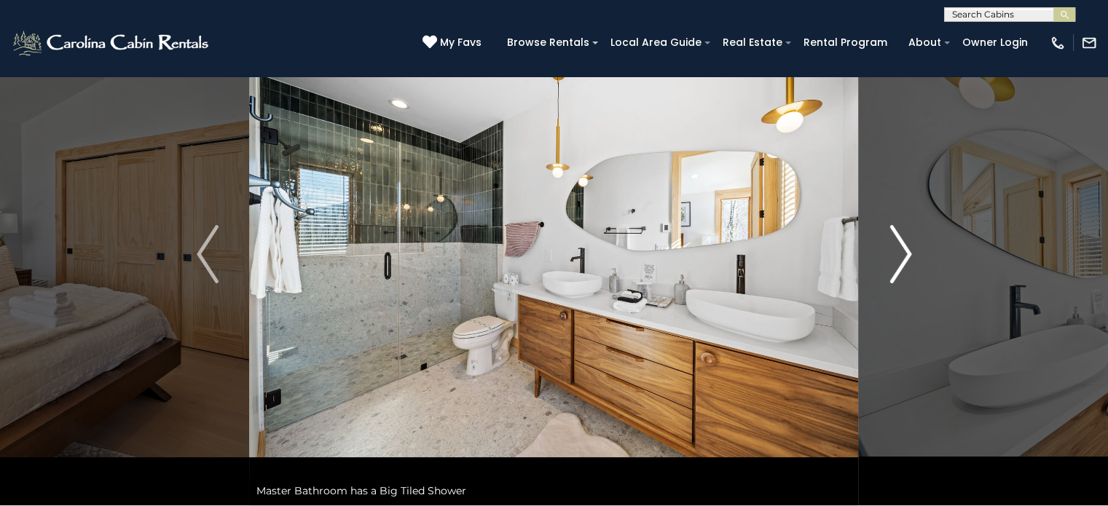
click at [904, 259] on img "Next" at bounding box center [900, 254] width 22 height 58
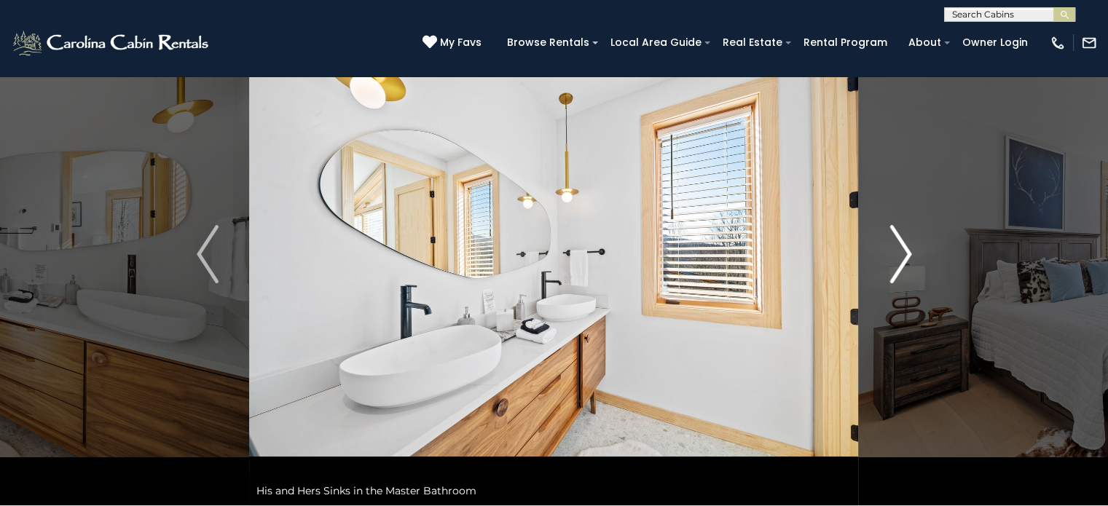
click at [904, 259] on img "Next" at bounding box center [900, 254] width 22 height 58
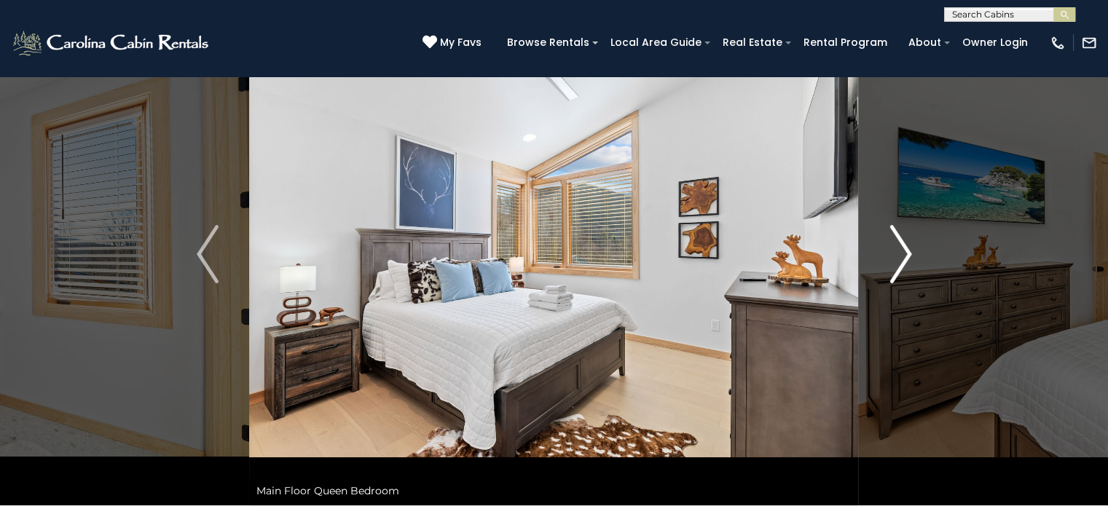
click at [904, 259] on img "Next" at bounding box center [900, 254] width 22 height 58
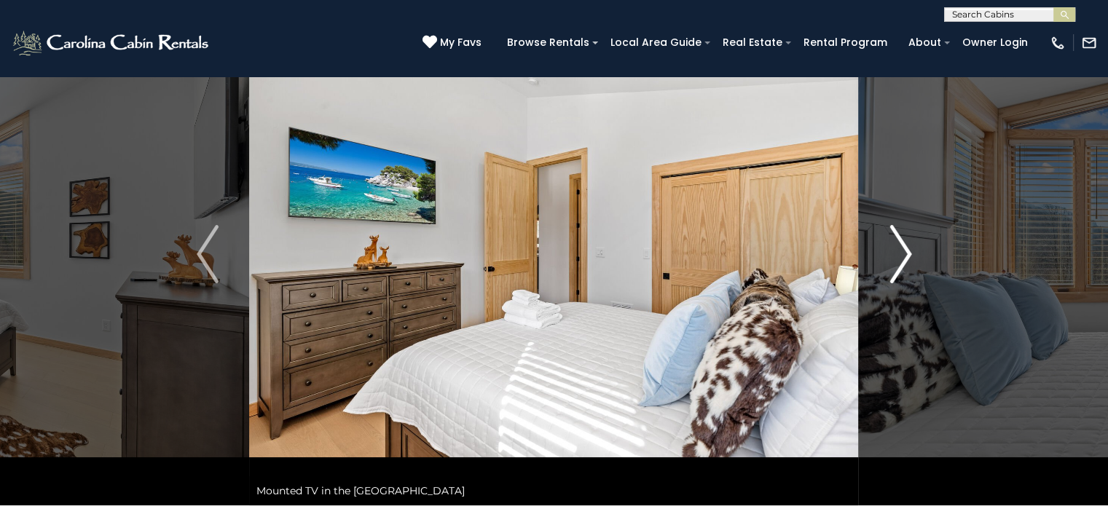
click at [912, 249] on button "Next" at bounding box center [901, 254] width 84 height 503
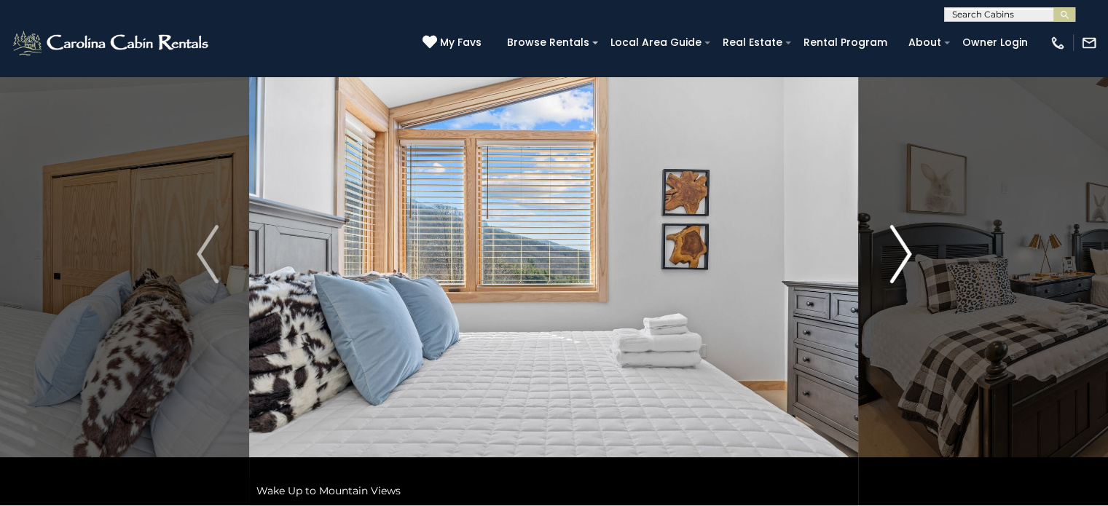
click at [911, 247] on button "Next" at bounding box center [901, 254] width 84 height 503
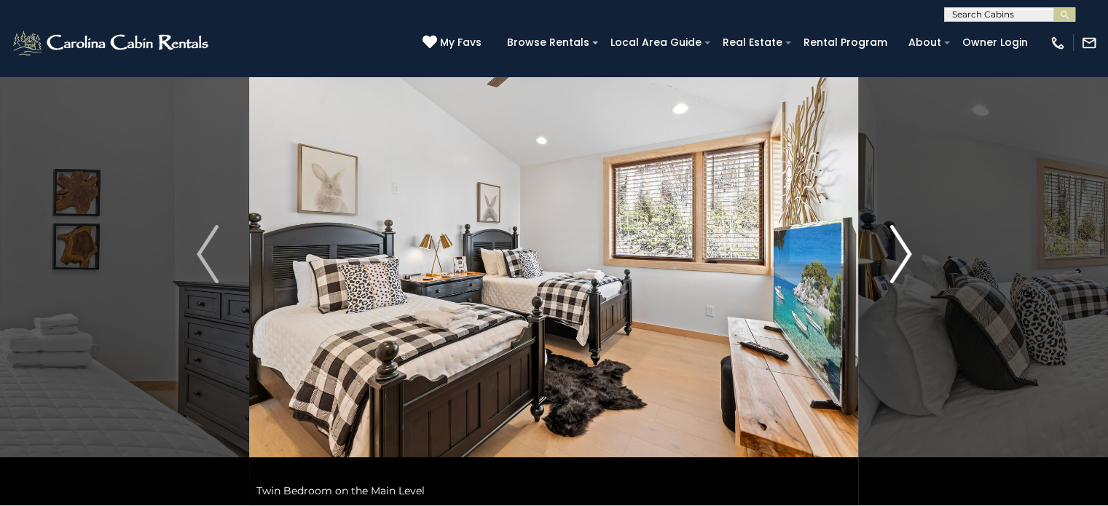
click at [911, 247] on button "Next" at bounding box center [901, 254] width 84 height 503
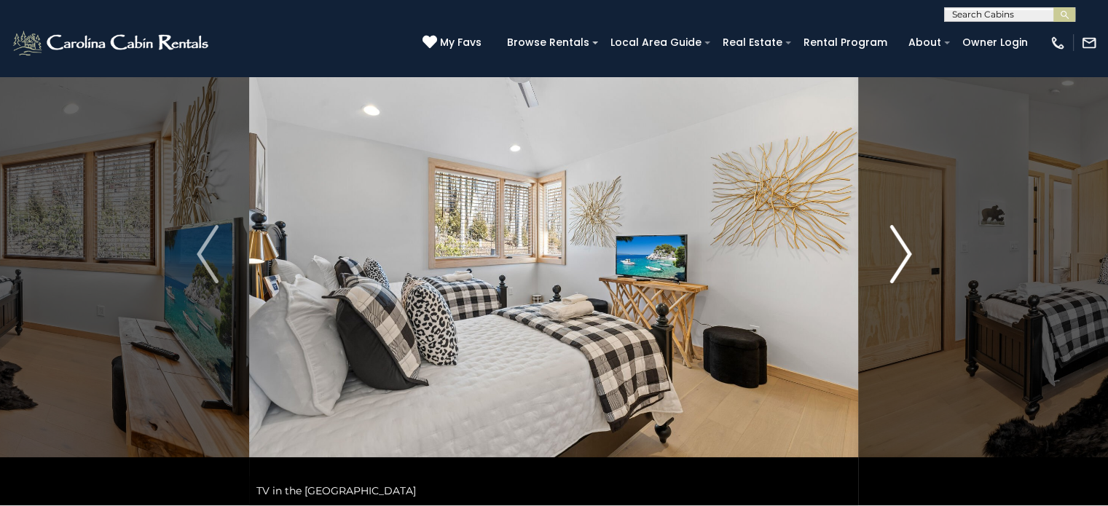
click at [911, 247] on button "Next" at bounding box center [901, 254] width 84 height 503
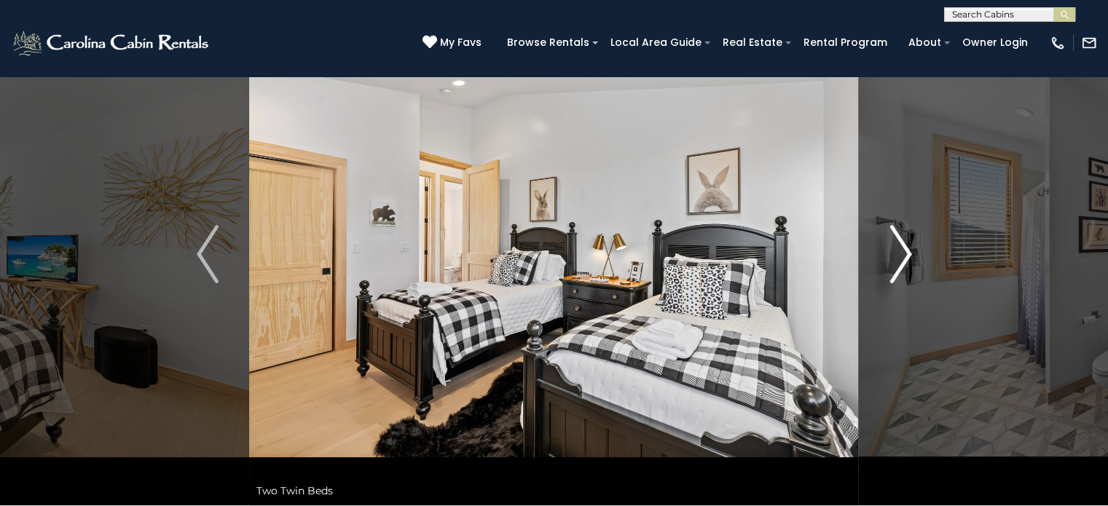
click at [911, 247] on button "Next" at bounding box center [901, 254] width 84 height 503
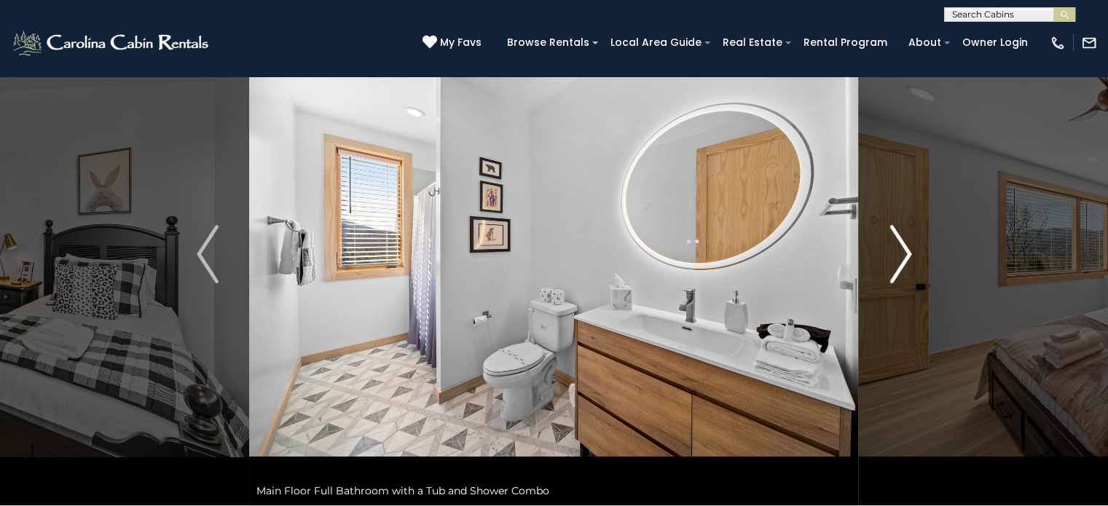
click at [911, 247] on button "Next" at bounding box center [901, 254] width 84 height 503
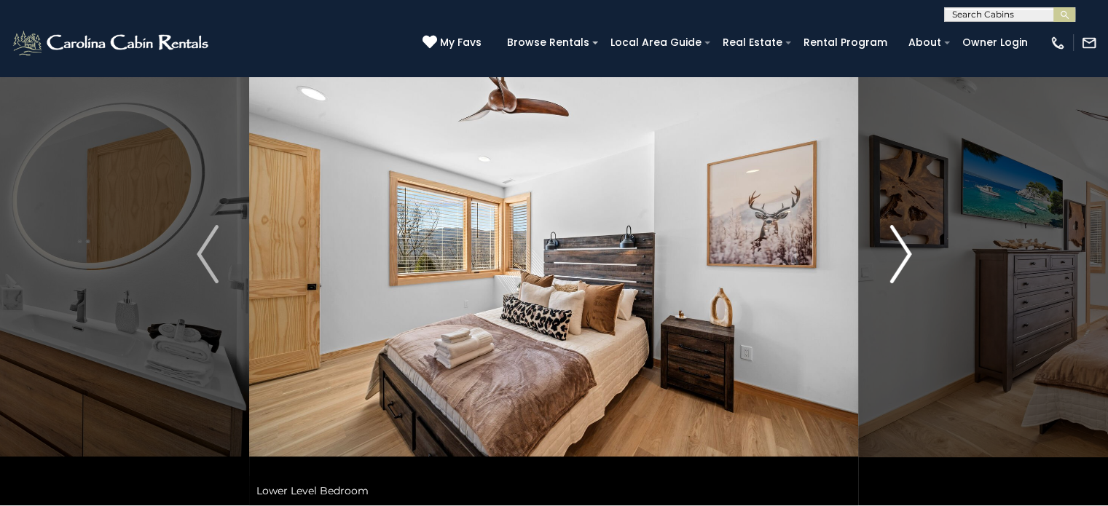
click at [907, 249] on img "Next" at bounding box center [900, 254] width 22 height 58
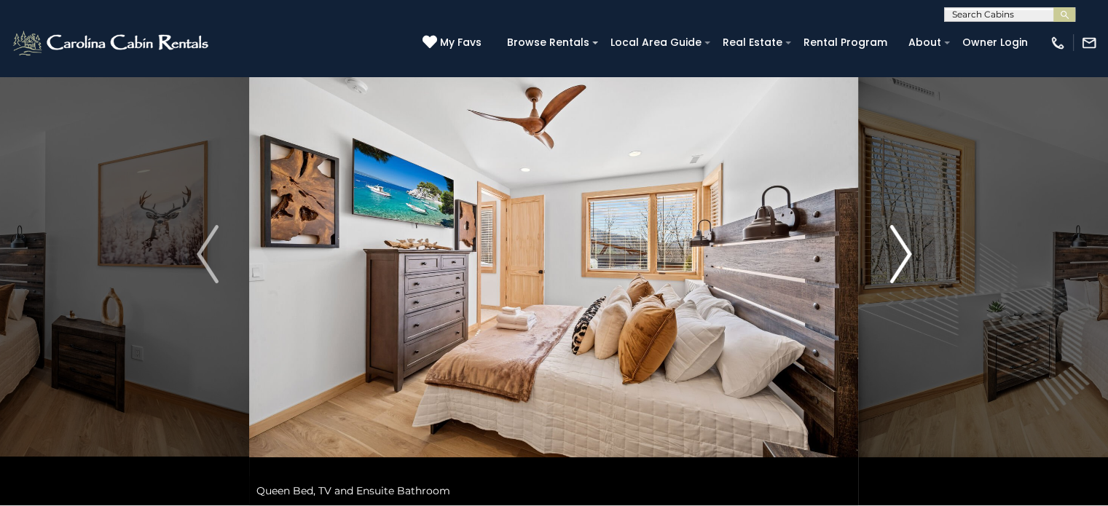
click at [907, 249] on img "Next" at bounding box center [900, 254] width 22 height 58
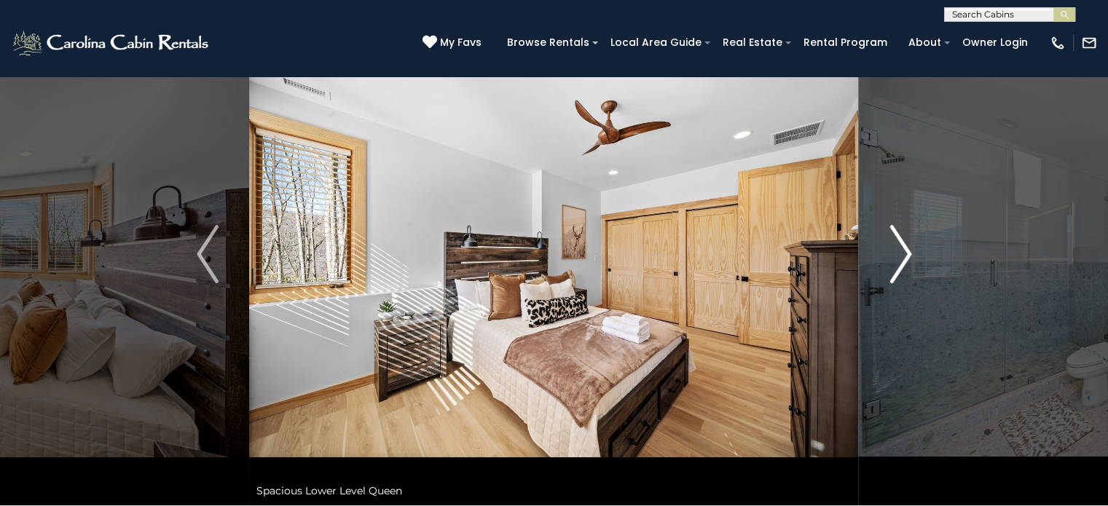
click at [907, 249] on img "Next" at bounding box center [900, 254] width 22 height 58
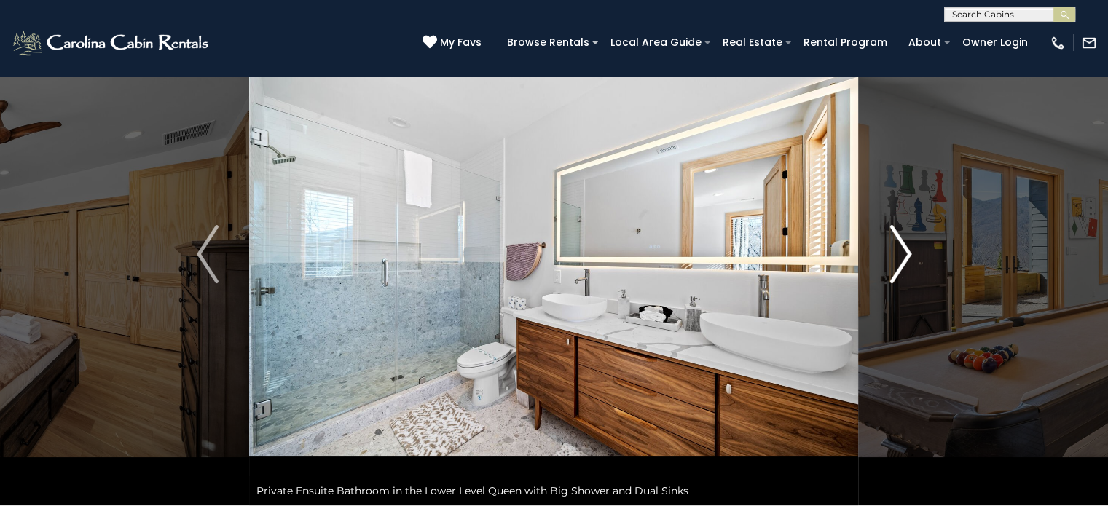
click at [907, 249] on img "Next" at bounding box center [900, 254] width 22 height 58
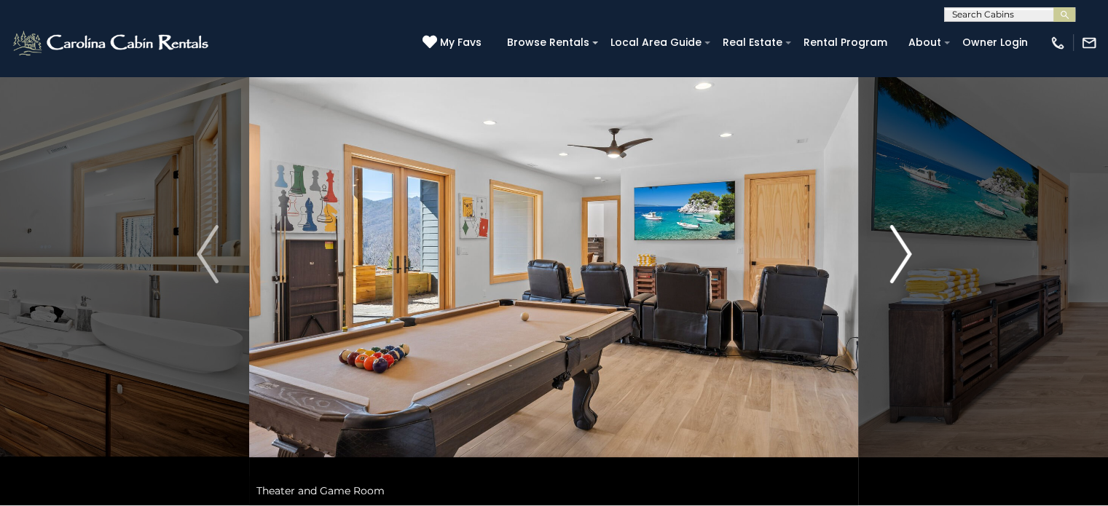
click at [907, 249] on img "Next" at bounding box center [900, 254] width 22 height 58
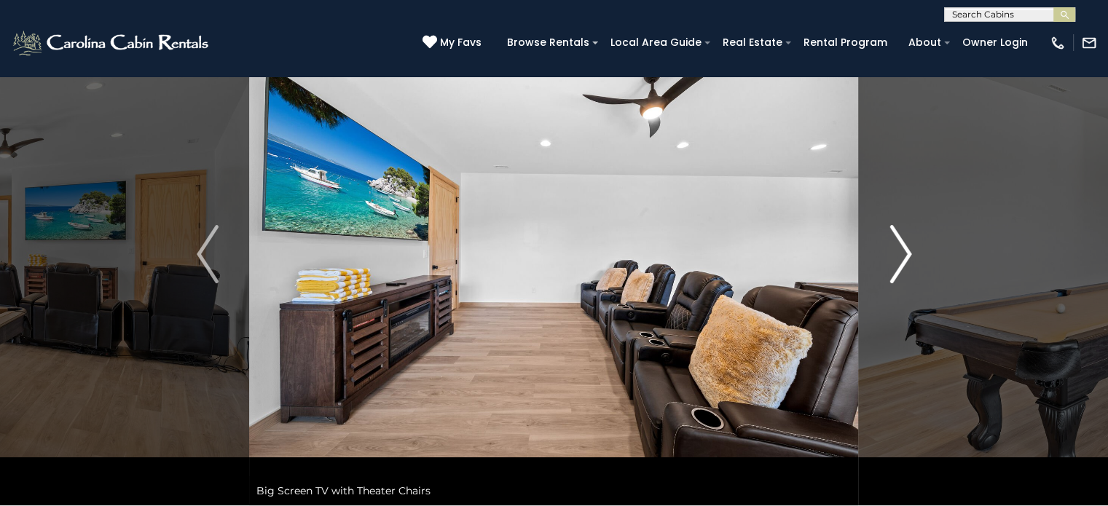
click at [907, 249] on img "Next" at bounding box center [900, 254] width 22 height 58
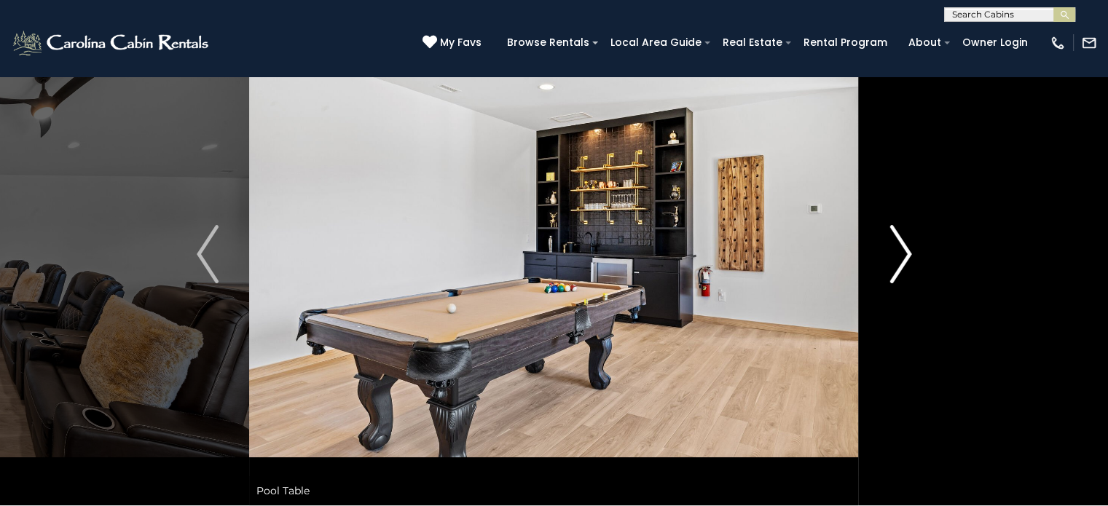
click at [907, 249] on img "Next" at bounding box center [900, 254] width 22 height 58
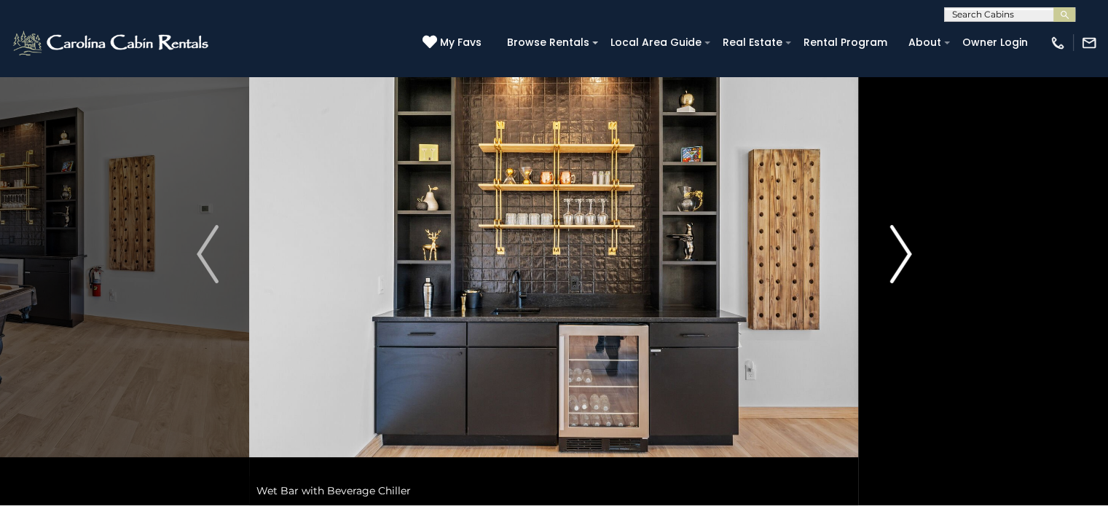
click at [907, 249] on img "Next" at bounding box center [900, 254] width 22 height 58
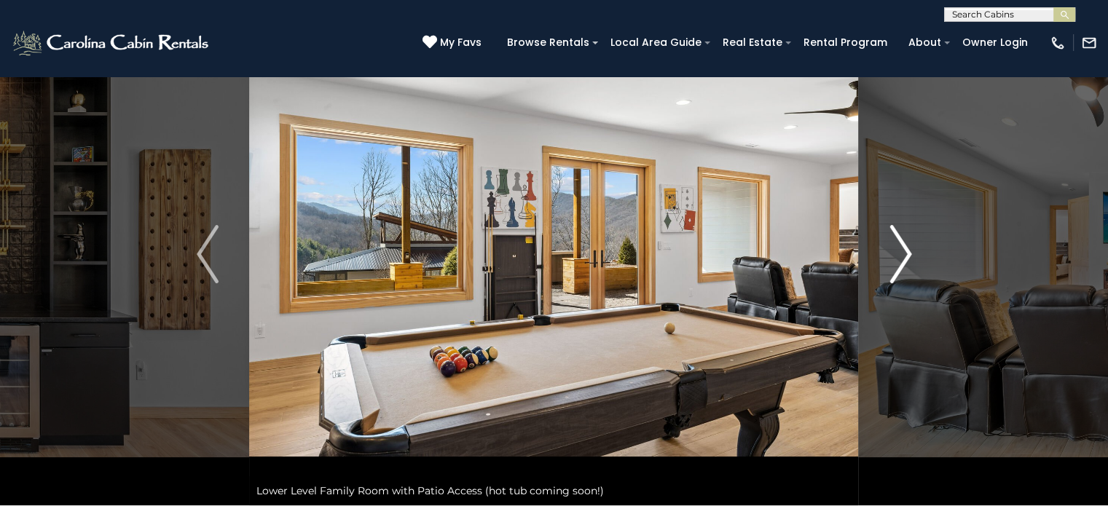
click at [907, 249] on img "Next" at bounding box center [900, 254] width 22 height 58
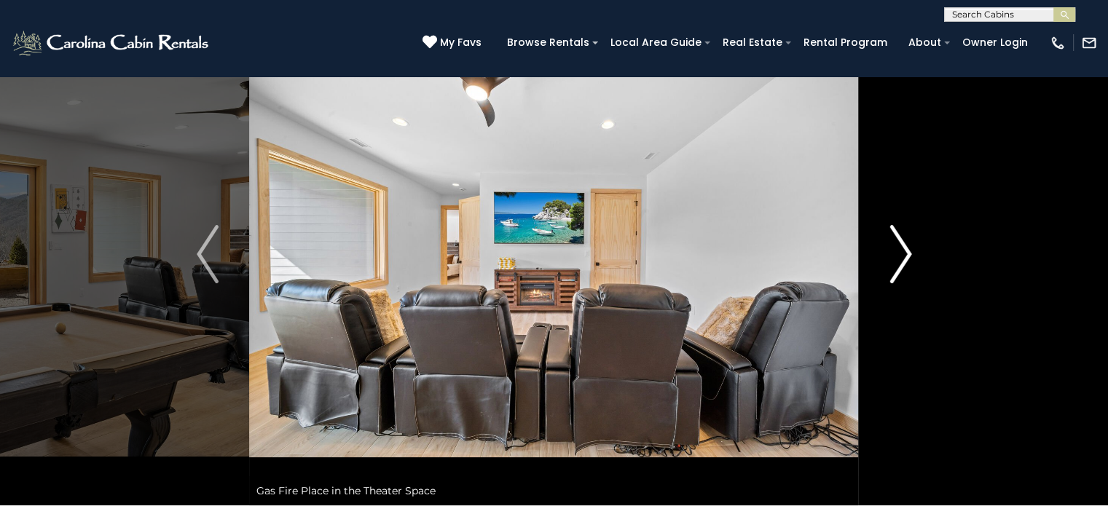
click at [907, 249] on img "Next" at bounding box center [900, 254] width 22 height 58
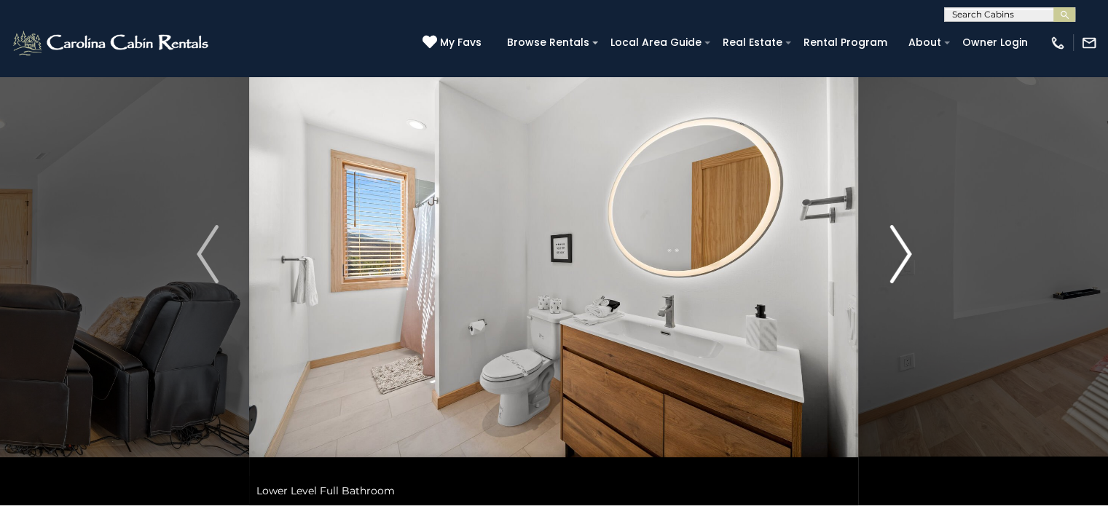
click at [907, 249] on img "Next" at bounding box center [900, 254] width 22 height 58
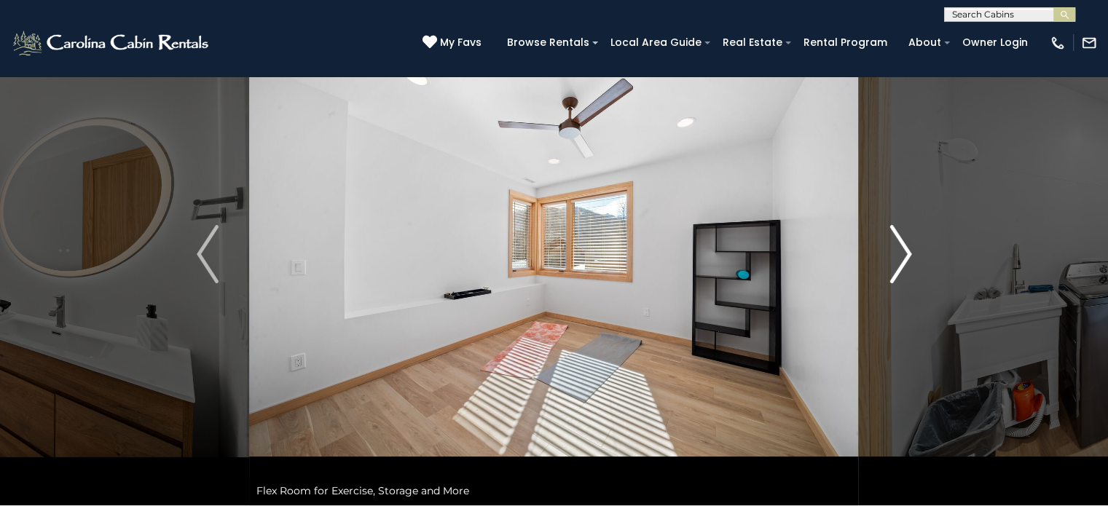
click at [907, 249] on img "Next" at bounding box center [900, 254] width 22 height 58
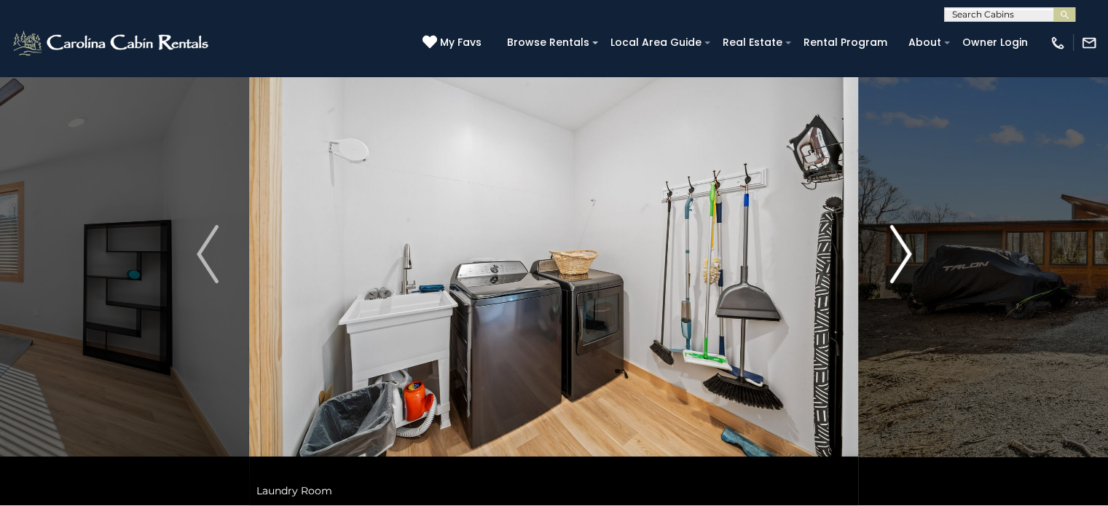
click at [907, 249] on img "Next" at bounding box center [900, 254] width 22 height 58
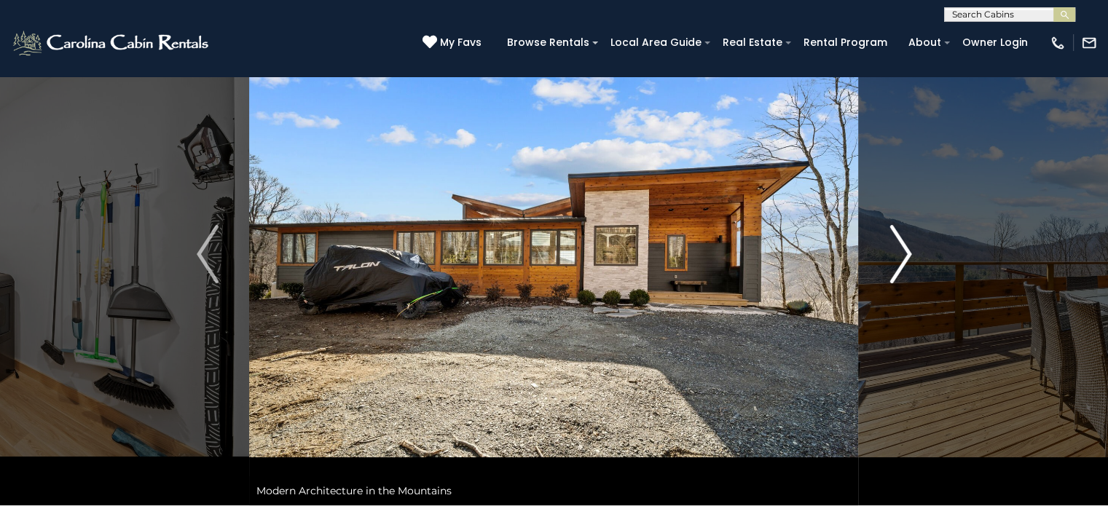
click at [907, 249] on img "Next" at bounding box center [900, 254] width 22 height 58
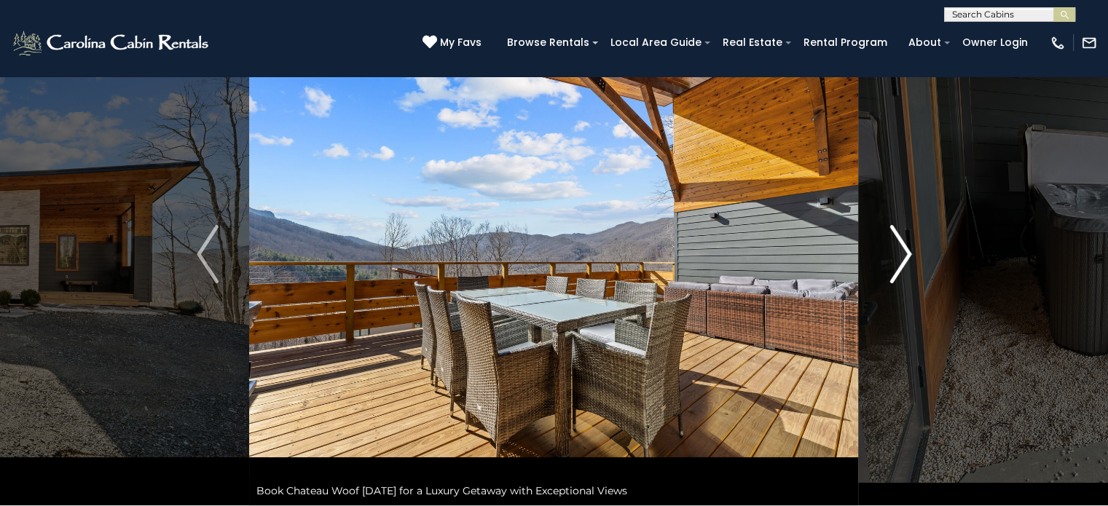
click at [907, 249] on img "Next" at bounding box center [900, 254] width 22 height 58
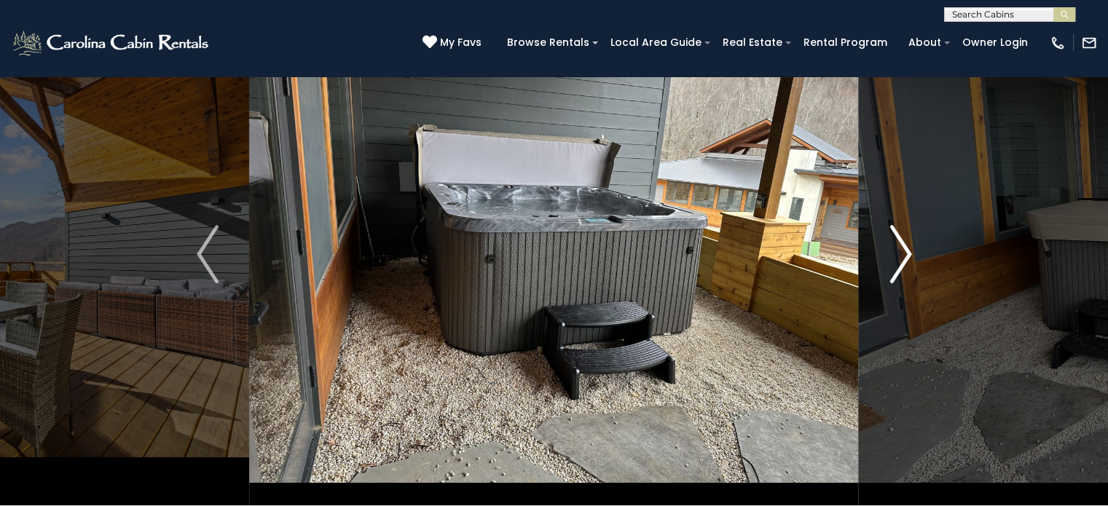
click at [907, 249] on img "Next" at bounding box center [900, 254] width 22 height 58
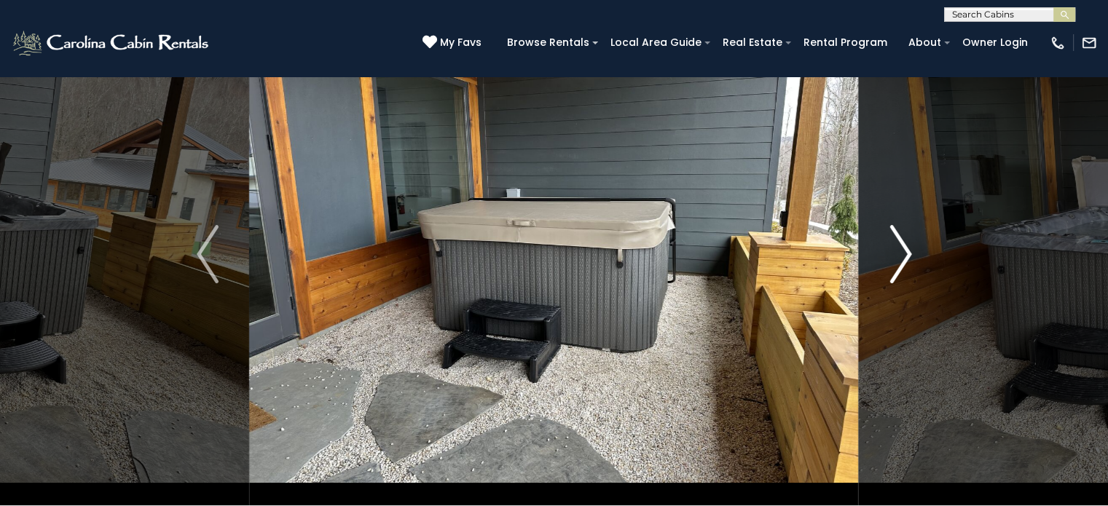
click at [907, 249] on img "Next" at bounding box center [900, 254] width 22 height 58
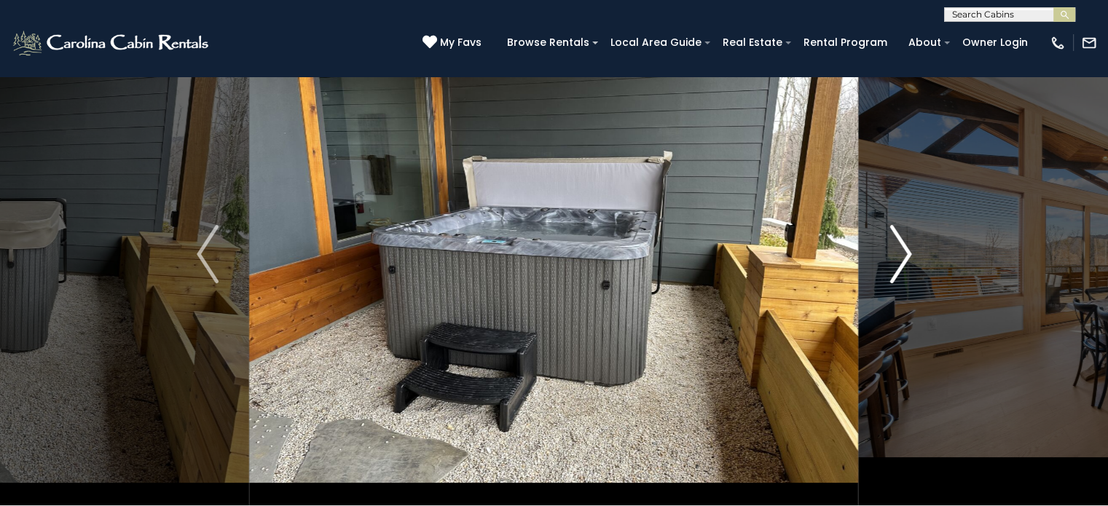
click at [907, 249] on img "Next" at bounding box center [900, 254] width 22 height 58
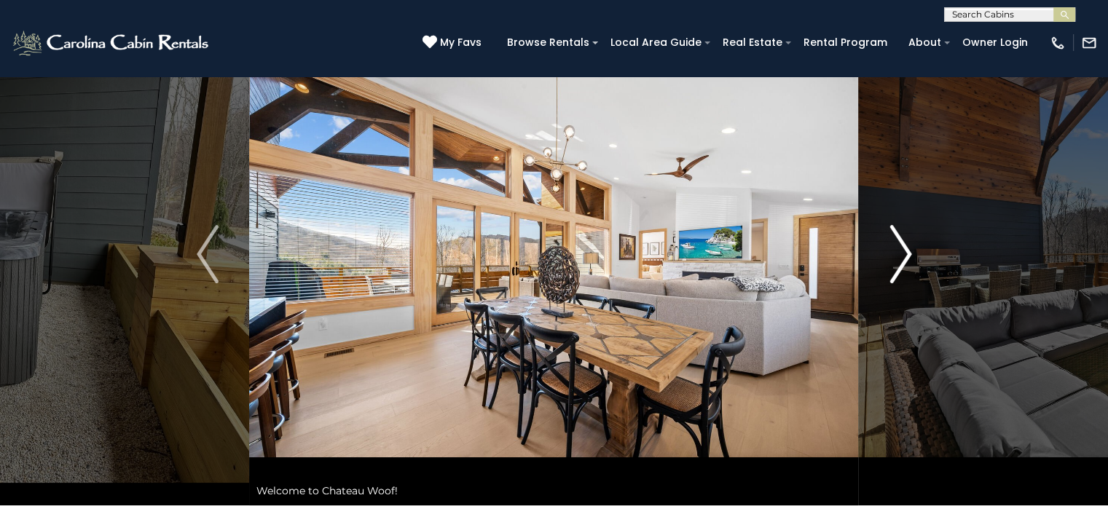
click at [907, 249] on img "Next" at bounding box center [900, 254] width 22 height 58
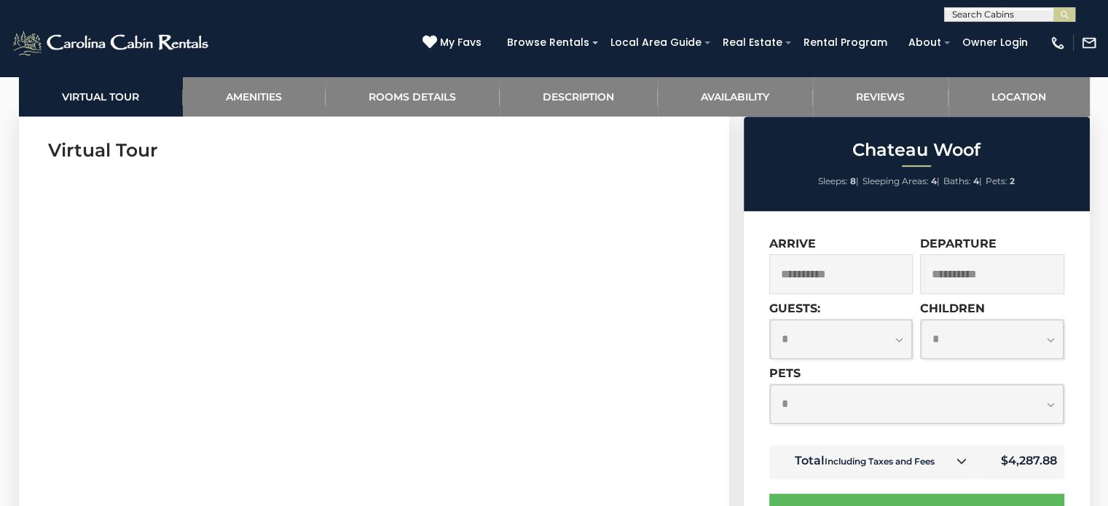
scroll to position [728, 0]
click at [819, 406] on select "**********" at bounding box center [917, 404] width 294 height 39
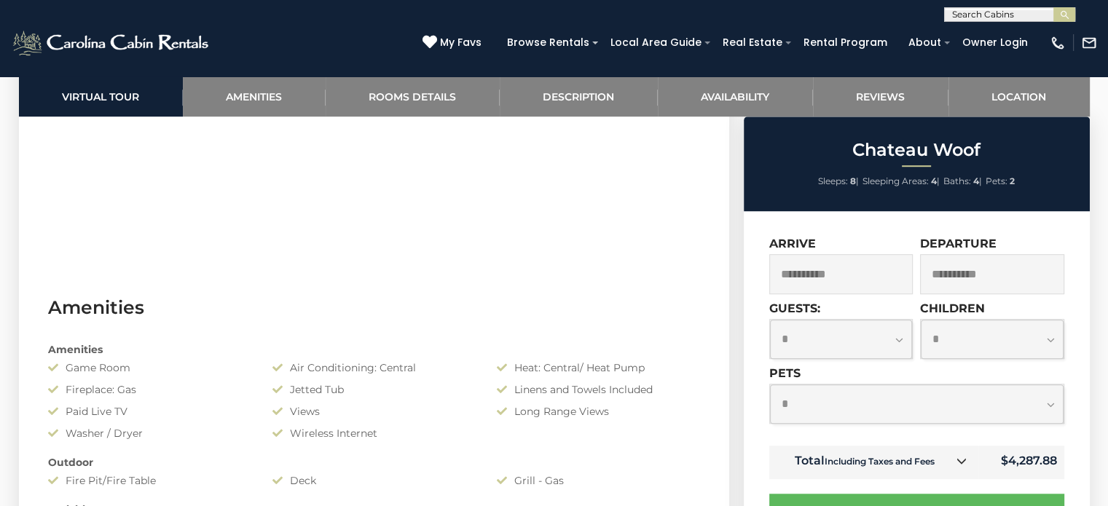
scroll to position [1020, 0]
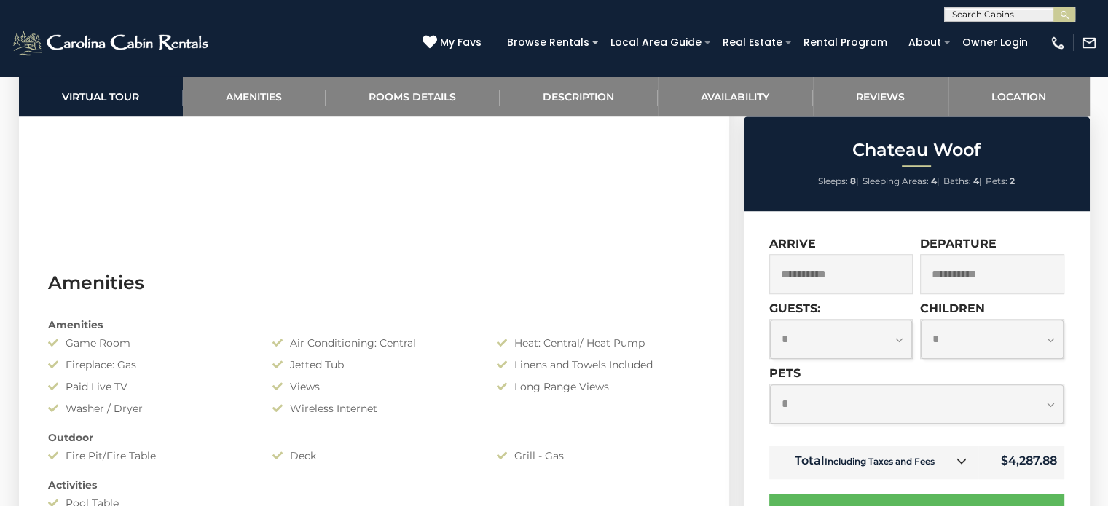
click at [794, 403] on select "**********" at bounding box center [917, 404] width 294 height 39
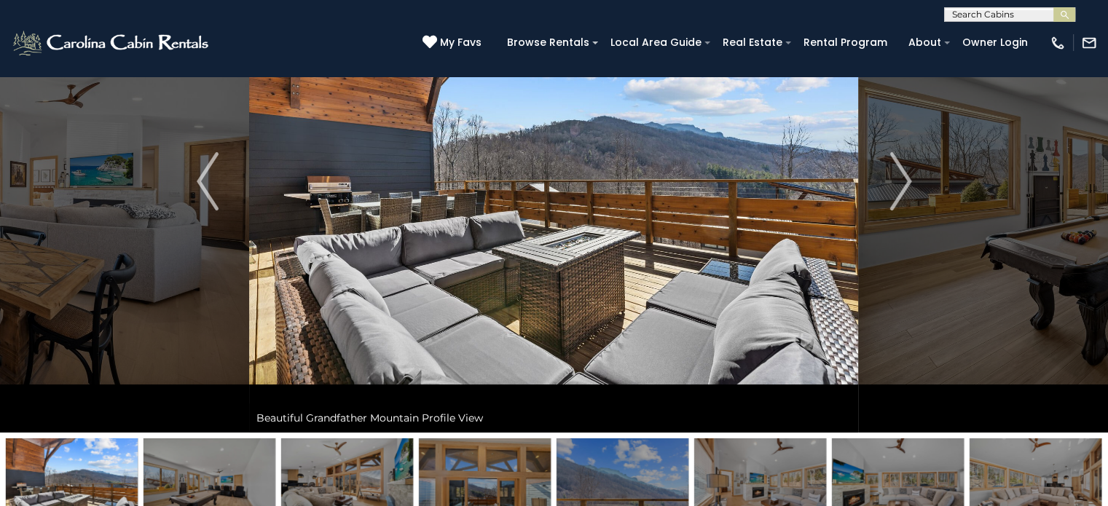
scroll to position [73, 0]
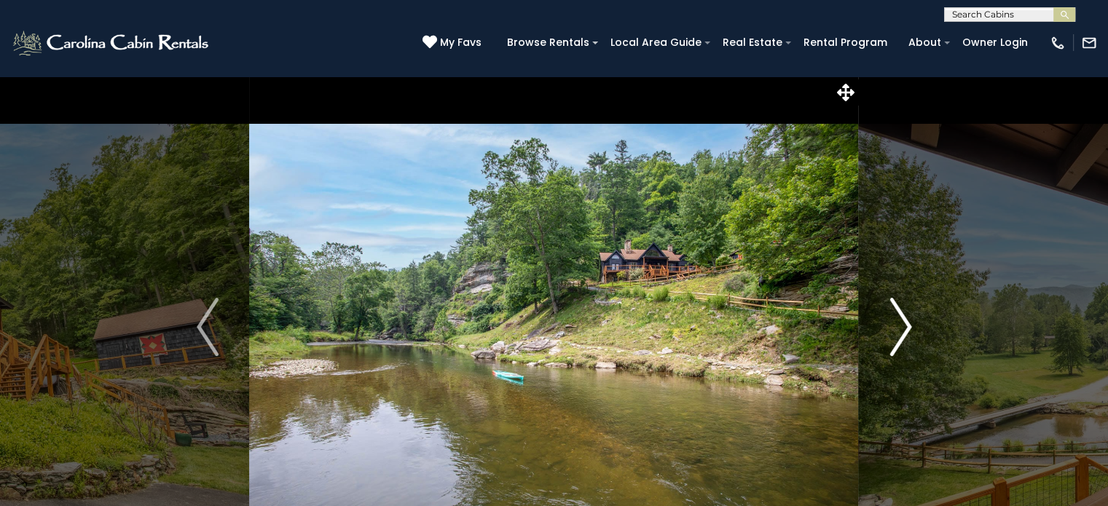
click at [907, 324] on img "Next" at bounding box center [900, 327] width 22 height 58
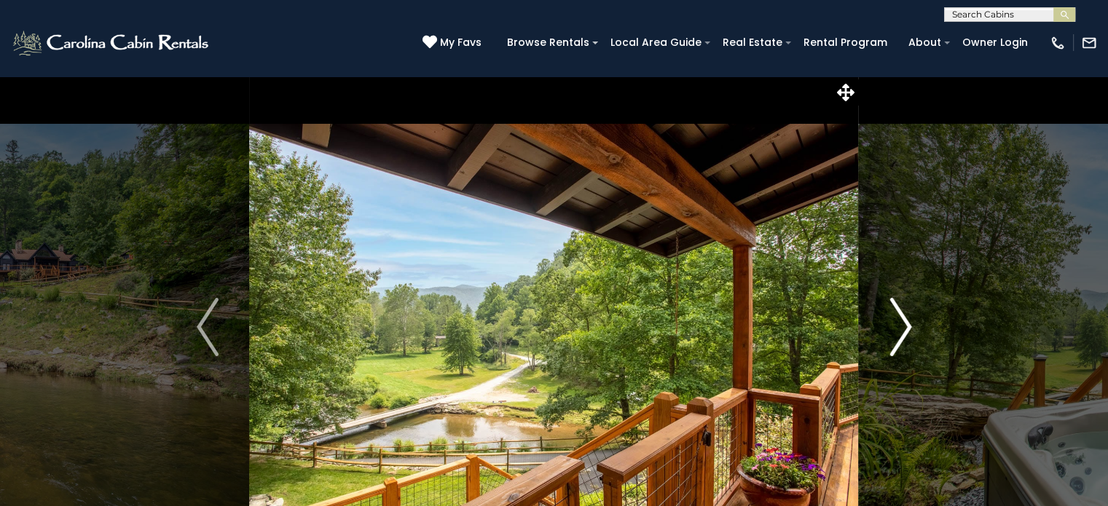
click at [907, 324] on img "Next" at bounding box center [900, 327] width 22 height 58
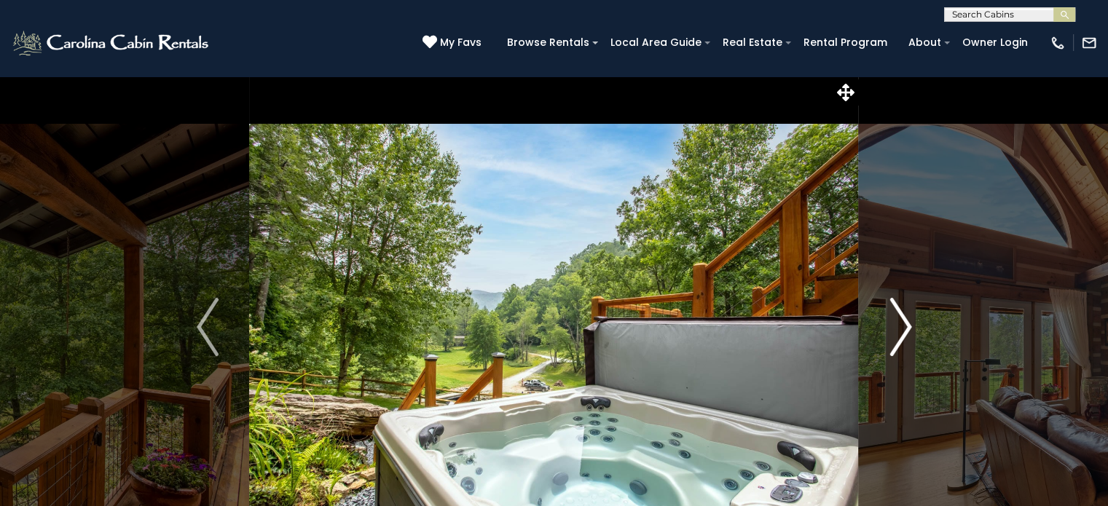
click at [907, 324] on img "Next" at bounding box center [900, 327] width 22 height 58
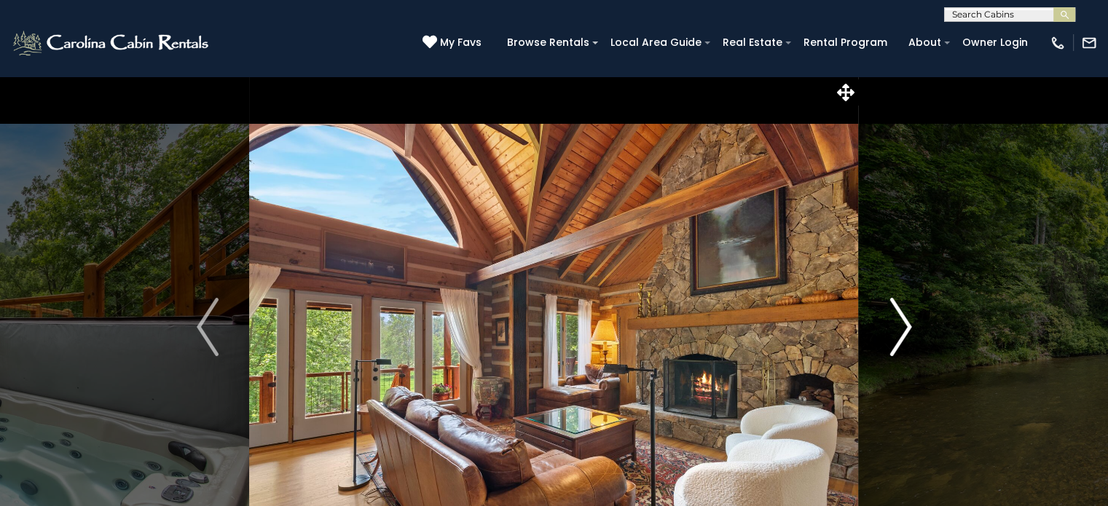
click at [907, 324] on img "Next" at bounding box center [900, 327] width 22 height 58
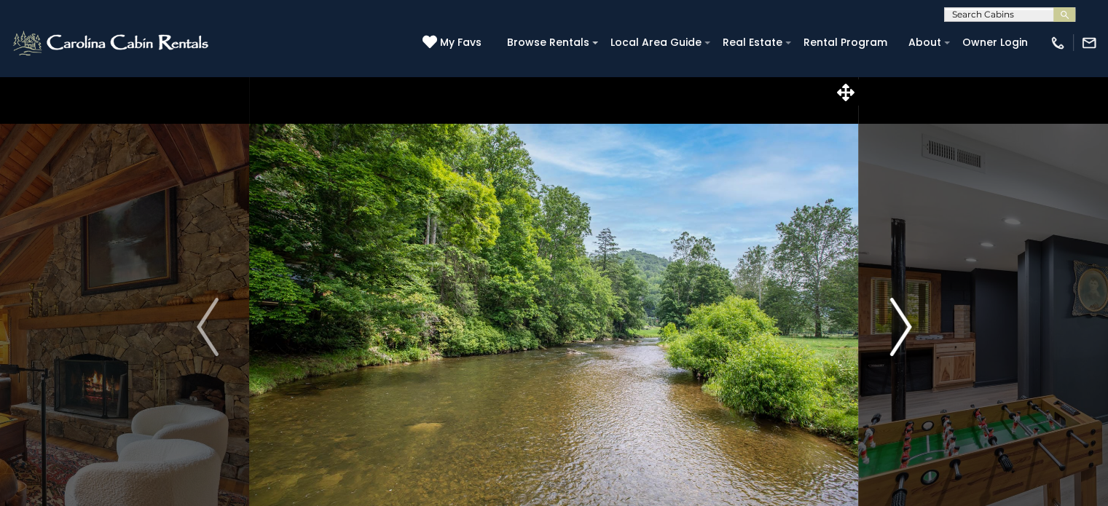
click at [907, 324] on img "Next" at bounding box center [900, 327] width 22 height 58
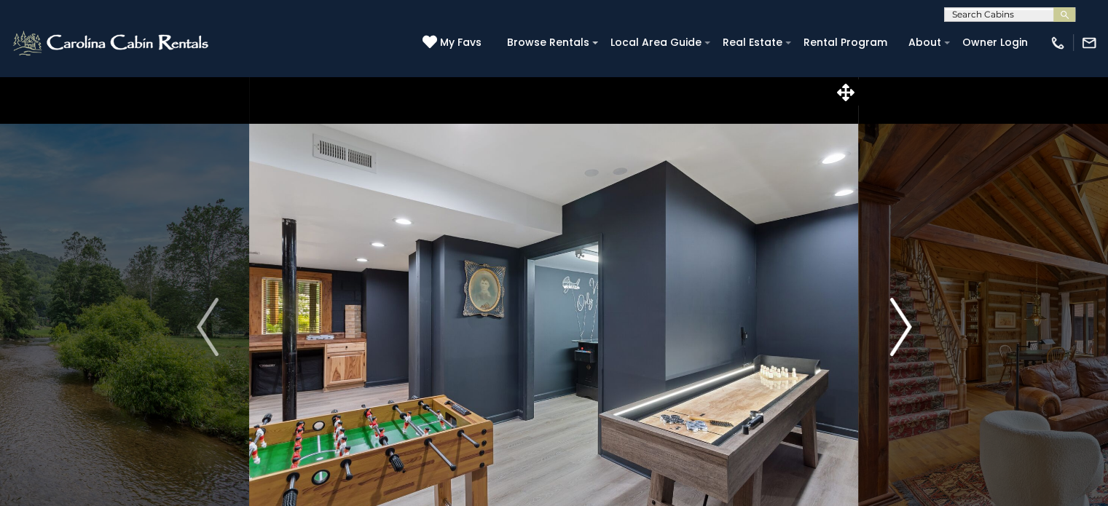
click at [907, 324] on img "Next" at bounding box center [900, 327] width 22 height 58
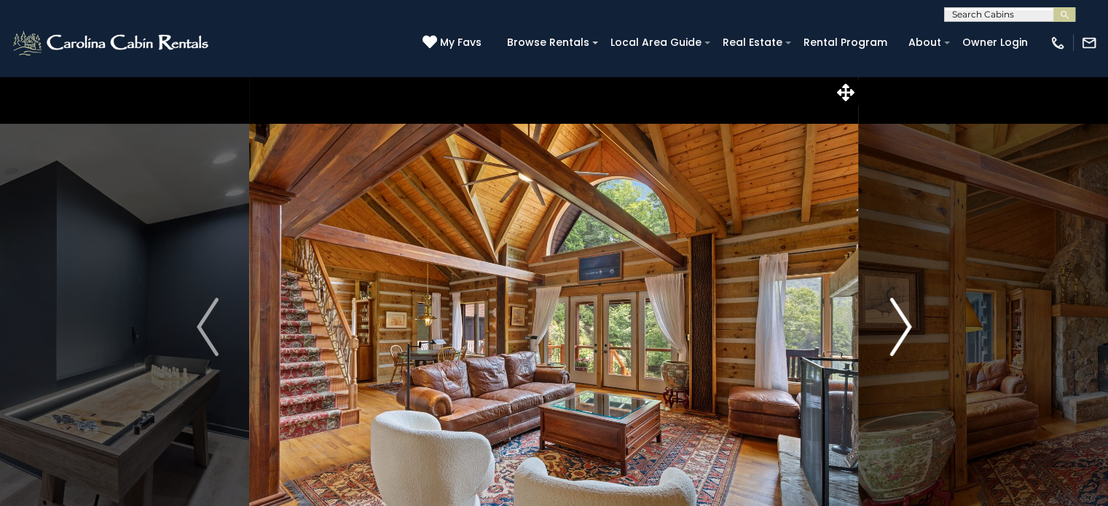
click at [907, 324] on img "Next" at bounding box center [900, 327] width 22 height 58
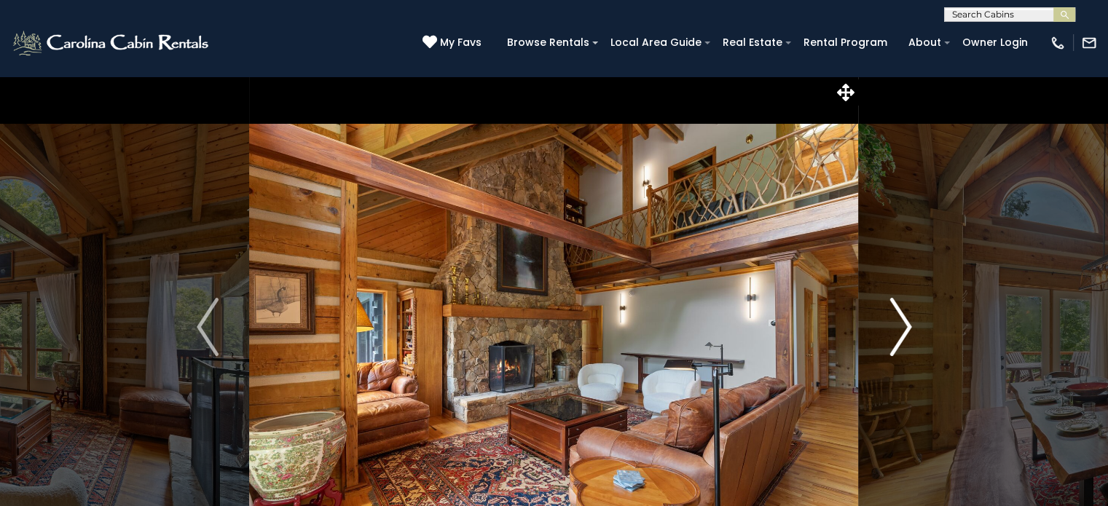
click at [907, 324] on img "Next" at bounding box center [900, 327] width 22 height 58
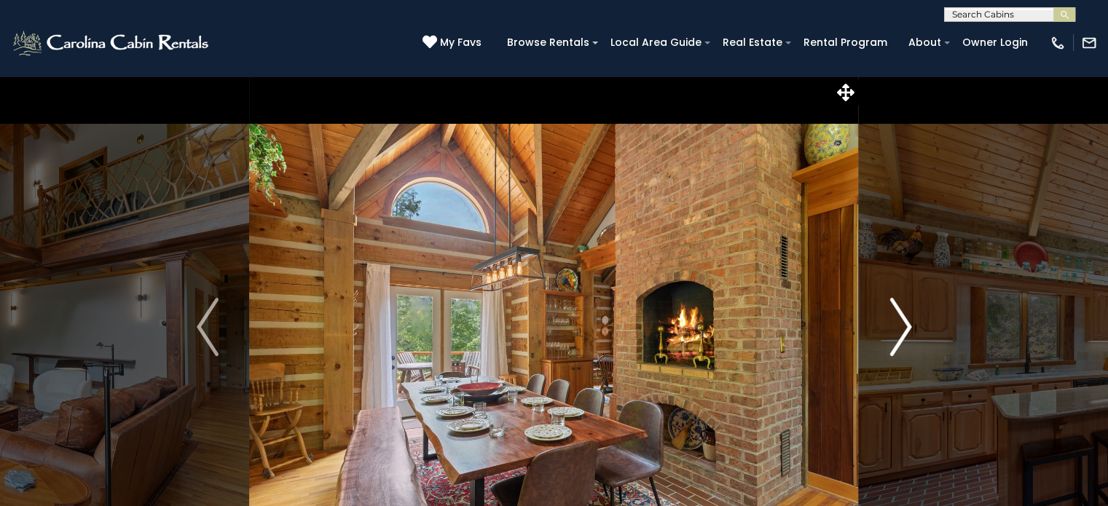
click at [903, 332] on img "Next" at bounding box center [900, 327] width 22 height 58
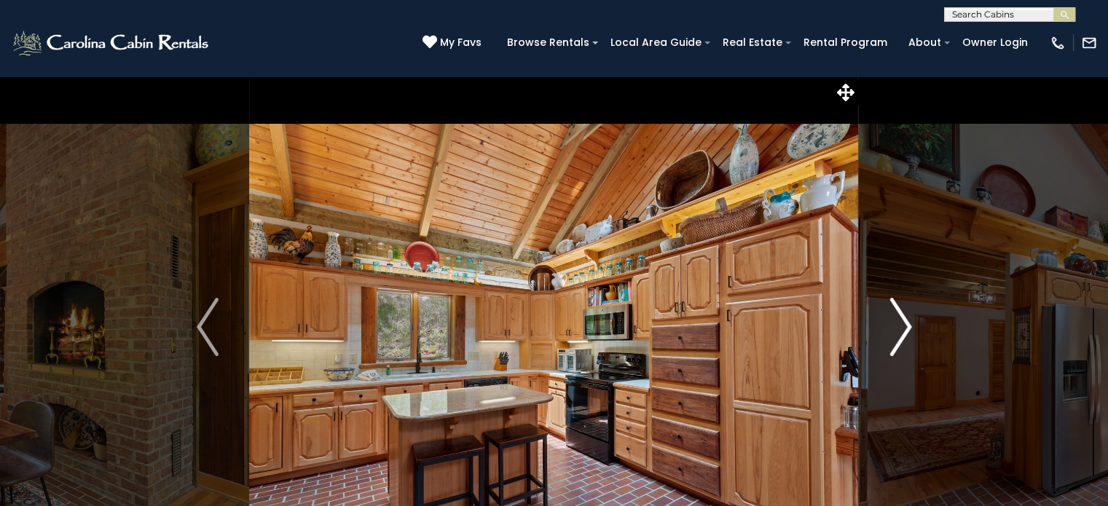
click at [903, 332] on img "Next" at bounding box center [900, 327] width 22 height 58
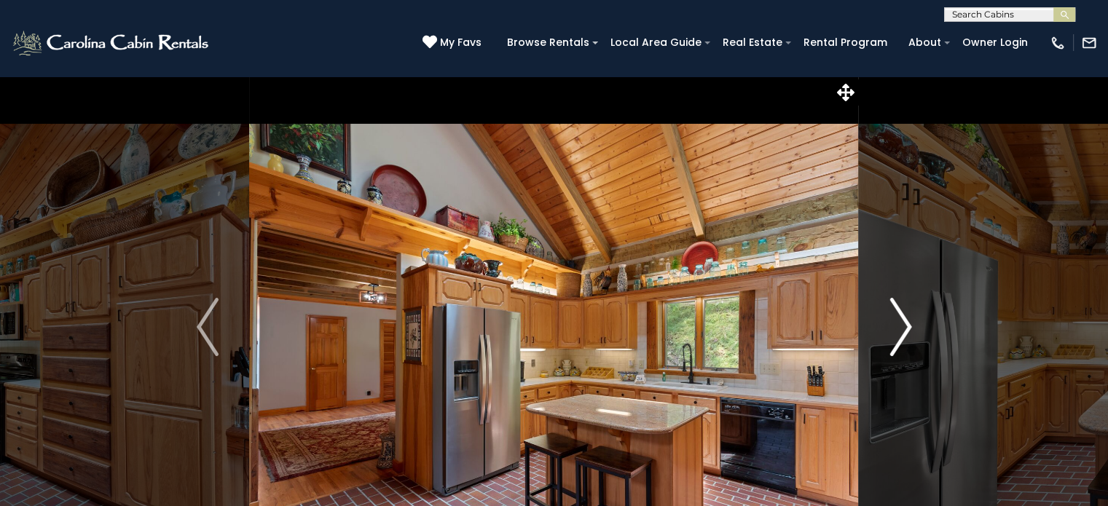
click at [903, 332] on img "Next" at bounding box center [900, 327] width 22 height 58
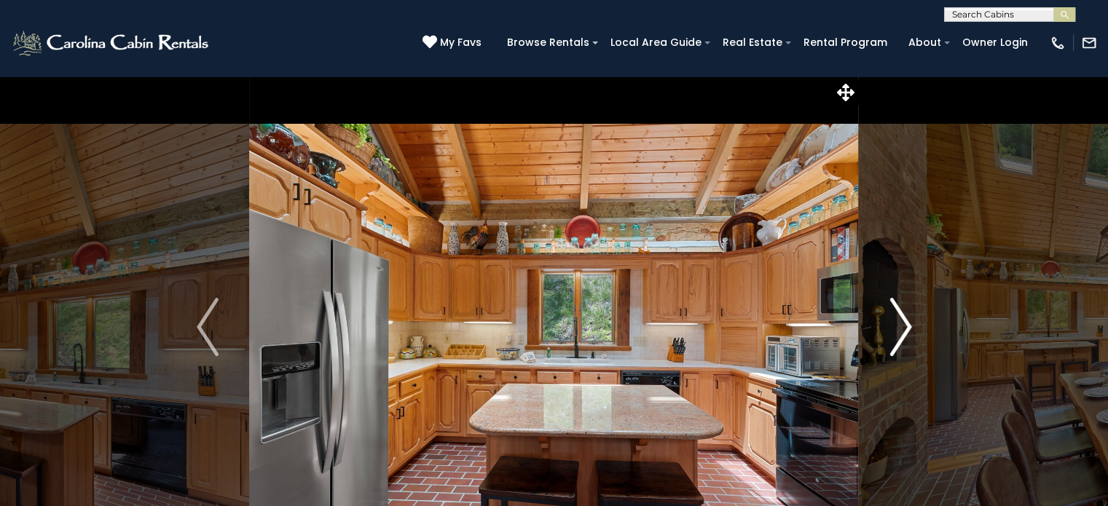
click at [903, 332] on img "Next" at bounding box center [900, 327] width 22 height 58
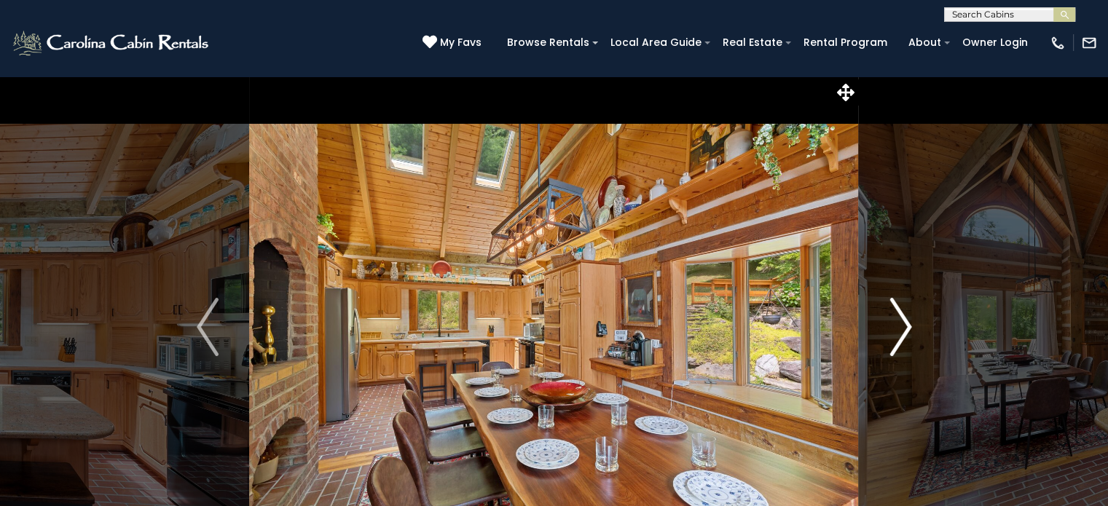
click at [903, 332] on img "Next" at bounding box center [900, 327] width 22 height 58
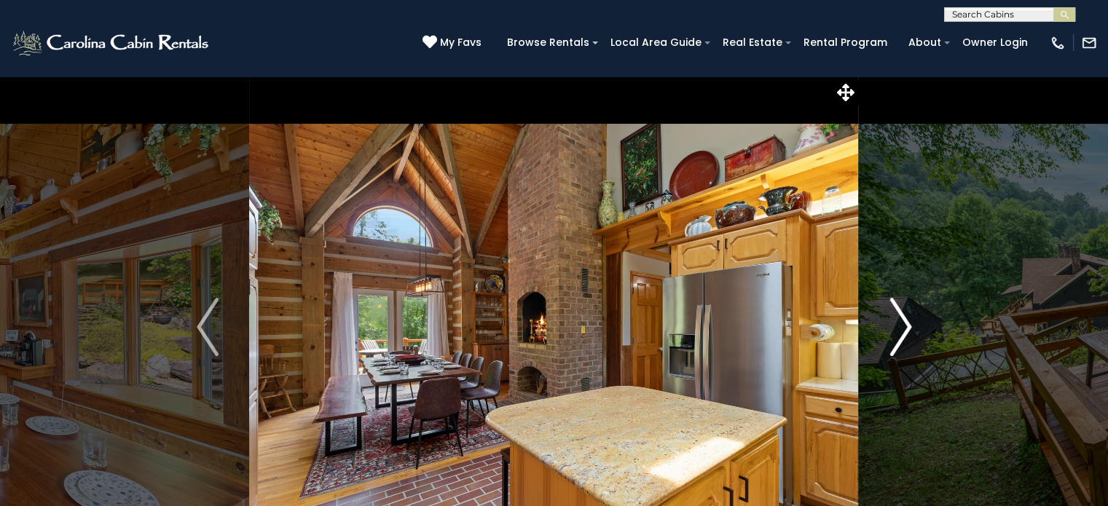
click at [903, 332] on img "Next" at bounding box center [900, 327] width 22 height 58
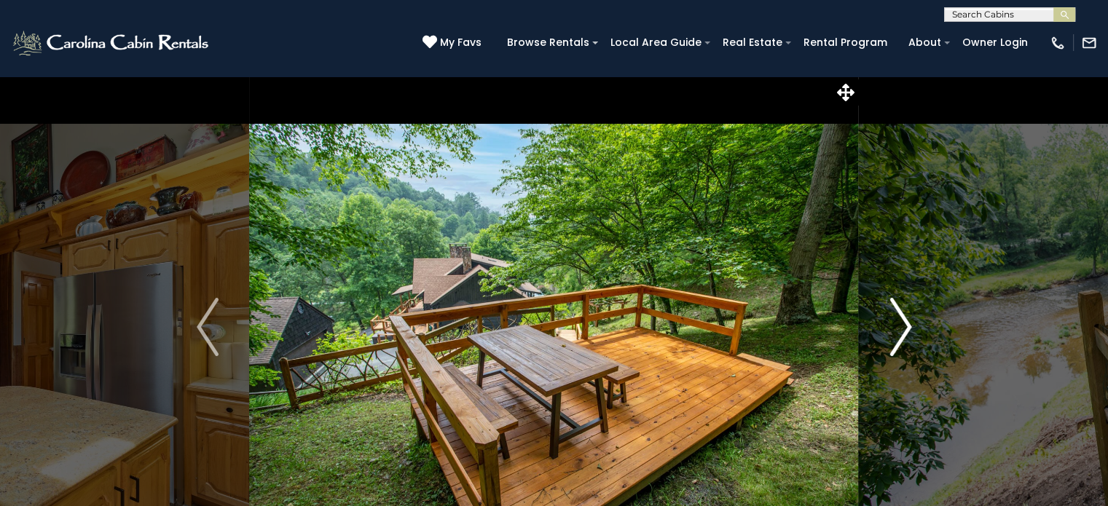
click at [903, 332] on img "Next" at bounding box center [900, 327] width 22 height 58
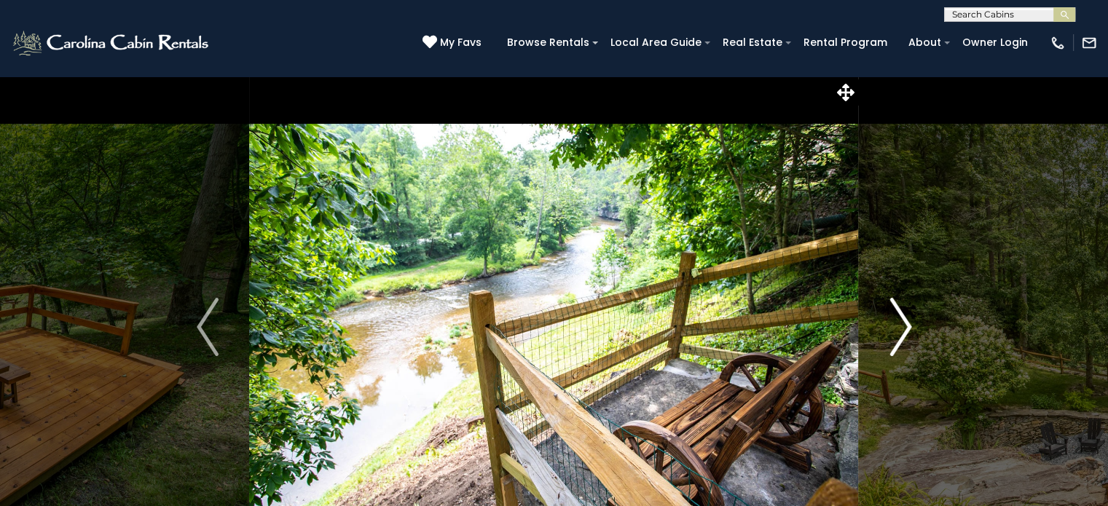
click at [903, 332] on img "Next" at bounding box center [900, 327] width 22 height 58
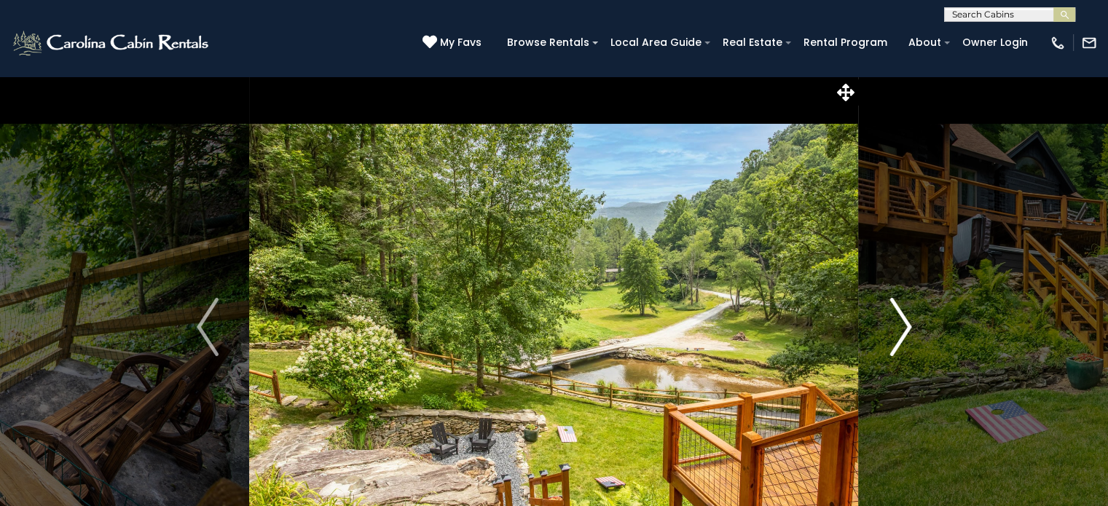
click at [903, 332] on img "Next" at bounding box center [900, 327] width 22 height 58
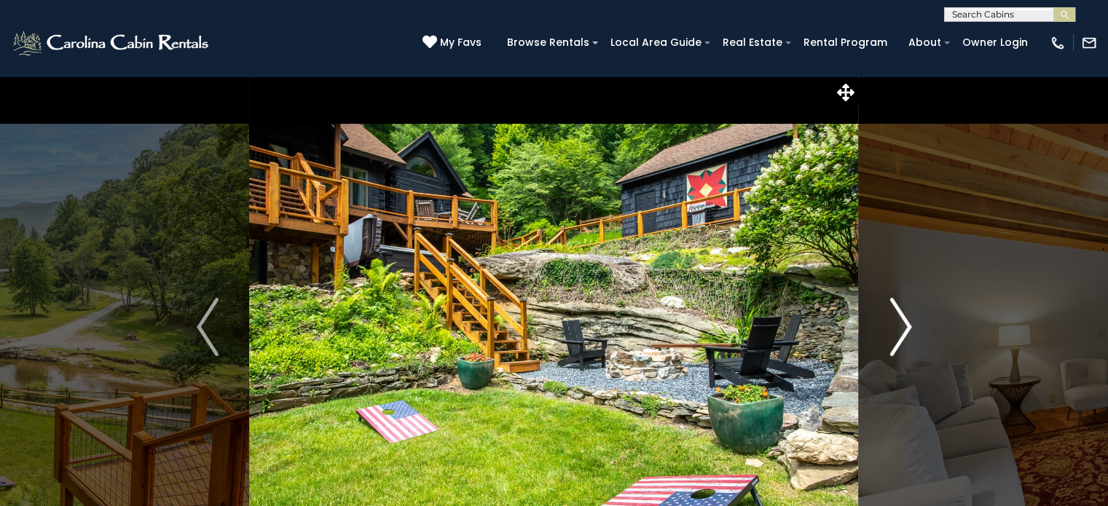
click at [903, 332] on img "Next" at bounding box center [900, 327] width 22 height 58
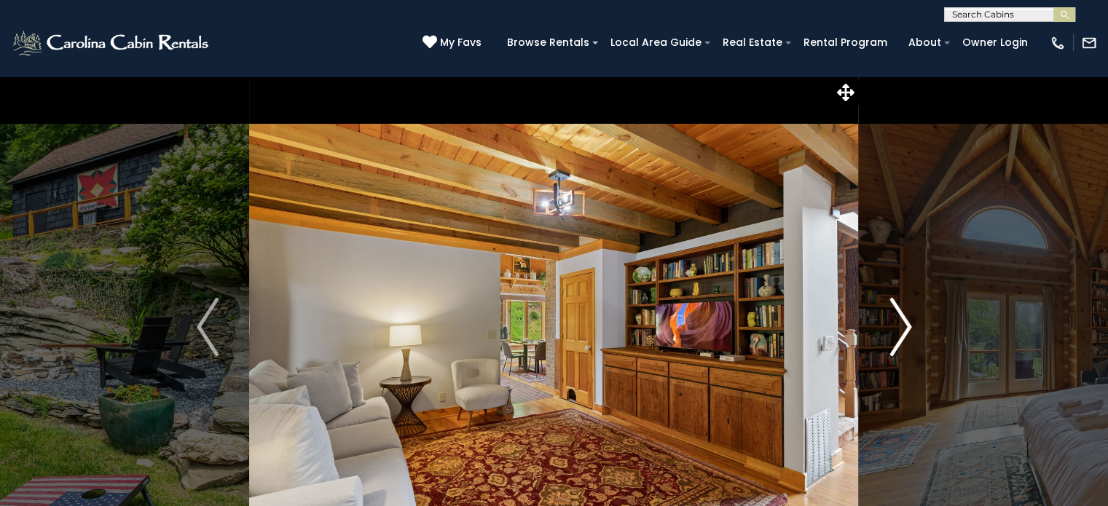
click at [903, 332] on img "Next" at bounding box center [900, 327] width 22 height 58
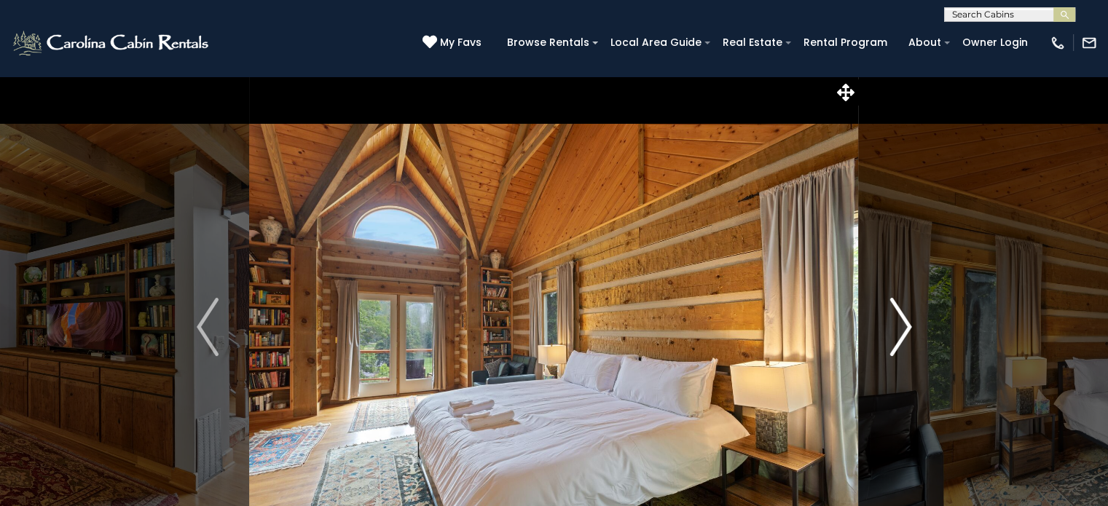
click at [903, 332] on img "Next" at bounding box center [900, 327] width 22 height 58
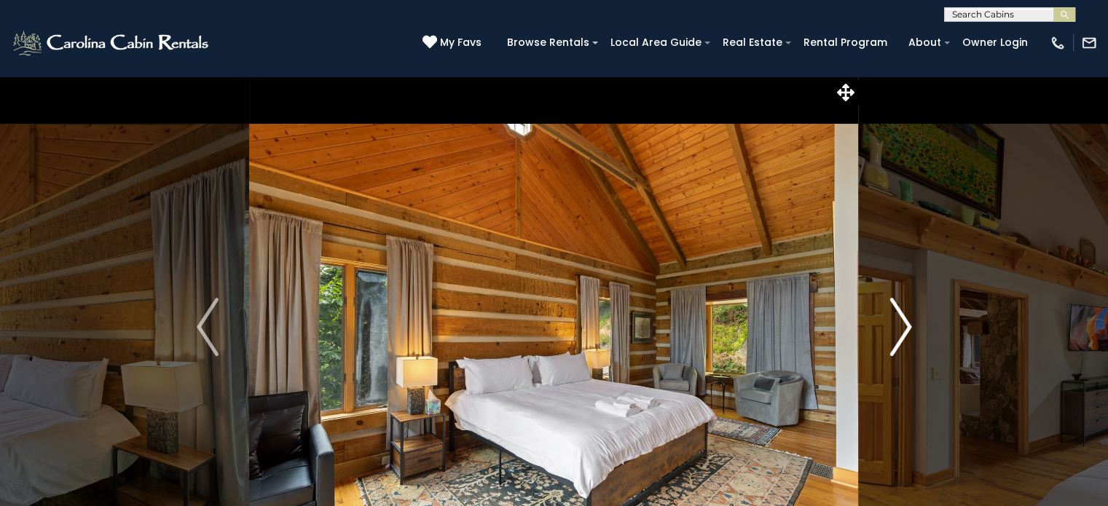
click at [903, 332] on img "Next" at bounding box center [900, 327] width 22 height 58
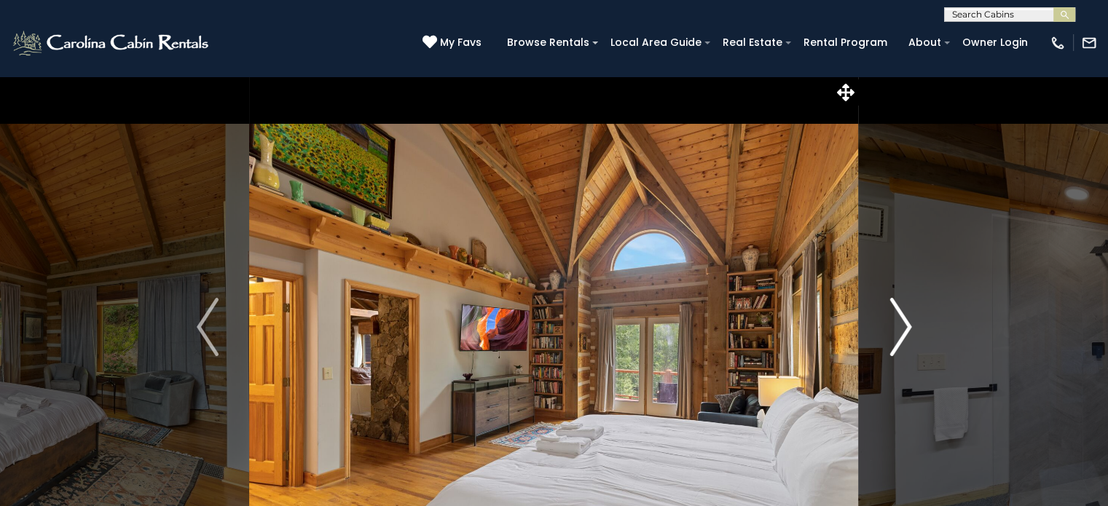
click at [903, 332] on img "Next" at bounding box center [900, 327] width 22 height 58
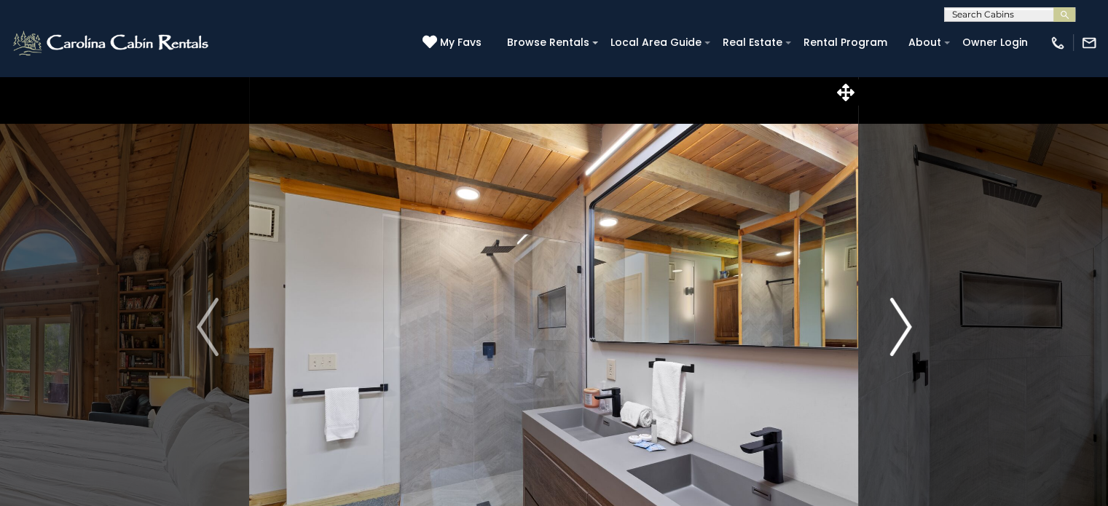
click at [903, 332] on img "Next" at bounding box center [900, 327] width 22 height 58
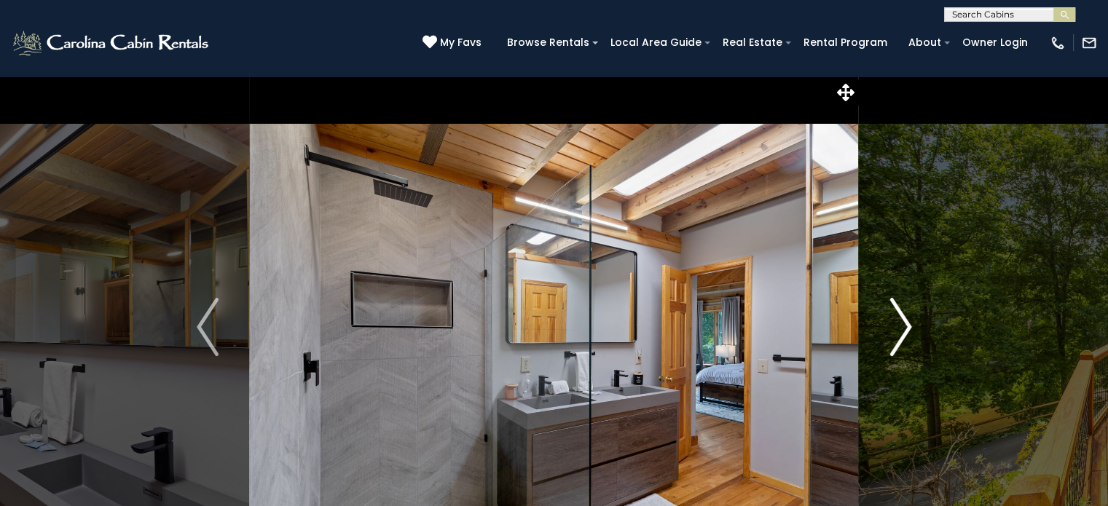
click at [903, 332] on img "Next" at bounding box center [900, 327] width 22 height 58
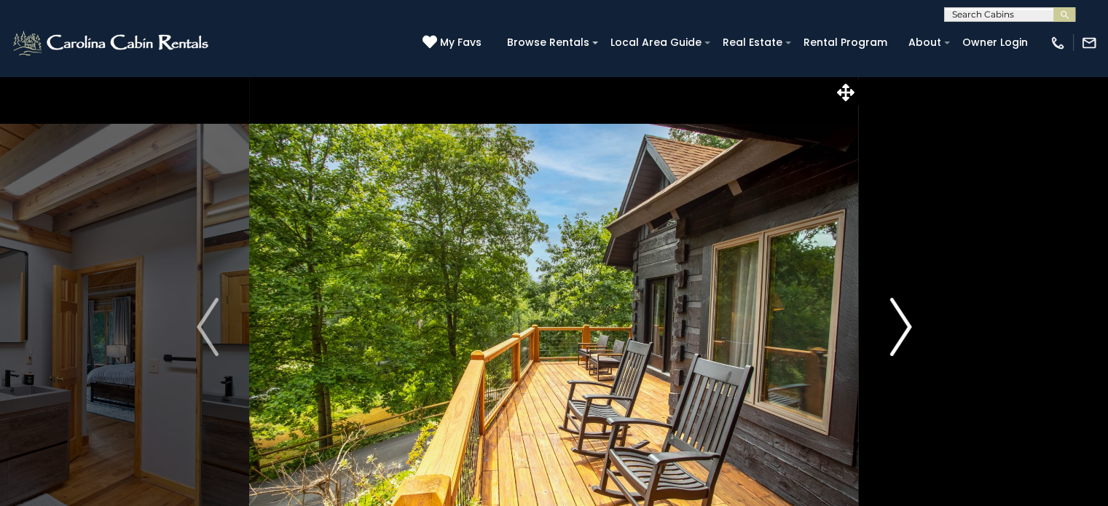
click at [903, 332] on img "Next" at bounding box center [900, 327] width 22 height 58
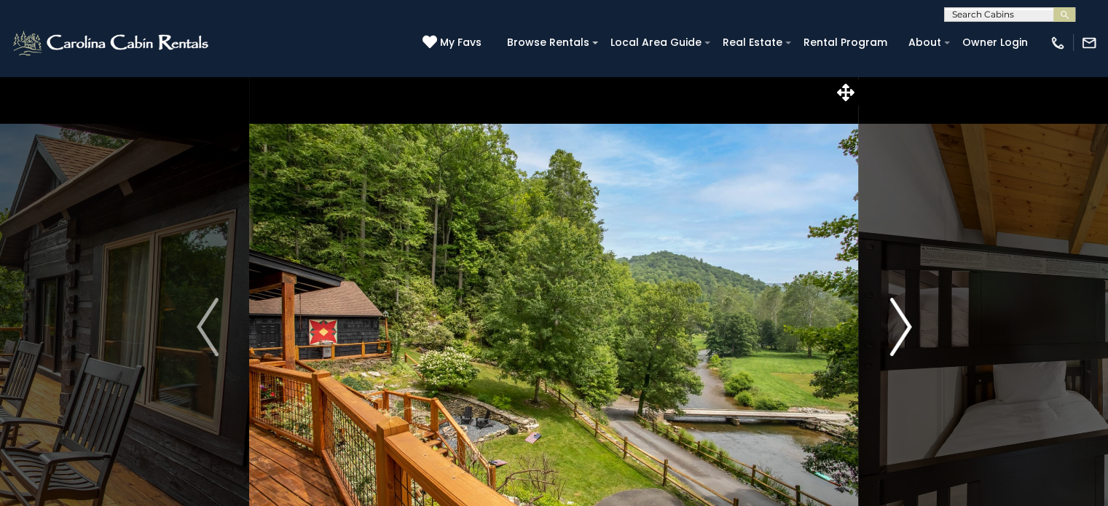
click at [903, 332] on img "Next" at bounding box center [900, 327] width 22 height 58
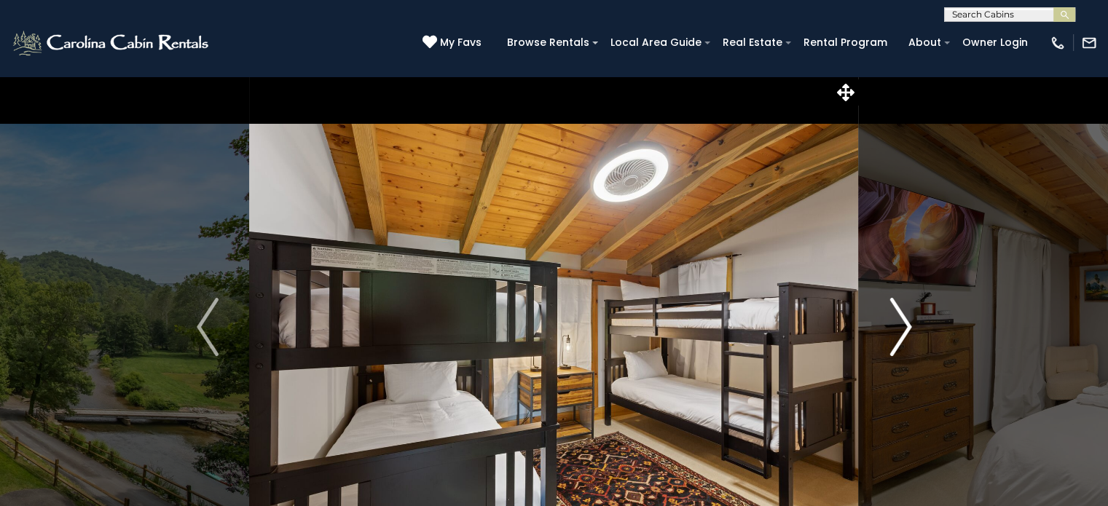
click at [903, 332] on img "Next" at bounding box center [900, 327] width 22 height 58
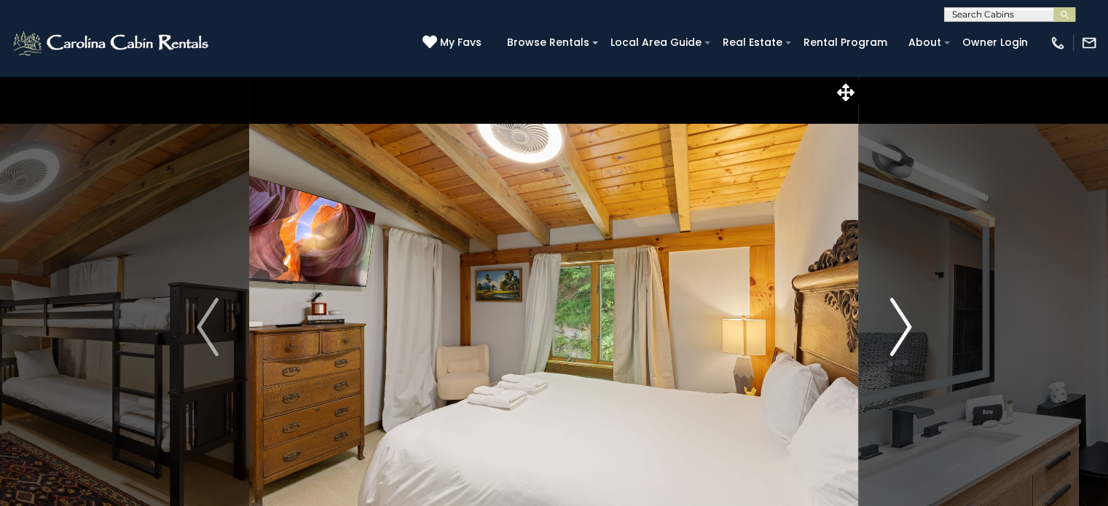
click at [903, 332] on img "Next" at bounding box center [900, 327] width 22 height 58
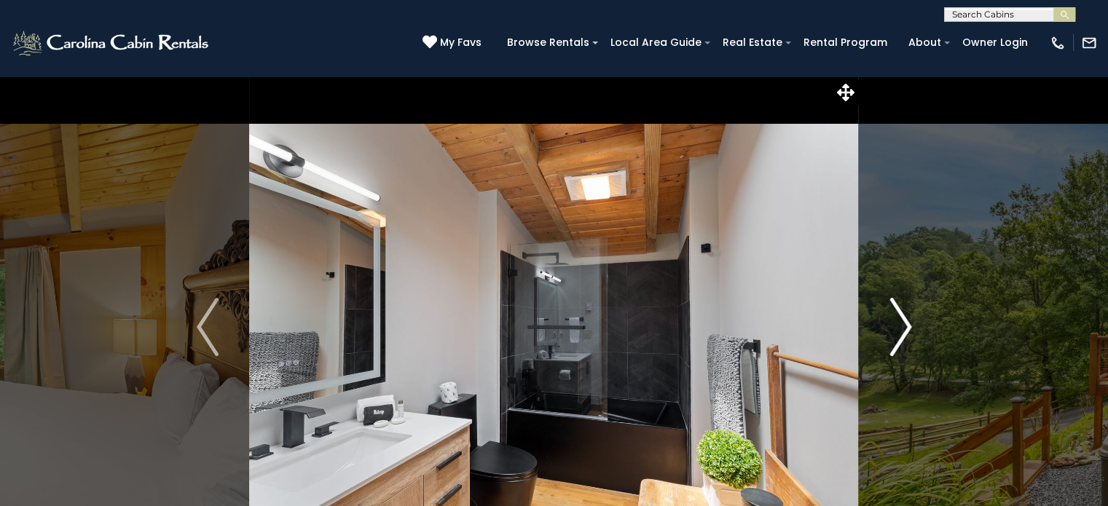
click at [903, 332] on img "Next" at bounding box center [900, 327] width 22 height 58
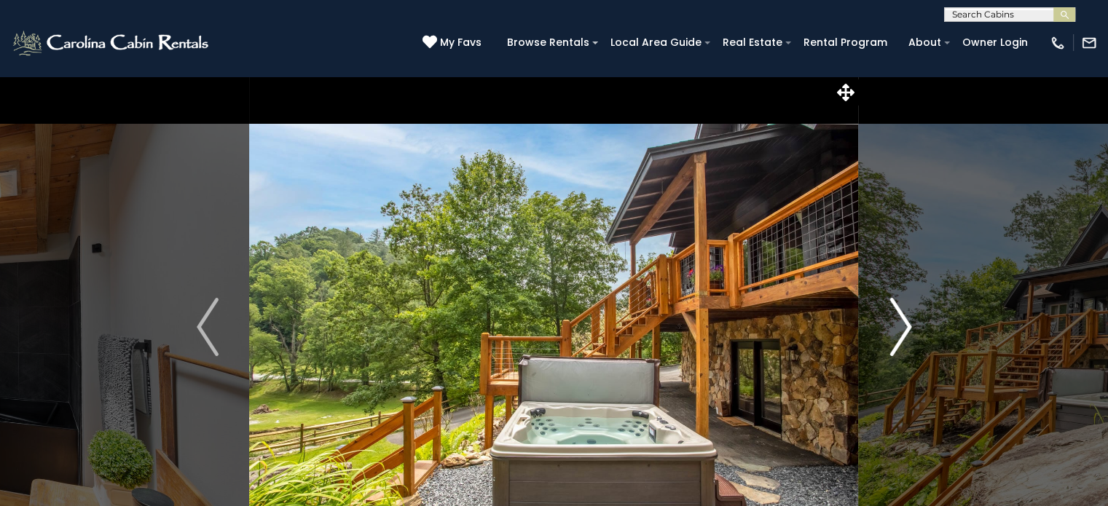
click at [903, 332] on img "Next" at bounding box center [900, 327] width 22 height 58
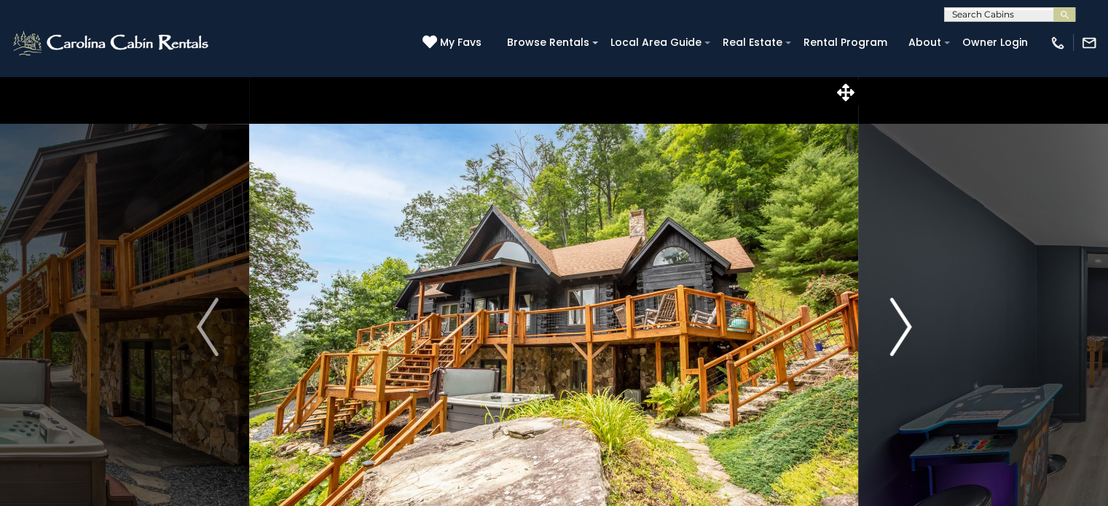
click at [903, 332] on img "Next" at bounding box center [900, 327] width 22 height 58
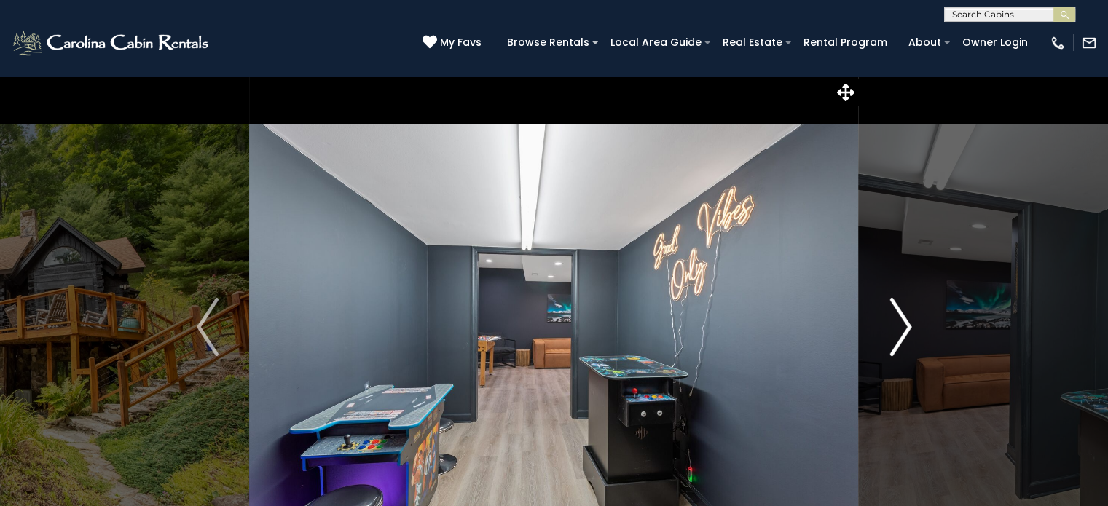
click at [903, 332] on img "Next" at bounding box center [900, 327] width 22 height 58
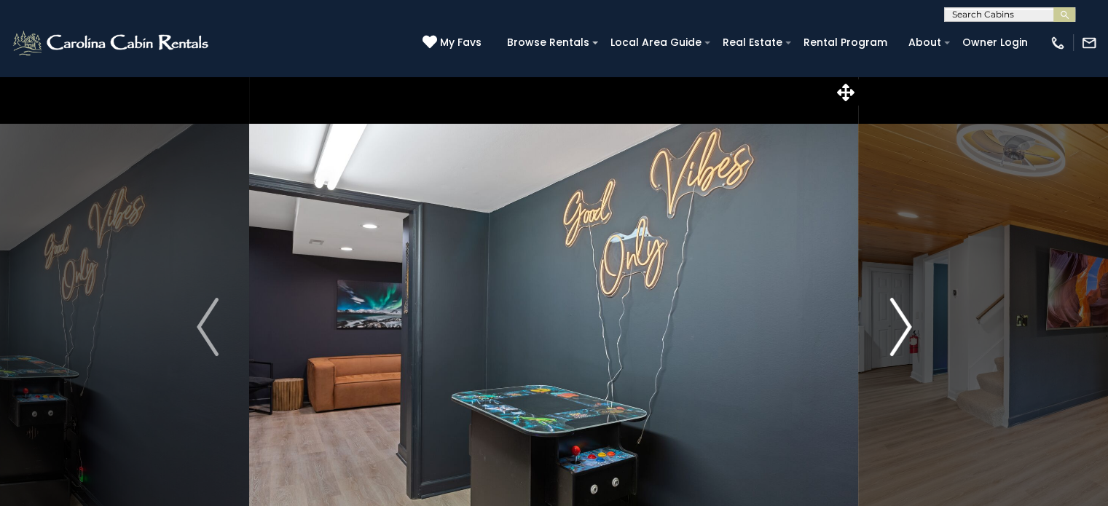
click at [903, 332] on img "Next" at bounding box center [900, 327] width 22 height 58
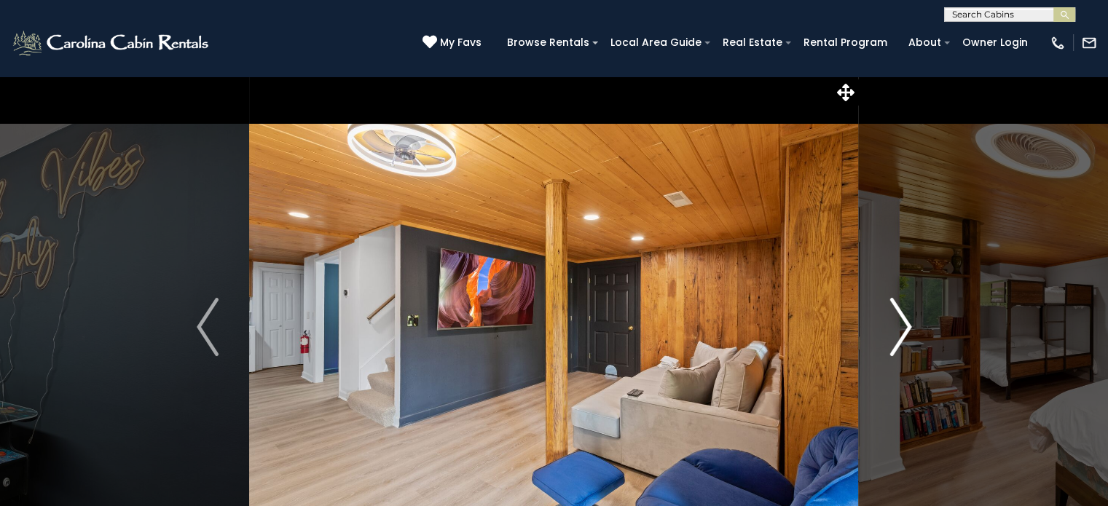
click at [903, 332] on img "Next" at bounding box center [900, 327] width 22 height 58
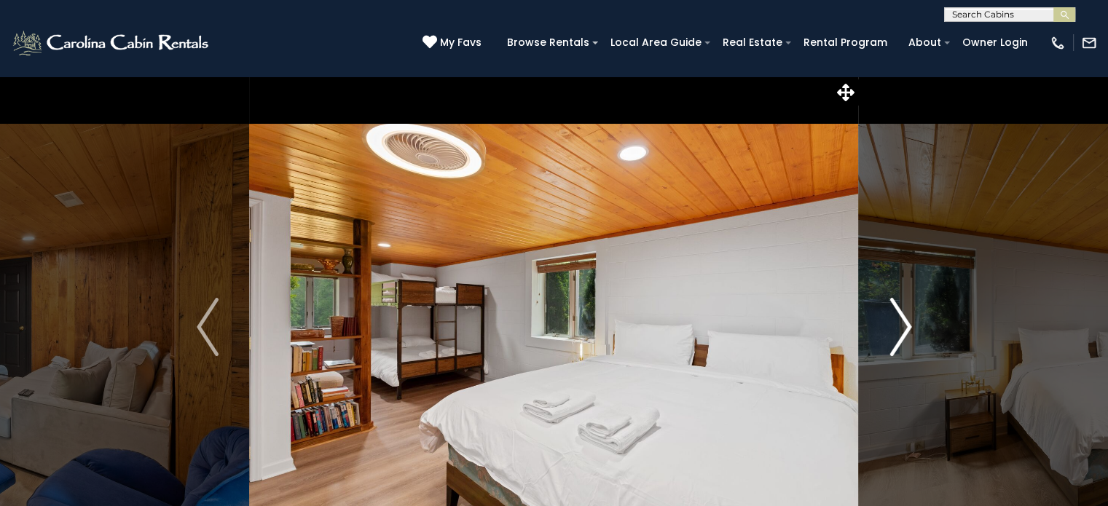
click at [903, 332] on img "Next" at bounding box center [900, 327] width 22 height 58
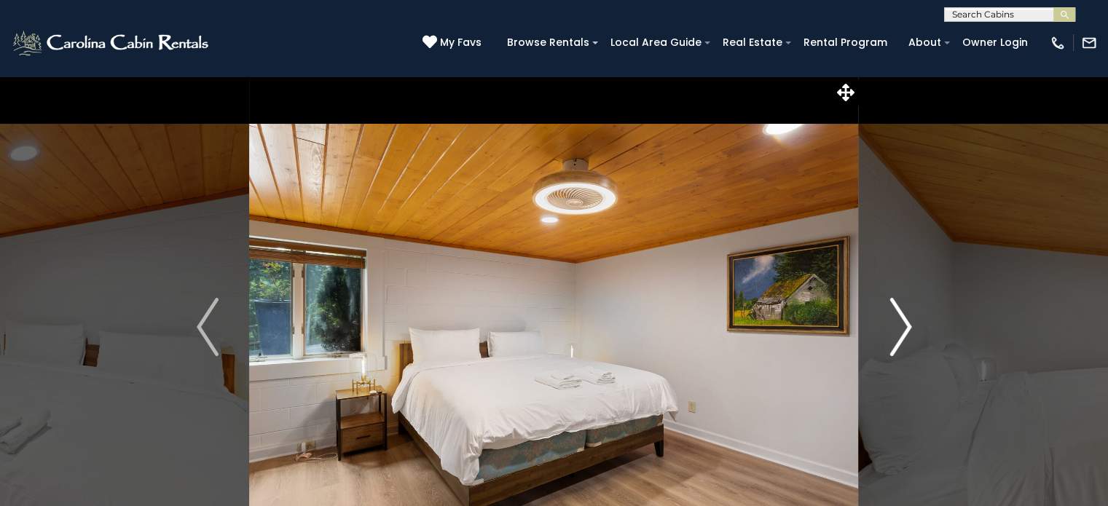
click at [903, 332] on img "Next" at bounding box center [900, 327] width 22 height 58
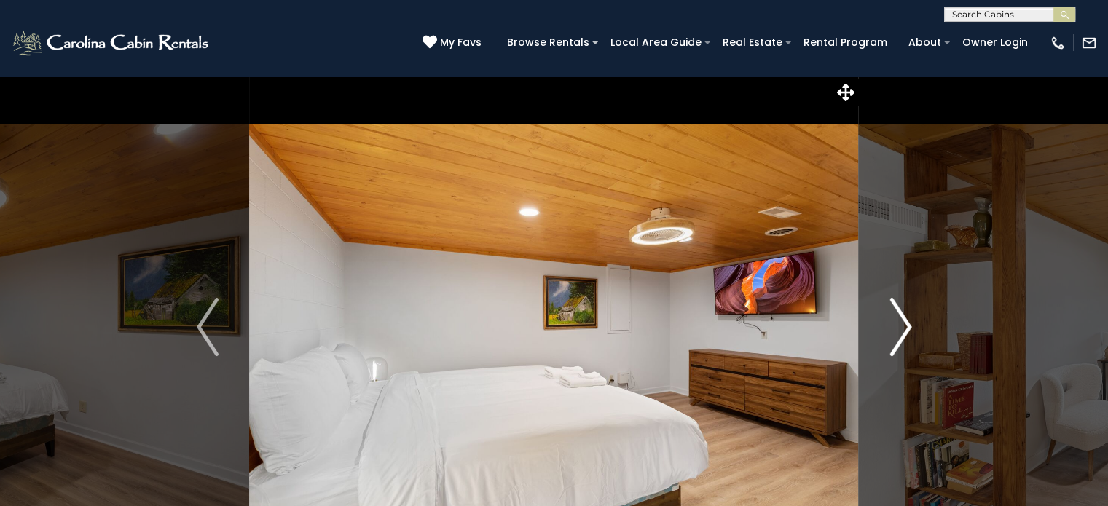
click at [903, 332] on img "Next" at bounding box center [900, 327] width 22 height 58
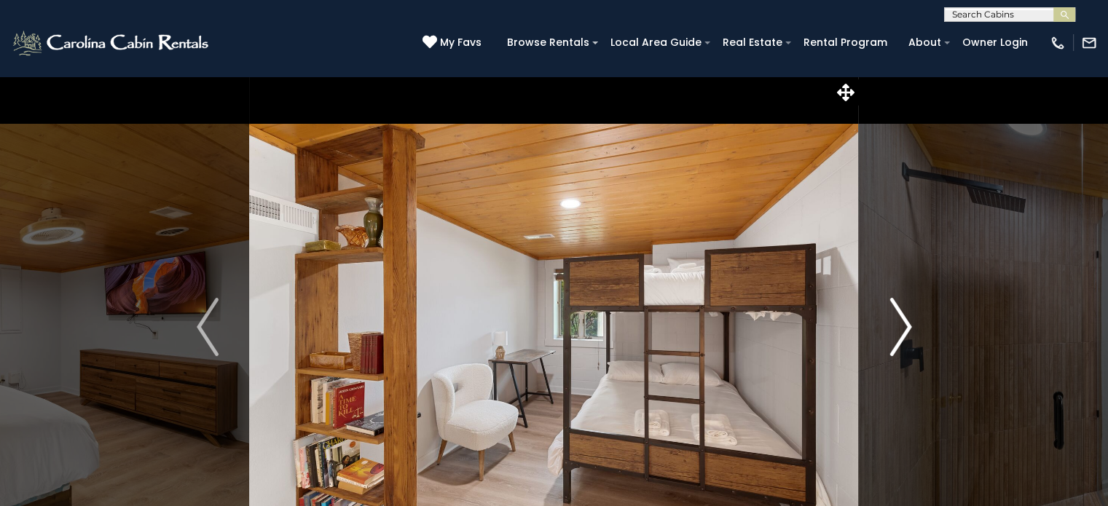
click at [903, 332] on img "Next" at bounding box center [900, 327] width 22 height 58
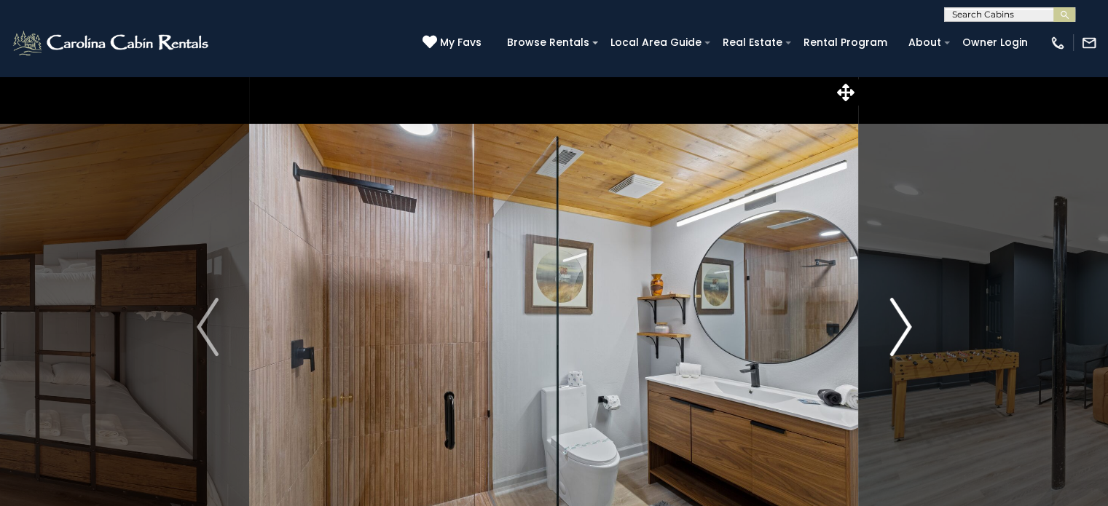
click at [903, 332] on img "Next" at bounding box center [900, 327] width 22 height 58
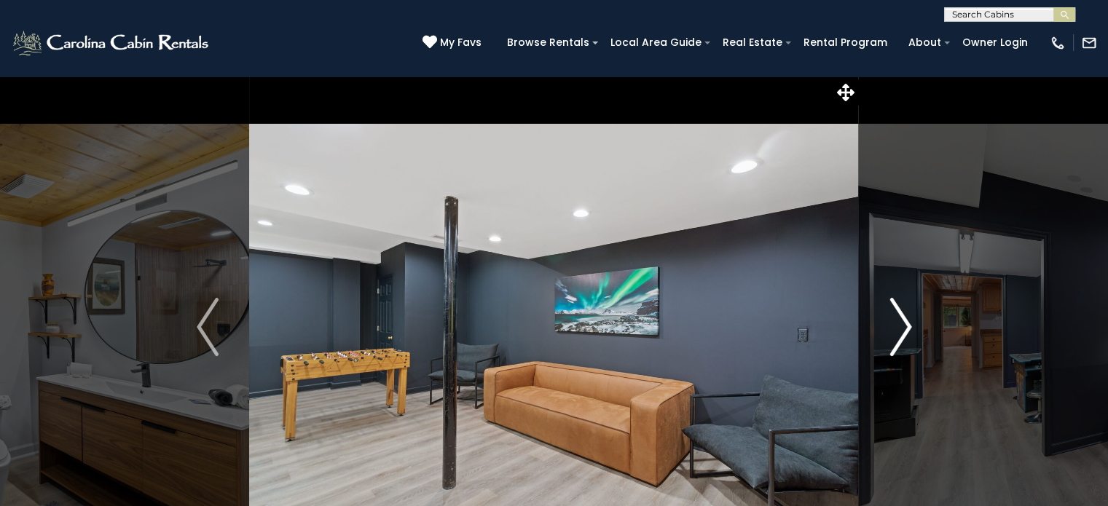
click at [900, 334] on img "Next" at bounding box center [900, 327] width 22 height 58
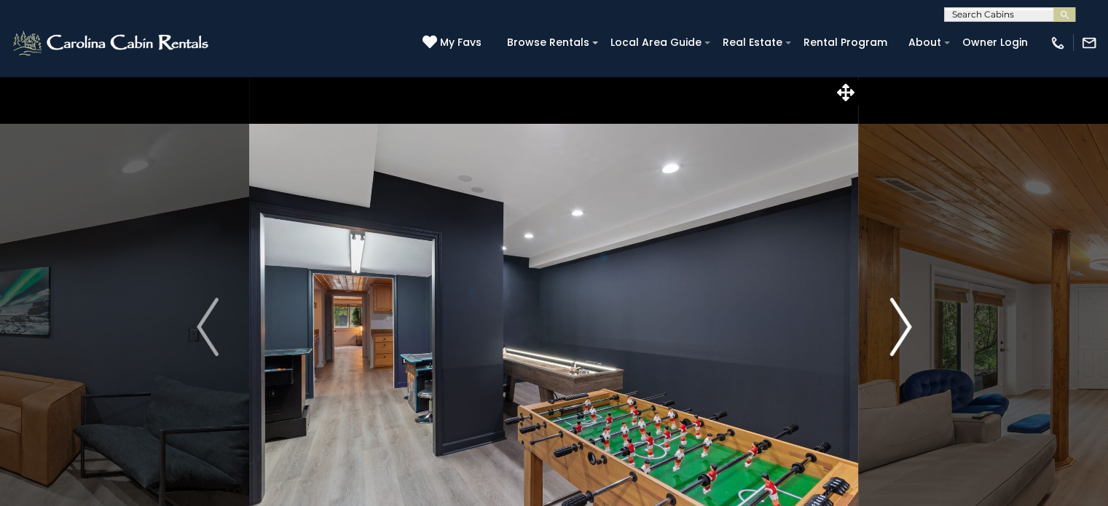
click at [895, 334] on img "Next" at bounding box center [900, 327] width 22 height 58
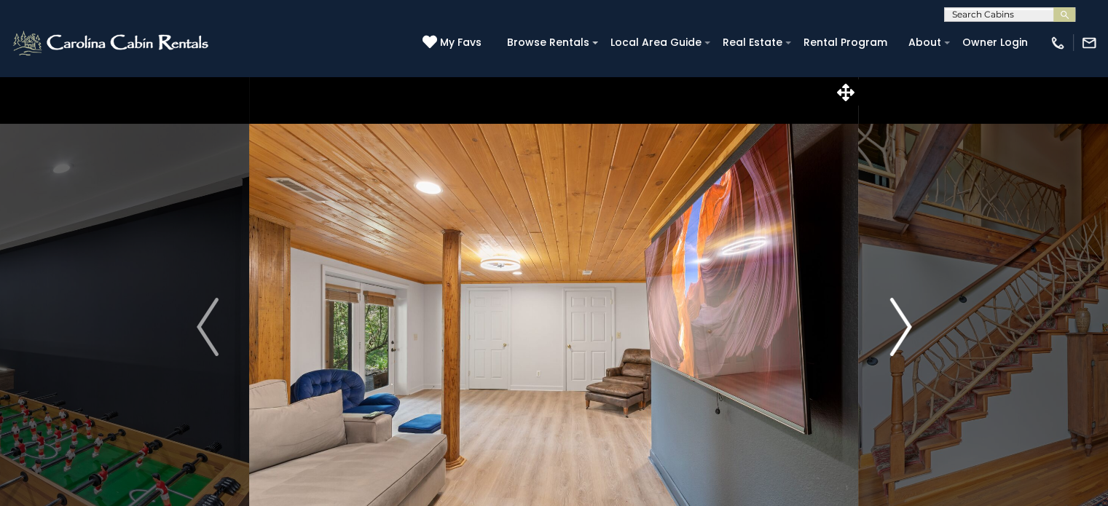
click at [895, 334] on img "Next" at bounding box center [900, 327] width 22 height 58
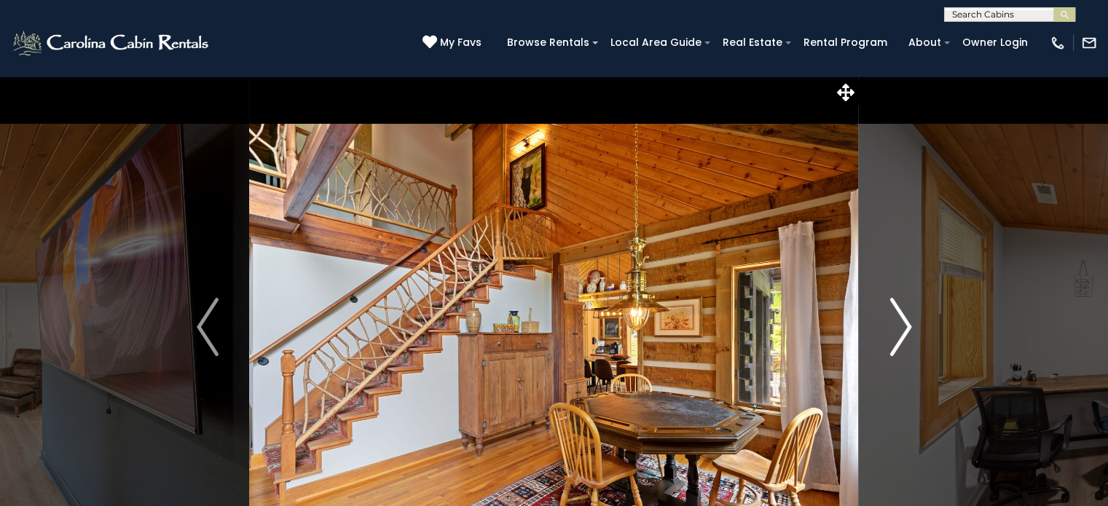
click at [904, 331] on img "Next" at bounding box center [900, 327] width 22 height 58
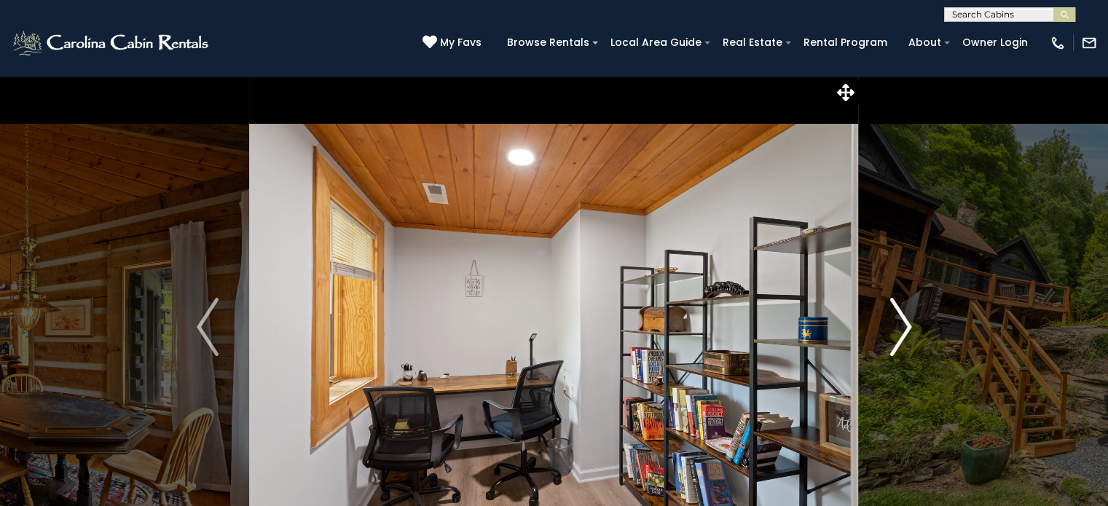
click at [903, 331] on img "Next" at bounding box center [900, 327] width 22 height 58
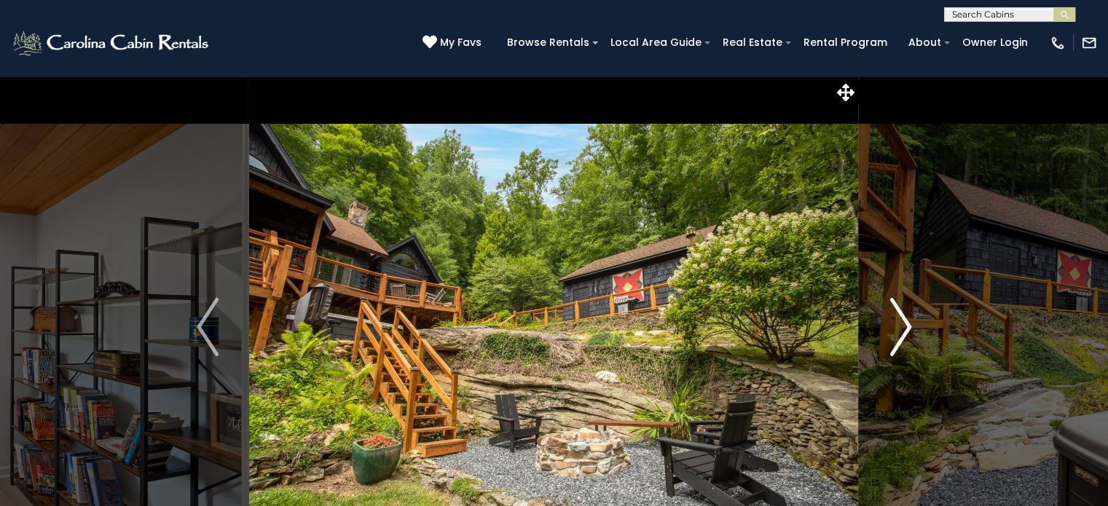
click at [903, 331] on img "Next" at bounding box center [900, 327] width 22 height 58
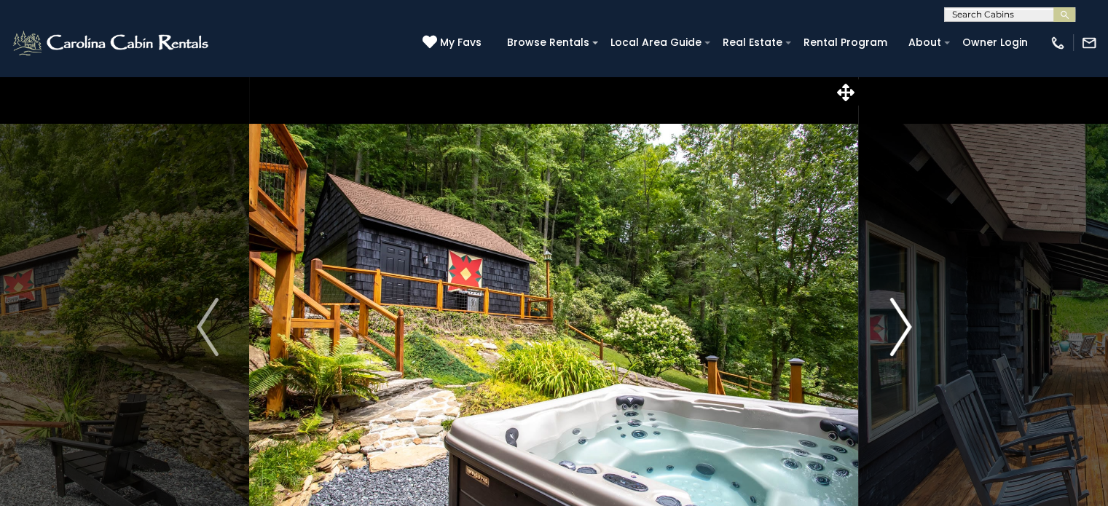
click at [903, 331] on img "Next" at bounding box center [900, 327] width 22 height 58
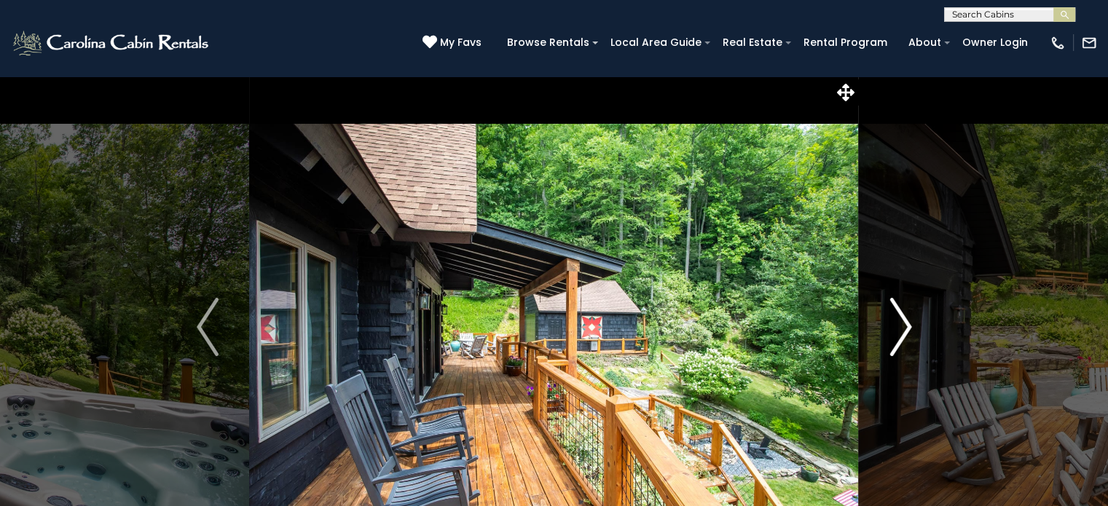
click at [903, 331] on img "Next" at bounding box center [900, 327] width 22 height 58
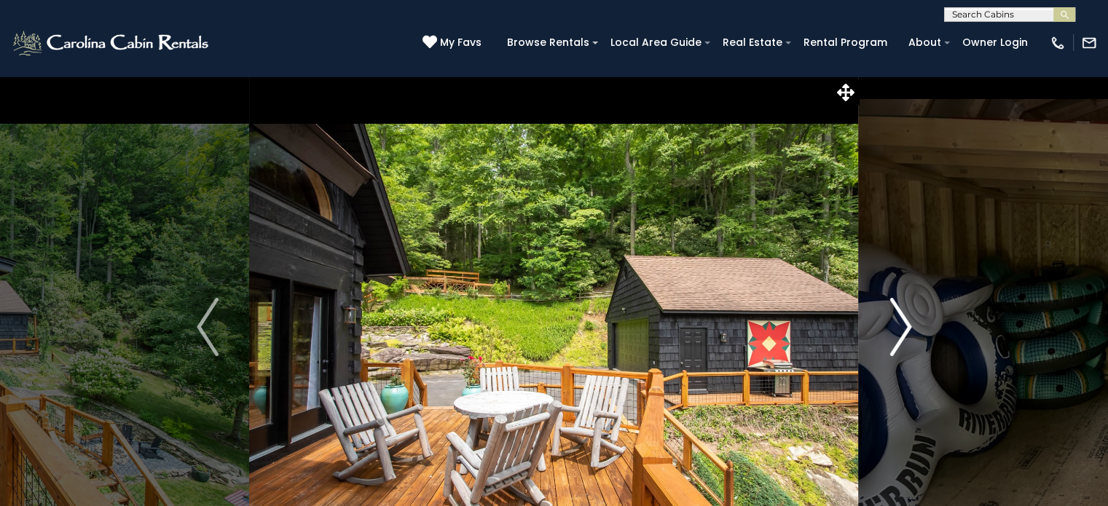
click at [903, 331] on img "Next" at bounding box center [900, 327] width 22 height 58
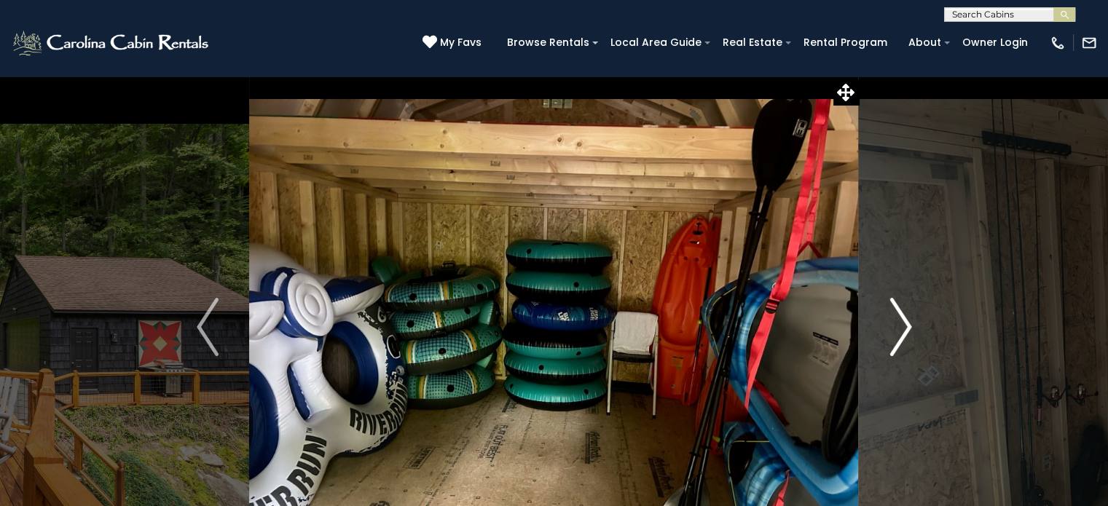
click at [903, 331] on img "Next" at bounding box center [900, 327] width 22 height 58
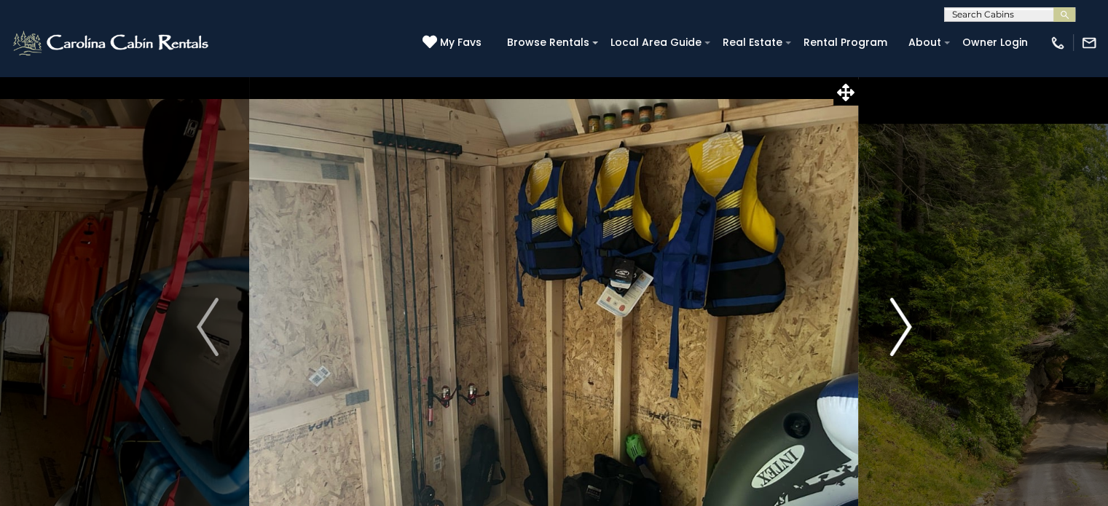
click at [902, 333] on img "Next" at bounding box center [900, 327] width 22 height 58
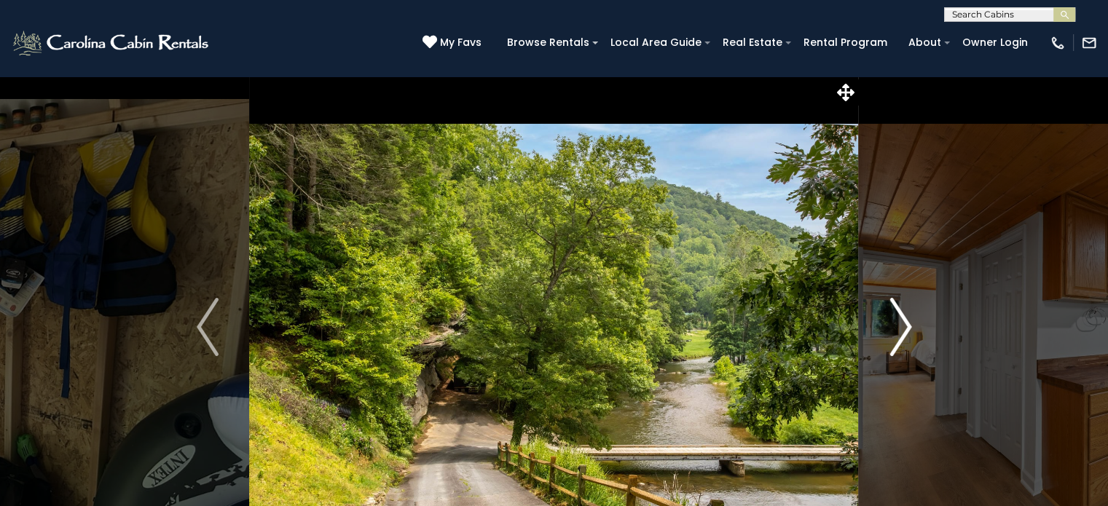
click at [900, 331] on img "Next" at bounding box center [900, 327] width 22 height 58
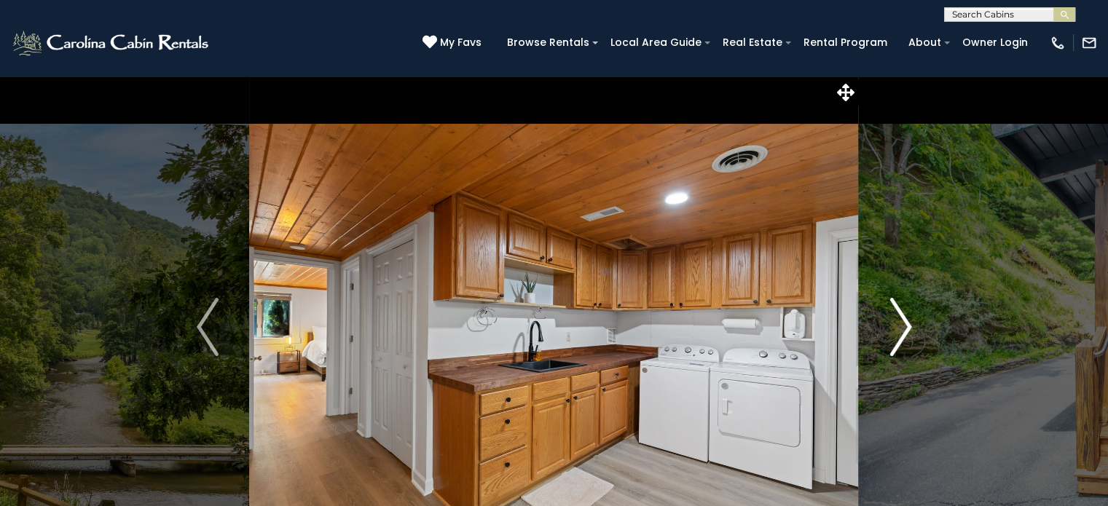
click at [900, 331] on img "Next" at bounding box center [900, 327] width 22 height 58
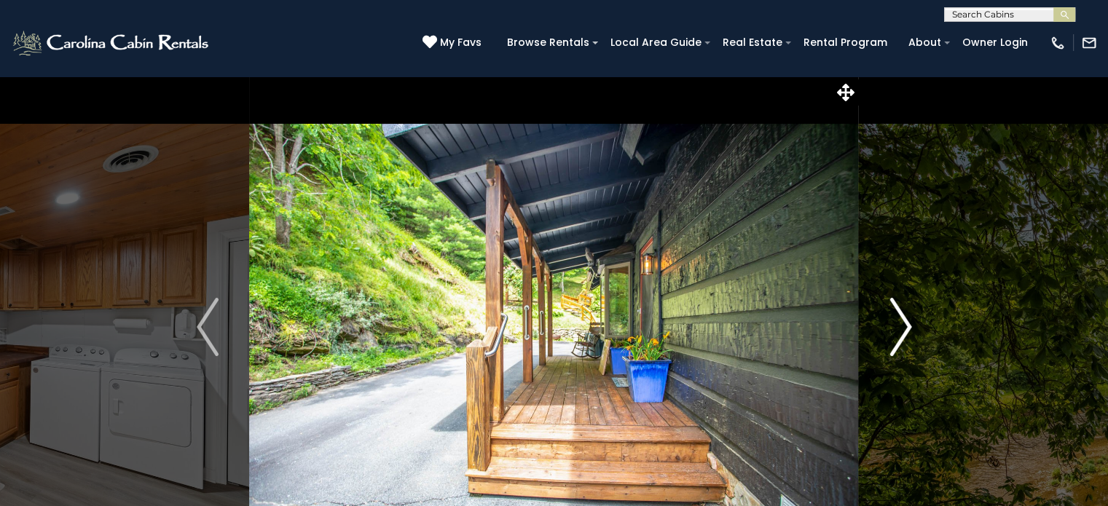
click at [900, 331] on img "Next" at bounding box center [900, 327] width 22 height 58
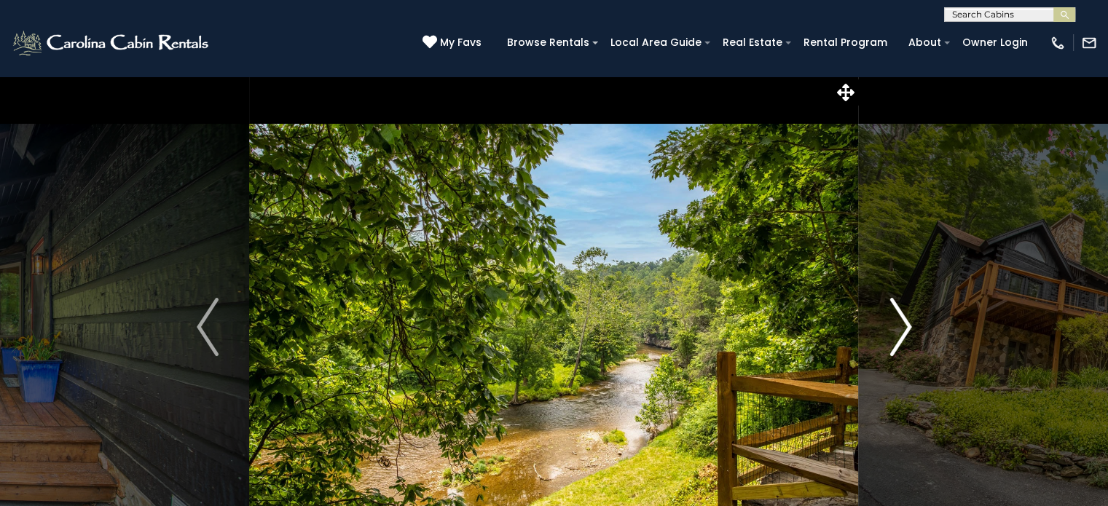
click at [900, 331] on img "Next" at bounding box center [900, 327] width 22 height 58
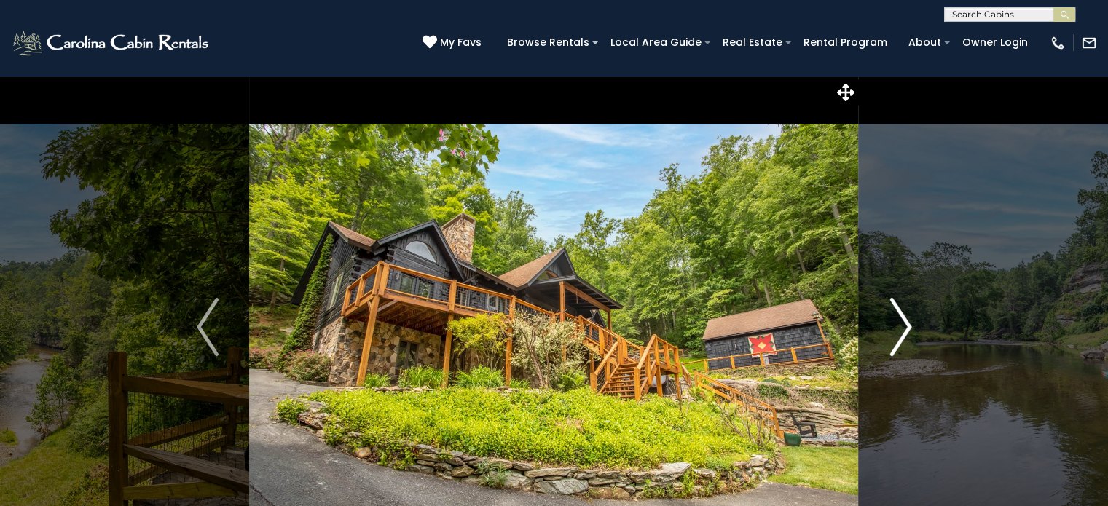
click at [900, 331] on img "Next" at bounding box center [900, 327] width 22 height 58
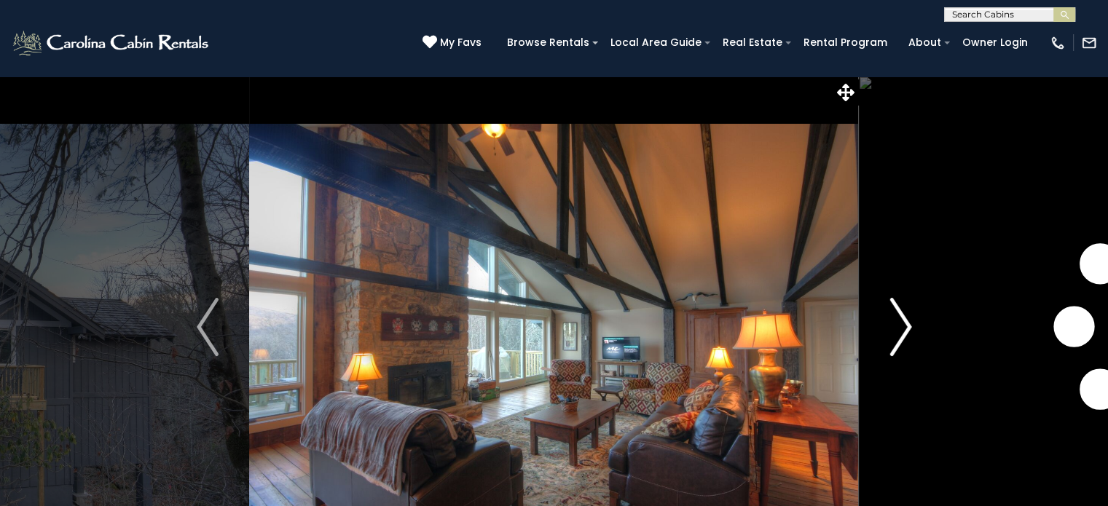
click at [905, 331] on img "Next" at bounding box center [900, 327] width 22 height 58
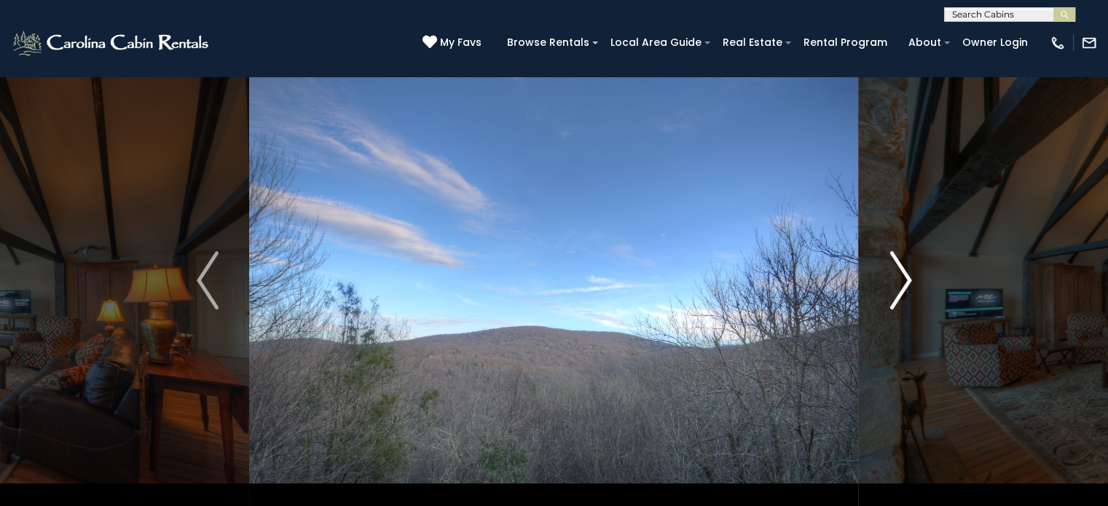
scroll to position [73, 0]
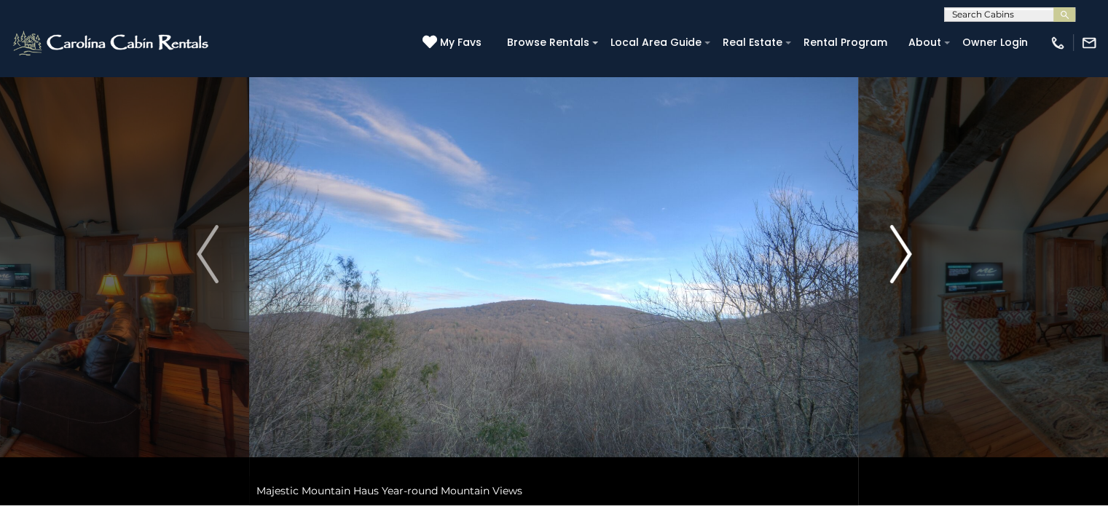
click at [899, 291] on button "Next" at bounding box center [901, 254] width 84 height 503
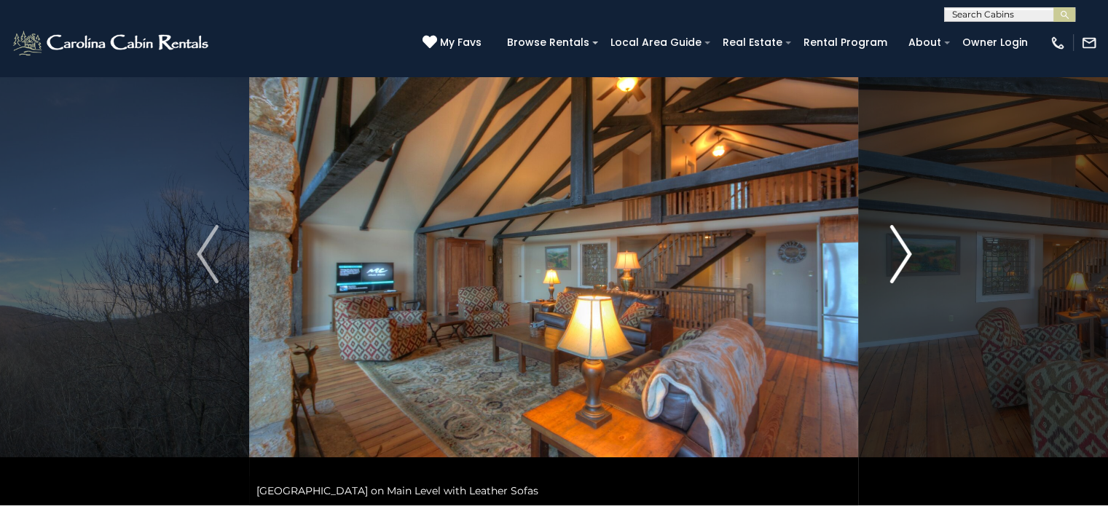
click at [906, 267] on img "Next" at bounding box center [900, 254] width 22 height 58
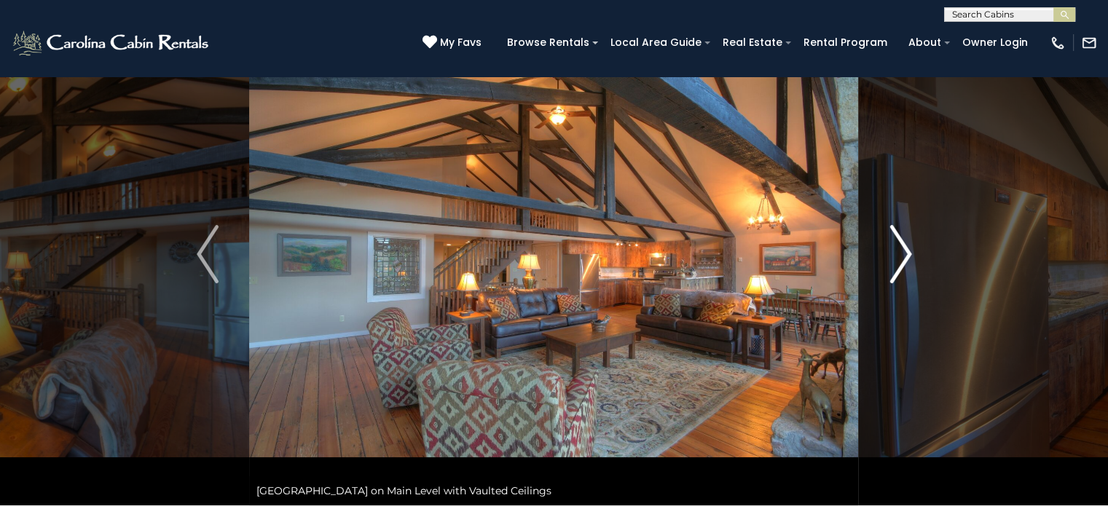
click at [906, 267] on img "Next" at bounding box center [900, 254] width 22 height 58
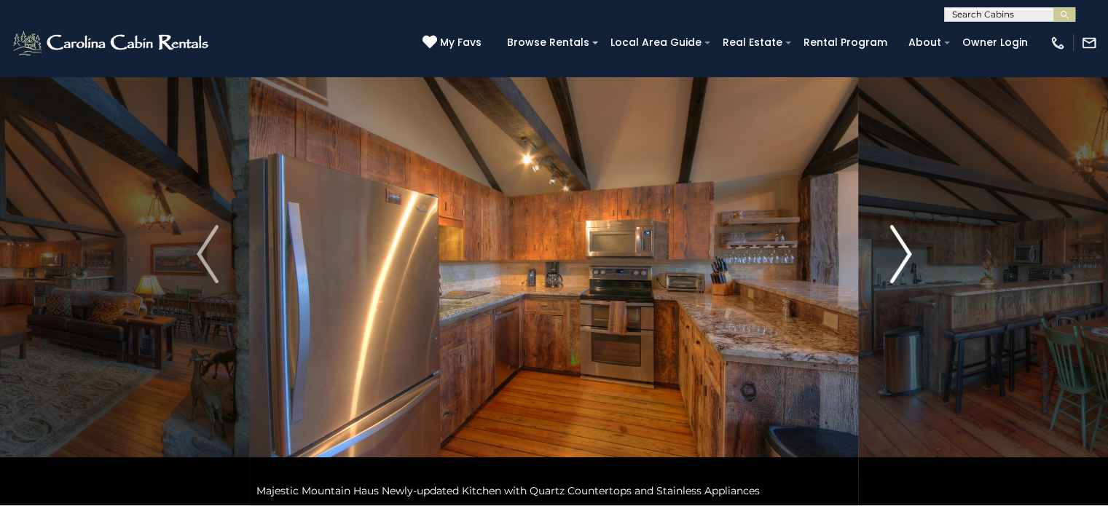
click at [906, 267] on img "Next" at bounding box center [900, 254] width 22 height 58
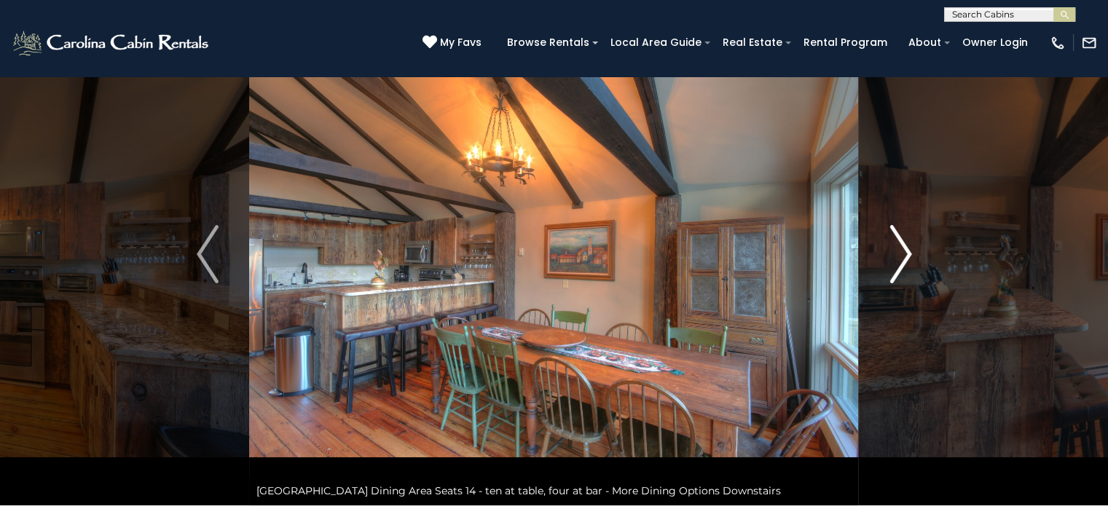
click at [906, 267] on img "Next" at bounding box center [900, 254] width 22 height 58
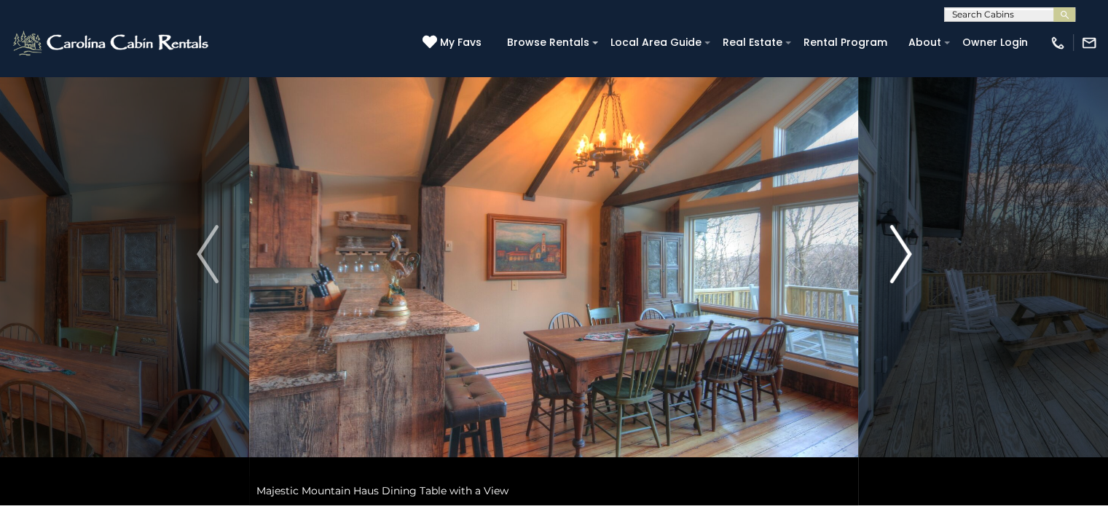
click at [906, 267] on img "Next" at bounding box center [900, 254] width 22 height 58
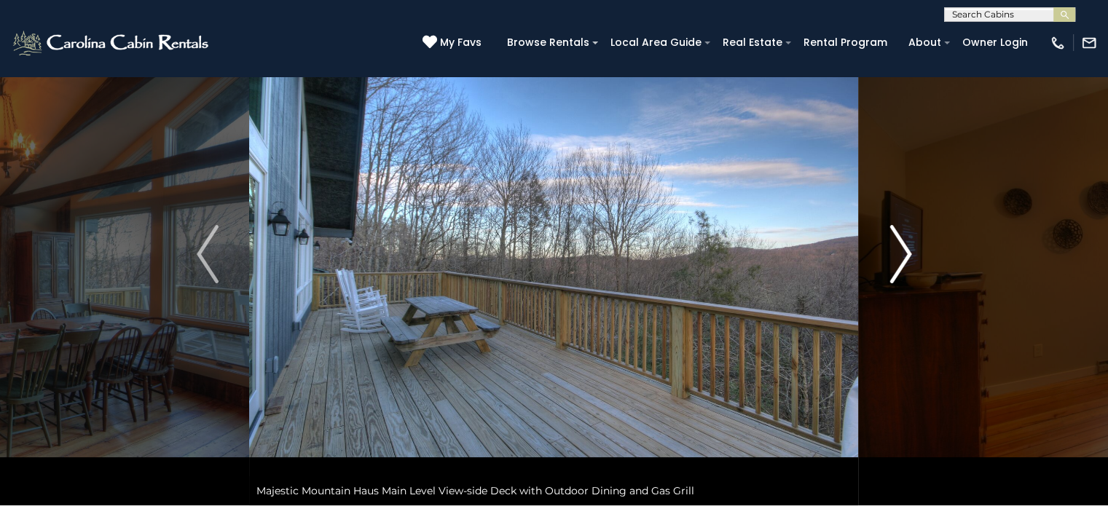
click at [906, 267] on img "Next" at bounding box center [900, 254] width 22 height 58
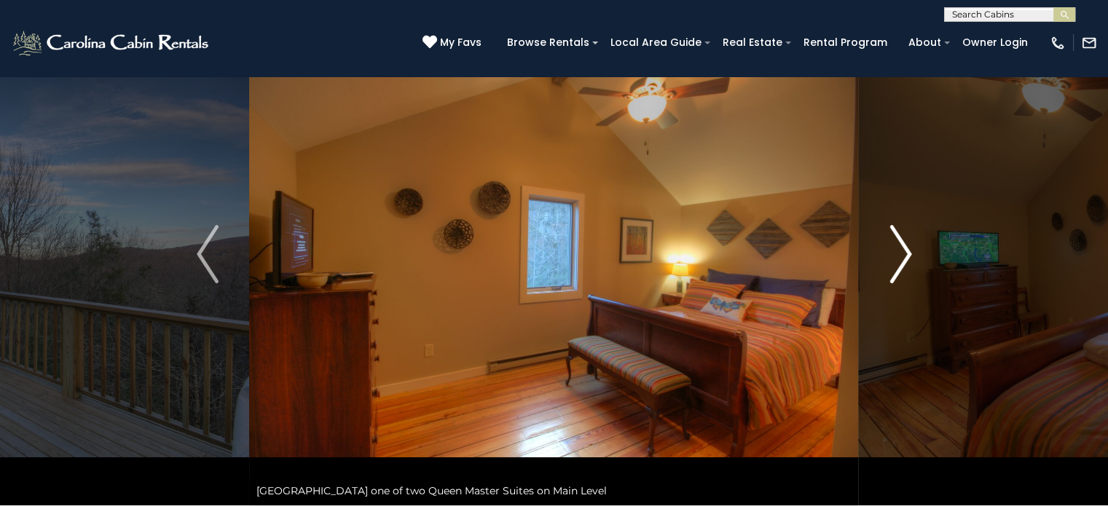
click at [906, 267] on img "Next" at bounding box center [900, 254] width 22 height 58
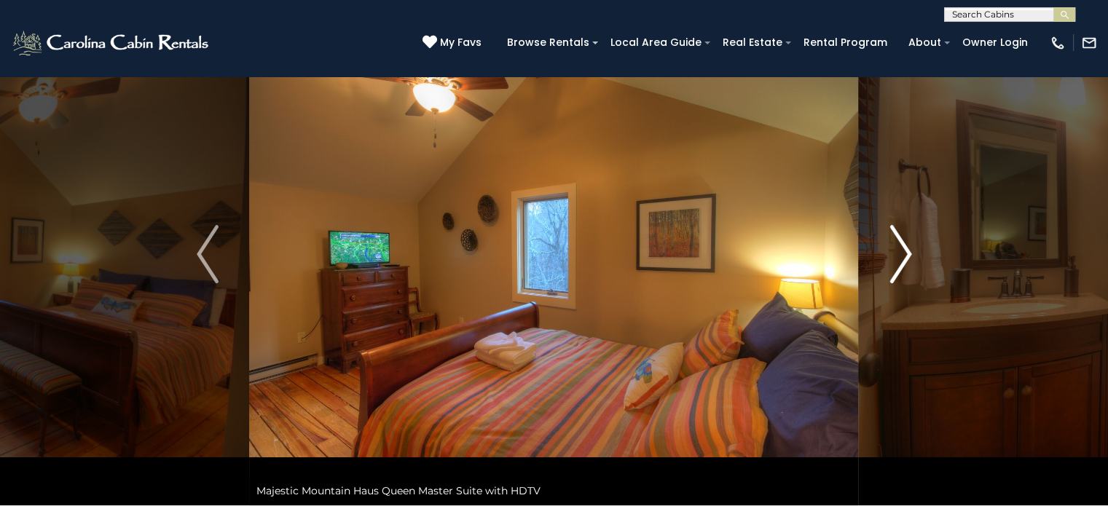
click at [906, 267] on img "Next" at bounding box center [900, 254] width 22 height 58
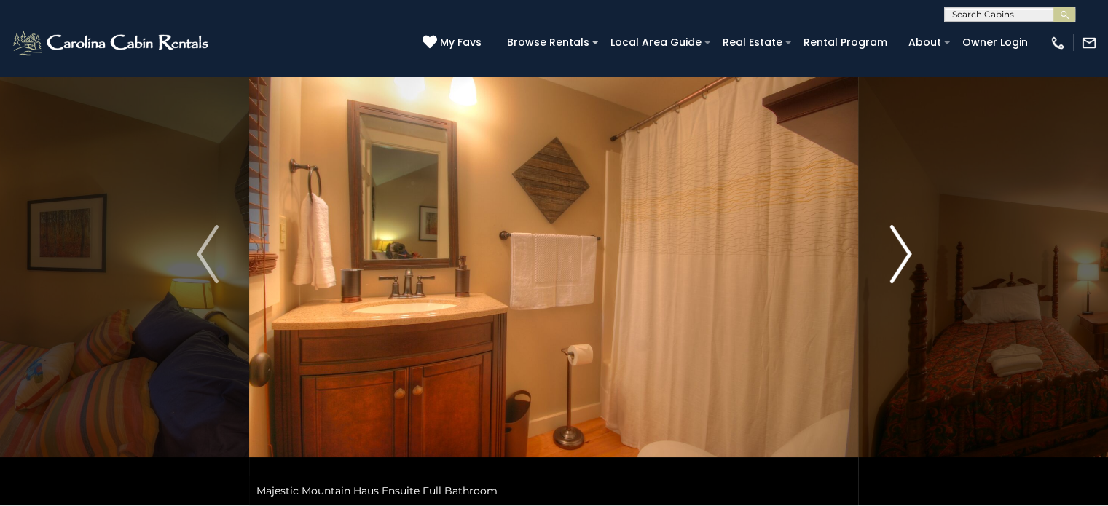
click at [906, 267] on img "Next" at bounding box center [900, 254] width 22 height 58
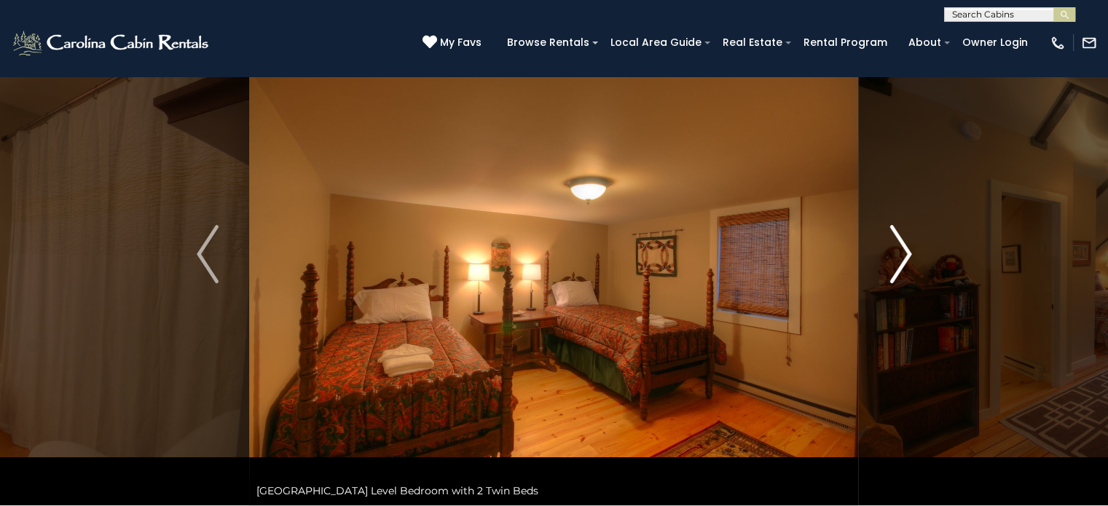
click at [906, 267] on img "Next" at bounding box center [900, 254] width 22 height 58
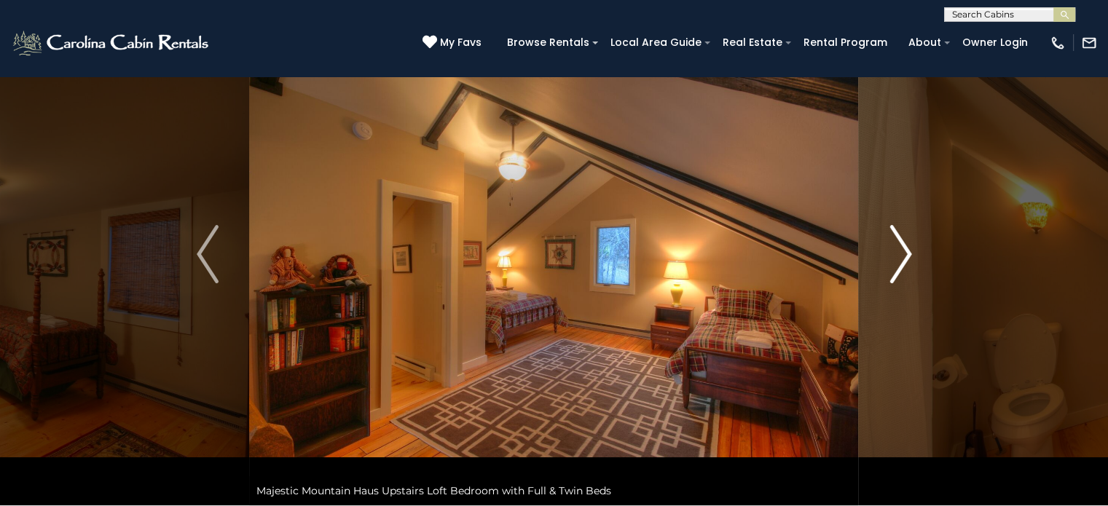
click at [906, 267] on img "Next" at bounding box center [900, 254] width 22 height 58
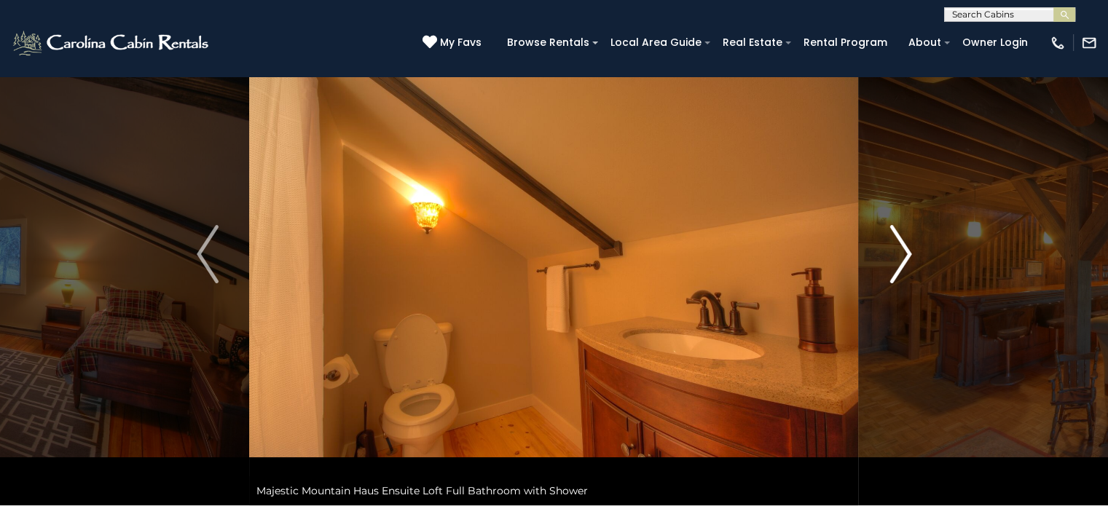
click at [906, 267] on img "Next" at bounding box center [900, 254] width 22 height 58
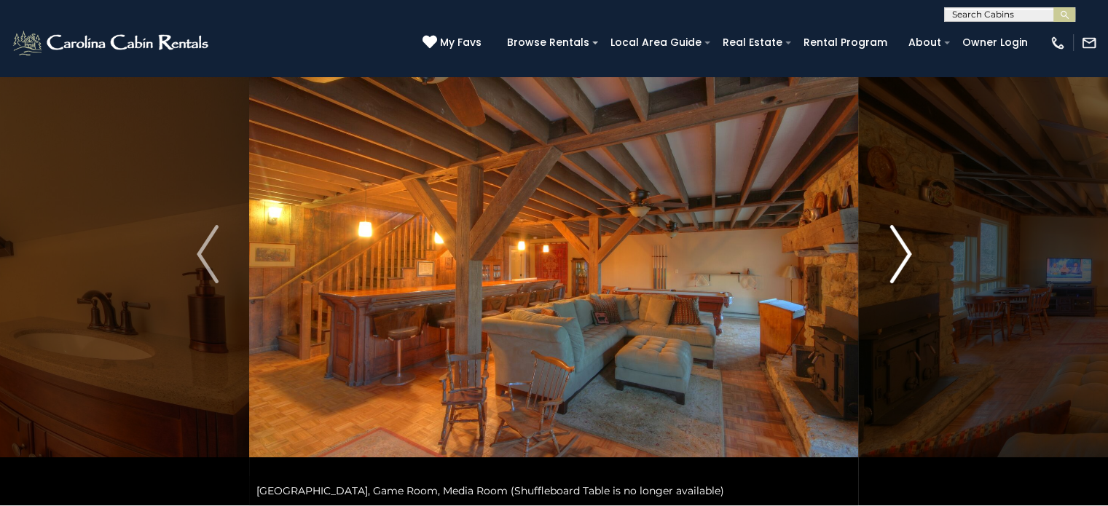
click at [906, 267] on img "Next" at bounding box center [900, 254] width 22 height 58
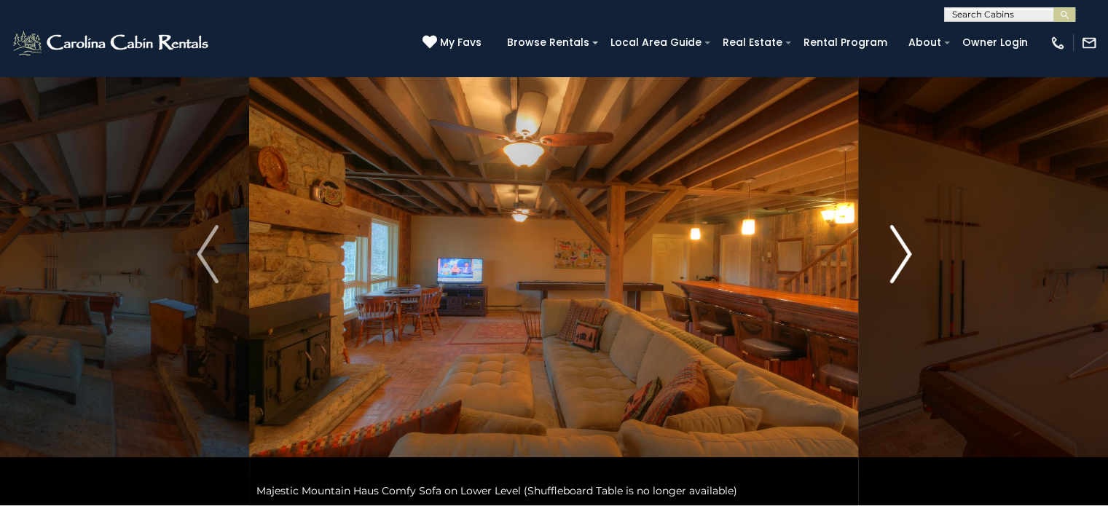
click at [906, 267] on img "Next" at bounding box center [900, 254] width 22 height 58
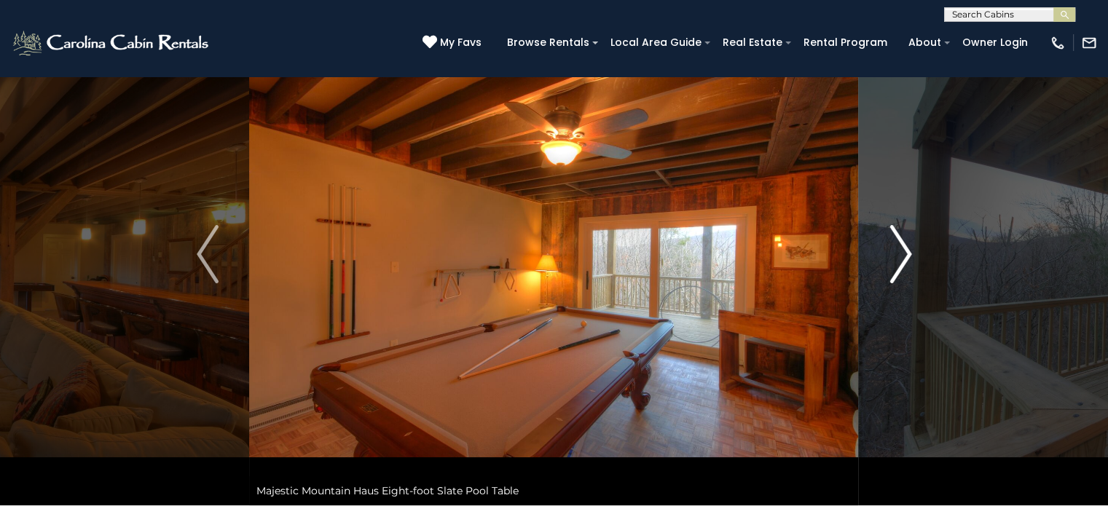
click at [906, 267] on img "Next" at bounding box center [900, 254] width 22 height 58
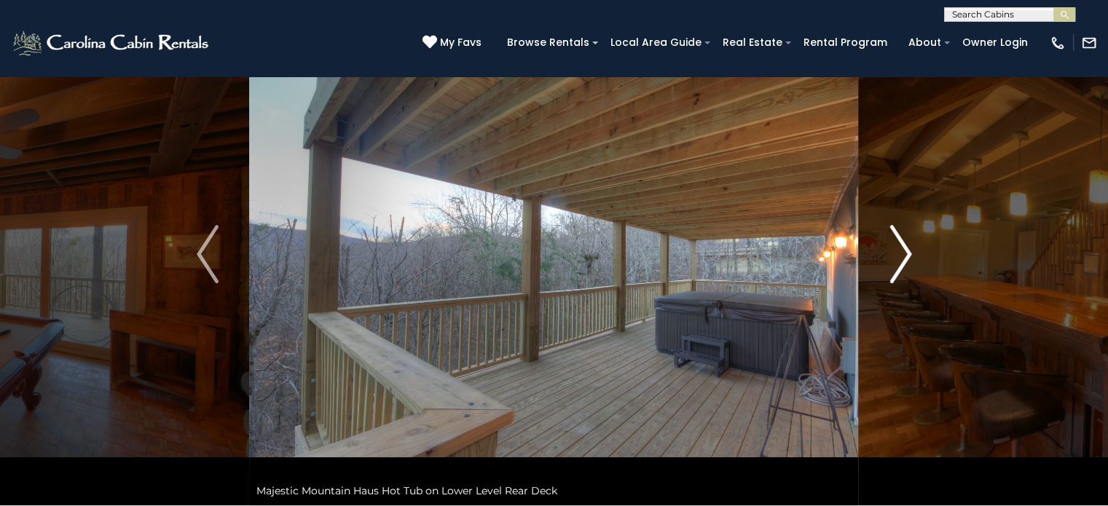
click at [906, 267] on img "Next" at bounding box center [900, 254] width 22 height 58
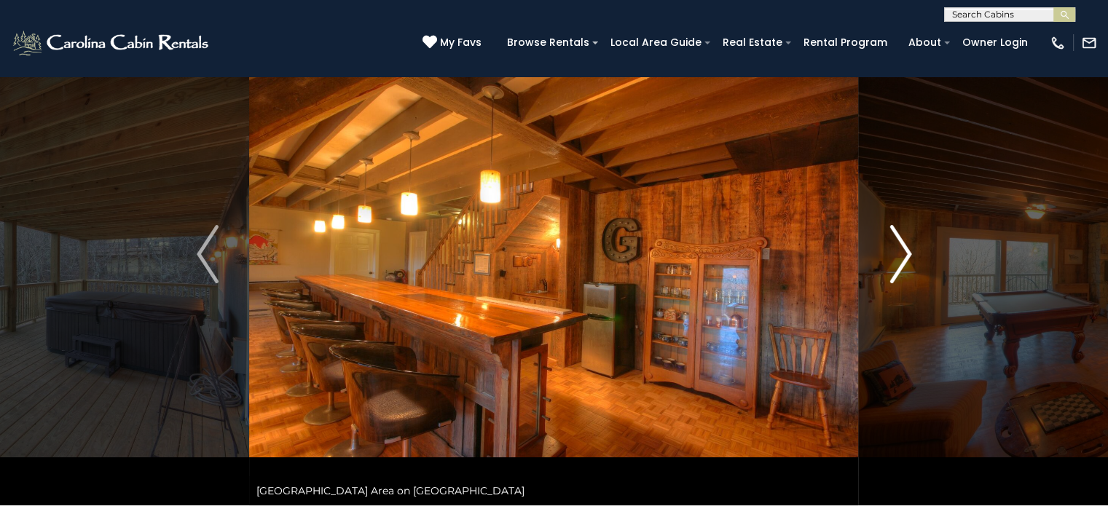
click at [906, 267] on img "Next" at bounding box center [900, 254] width 22 height 58
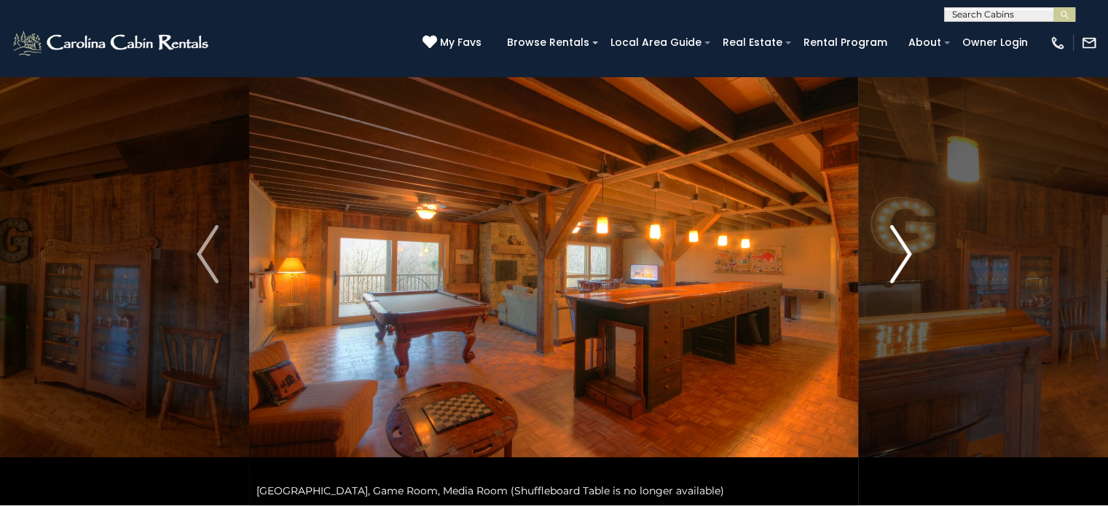
click at [906, 267] on img "Next" at bounding box center [900, 254] width 22 height 58
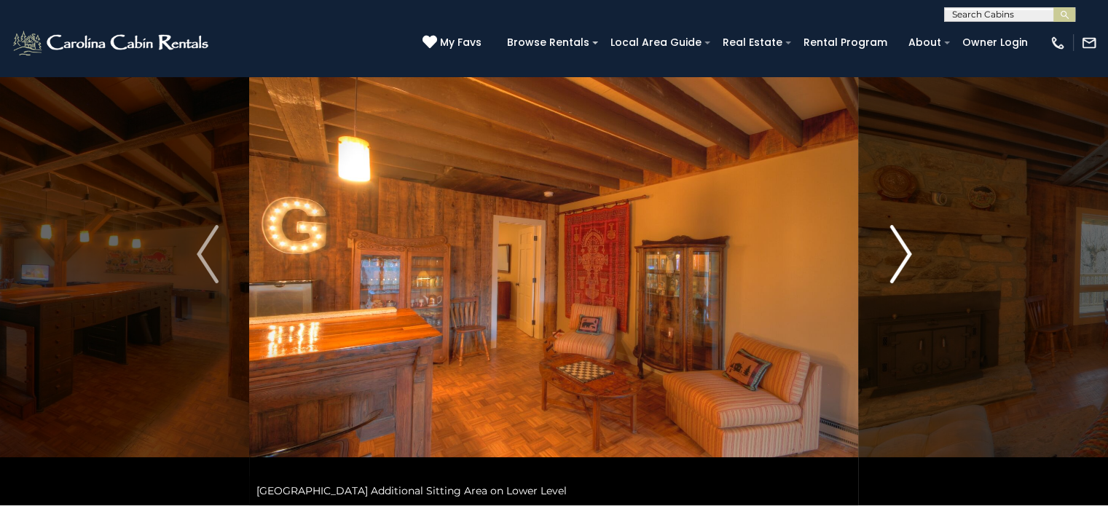
click at [906, 267] on img "Next" at bounding box center [900, 254] width 22 height 58
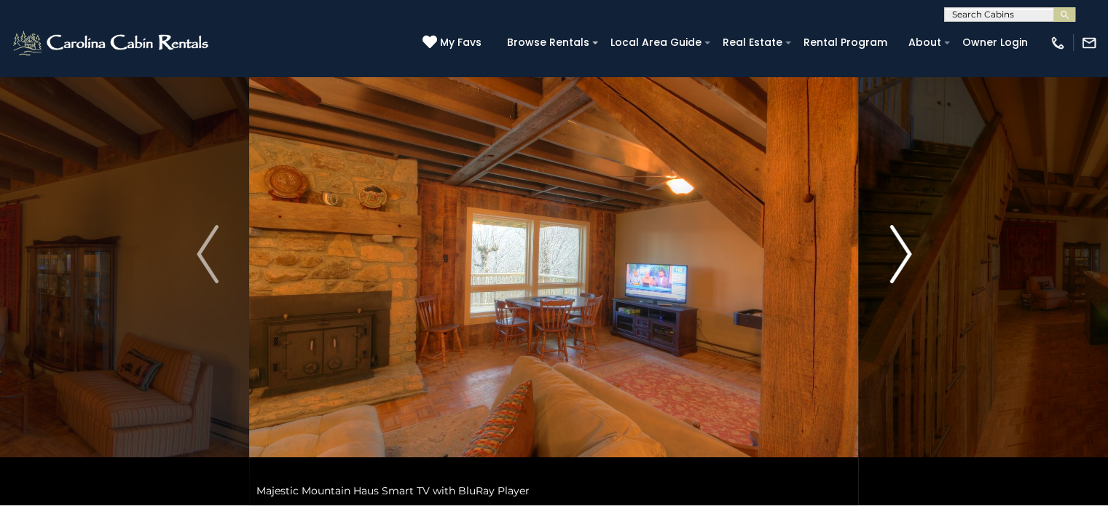
click at [906, 267] on img "Next" at bounding box center [900, 254] width 22 height 58
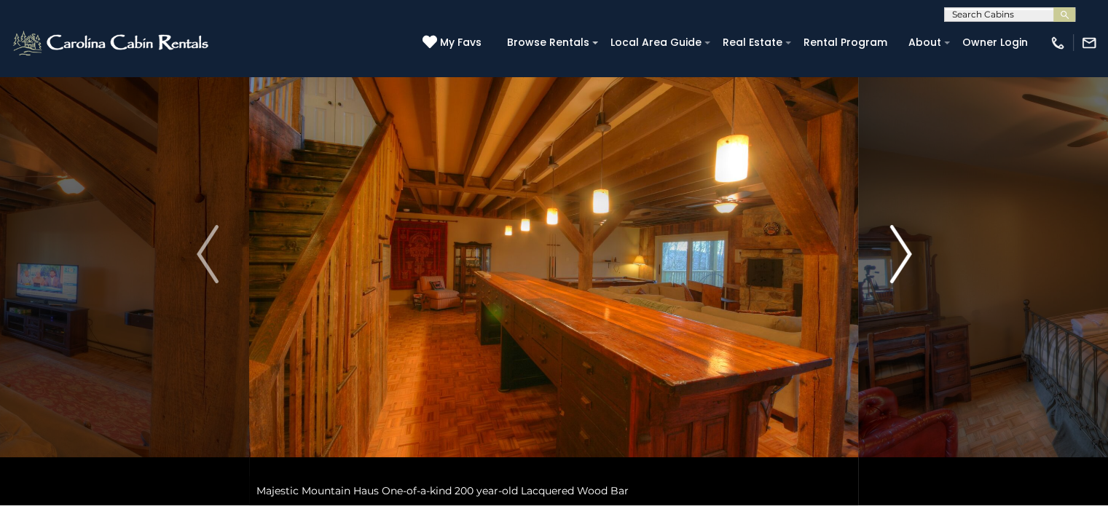
click at [906, 267] on img "Next" at bounding box center [900, 254] width 22 height 58
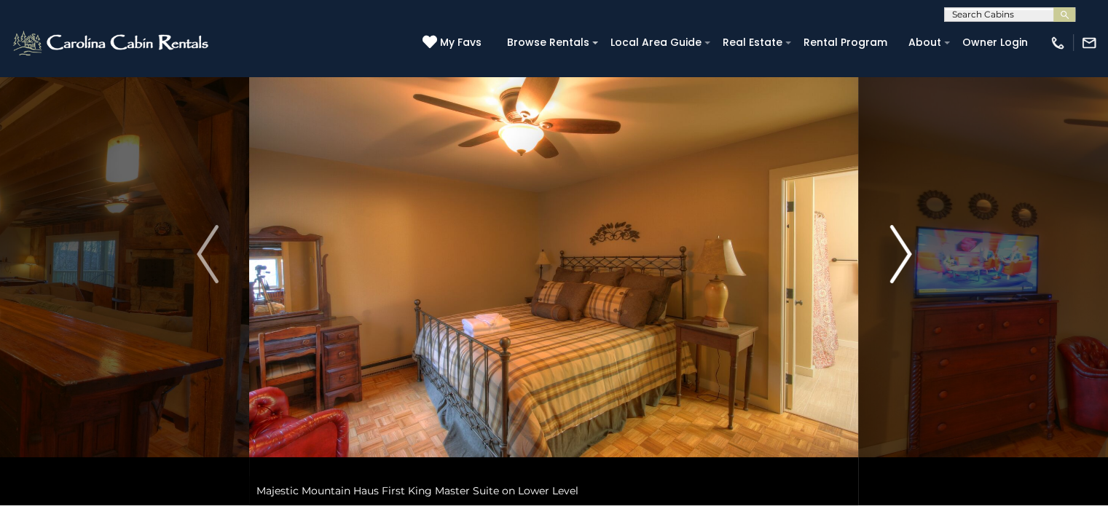
click at [906, 267] on img "Next" at bounding box center [900, 254] width 22 height 58
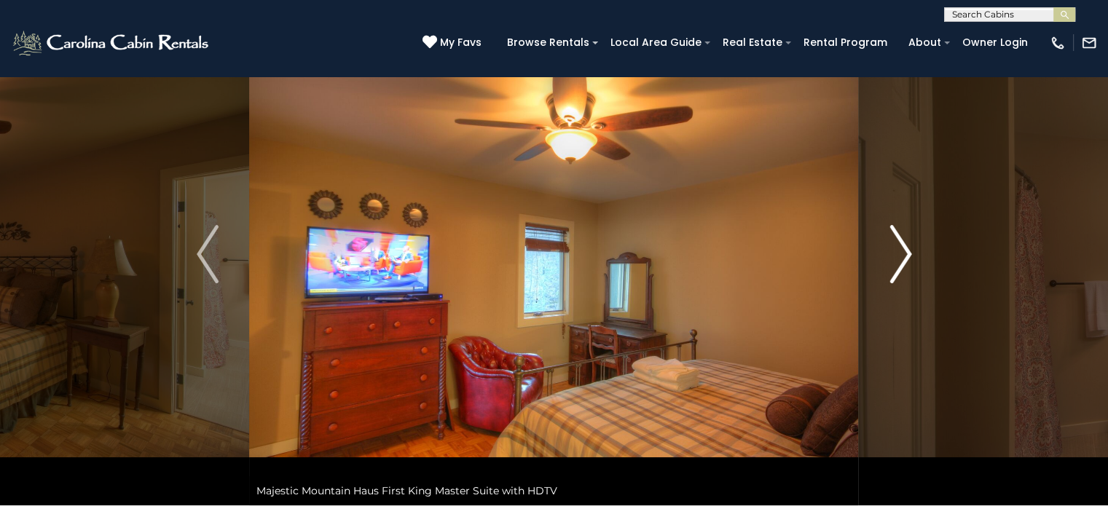
click at [906, 267] on img "Next" at bounding box center [900, 254] width 22 height 58
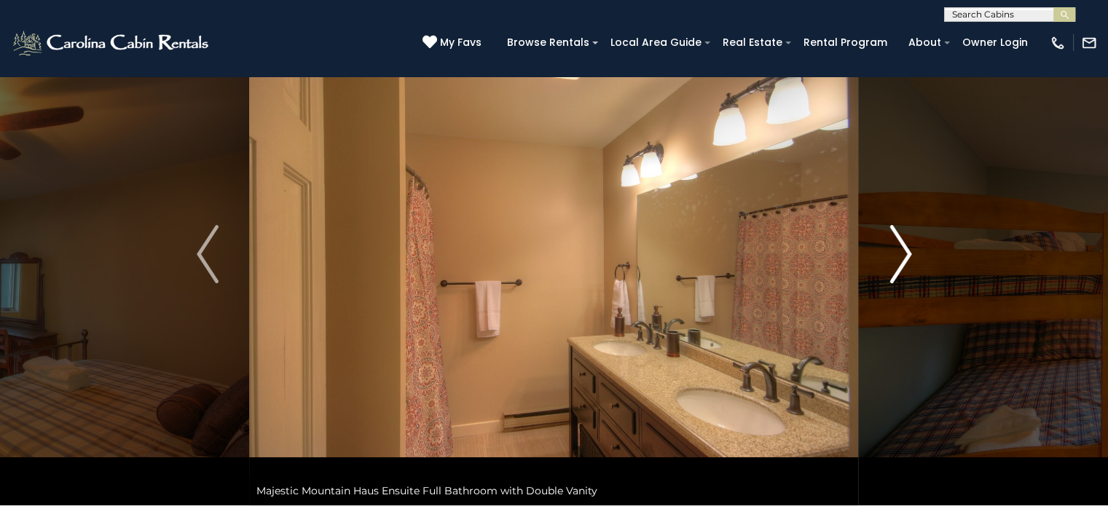
click at [906, 267] on img "Next" at bounding box center [900, 254] width 22 height 58
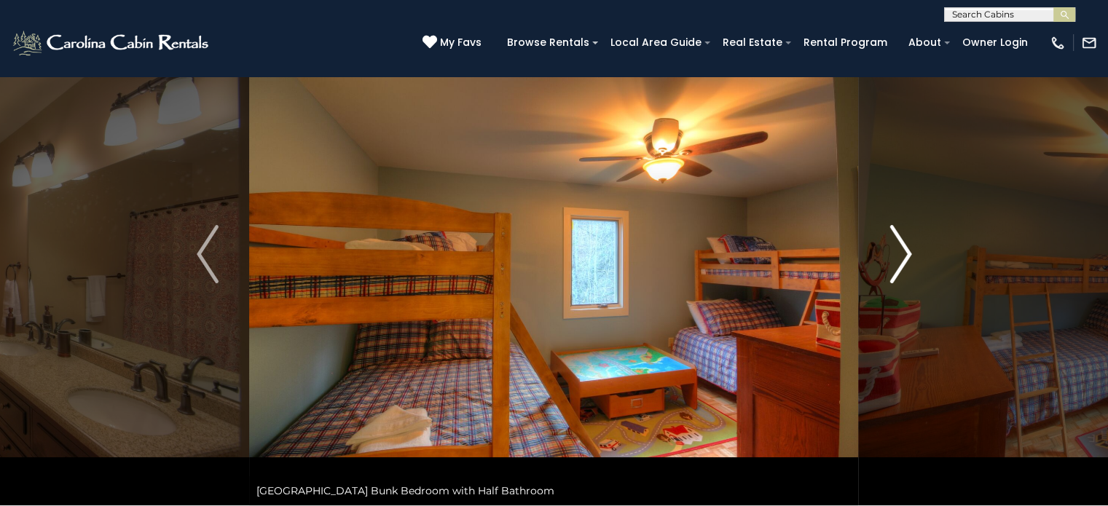
click at [906, 267] on img "Next" at bounding box center [900, 254] width 22 height 58
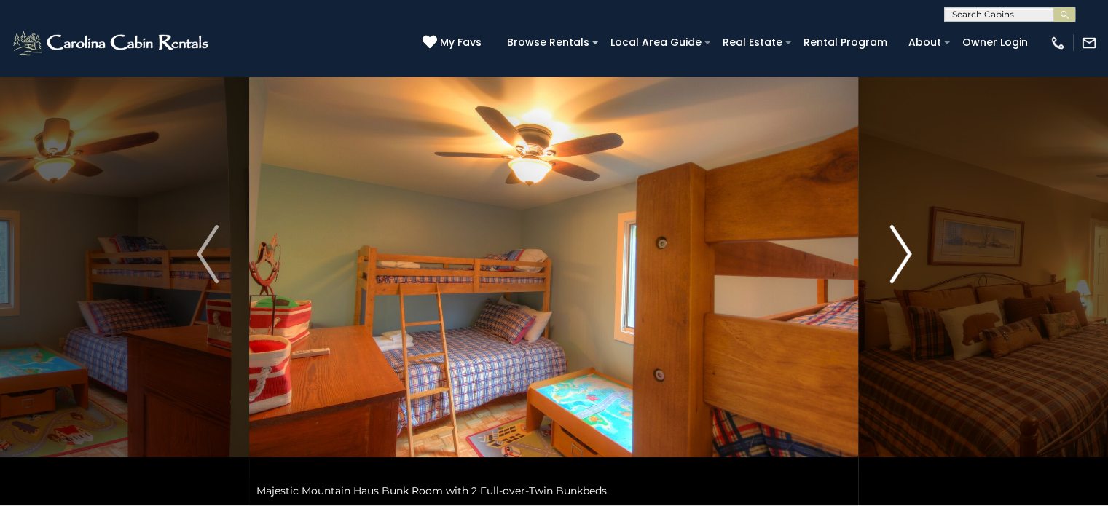
click at [906, 267] on img "Next" at bounding box center [900, 254] width 22 height 58
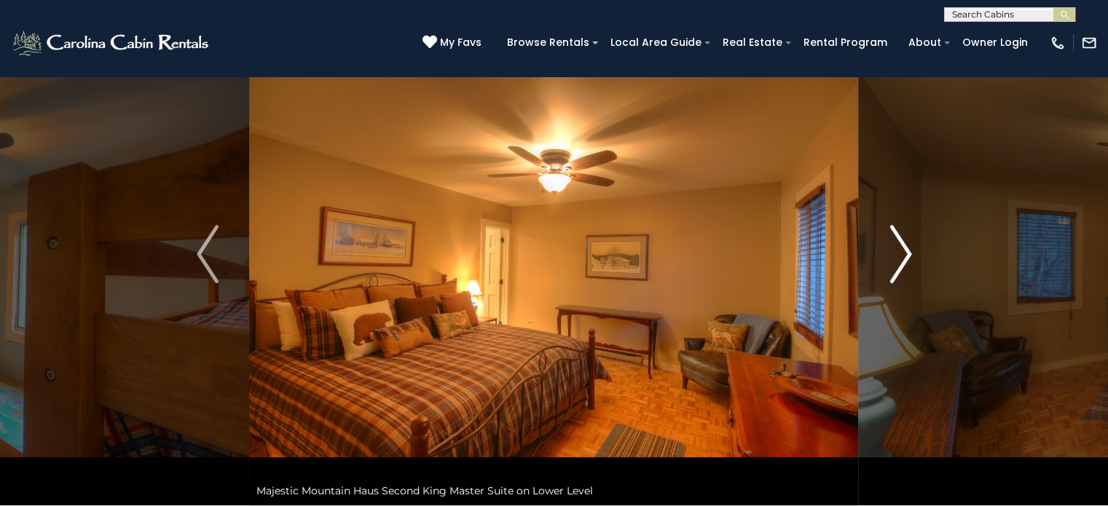
click at [906, 267] on img "Next" at bounding box center [900, 254] width 22 height 58
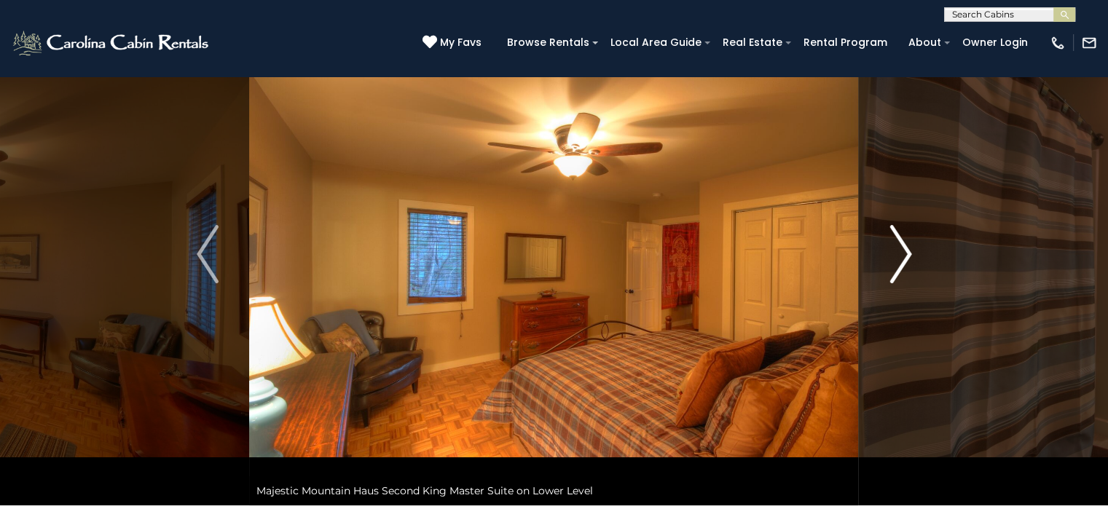
click at [906, 267] on img "Next" at bounding box center [900, 254] width 22 height 58
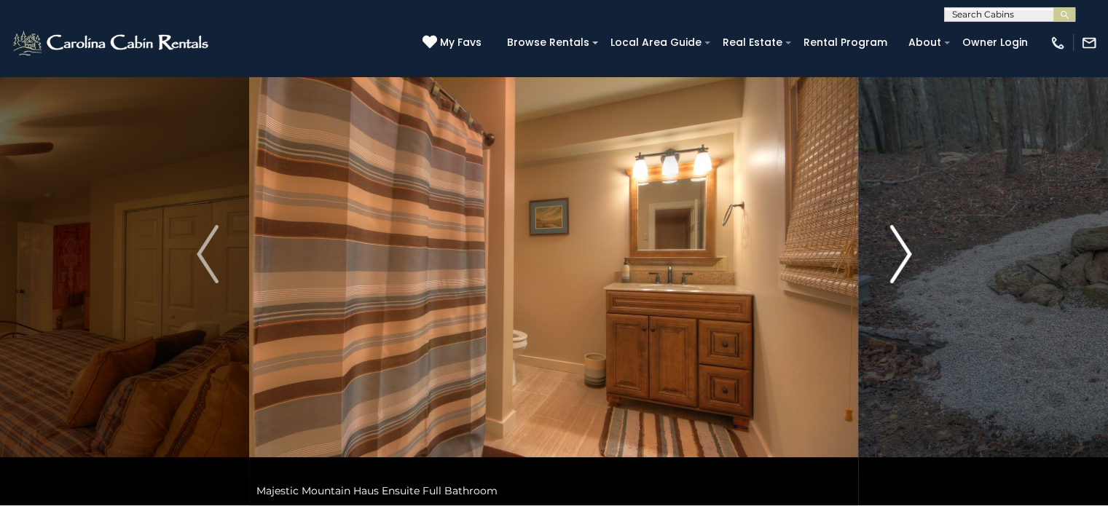
click at [906, 267] on img "Next" at bounding box center [900, 254] width 22 height 58
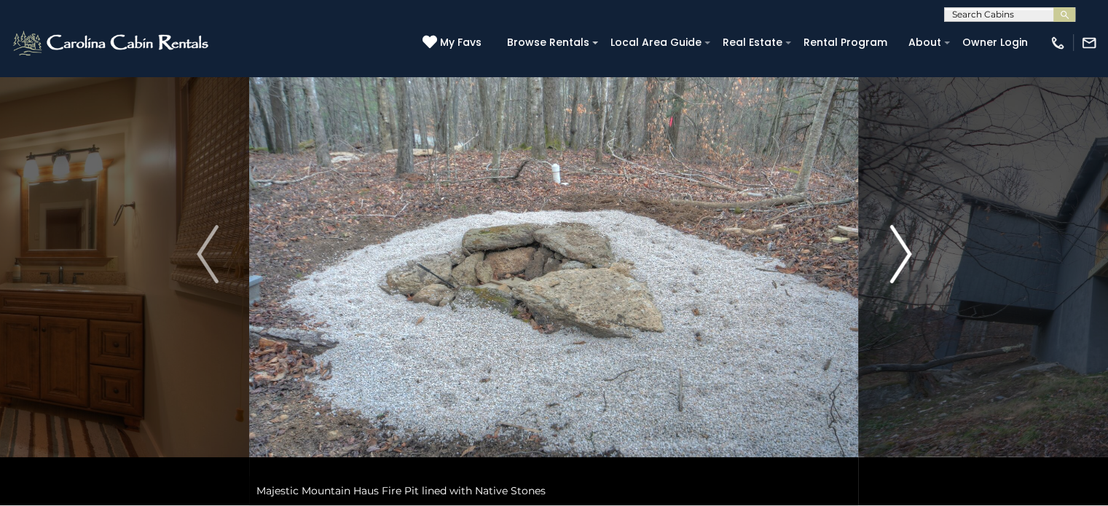
click at [906, 267] on img "Next" at bounding box center [900, 254] width 22 height 58
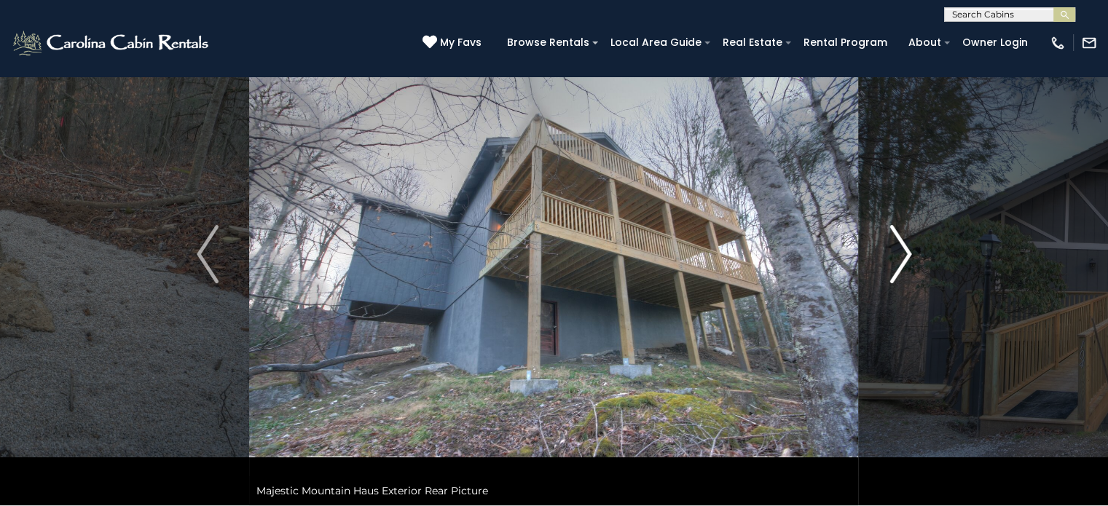
click at [906, 267] on img "Next" at bounding box center [900, 254] width 22 height 58
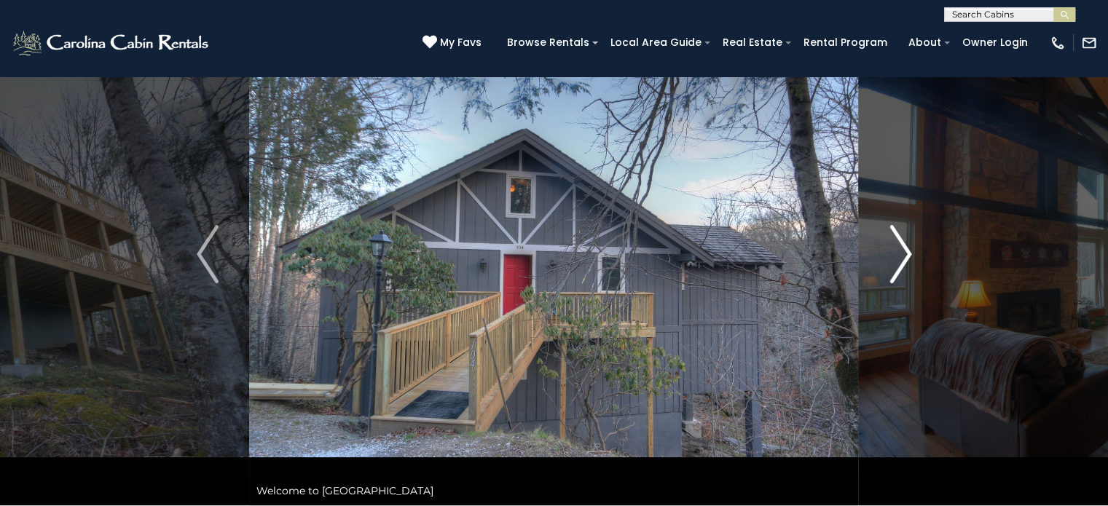
click at [906, 267] on img "Next" at bounding box center [900, 254] width 22 height 58
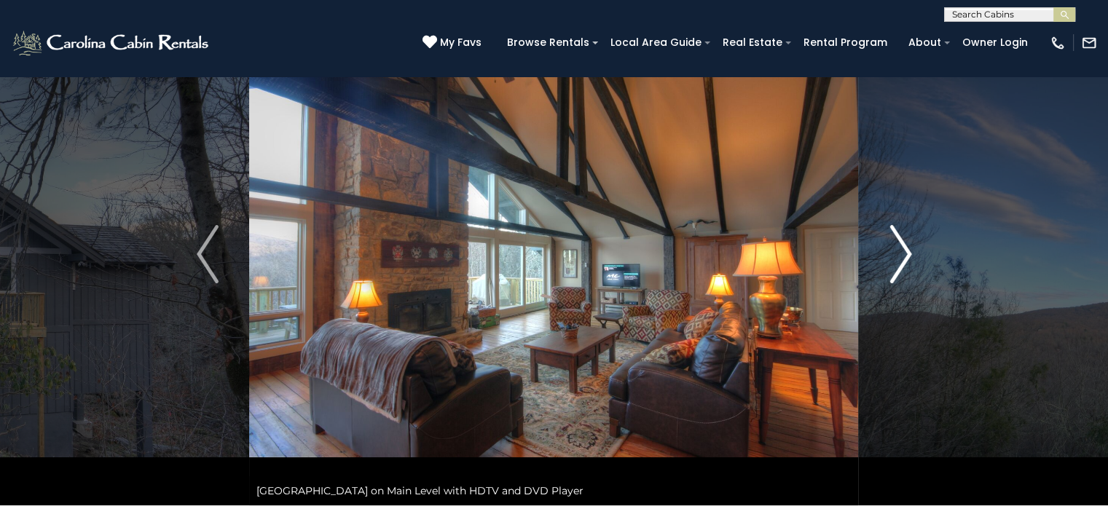
click at [906, 267] on img "Next" at bounding box center [900, 254] width 22 height 58
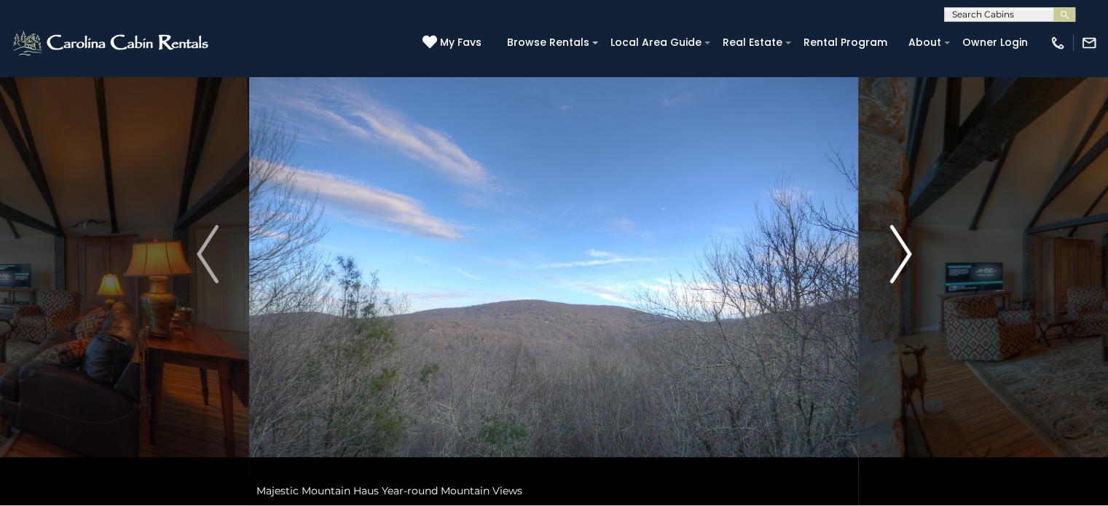
click at [906, 267] on img "Next" at bounding box center [900, 254] width 22 height 58
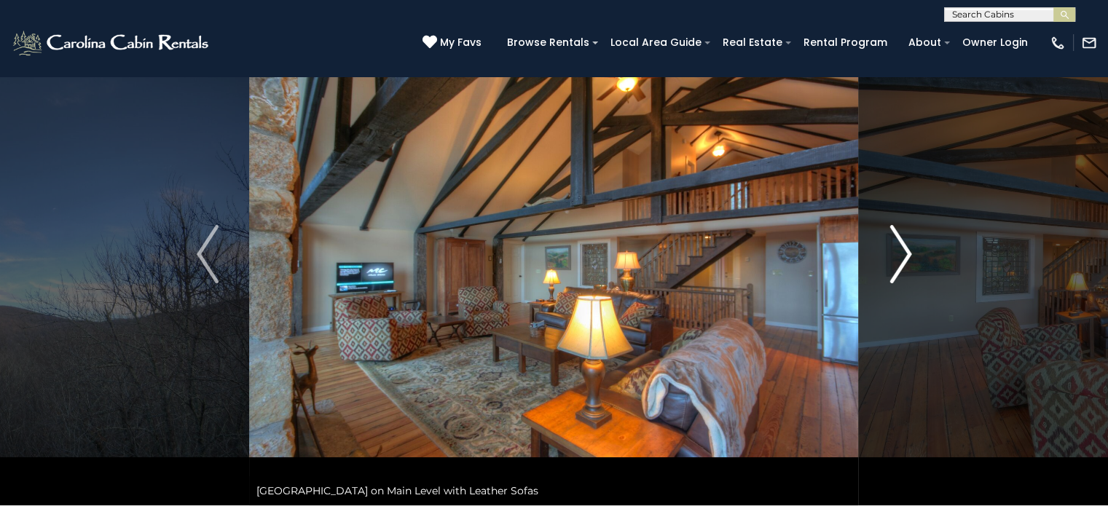
click at [906, 267] on img "Next" at bounding box center [900, 254] width 22 height 58
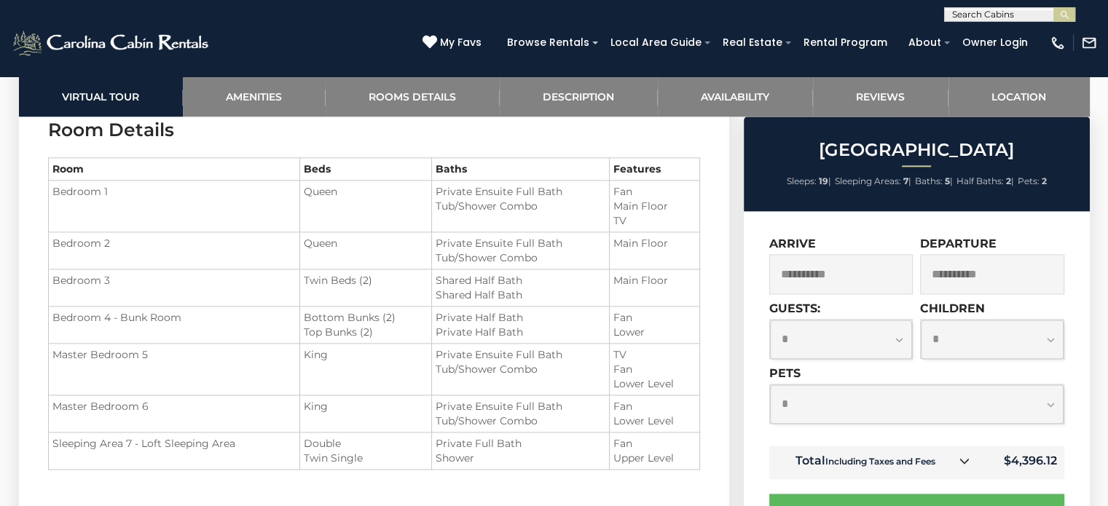
scroll to position [1821, 0]
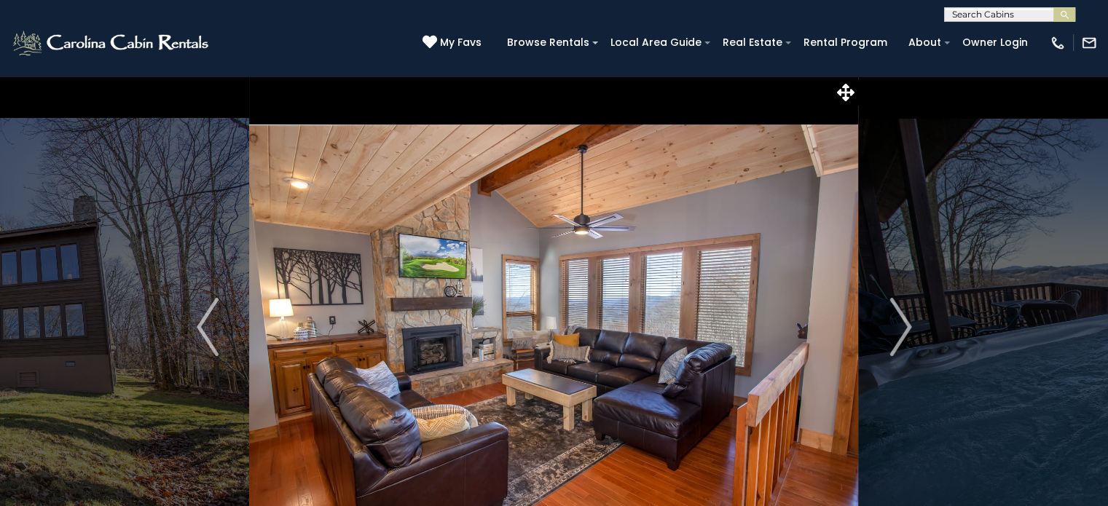
scroll to position [73, 0]
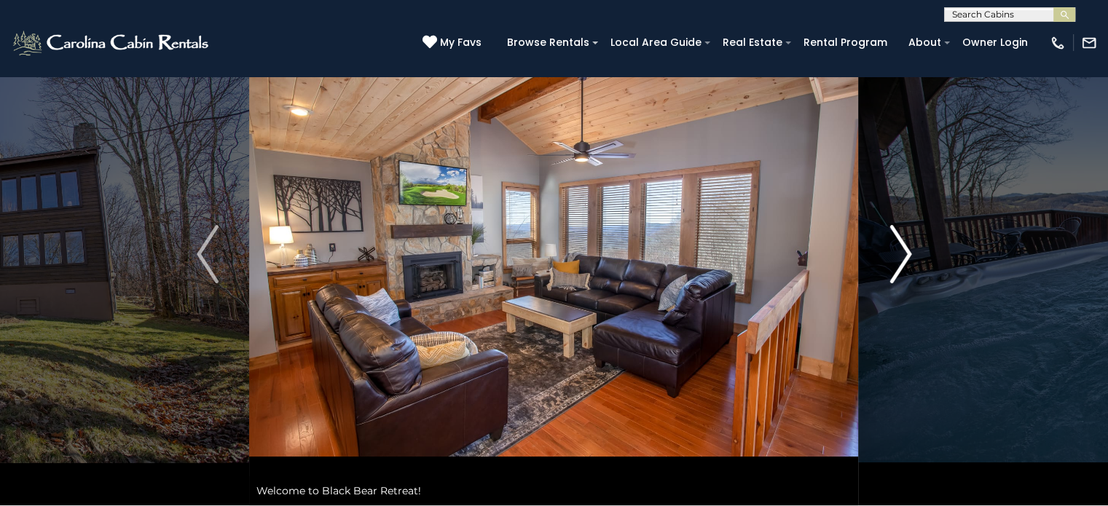
click at [891, 270] on img "Next" at bounding box center [900, 254] width 22 height 58
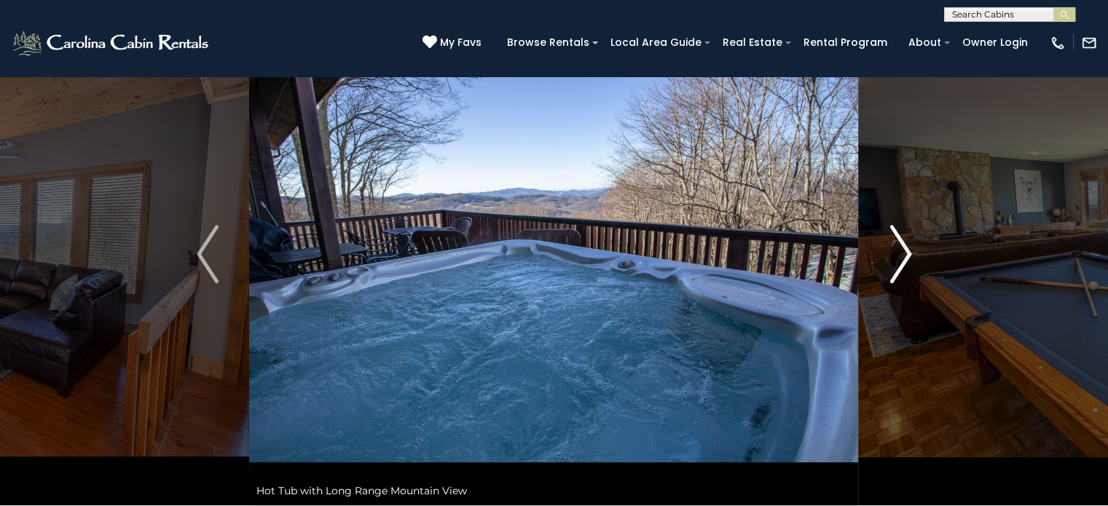
click at [889, 270] on img "Next" at bounding box center [900, 254] width 22 height 58
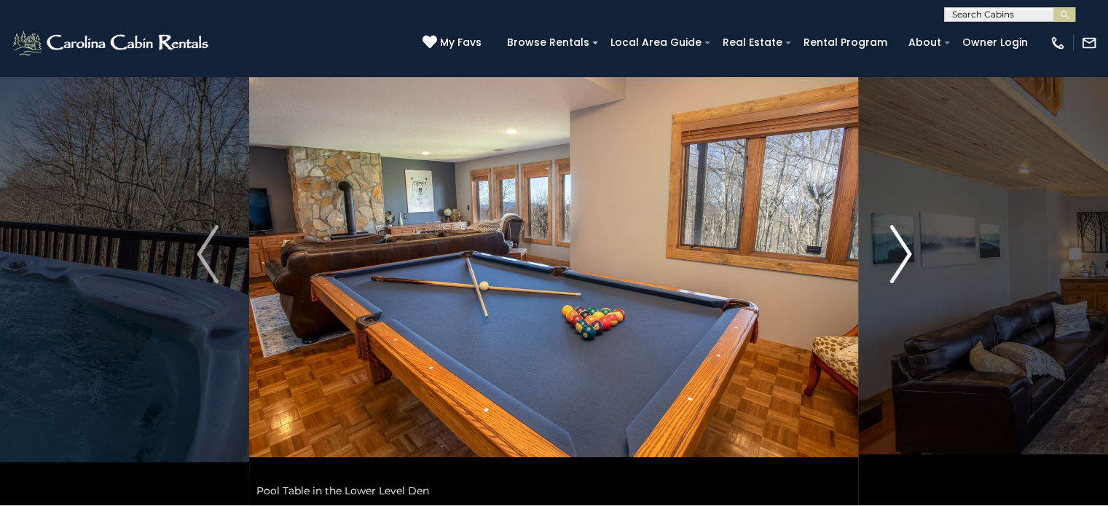
click at [889, 270] on img "Next" at bounding box center [900, 254] width 22 height 58
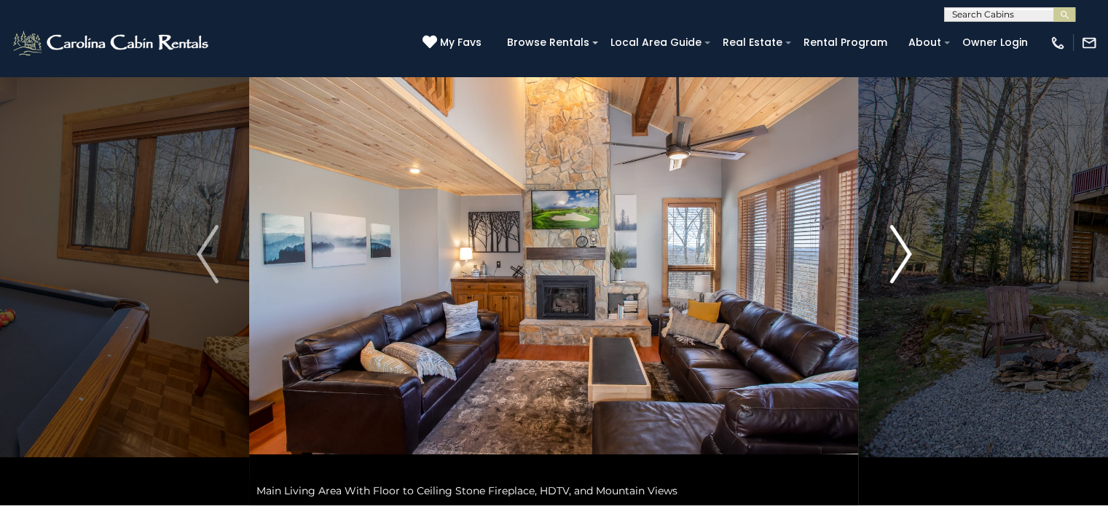
click at [889, 270] on img "Next" at bounding box center [900, 254] width 22 height 58
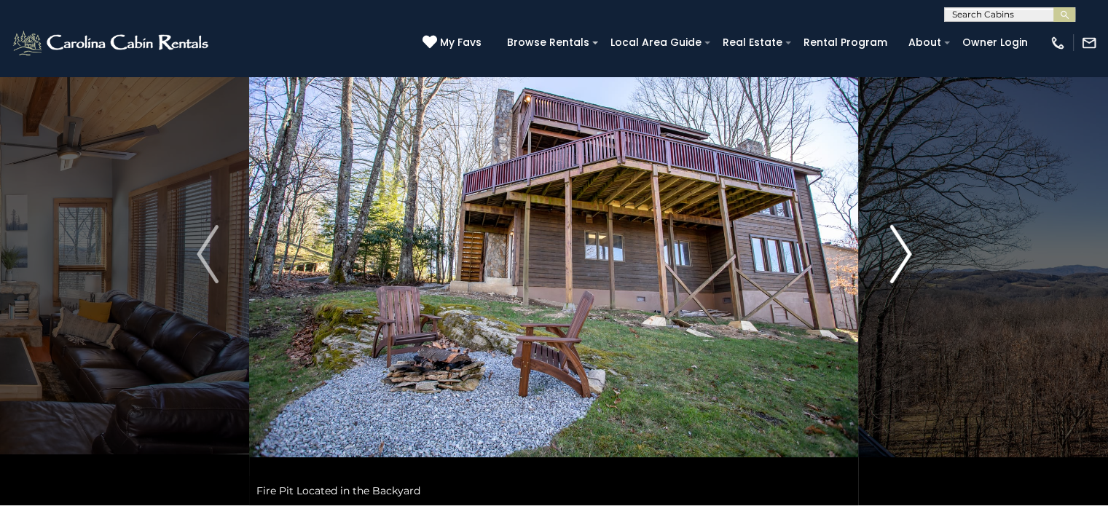
click at [889, 270] on img "Next" at bounding box center [900, 254] width 22 height 58
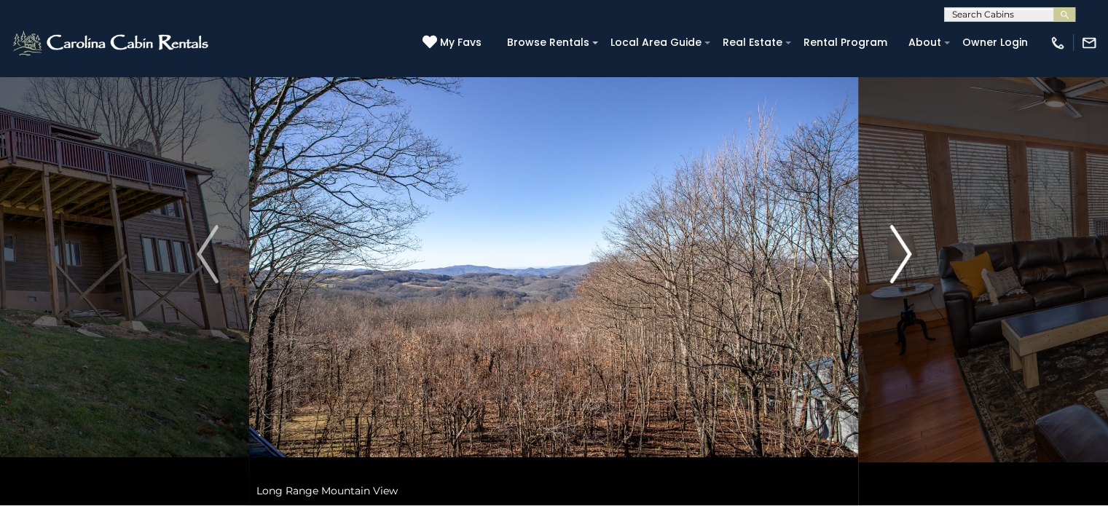
click at [889, 270] on img "Next" at bounding box center [900, 254] width 22 height 58
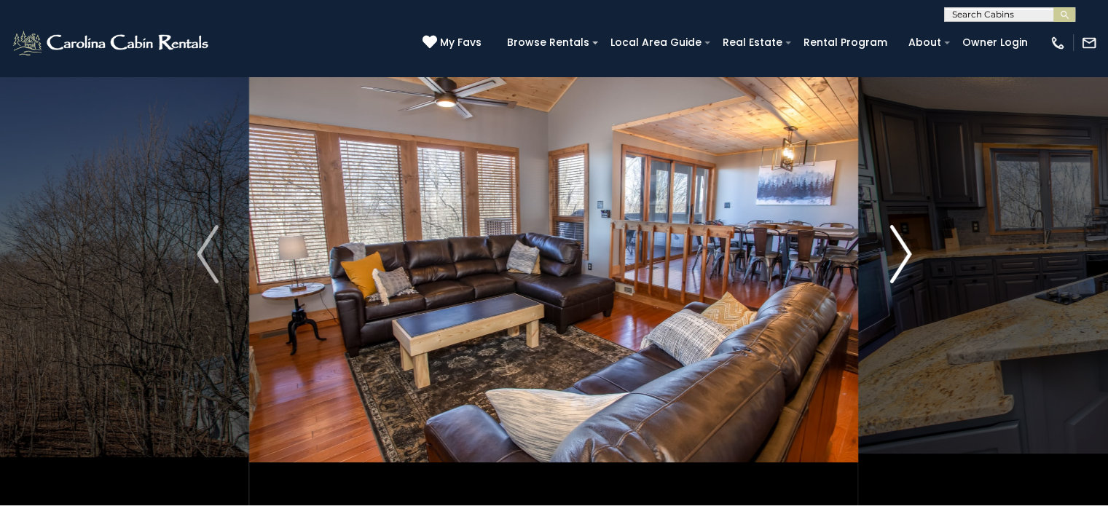
click at [889, 270] on img "Next" at bounding box center [900, 254] width 22 height 58
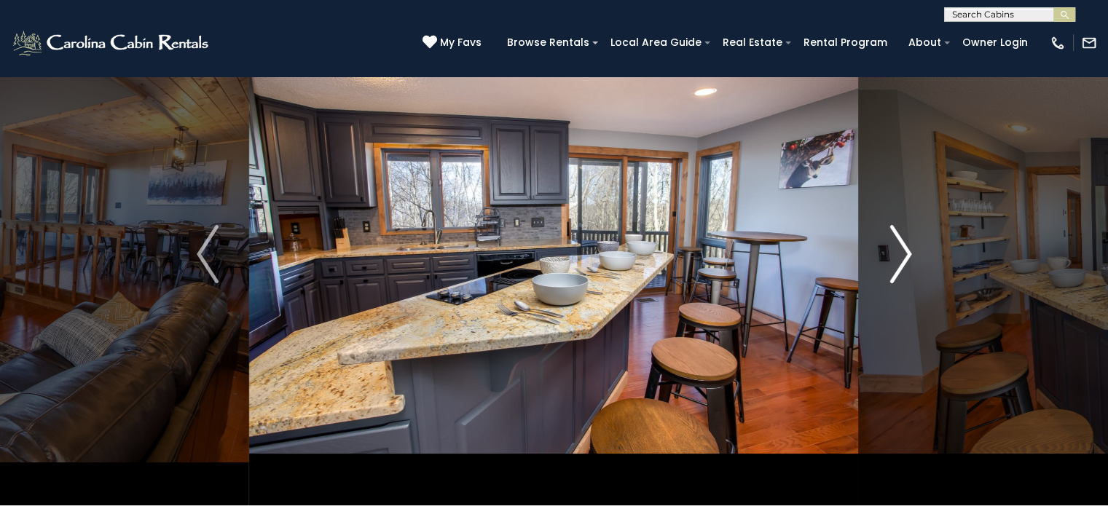
click at [889, 270] on img "Next" at bounding box center [900, 254] width 22 height 58
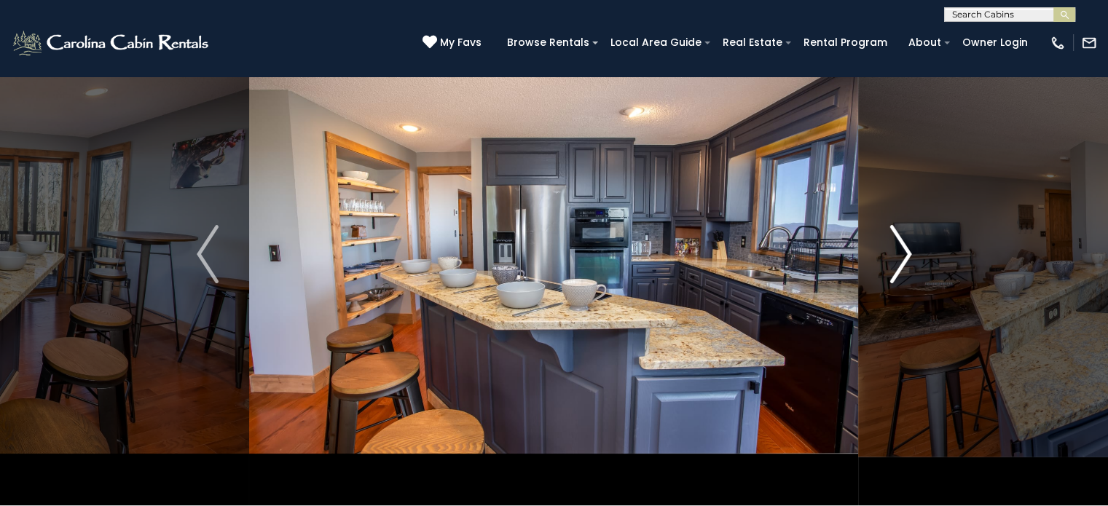
click at [907, 244] on img "Next" at bounding box center [900, 254] width 22 height 58
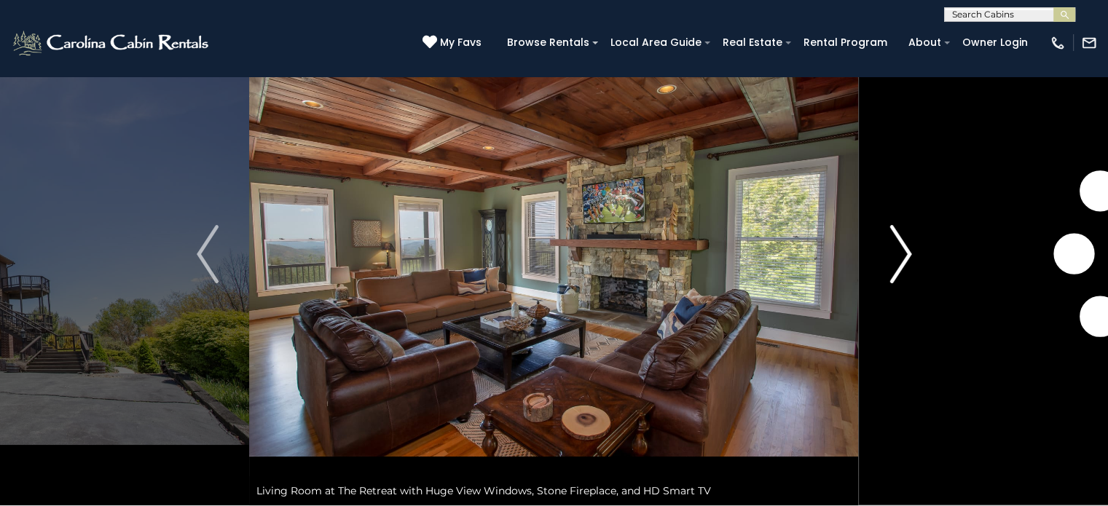
click at [906, 259] on img "Next" at bounding box center [900, 254] width 22 height 58
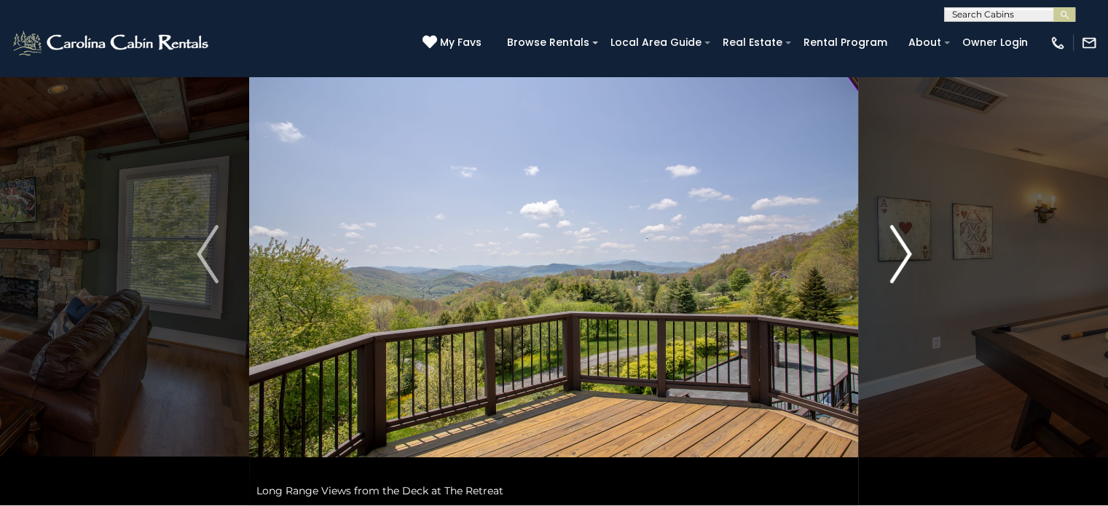
click at [902, 256] on img "Next" at bounding box center [900, 254] width 22 height 58
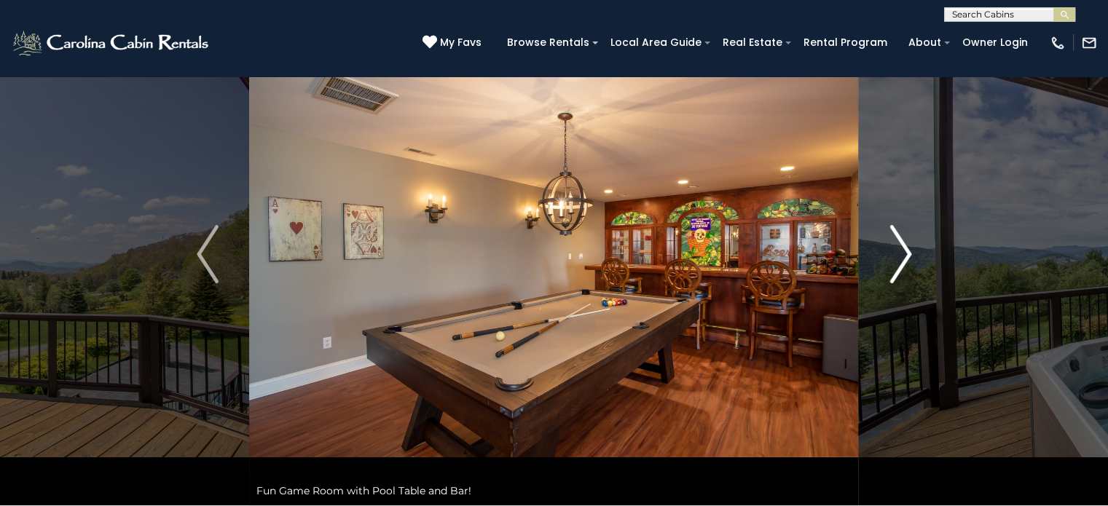
click at [902, 256] on img "Next" at bounding box center [900, 254] width 22 height 58
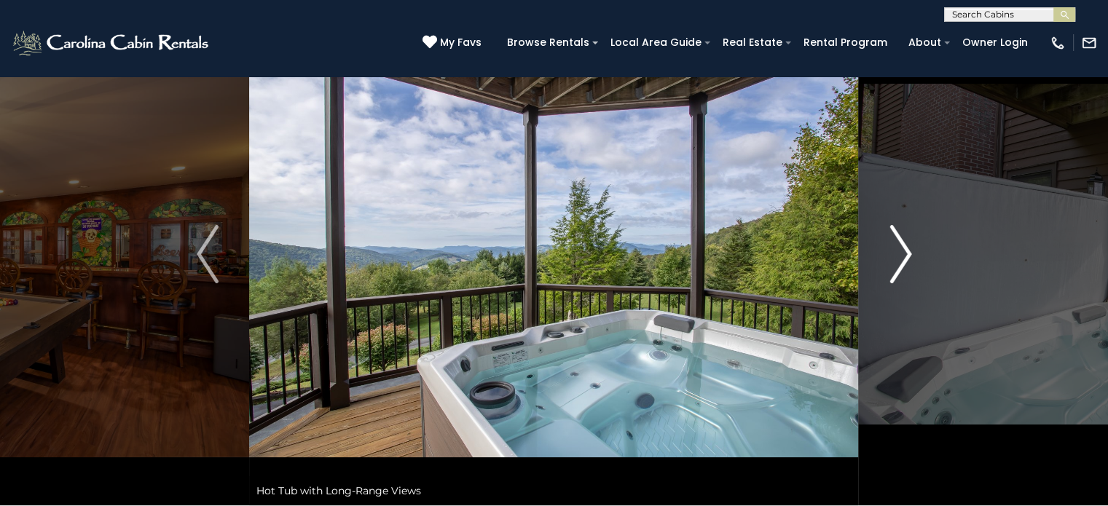
click at [902, 256] on img "Next" at bounding box center [900, 254] width 22 height 58
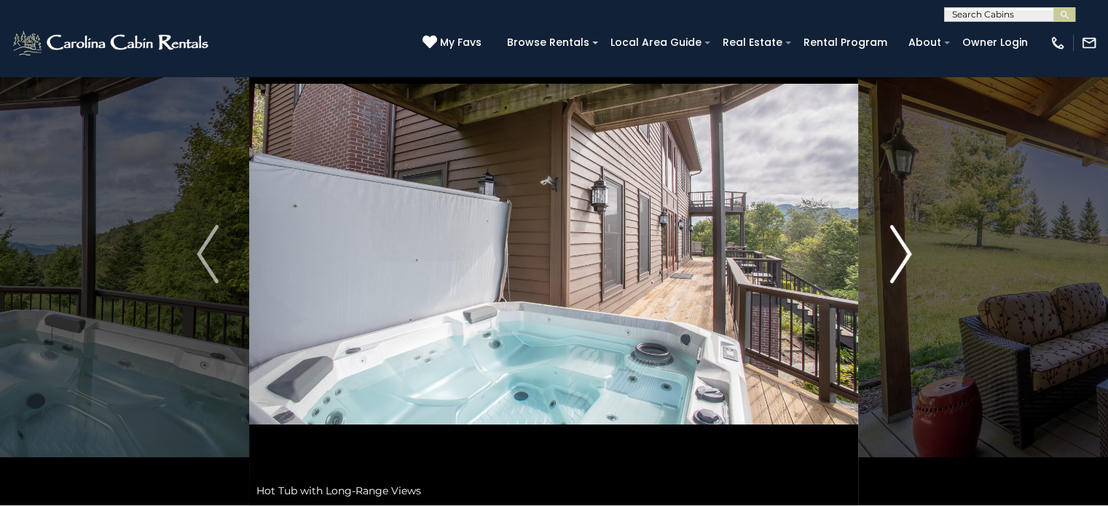
click at [902, 256] on img "Next" at bounding box center [900, 254] width 22 height 58
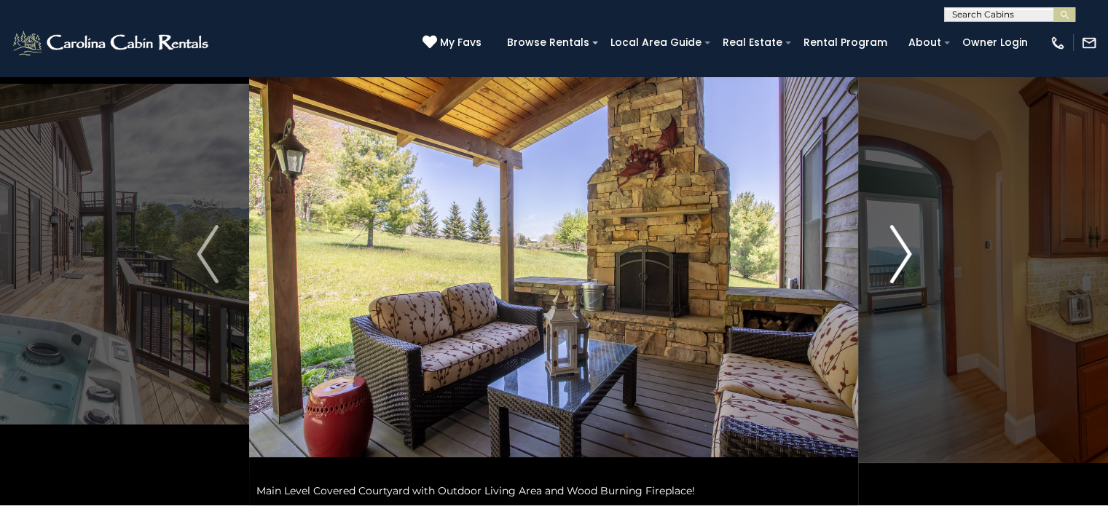
click at [902, 256] on img "Next" at bounding box center [900, 254] width 22 height 58
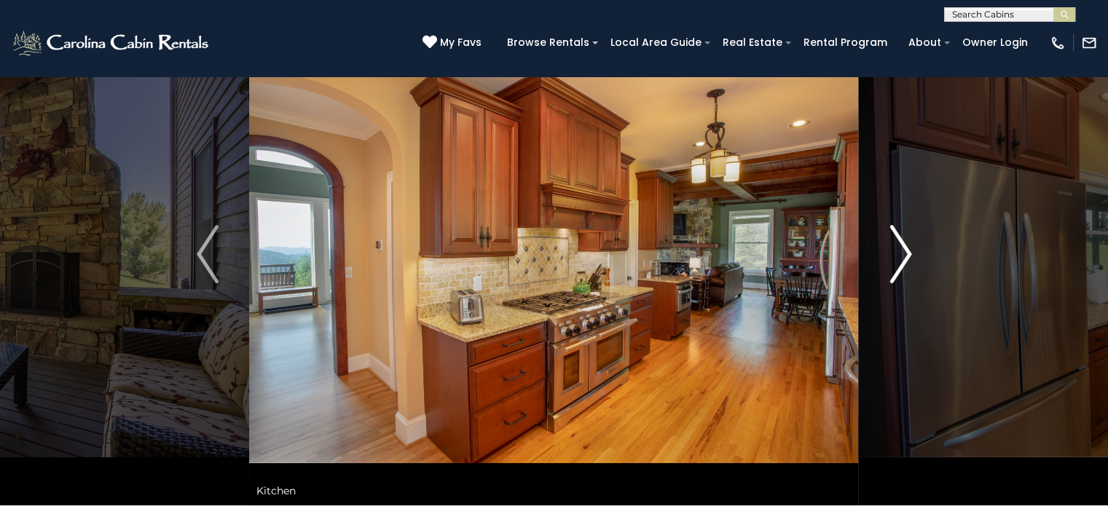
click at [902, 256] on img "Next" at bounding box center [900, 254] width 22 height 58
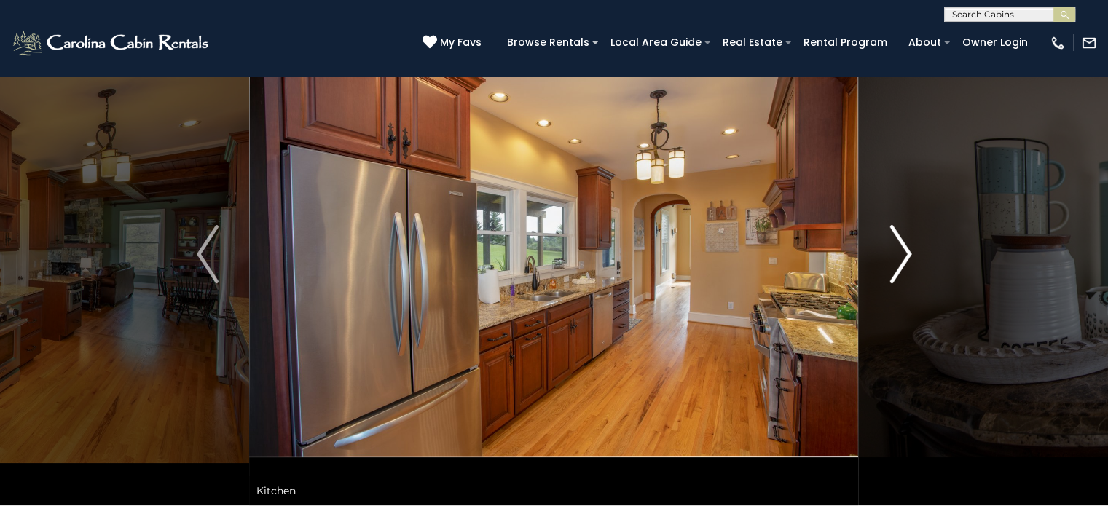
click at [902, 256] on img "Next" at bounding box center [900, 254] width 22 height 58
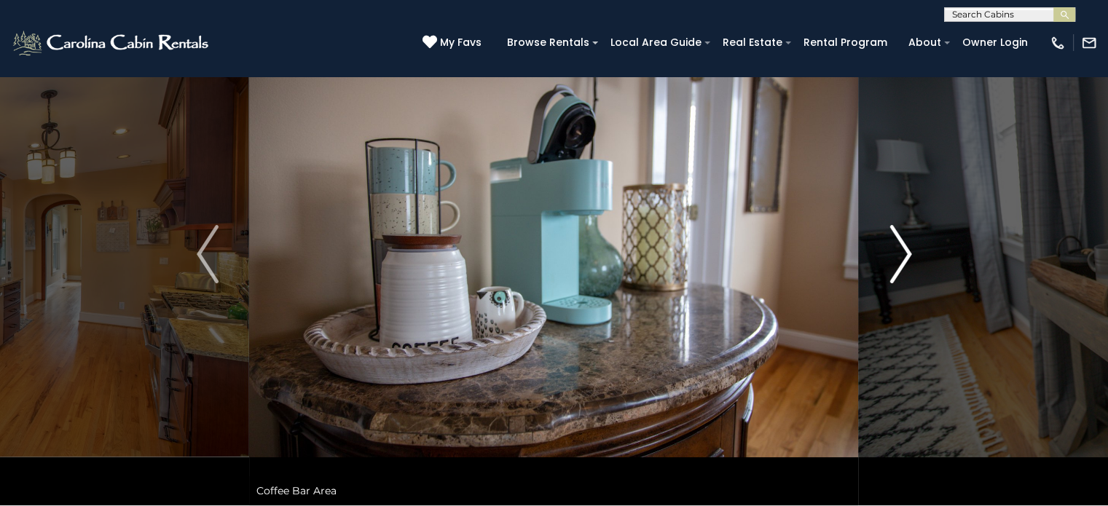
click at [902, 256] on img "Next" at bounding box center [900, 254] width 22 height 58
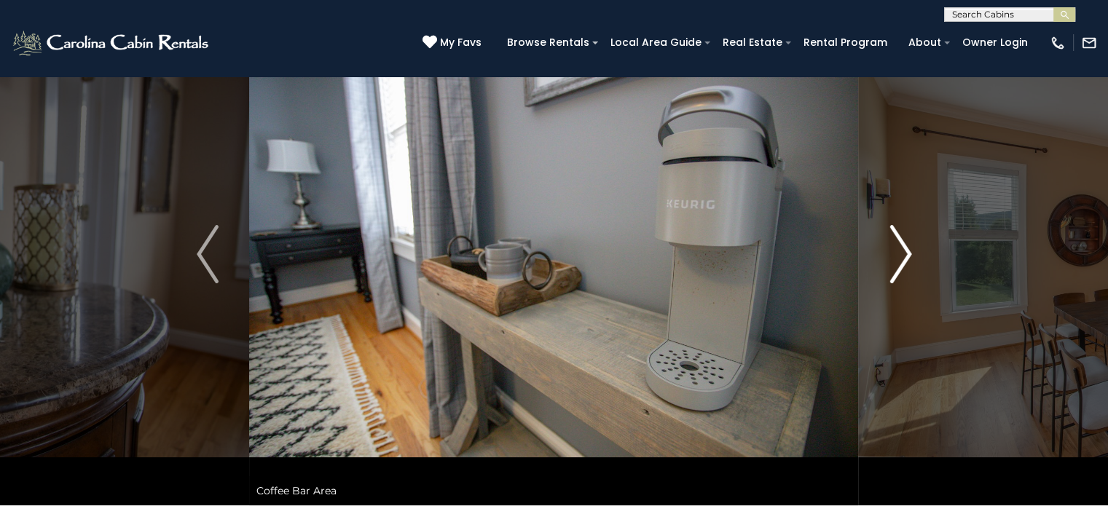
click at [902, 256] on img "Next" at bounding box center [900, 254] width 22 height 58
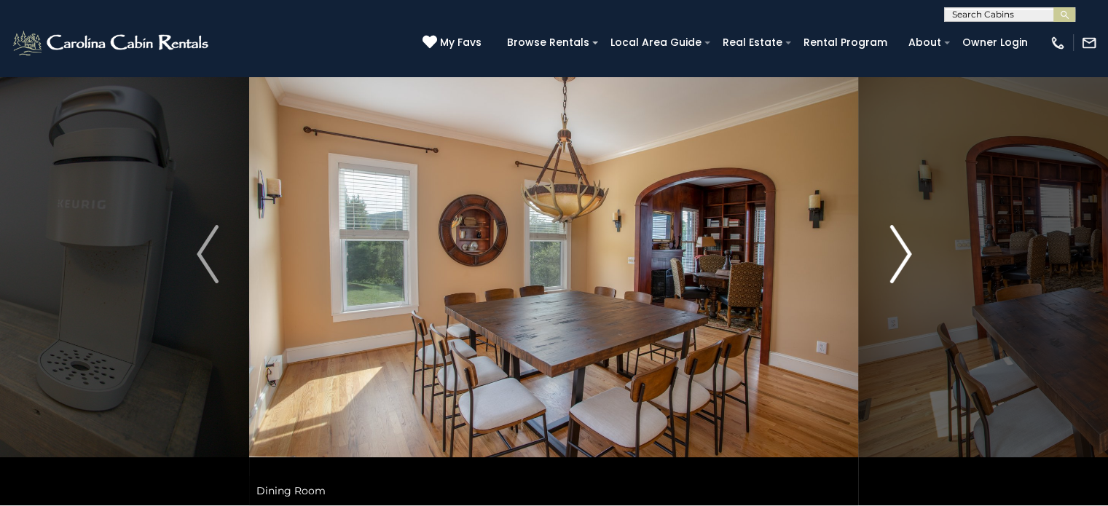
click at [902, 256] on img "Next" at bounding box center [900, 254] width 22 height 58
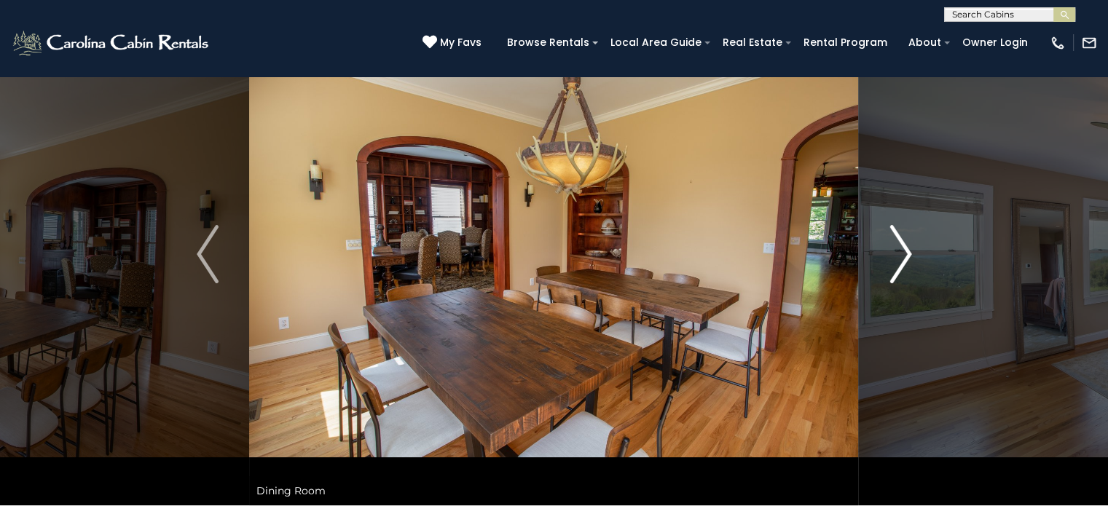
click at [902, 256] on img "Next" at bounding box center [900, 254] width 22 height 58
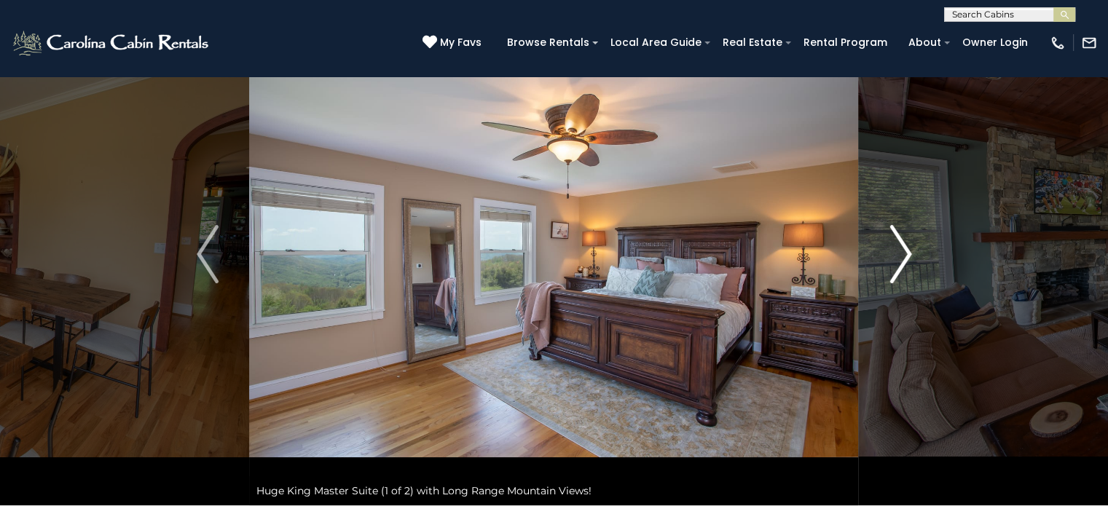
click at [902, 256] on img "Next" at bounding box center [900, 254] width 22 height 58
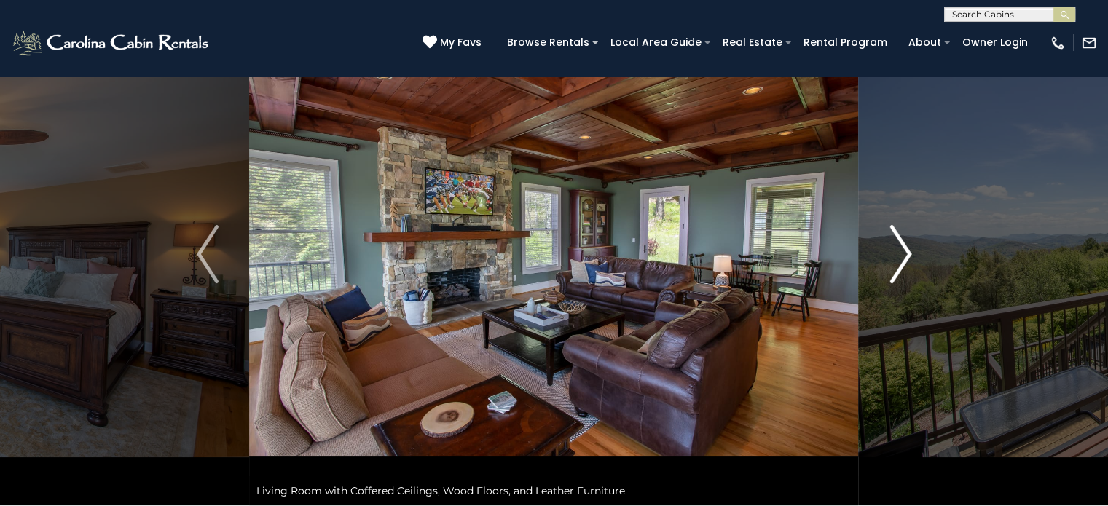
click at [902, 256] on img "Next" at bounding box center [900, 254] width 22 height 58
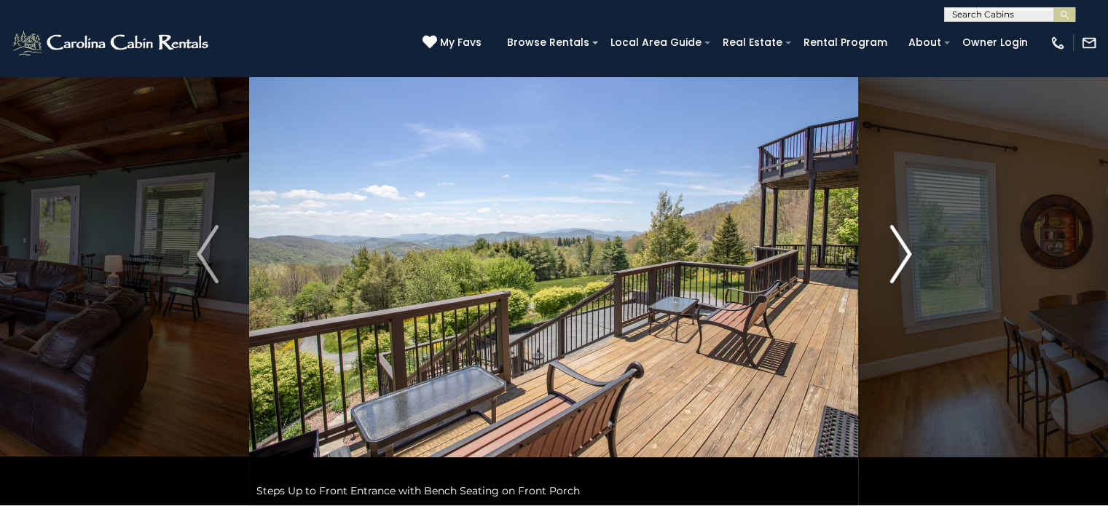
click at [902, 256] on img "Next" at bounding box center [900, 254] width 22 height 58
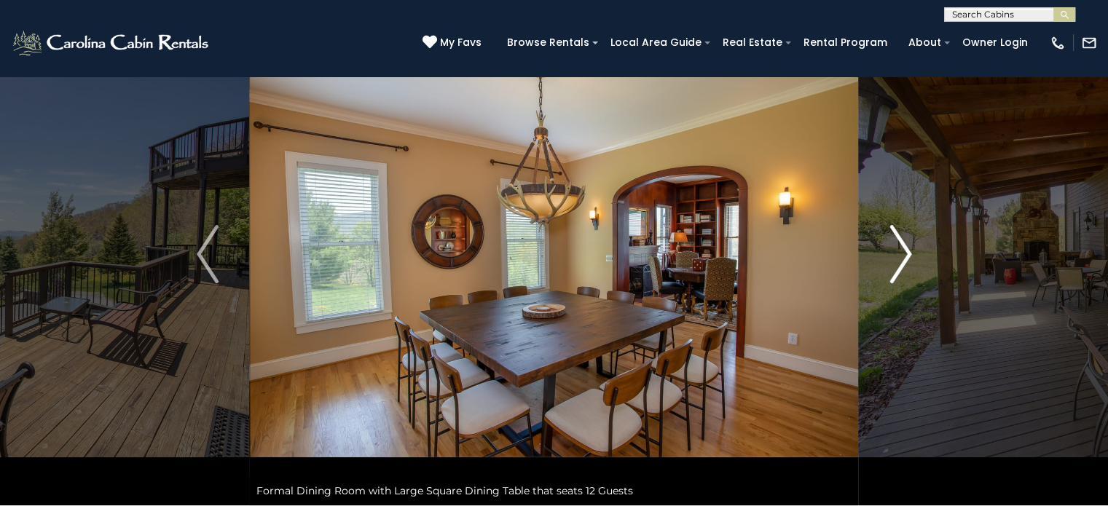
click at [902, 256] on img "Next" at bounding box center [900, 254] width 22 height 58
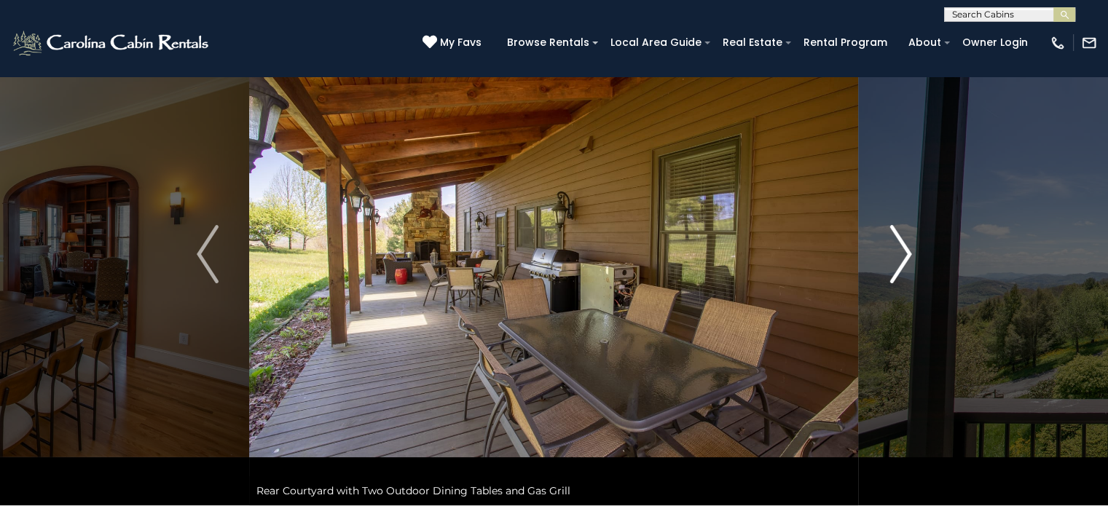
click at [902, 256] on img "Next" at bounding box center [900, 254] width 22 height 58
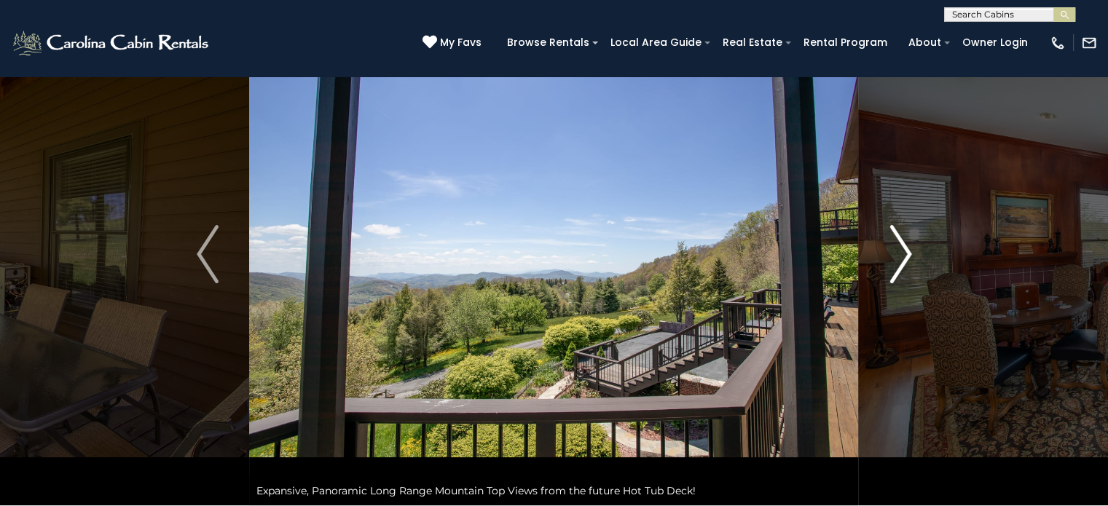
click at [902, 256] on img "Next" at bounding box center [900, 254] width 22 height 58
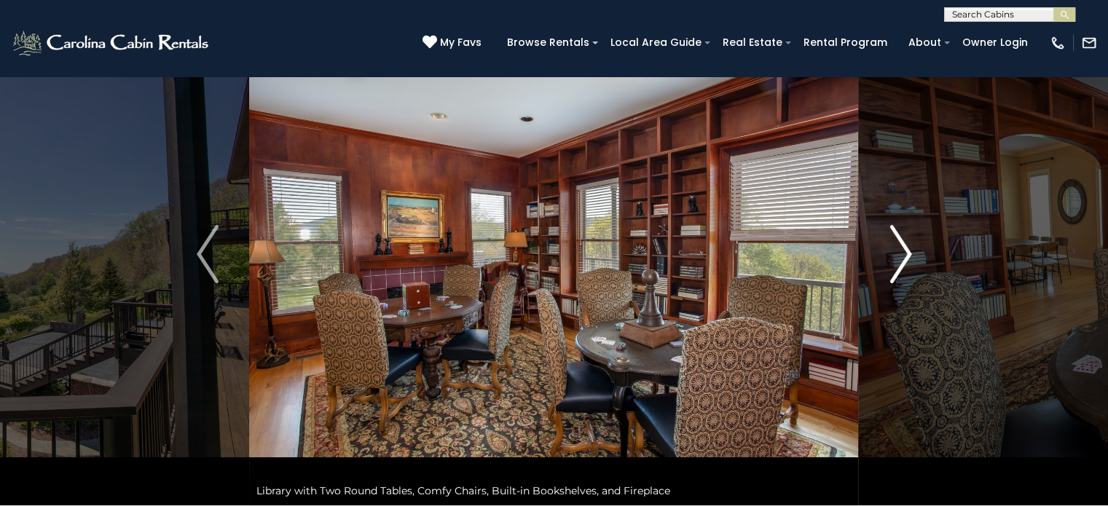
click at [915, 256] on button "Next" at bounding box center [901, 254] width 84 height 503
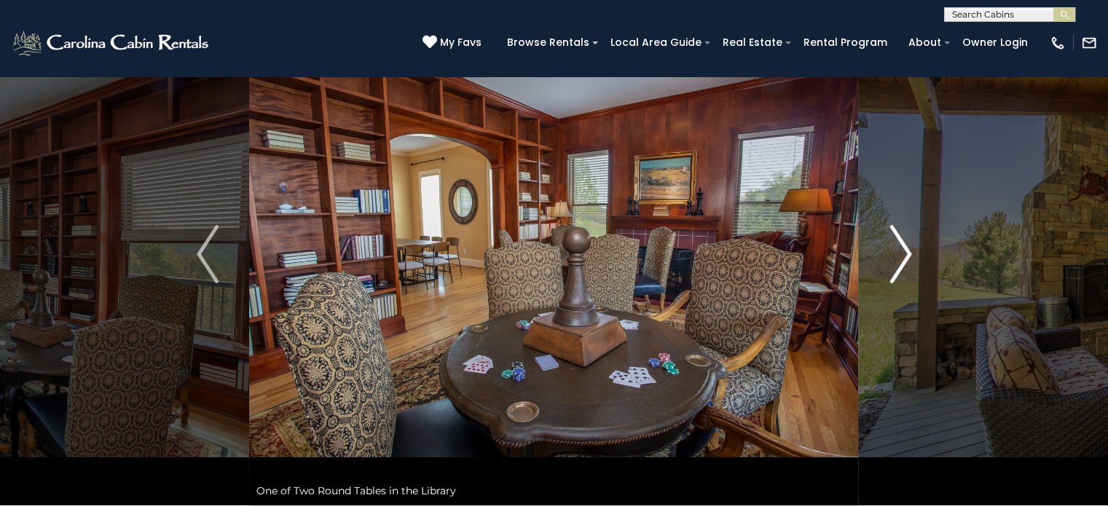
click at [907, 254] on img "Next" at bounding box center [900, 254] width 22 height 58
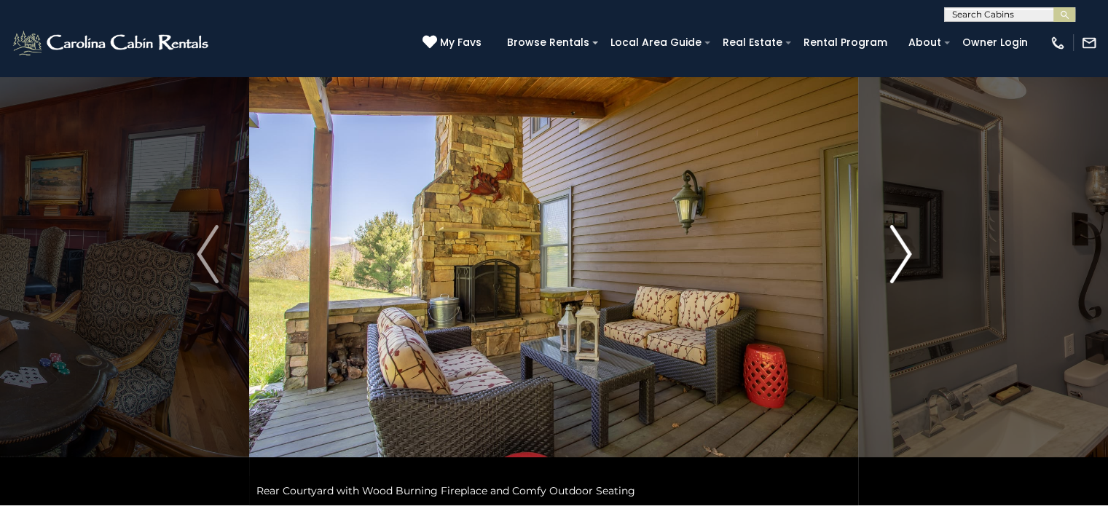
click at [907, 251] on img "Next" at bounding box center [900, 254] width 22 height 58
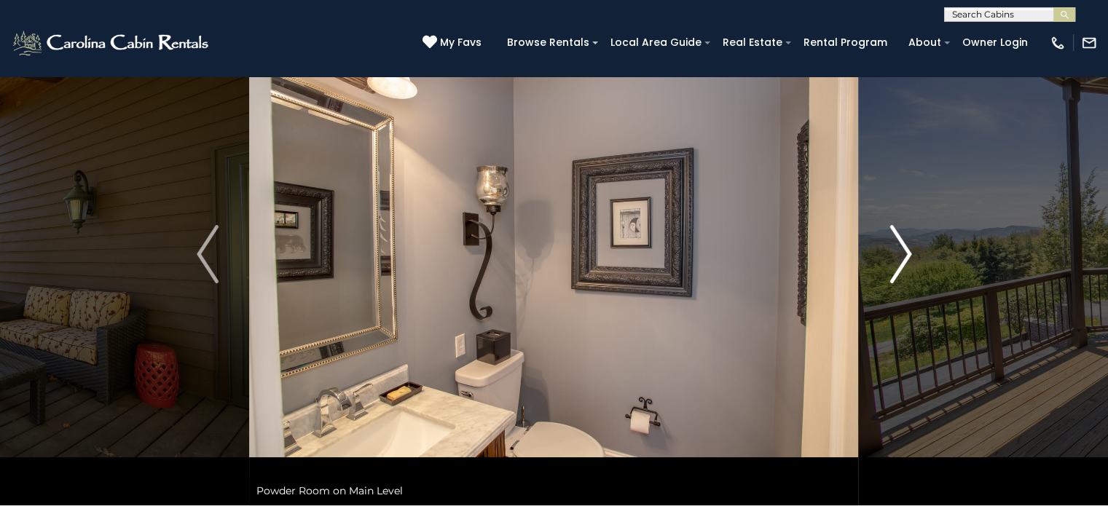
click at [907, 251] on img "Next" at bounding box center [900, 254] width 22 height 58
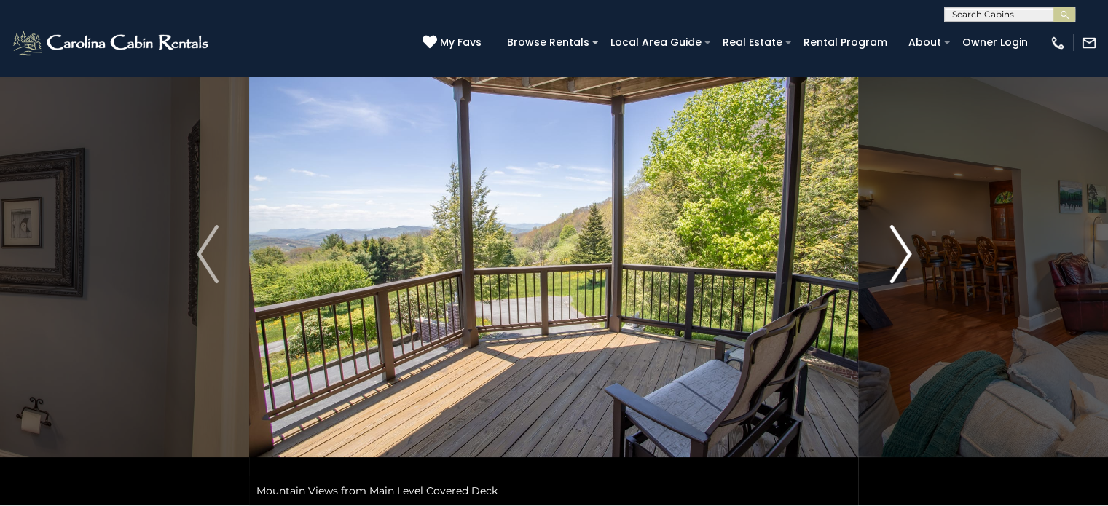
click at [907, 251] on img "Next" at bounding box center [900, 254] width 22 height 58
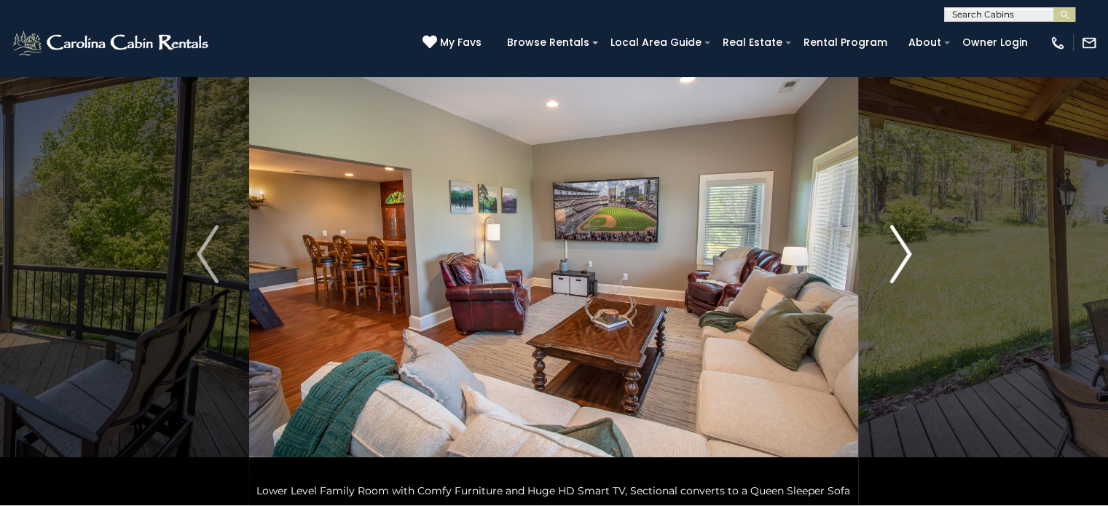
click at [907, 251] on img "Next" at bounding box center [900, 254] width 22 height 58
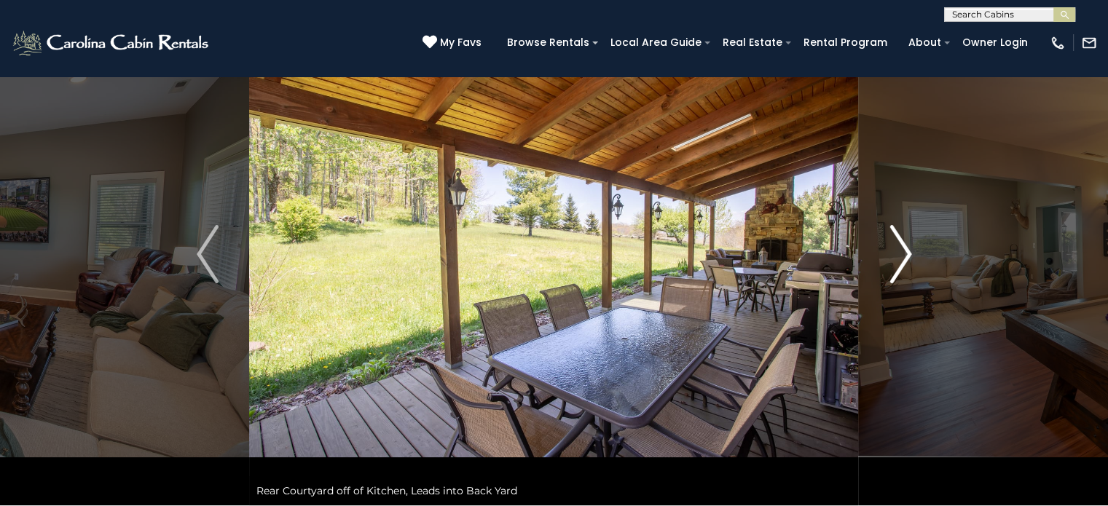
click at [907, 251] on img "Next" at bounding box center [900, 254] width 22 height 58
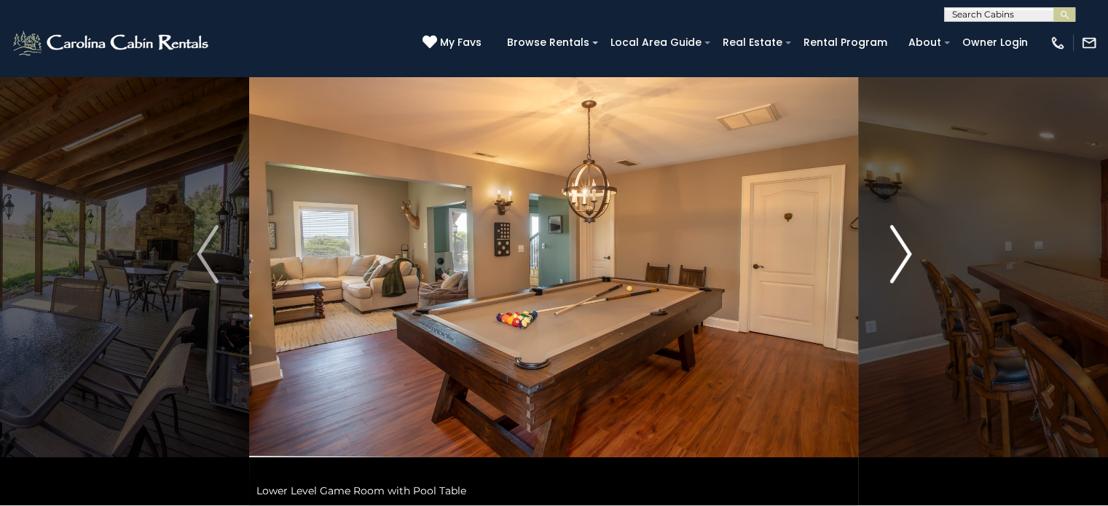
click at [907, 251] on img "Next" at bounding box center [900, 254] width 22 height 58
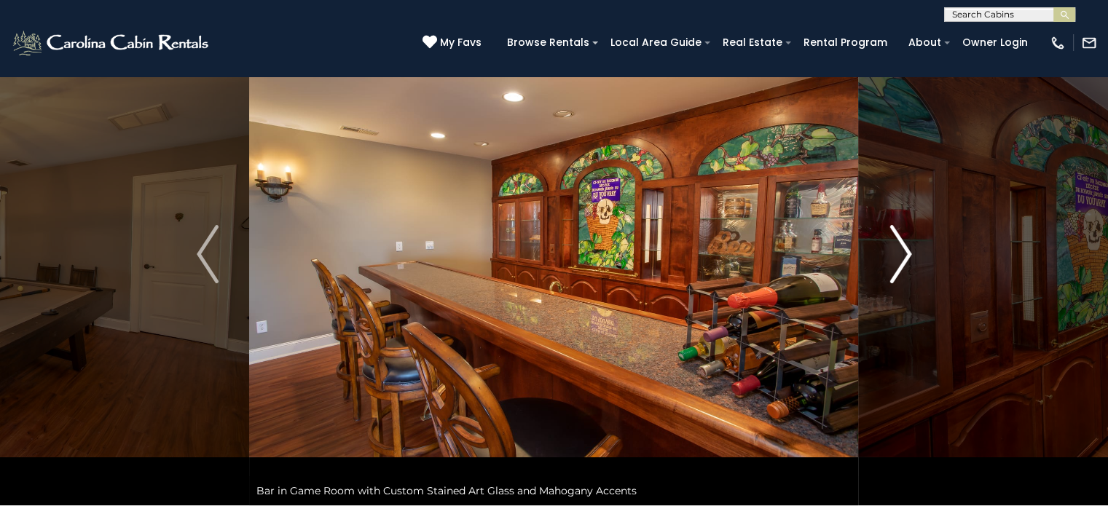
click at [907, 251] on img "Next" at bounding box center [900, 254] width 22 height 58
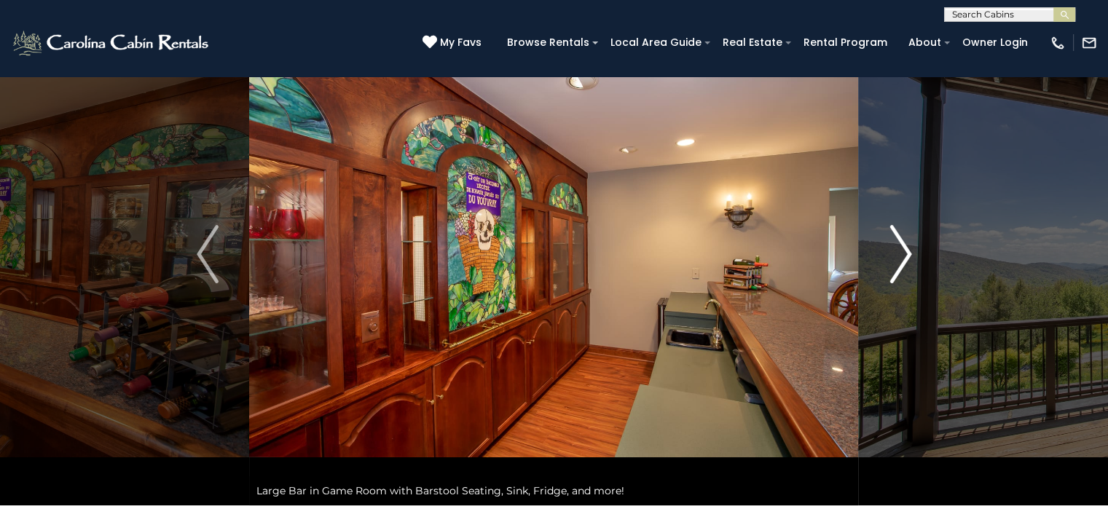
click at [907, 251] on img "Next" at bounding box center [900, 254] width 22 height 58
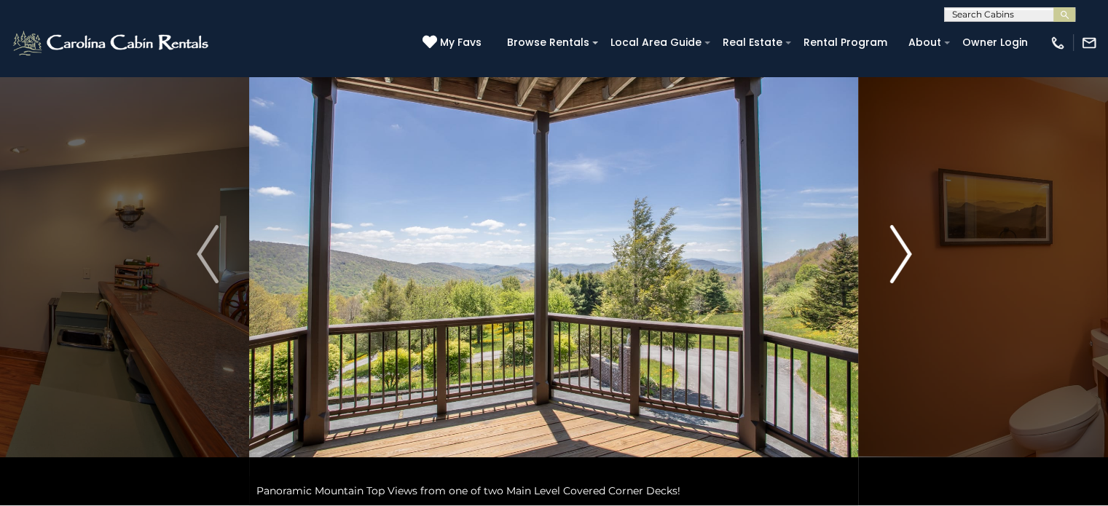
click at [907, 251] on img "Next" at bounding box center [900, 254] width 22 height 58
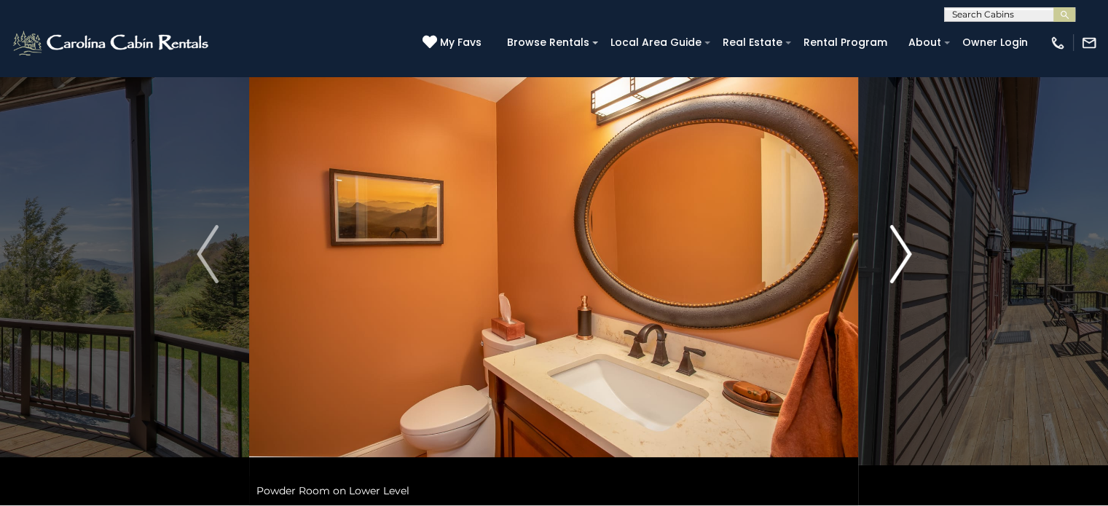
click at [907, 251] on img "Next" at bounding box center [900, 254] width 22 height 58
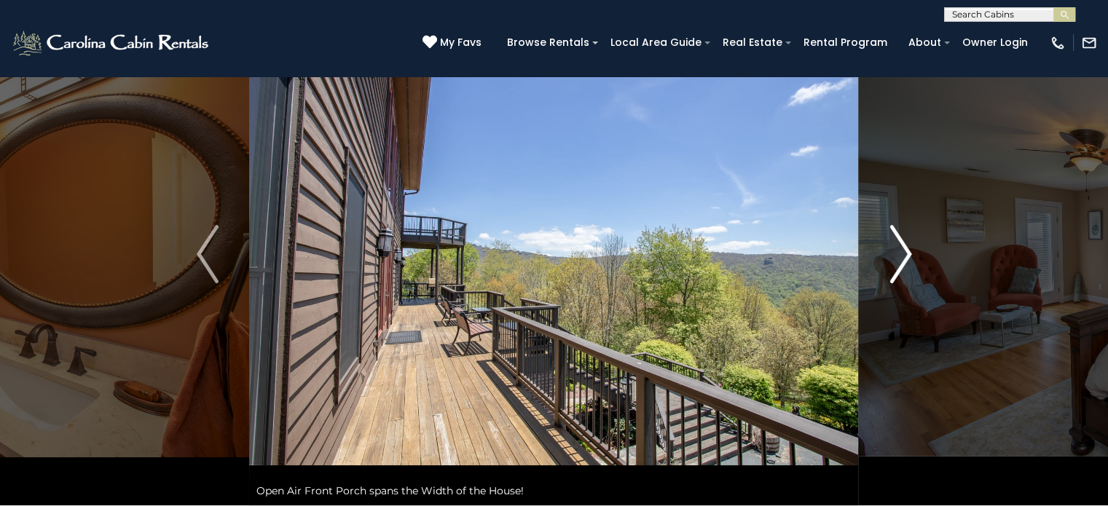
click at [907, 251] on img "Next" at bounding box center [900, 254] width 22 height 58
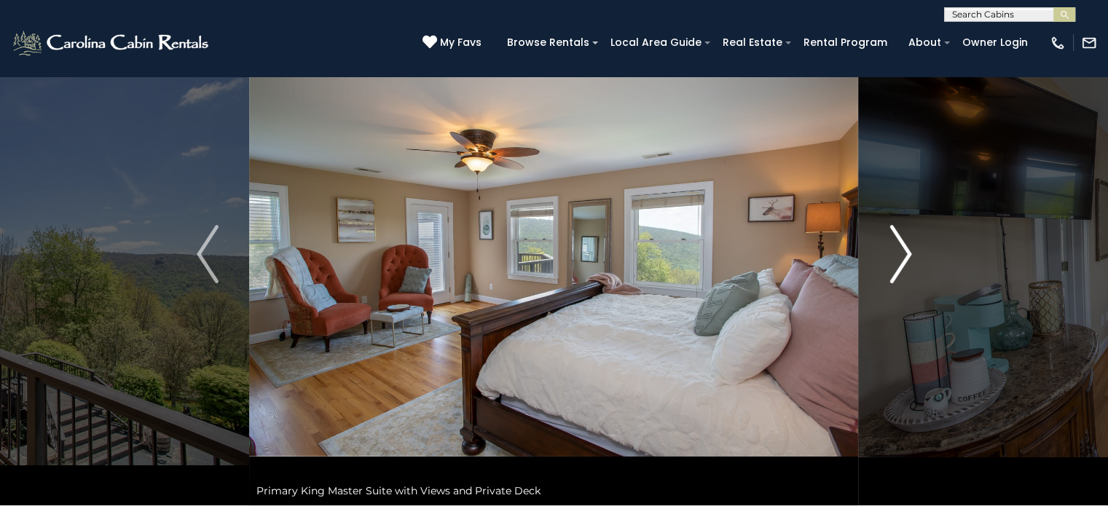
click at [907, 251] on img "Next" at bounding box center [900, 254] width 22 height 58
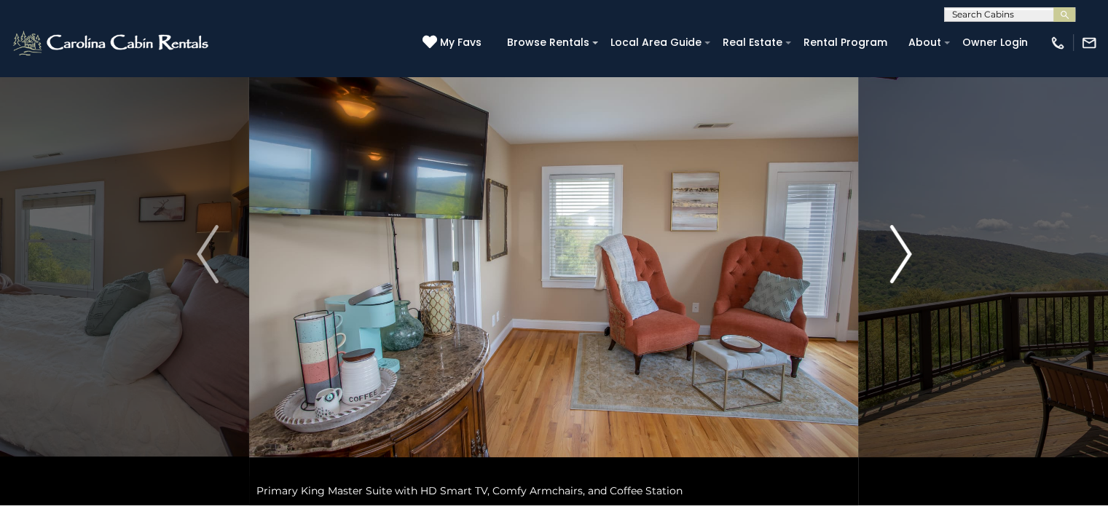
click at [907, 251] on img "Next" at bounding box center [900, 254] width 22 height 58
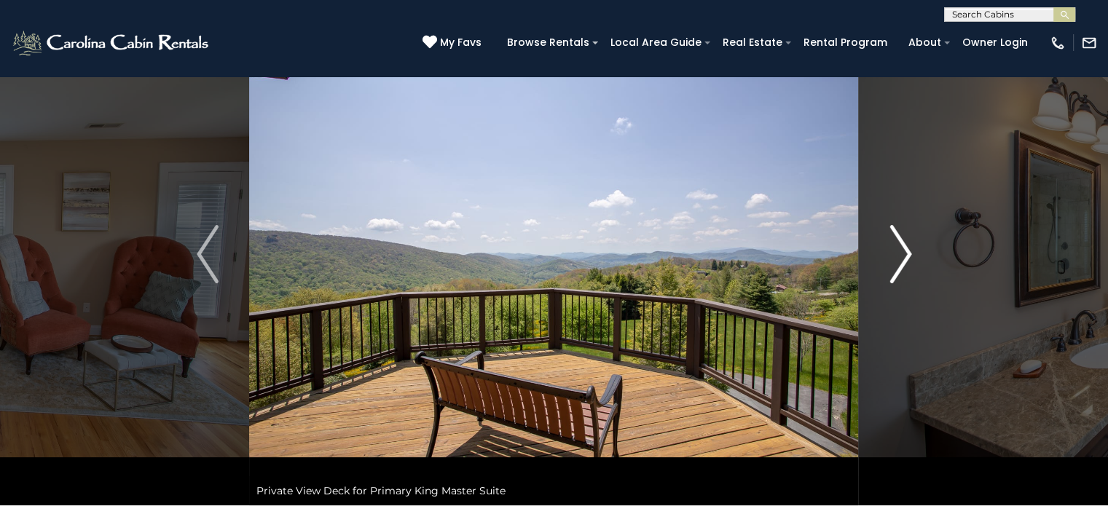
click at [907, 251] on img "Next" at bounding box center [900, 254] width 22 height 58
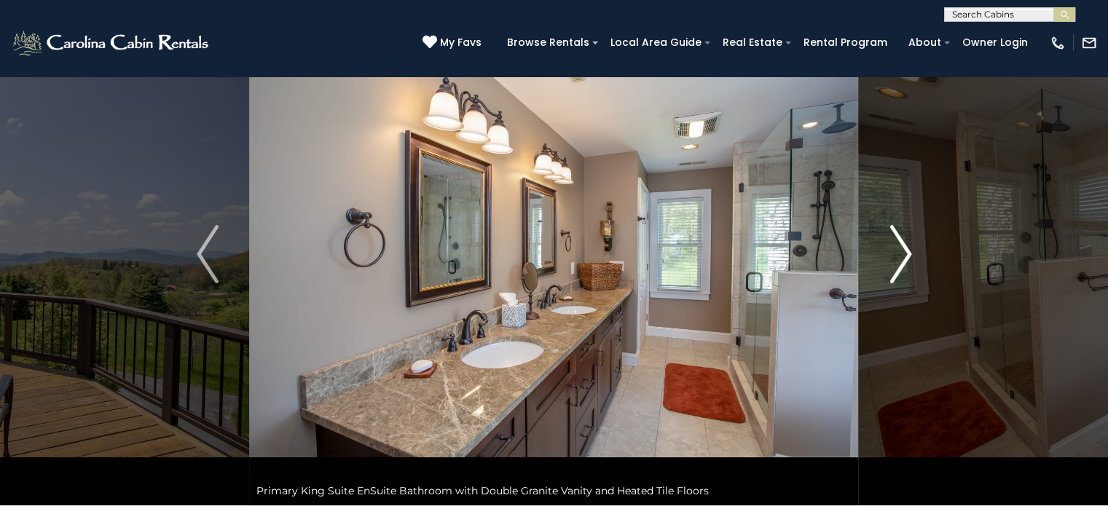
click at [907, 251] on img "Next" at bounding box center [900, 254] width 22 height 58
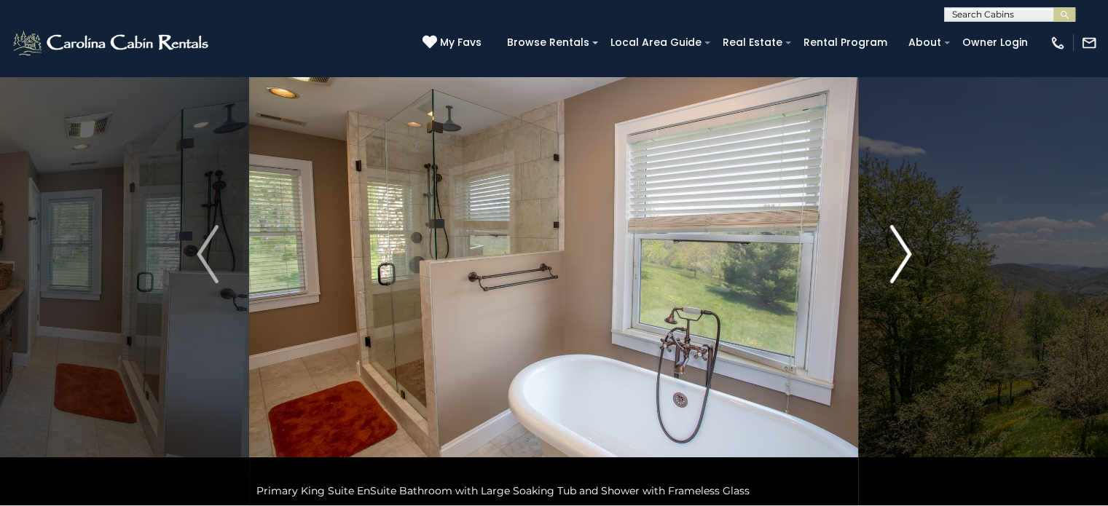
click at [907, 251] on img "Next" at bounding box center [900, 254] width 22 height 58
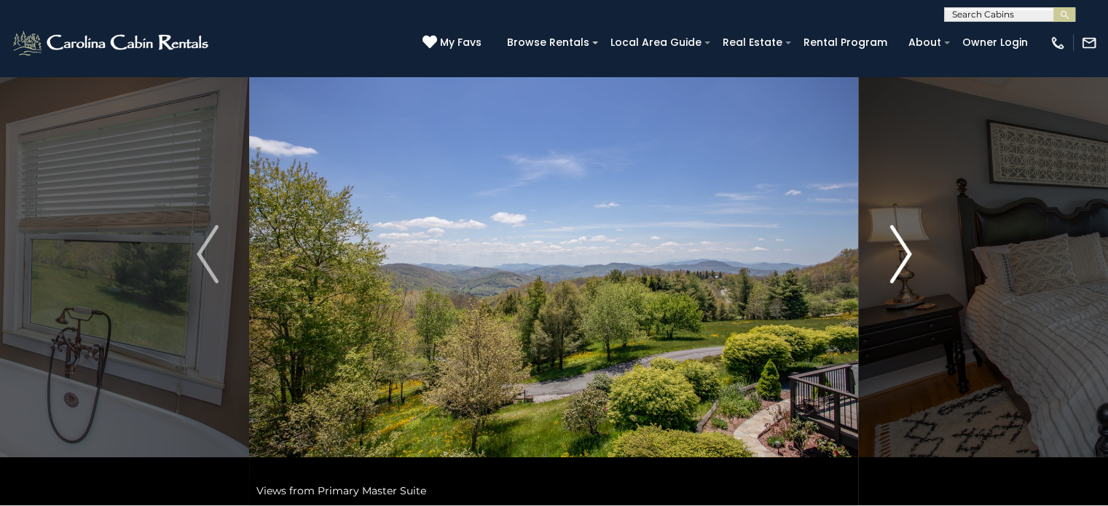
click at [907, 251] on img "Next" at bounding box center [900, 254] width 22 height 58
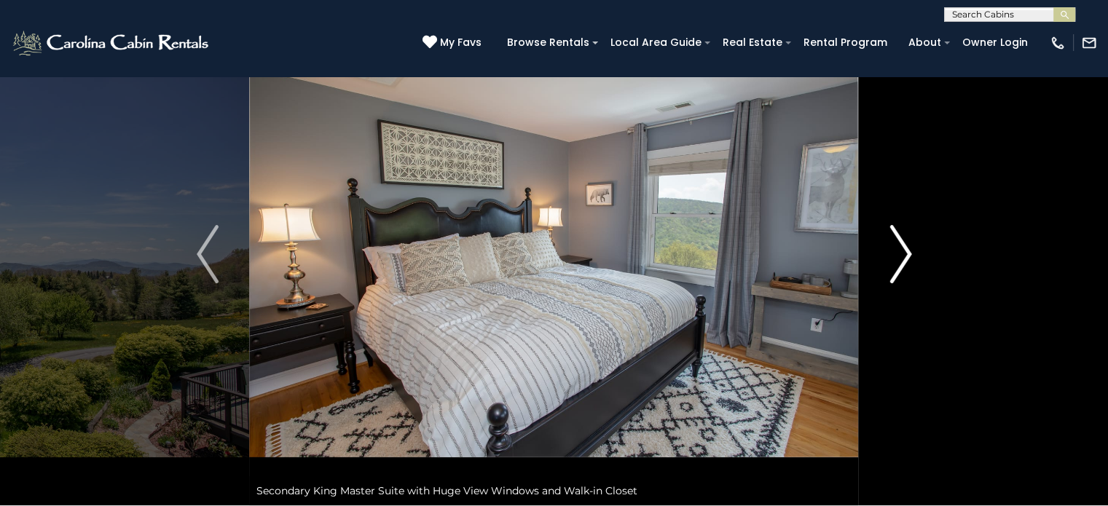
click at [906, 251] on img "Next" at bounding box center [900, 254] width 22 height 58
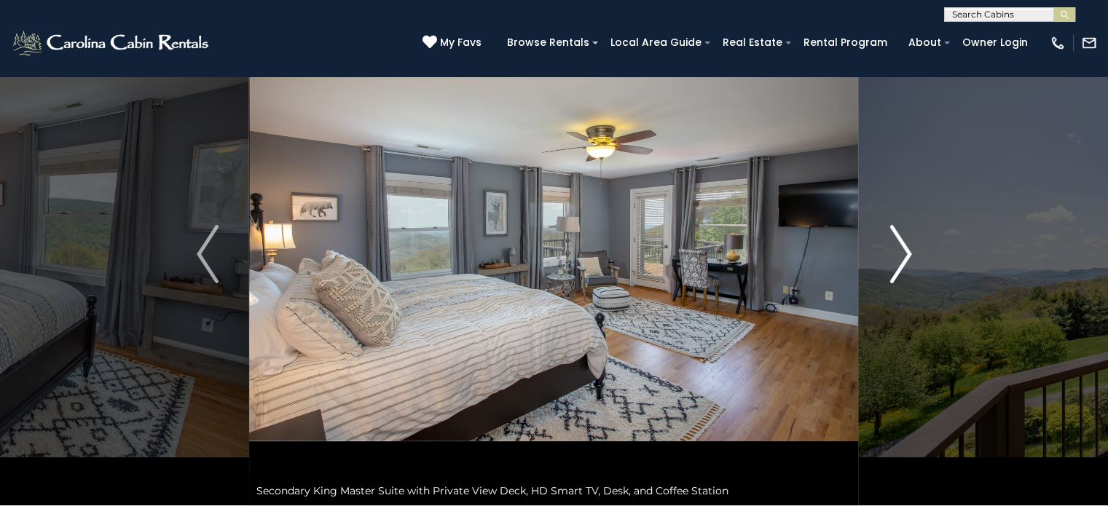
click at [906, 251] on img "Next" at bounding box center [900, 254] width 22 height 58
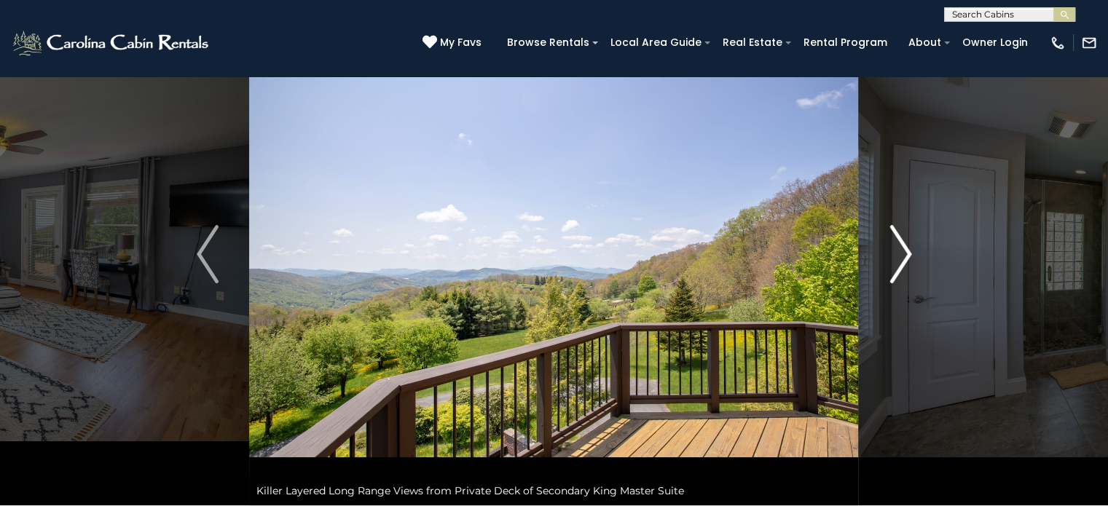
click at [906, 251] on img "Next" at bounding box center [900, 254] width 22 height 58
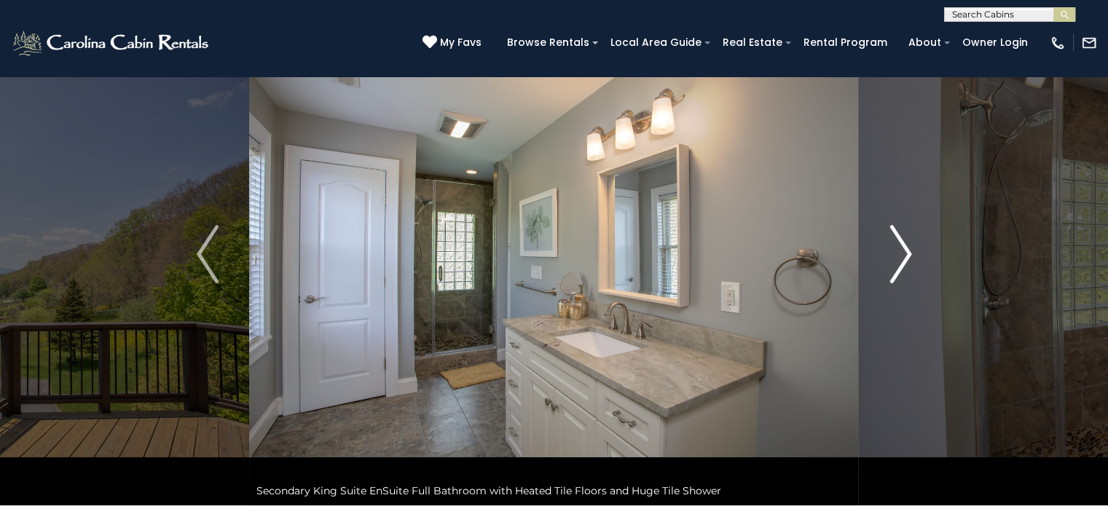
click at [906, 251] on img "Next" at bounding box center [900, 254] width 22 height 58
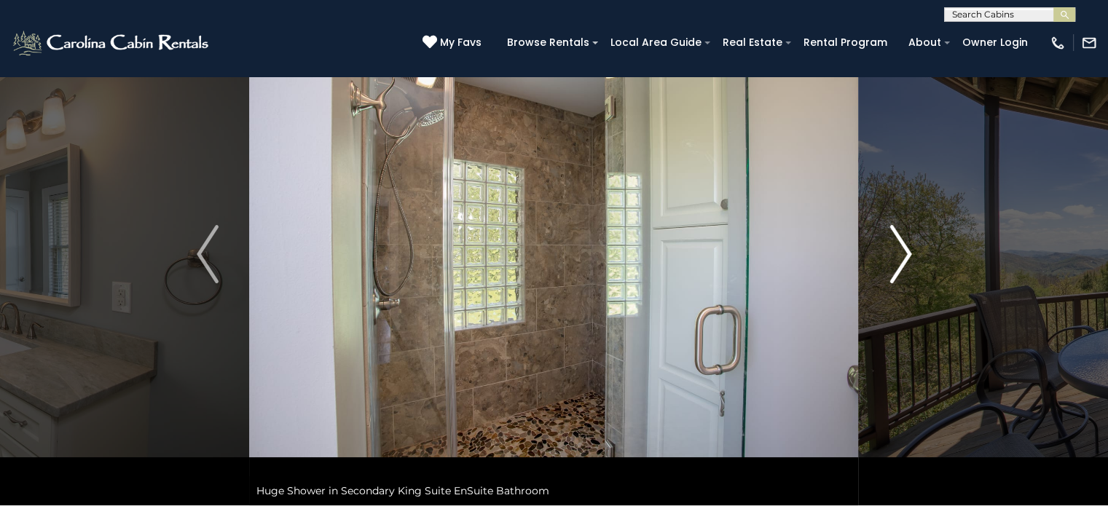
click at [904, 253] on img "Next" at bounding box center [900, 254] width 22 height 58
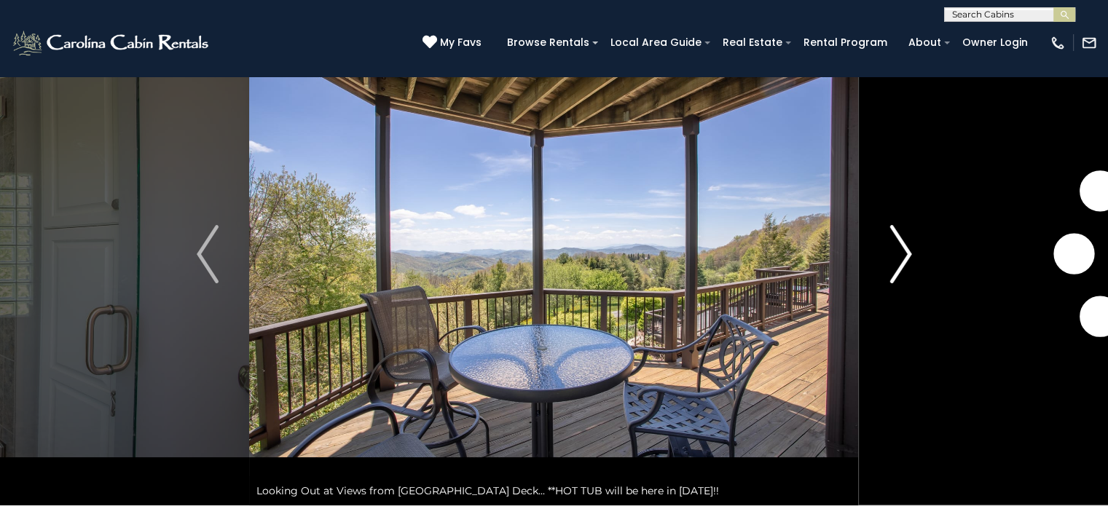
click at [904, 253] on img "Next" at bounding box center [900, 254] width 22 height 58
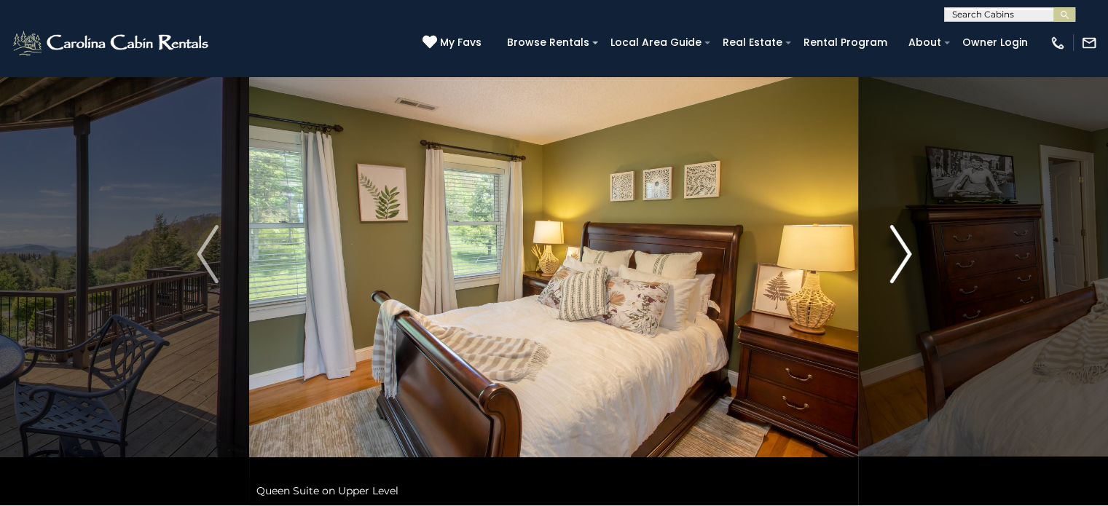
click at [904, 253] on img "Next" at bounding box center [900, 254] width 22 height 58
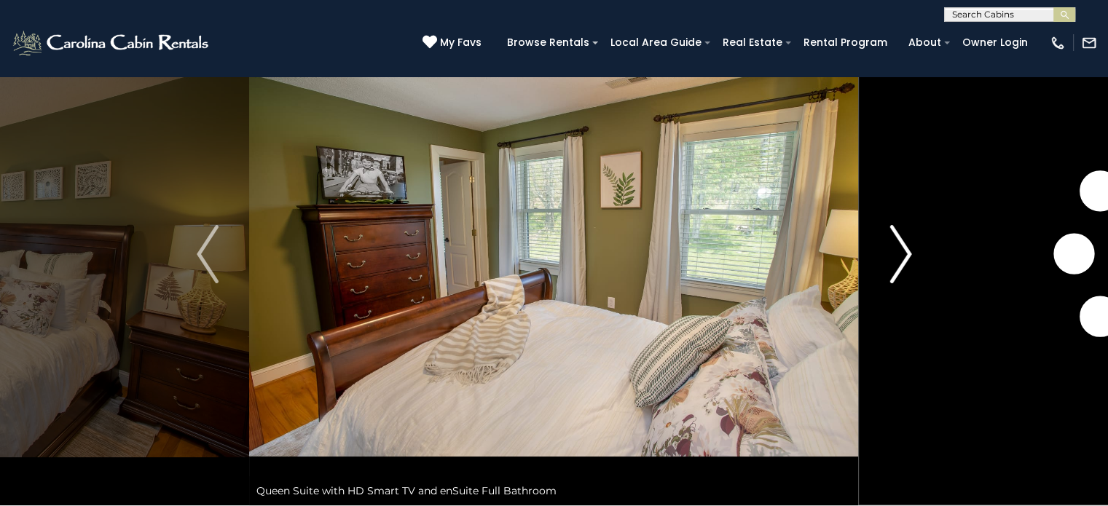
click at [904, 252] on img "Next" at bounding box center [900, 254] width 22 height 58
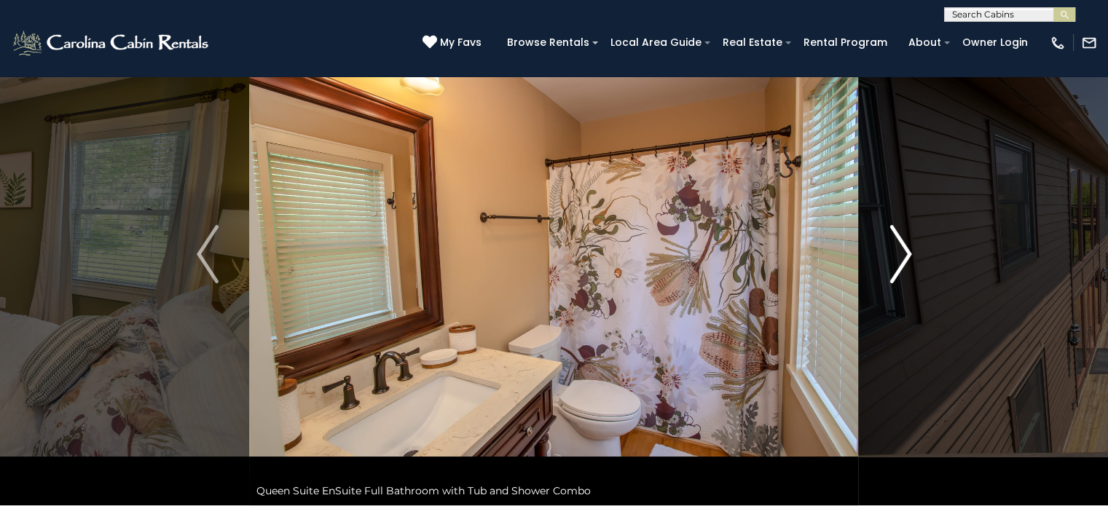
click at [904, 252] on img "Next" at bounding box center [900, 254] width 22 height 58
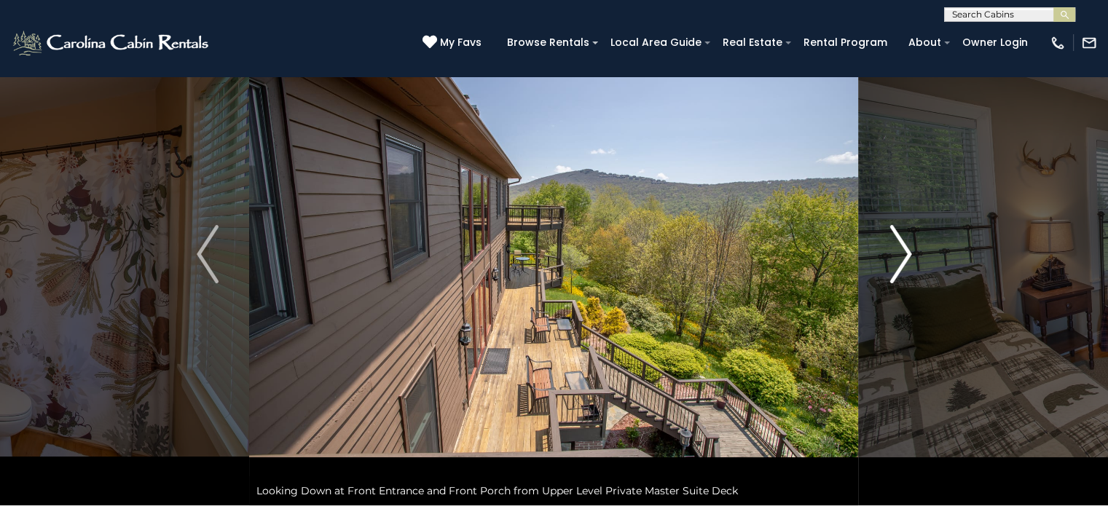
click at [904, 252] on img "Next" at bounding box center [900, 254] width 22 height 58
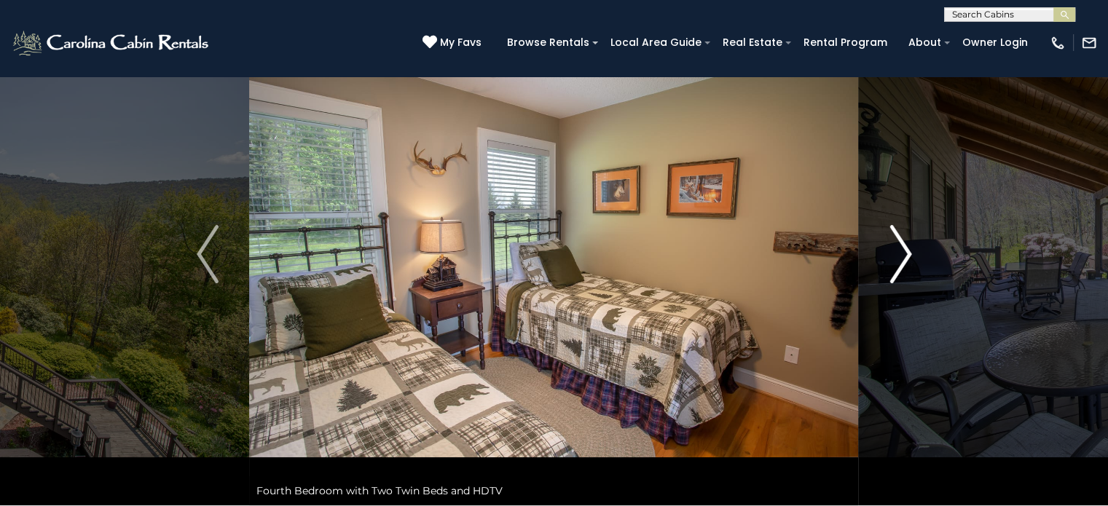
click at [904, 252] on img "Next" at bounding box center [900, 254] width 22 height 58
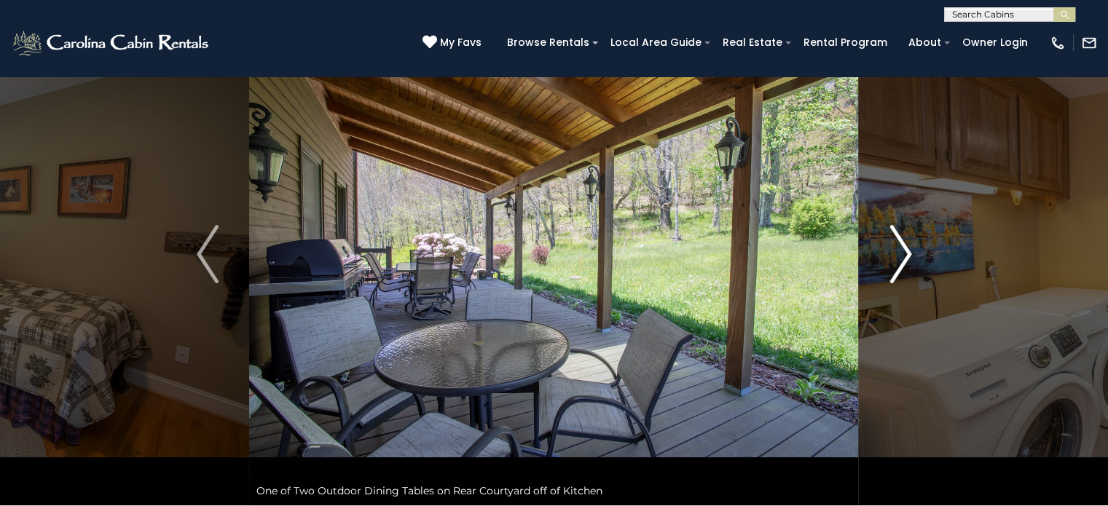
click at [904, 252] on img "Next" at bounding box center [900, 254] width 22 height 58
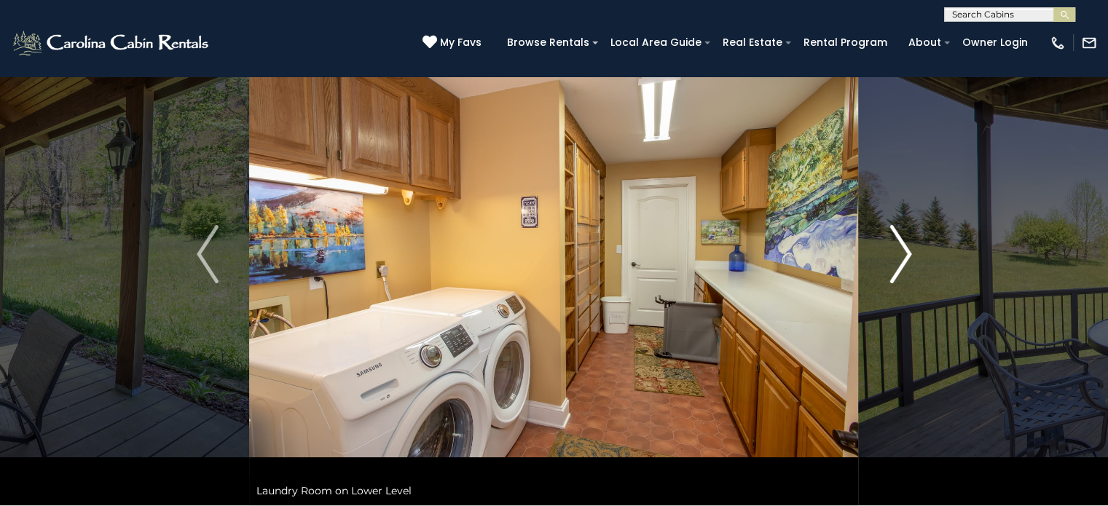
click at [904, 252] on img "Next" at bounding box center [900, 254] width 22 height 58
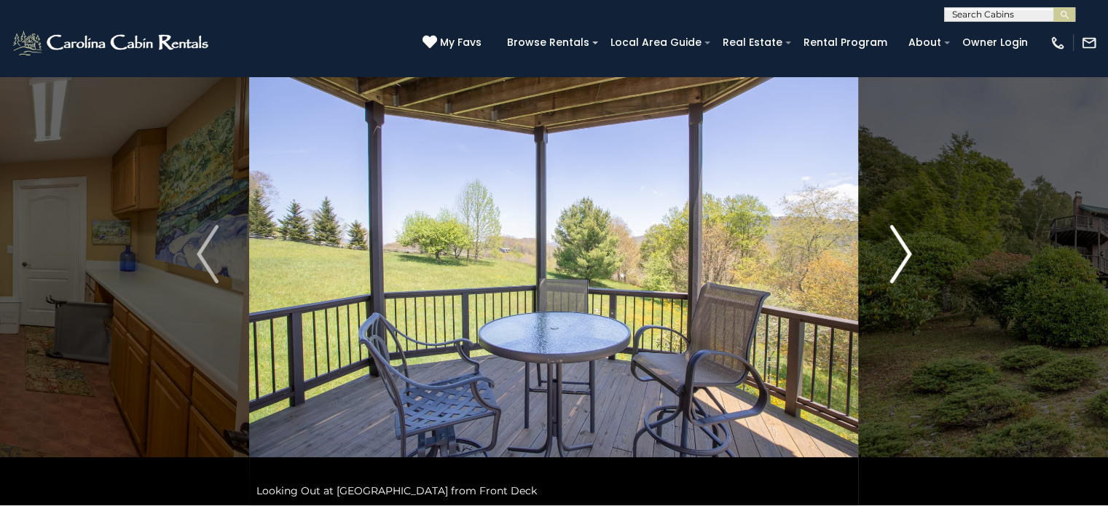
click at [905, 251] on img "Next" at bounding box center [900, 254] width 22 height 58
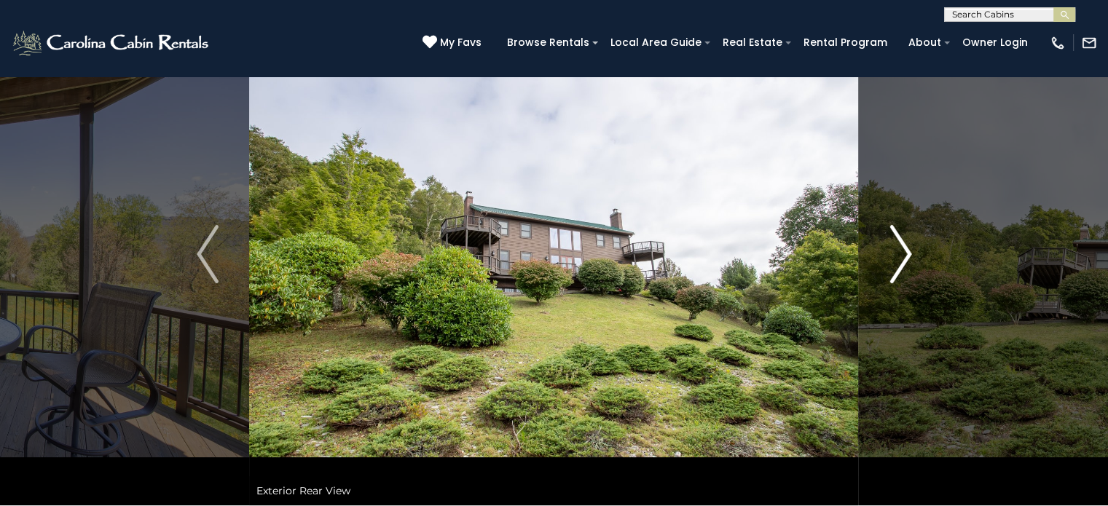
click at [905, 250] on img "Next" at bounding box center [900, 254] width 22 height 58
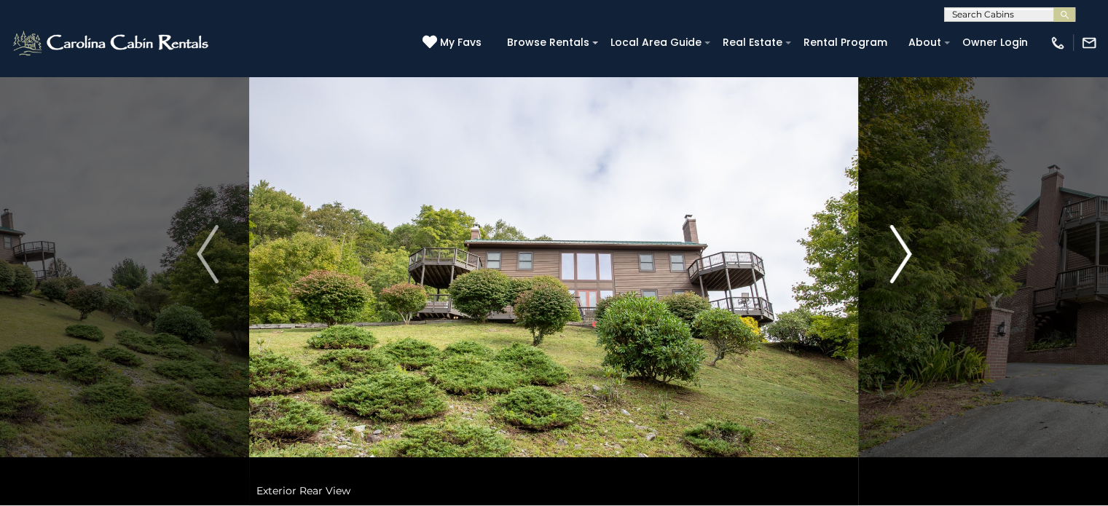
click at [905, 250] on img "Next" at bounding box center [900, 254] width 22 height 58
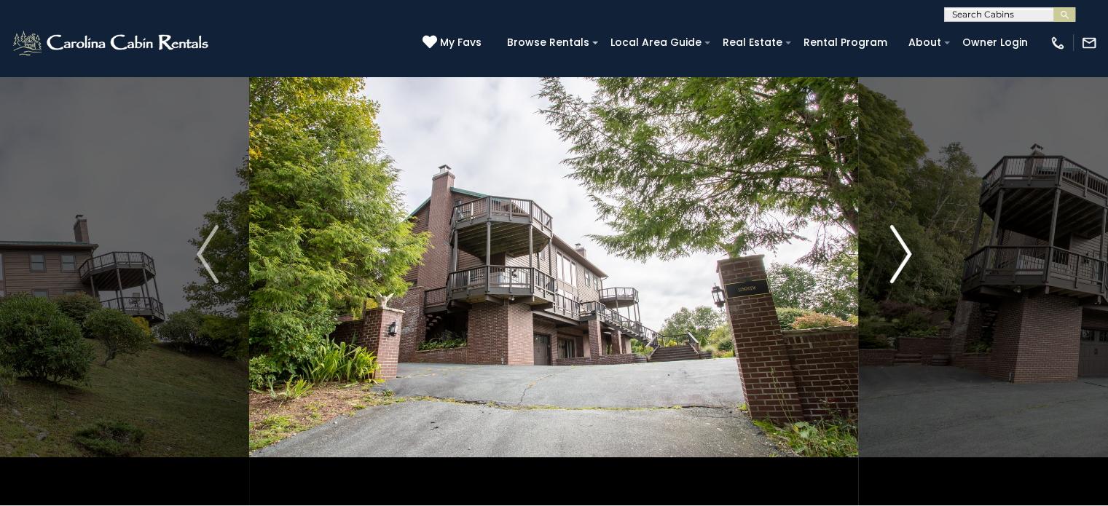
click at [905, 250] on img "Next" at bounding box center [900, 254] width 22 height 58
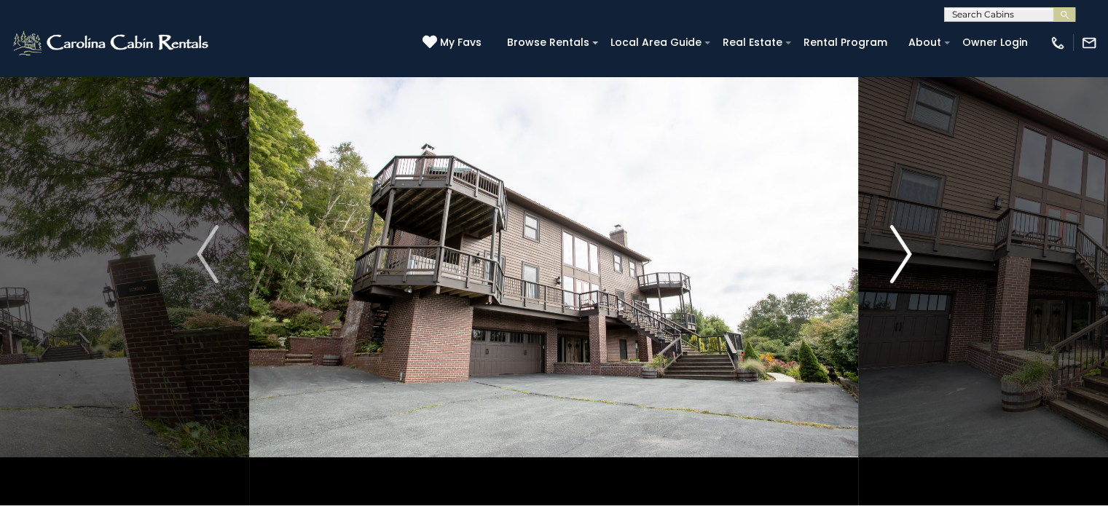
click at [905, 250] on img "Next" at bounding box center [900, 254] width 22 height 58
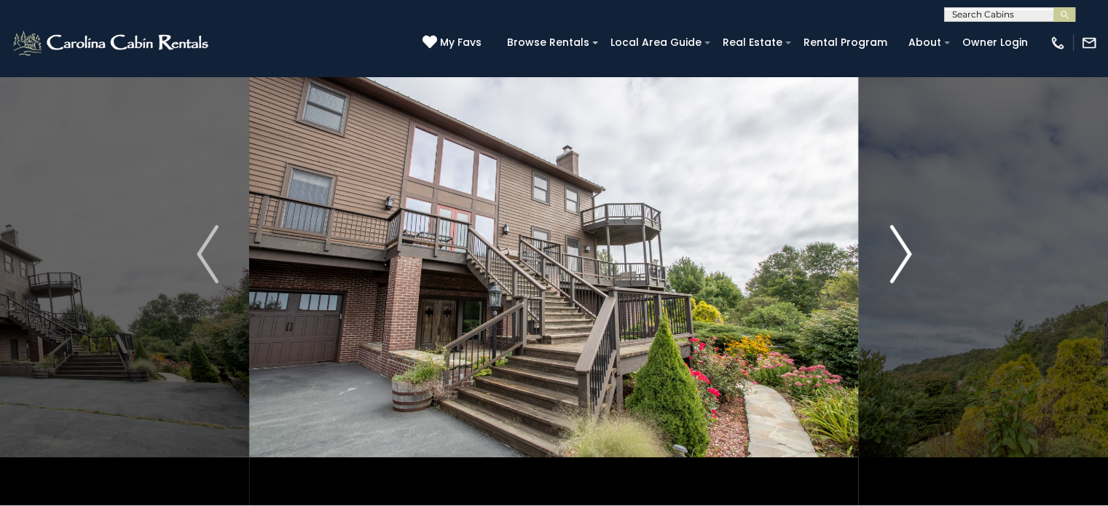
click at [905, 250] on img "Next" at bounding box center [900, 254] width 22 height 58
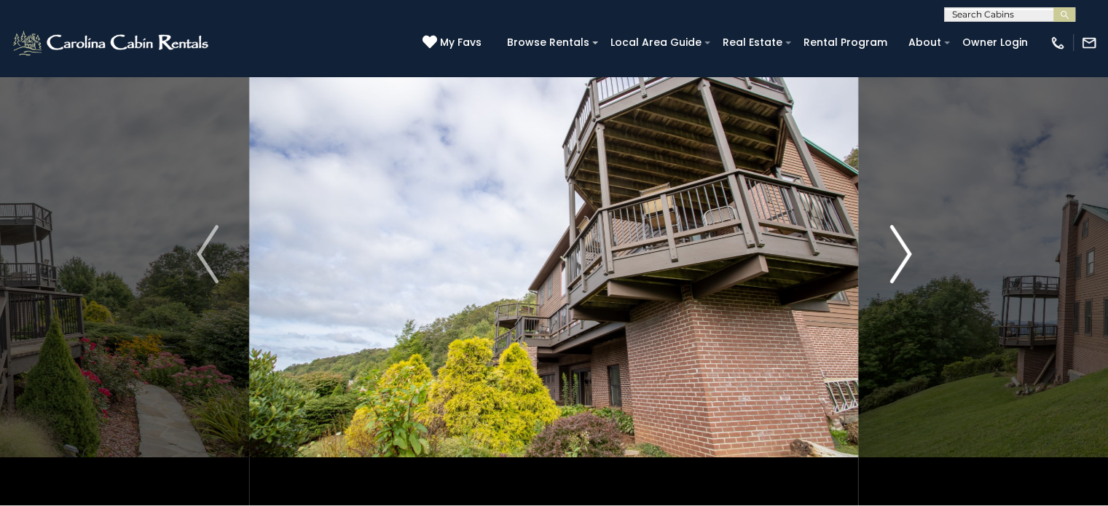
click at [905, 250] on img "Next" at bounding box center [900, 254] width 22 height 58
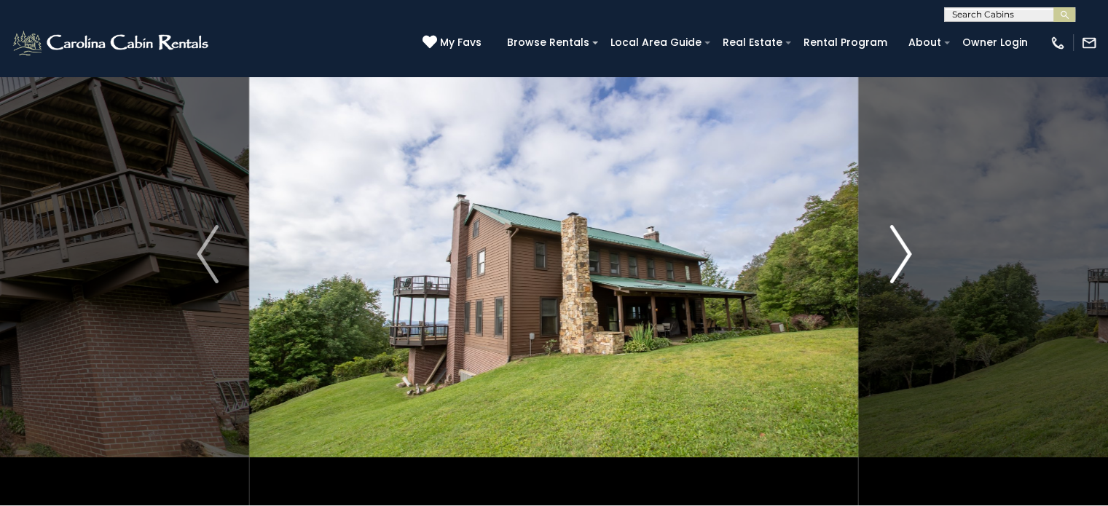
click at [905, 250] on img "Next" at bounding box center [900, 254] width 22 height 58
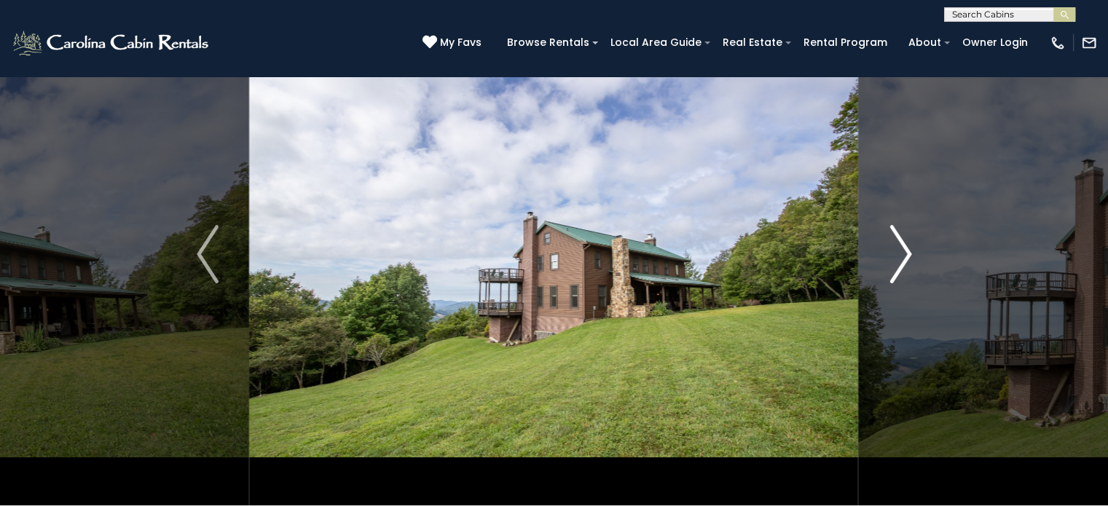
click at [905, 250] on img "Next" at bounding box center [900, 254] width 22 height 58
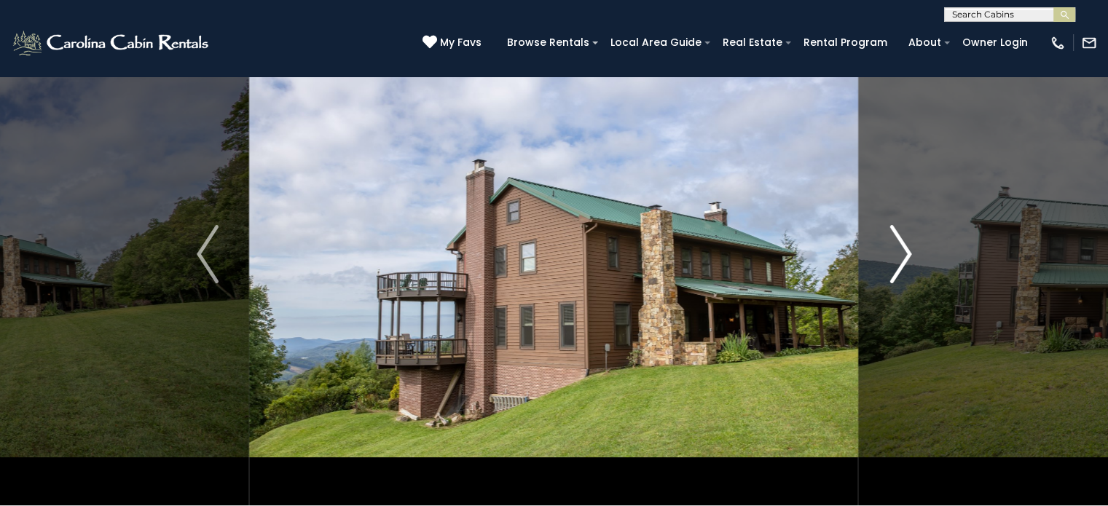
click at [905, 250] on img "Next" at bounding box center [900, 254] width 22 height 58
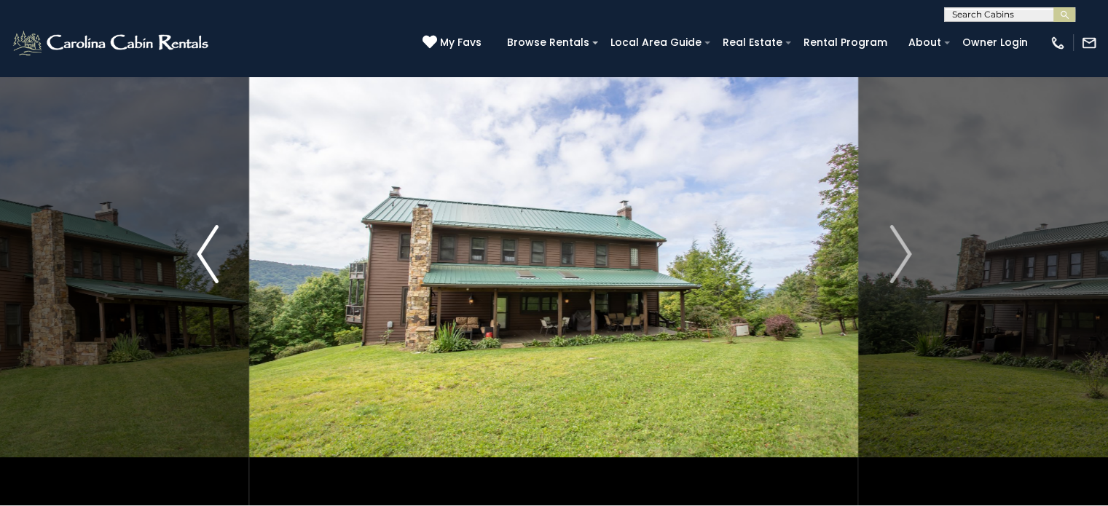
click at [218, 264] on button "Previous" at bounding box center [208, 254] width 84 height 503
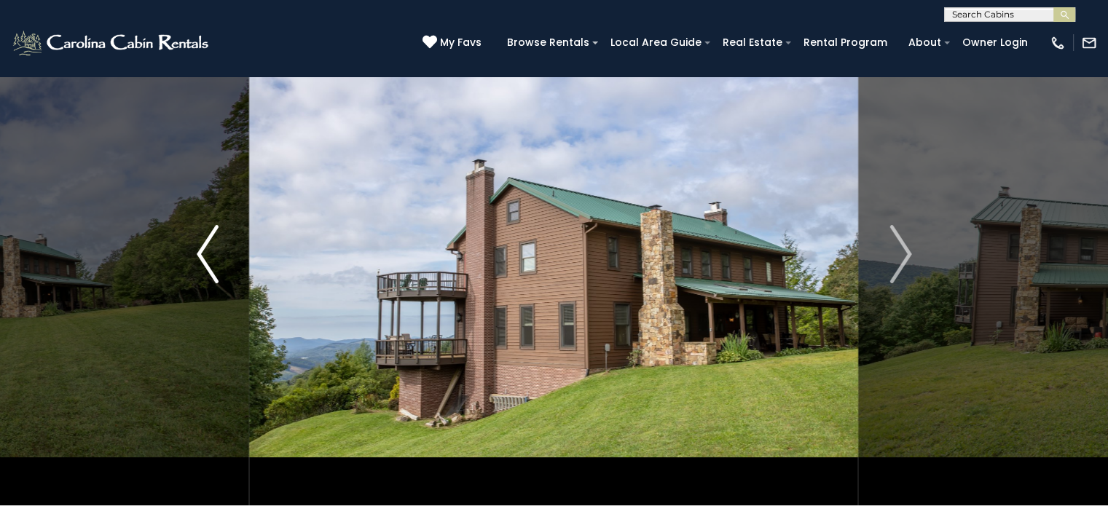
click at [218, 264] on button "Previous" at bounding box center [208, 254] width 84 height 503
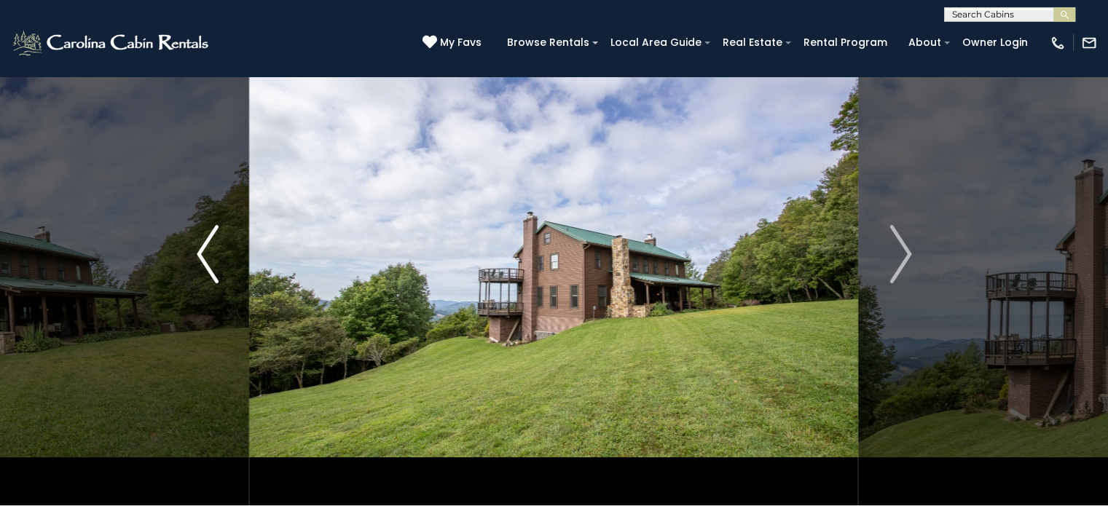
click at [218, 264] on button "Previous" at bounding box center [208, 254] width 84 height 503
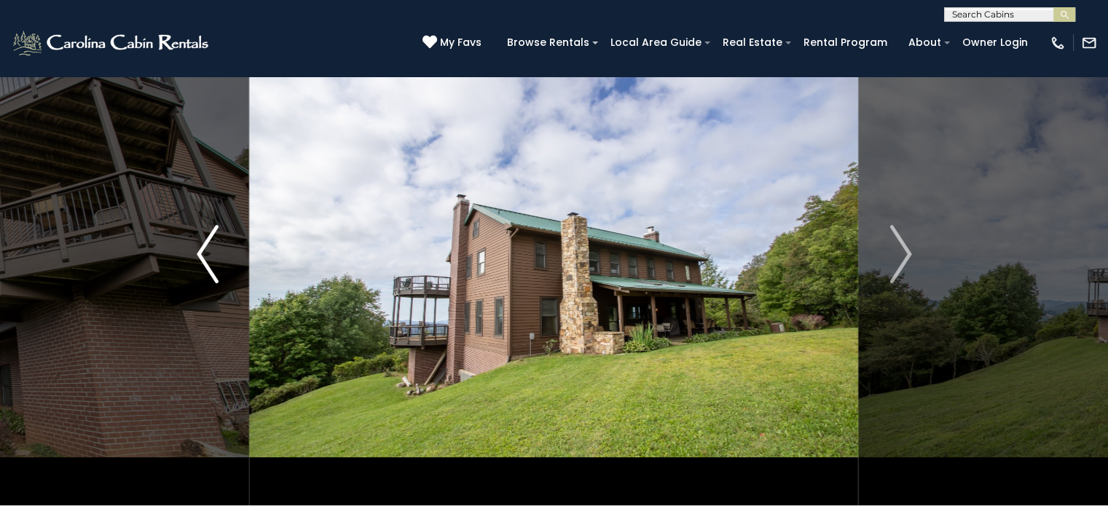
click at [218, 264] on button "Previous" at bounding box center [208, 254] width 84 height 503
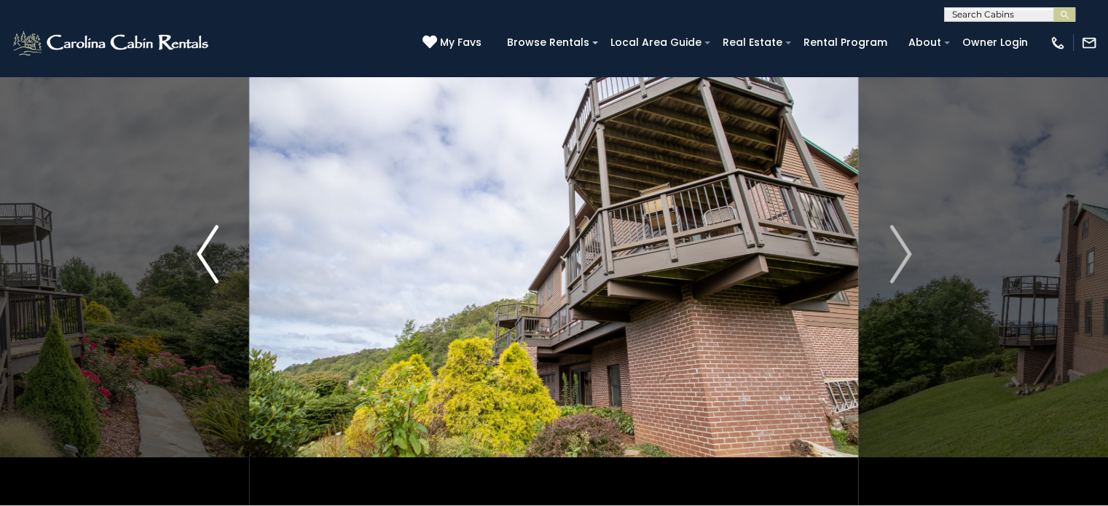
click at [218, 264] on button "Previous" at bounding box center [208, 254] width 84 height 503
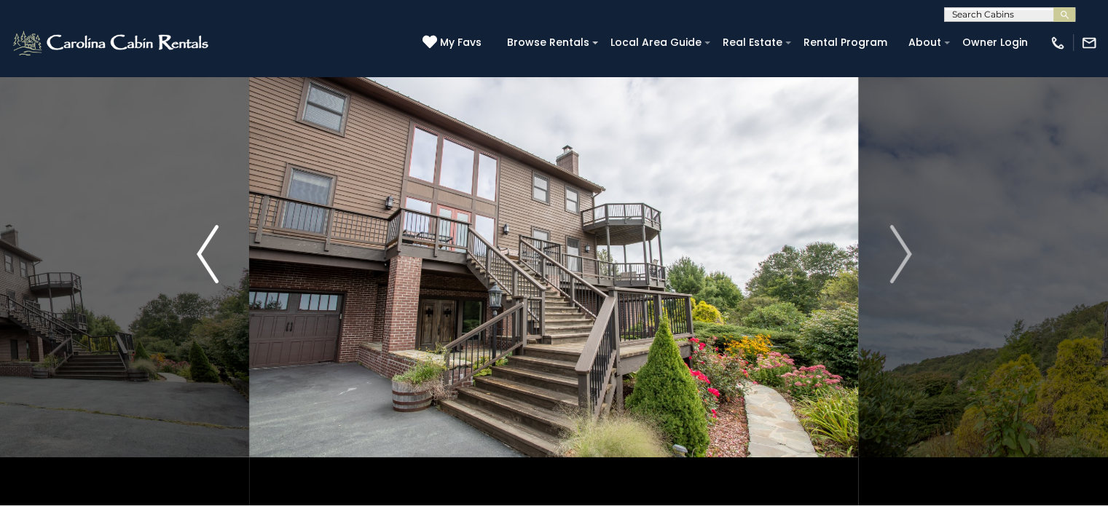
click at [218, 264] on button "Previous" at bounding box center [208, 254] width 84 height 503
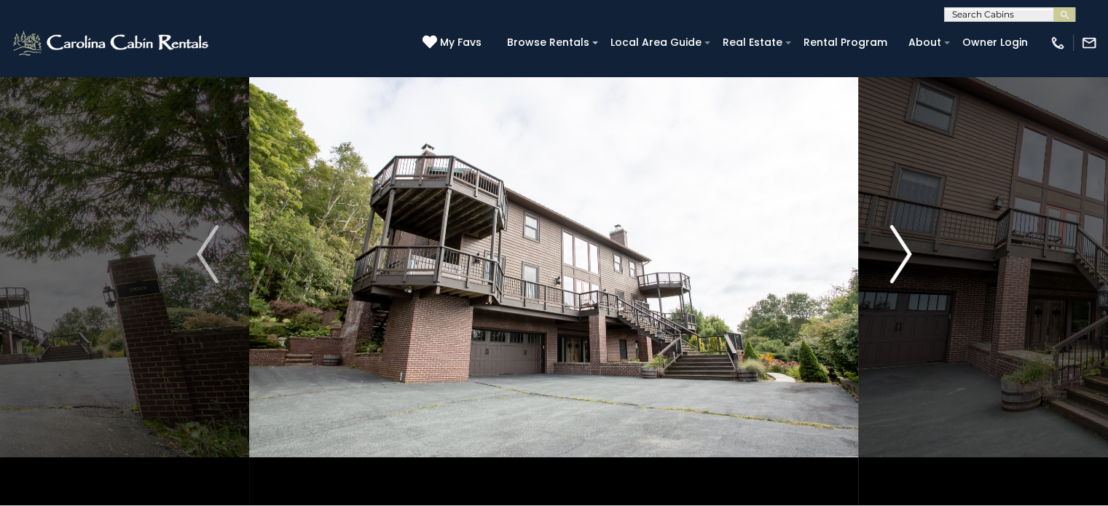
click at [913, 266] on button "Next" at bounding box center [901, 254] width 84 height 503
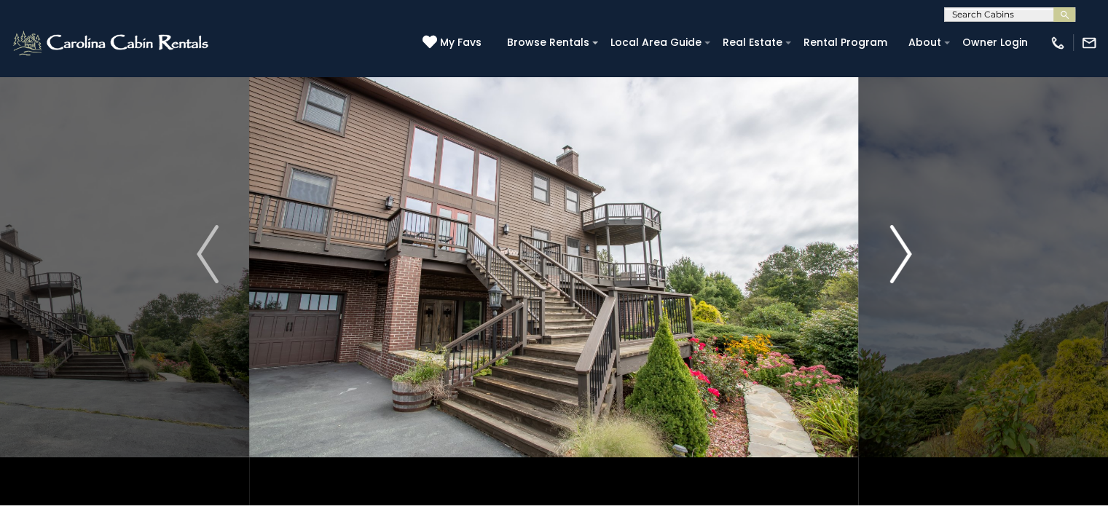
click at [894, 247] on img "Next" at bounding box center [900, 254] width 22 height 58
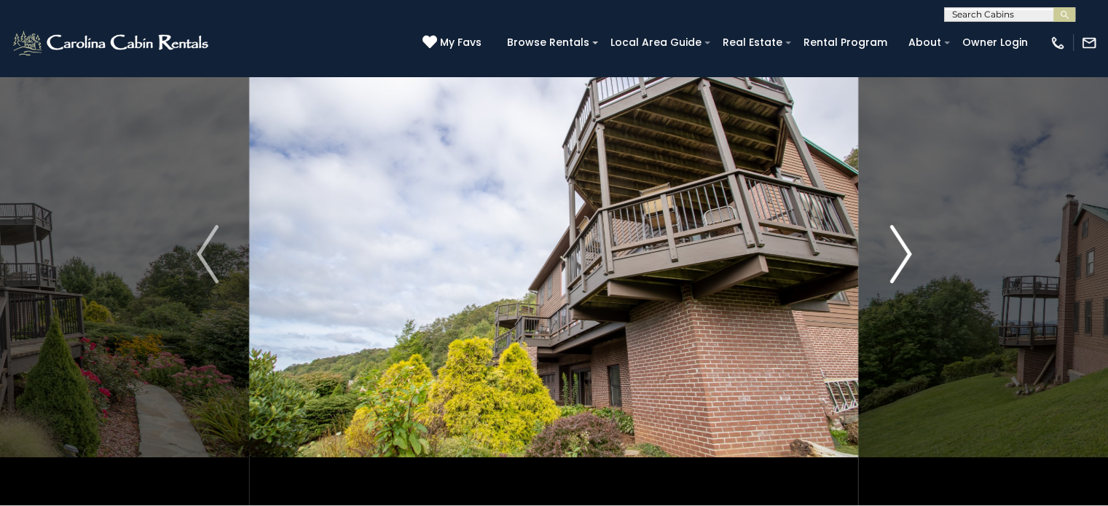
click at [894, 247] on img "Next" at bounding box center [900, 254] width 22 height 58
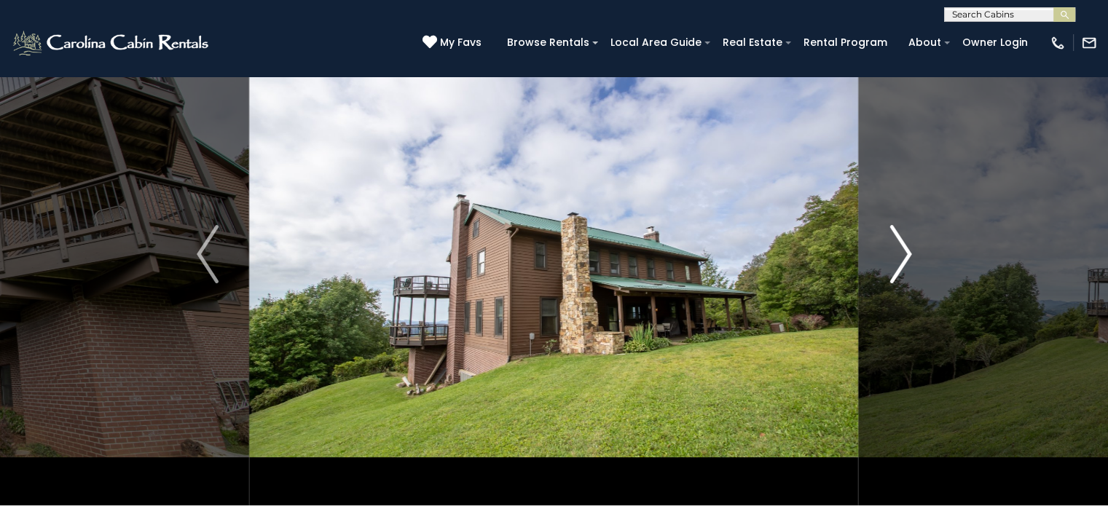
click at [892, 246] on img "Next" at bounding box center [900, 254] width 22 height 58
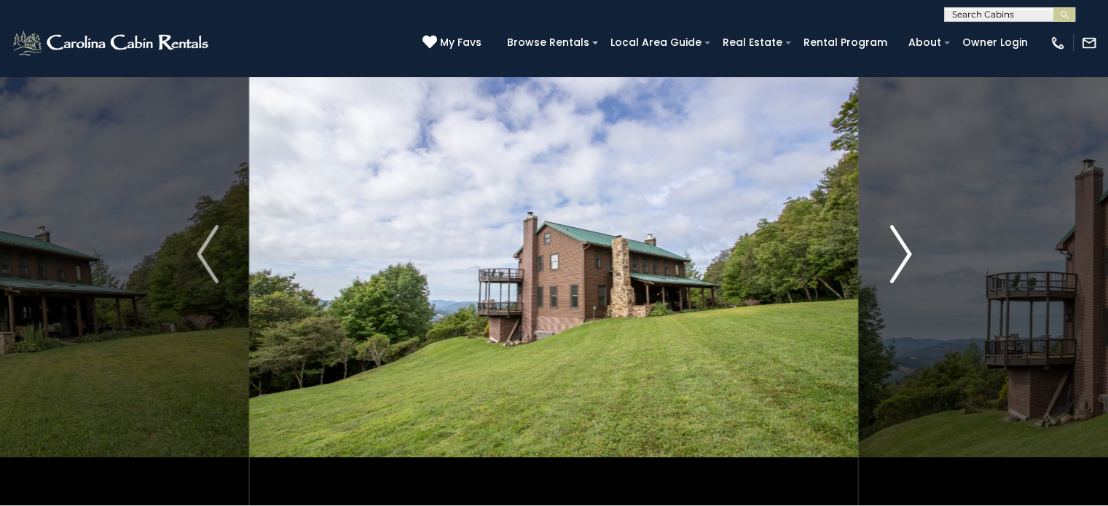
click at [891, 246] on img "Next" at bounding box center [900, 254] width 22 height 58
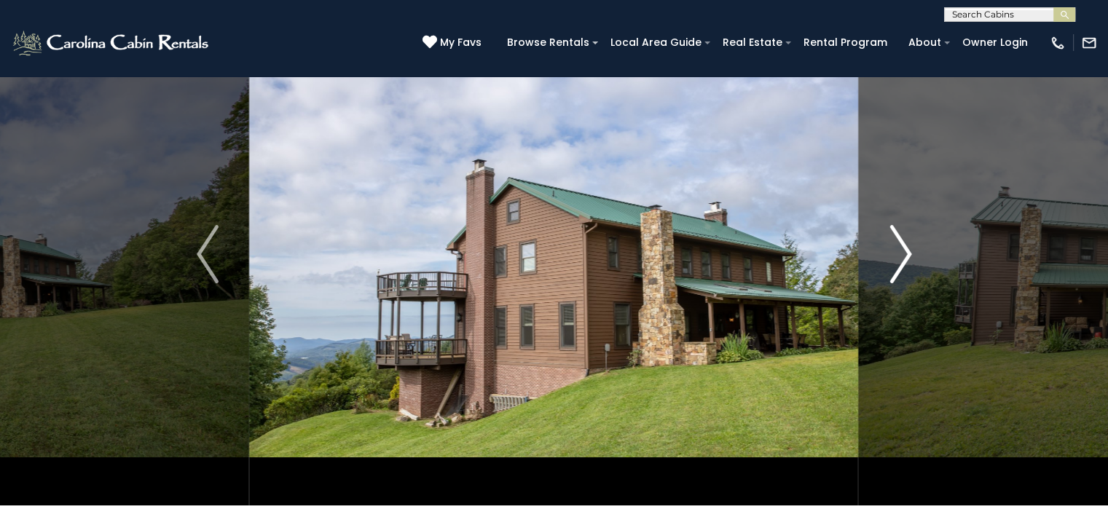
click at [891, 246] on img "Next" at bounding box center [900, 254] width 22 height 58
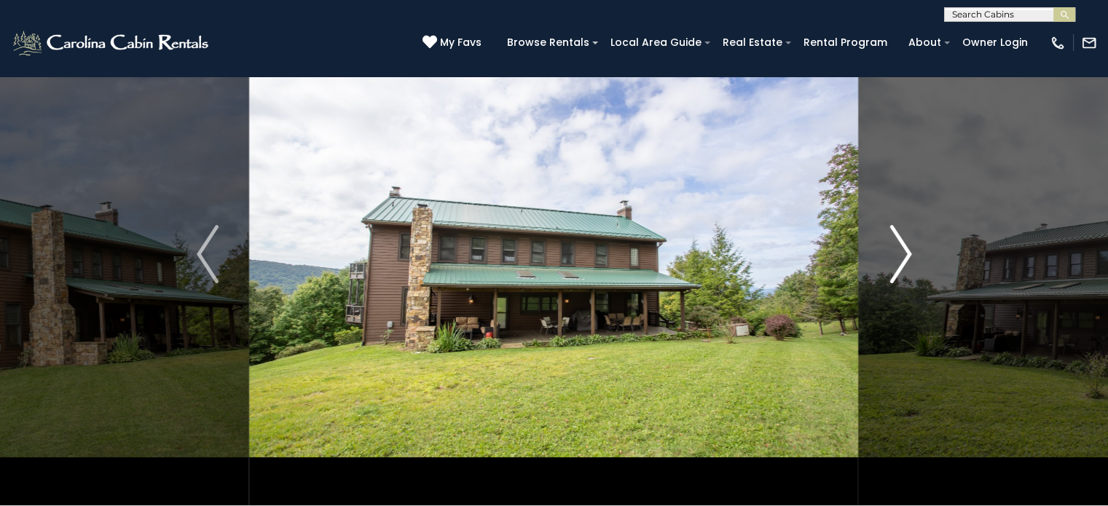
click at [891, 246] on img "Next" at bounding box center [900, 254] width 22 height 58
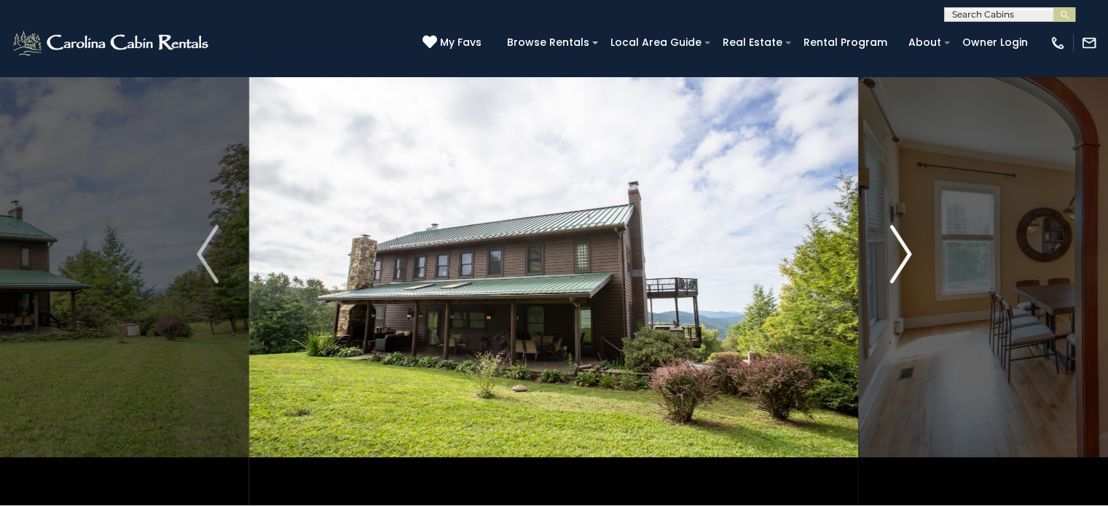
click at [891, 246] on img "Next" at bounding box center [900, 254] width 22 height 58
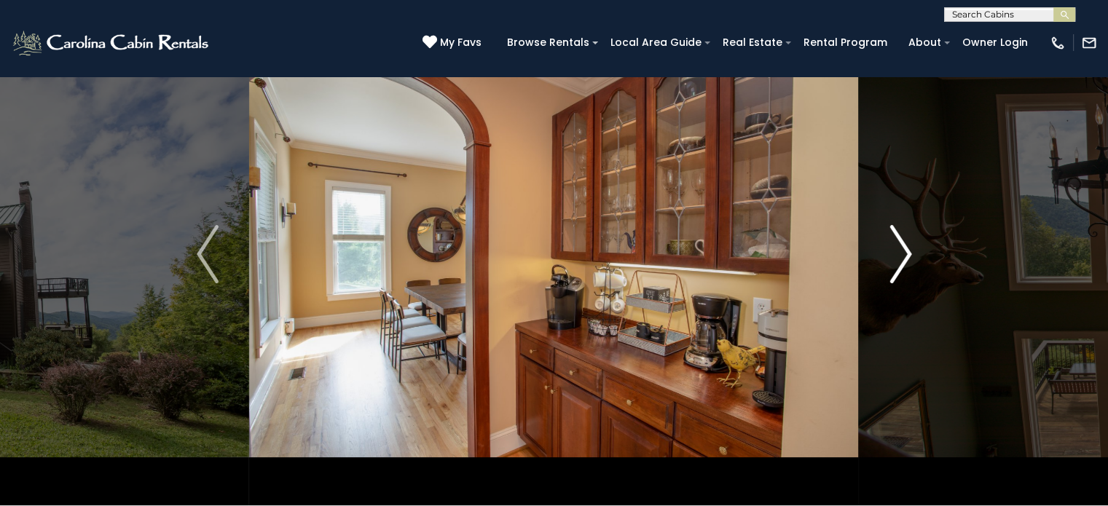
click at [891, 246] on img "Next" at bounding box center [900, 254] width 22 height 58
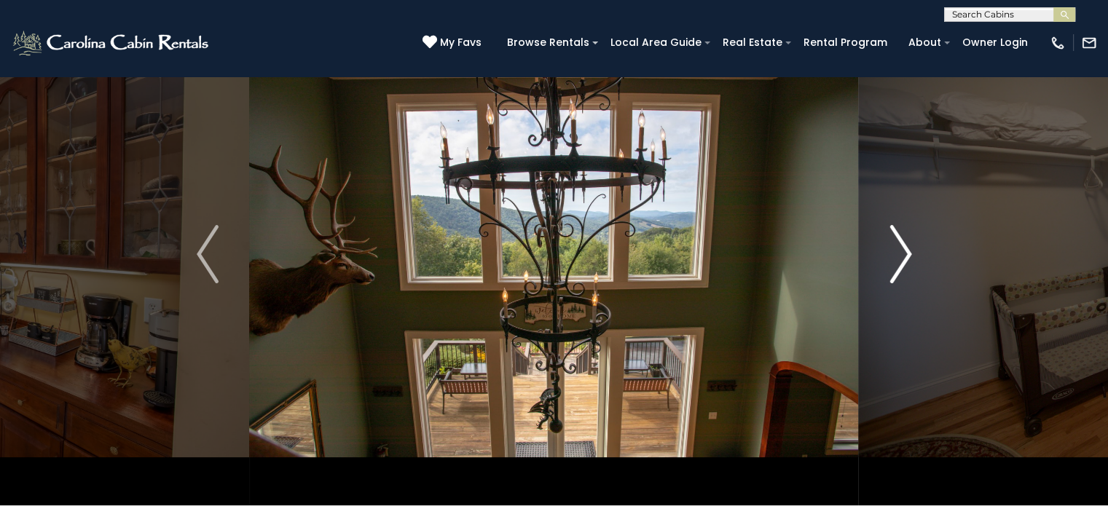
click at [907, 252] on img "Next" at bounding box center [900, 254] width 22 height 58
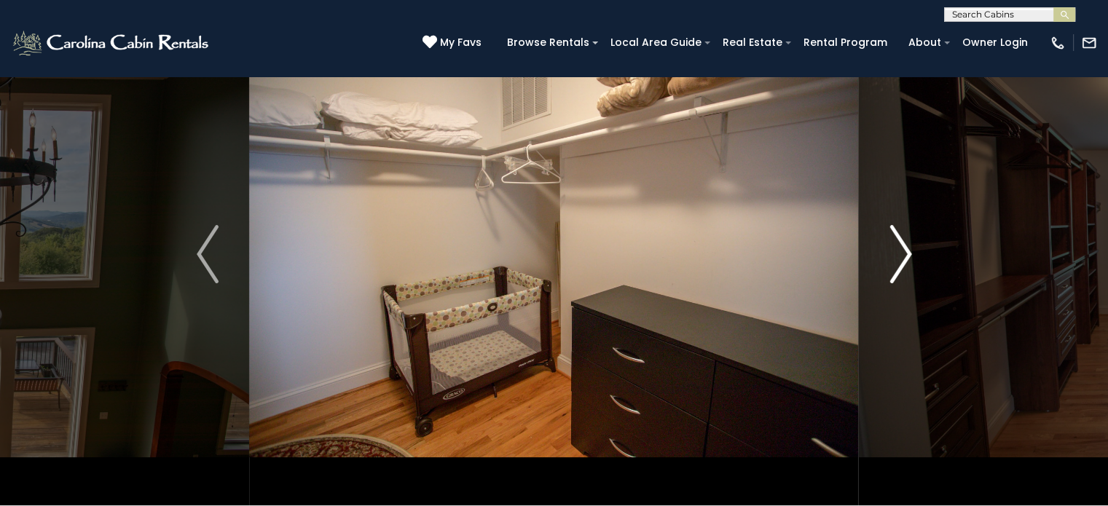
click at [903, 249] on img "Next" at bounding box center [900, 254] width 22 height 58
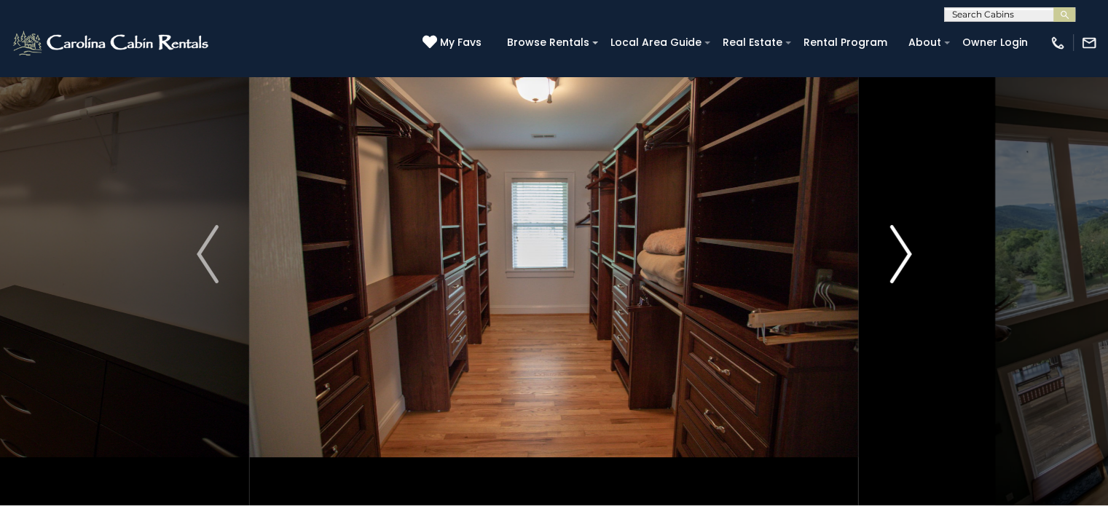
click at [903, 249] on img "Next" at bounding box center [900, 254] width 22 height 58
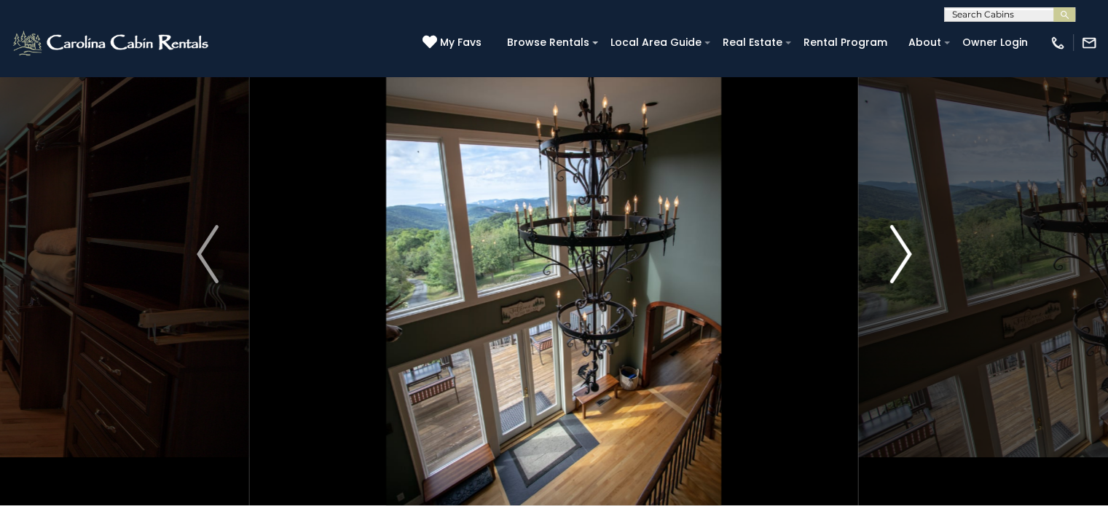
click at [903, 249] on img "Next" at bounding box center [900, 254] width 22 height 58
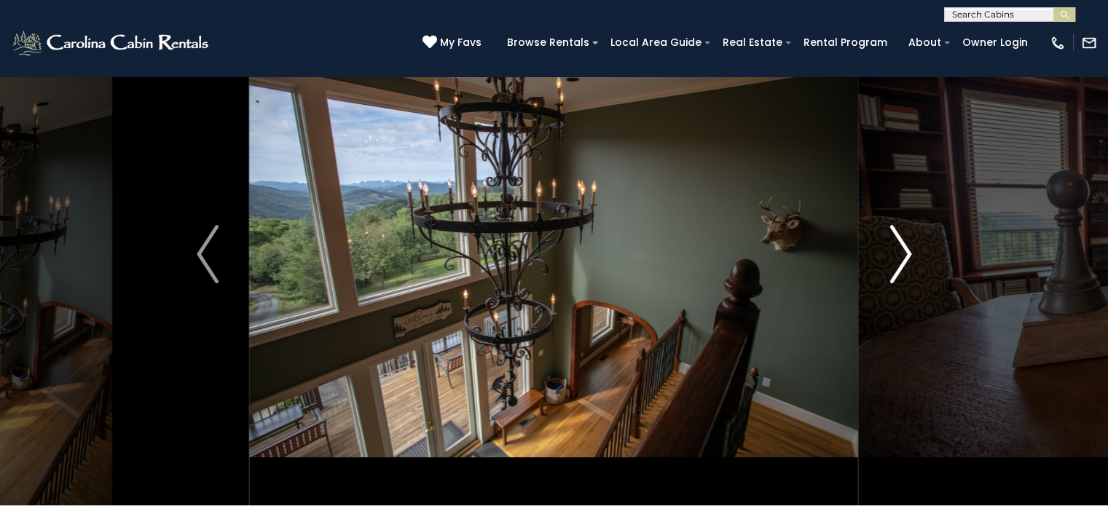
click at [903, 249] on img "Next" at bounding box center [900, 254] width 22 height 58
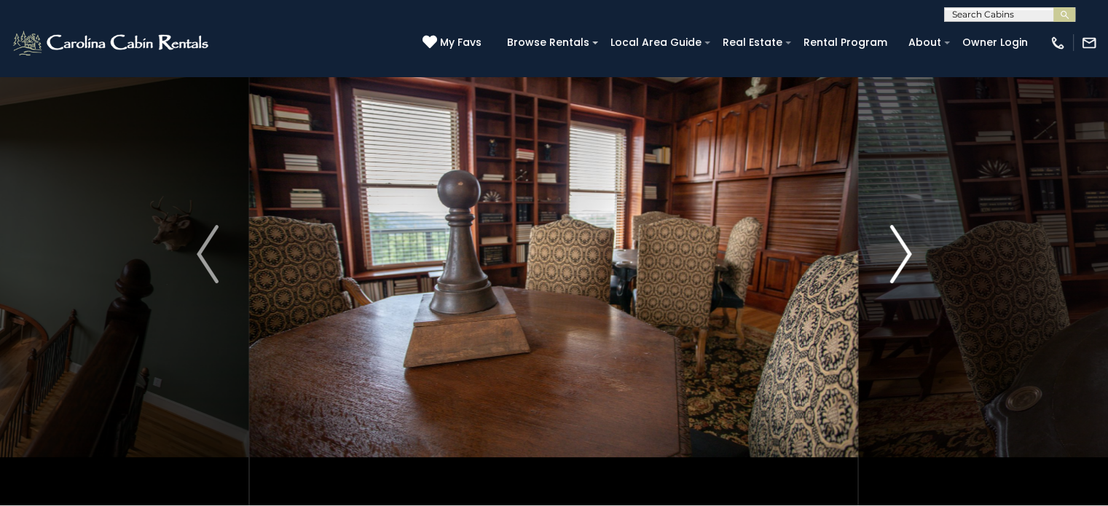
click at [903, 249] on img "Next" at bounding box center [900, 254] width 22 height 58
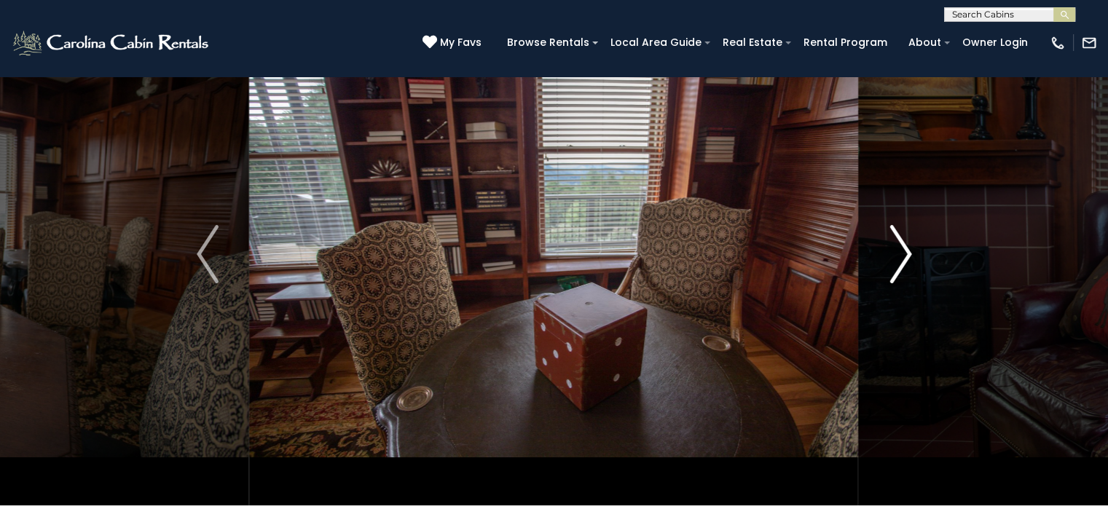
click at [903, 249] on img "Next" at bounding box center [900, 254] width 22 height 58
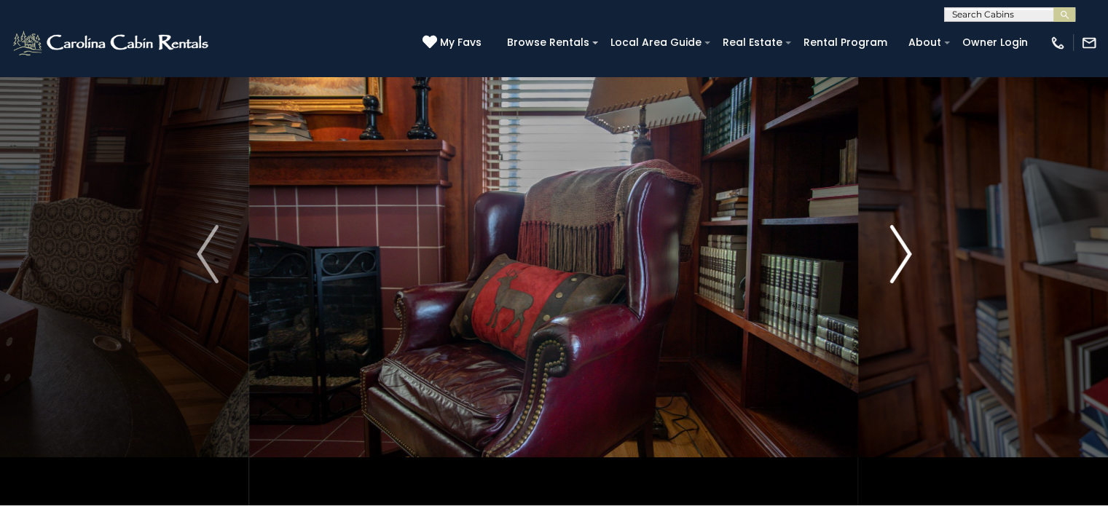
click at [903, 249] on img "Next" at bounding box center [900, 254] width 22 height 58
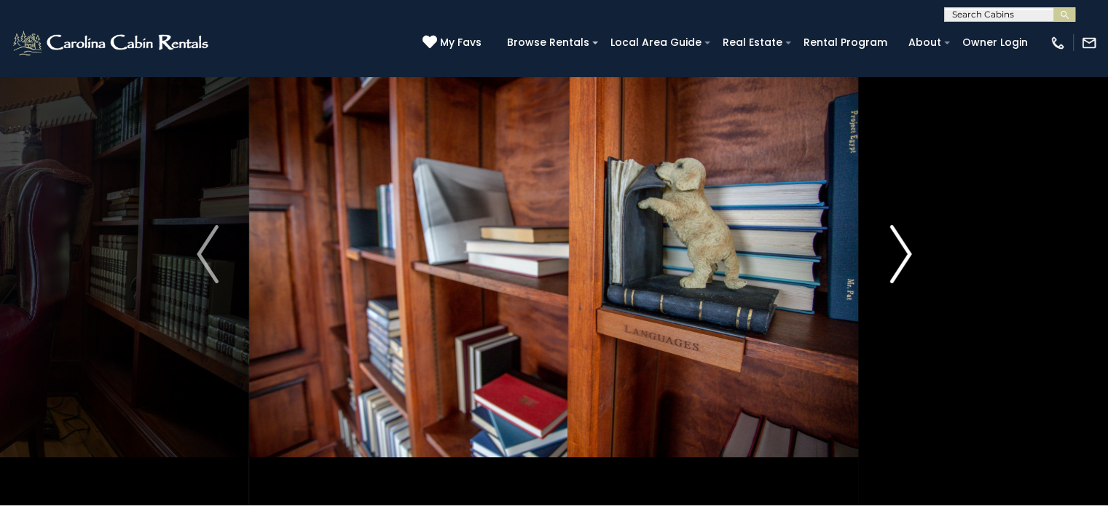
click at [903, 249] on img "Next" at bounding box center [900, 254] width 22 height 58
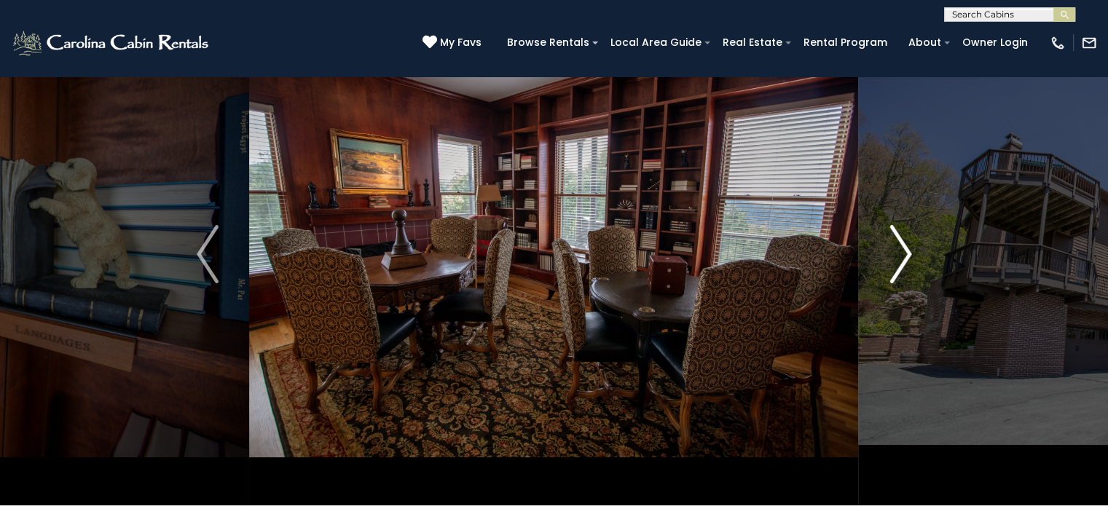
click at [903, 249] on img "Next" at bounding box center [900, 254] width 22 height 58
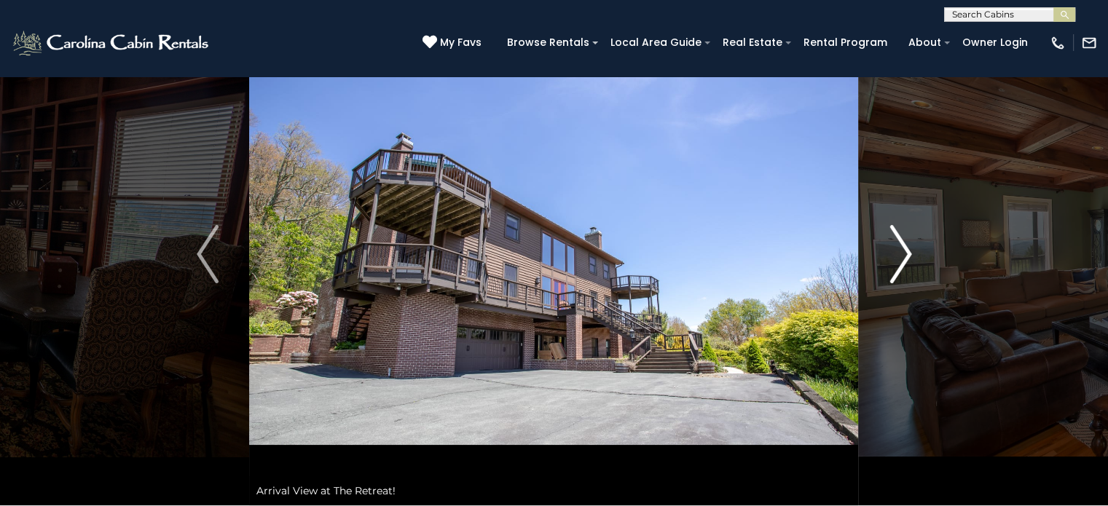
click at [903, 249] on img "Next" at bounding box center [900, 254] width 22 height 58
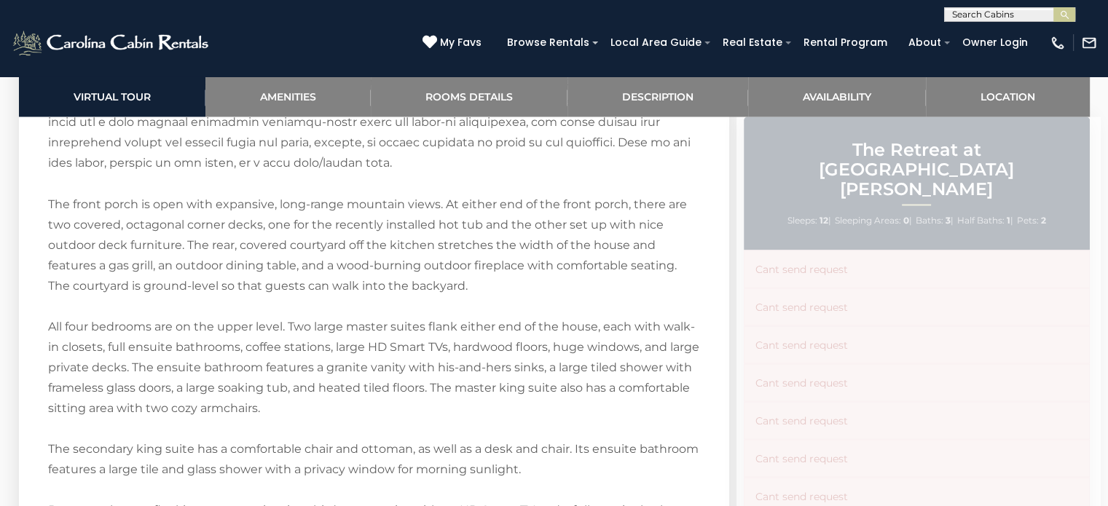
scroll to position [2695, 0]
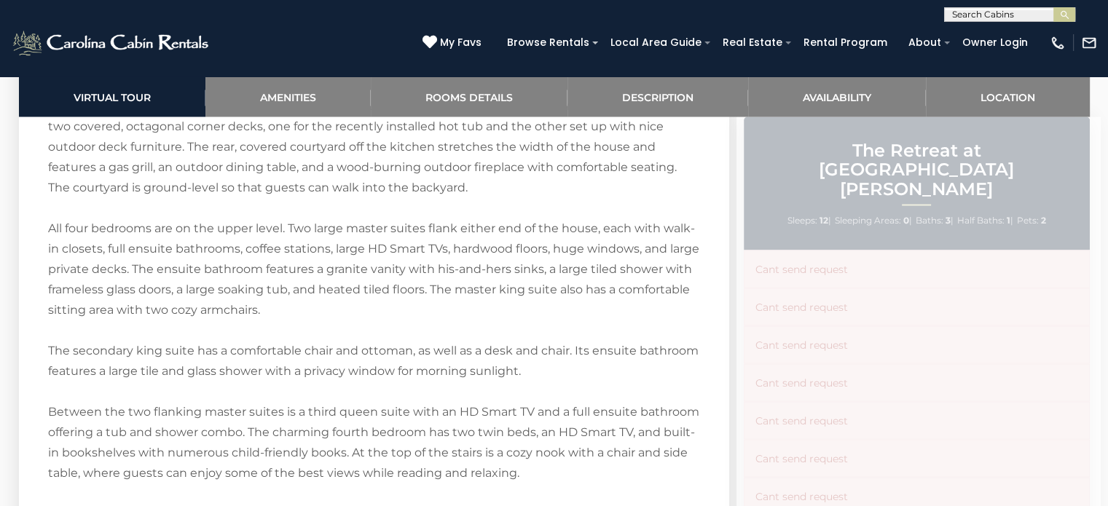
click at [732, 200] on div "Virtual Tour Amenities Amenities Game Room Air Conditioning: Central Heat: Cent…" at bounding box center [372, 151] width 728 height 4044
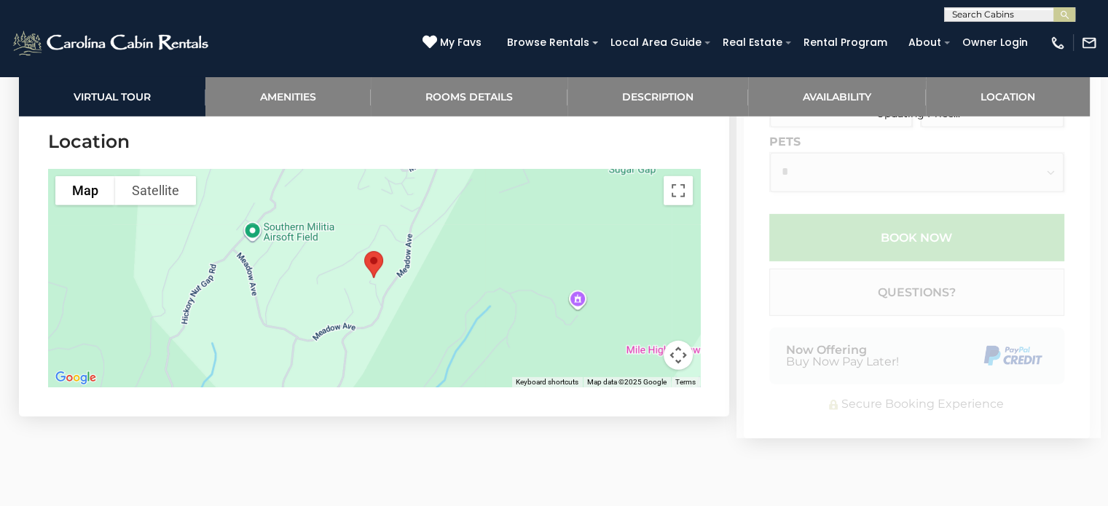
scroll to position [4443, 0]
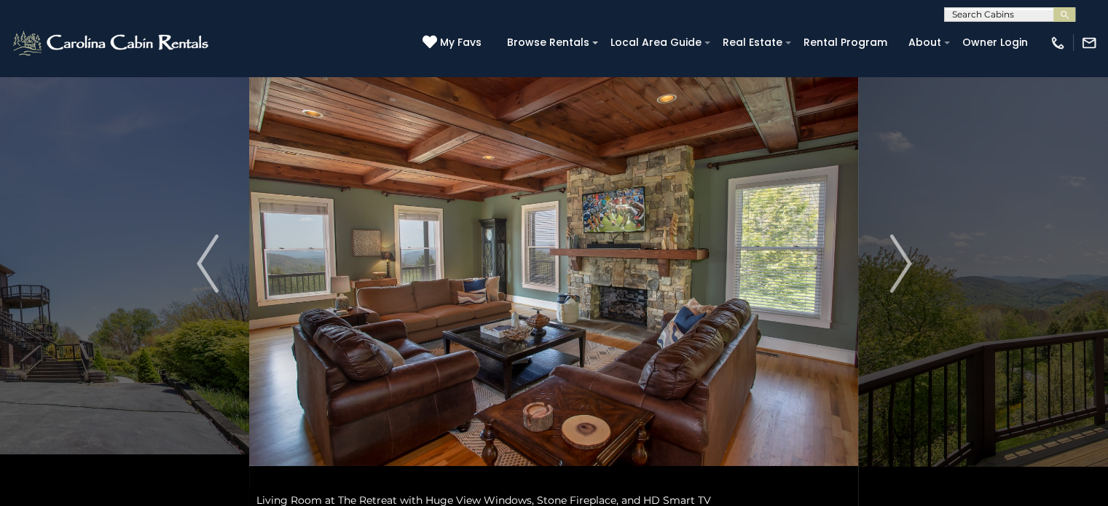
scroll to position [0, 0]
